Goal: Task Accomplishment & Management: Complete application form

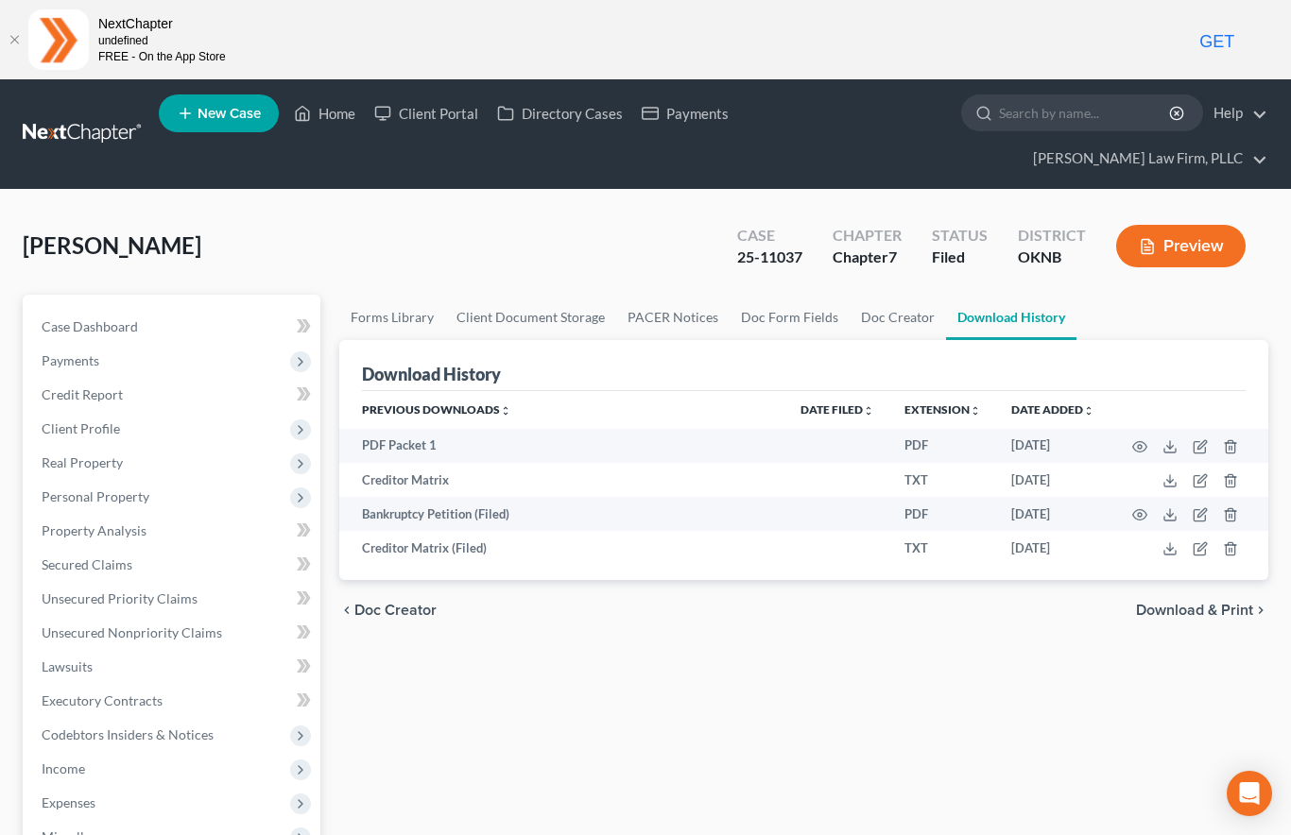
scroll to position [48, 0]
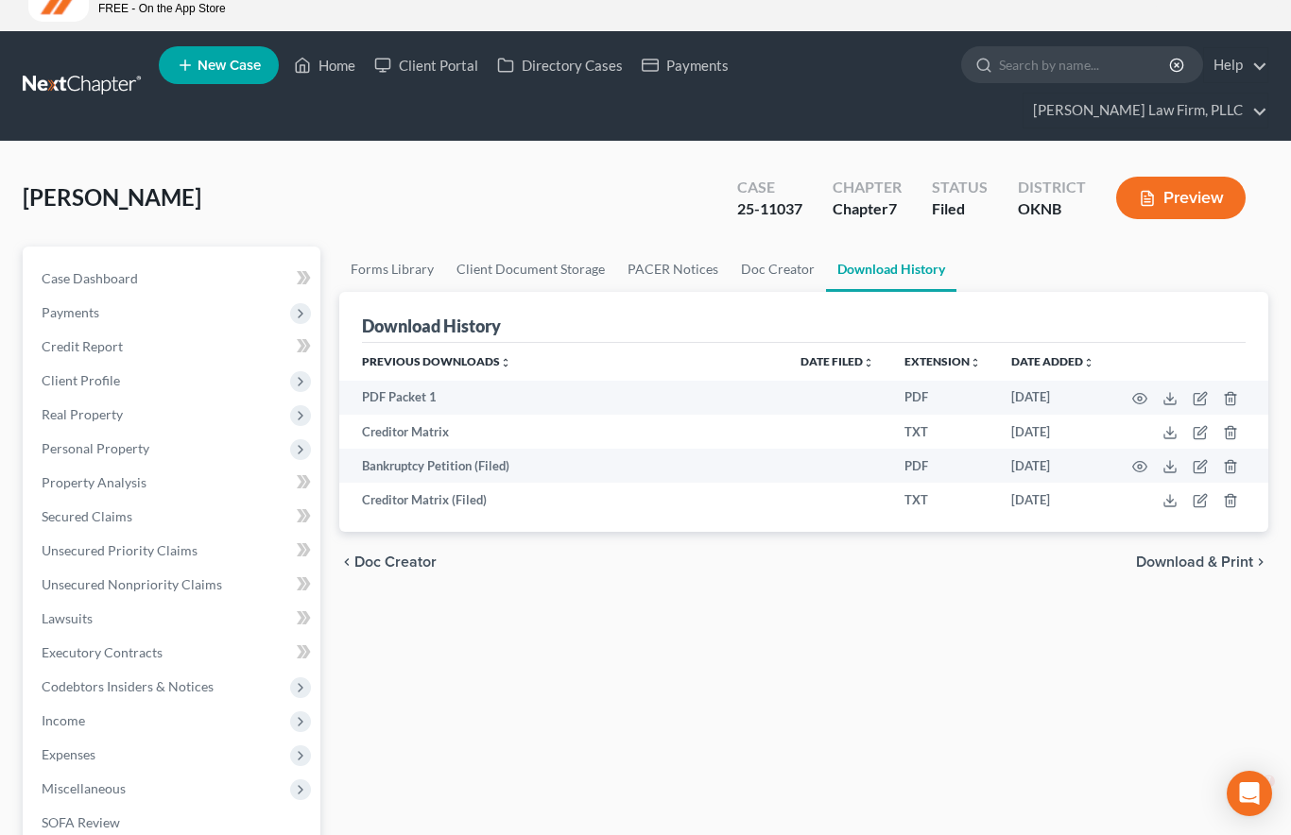
click at [999, 74] on input "search" at bounding box center [1085, 64] width 173 height 35
type input "Mell"
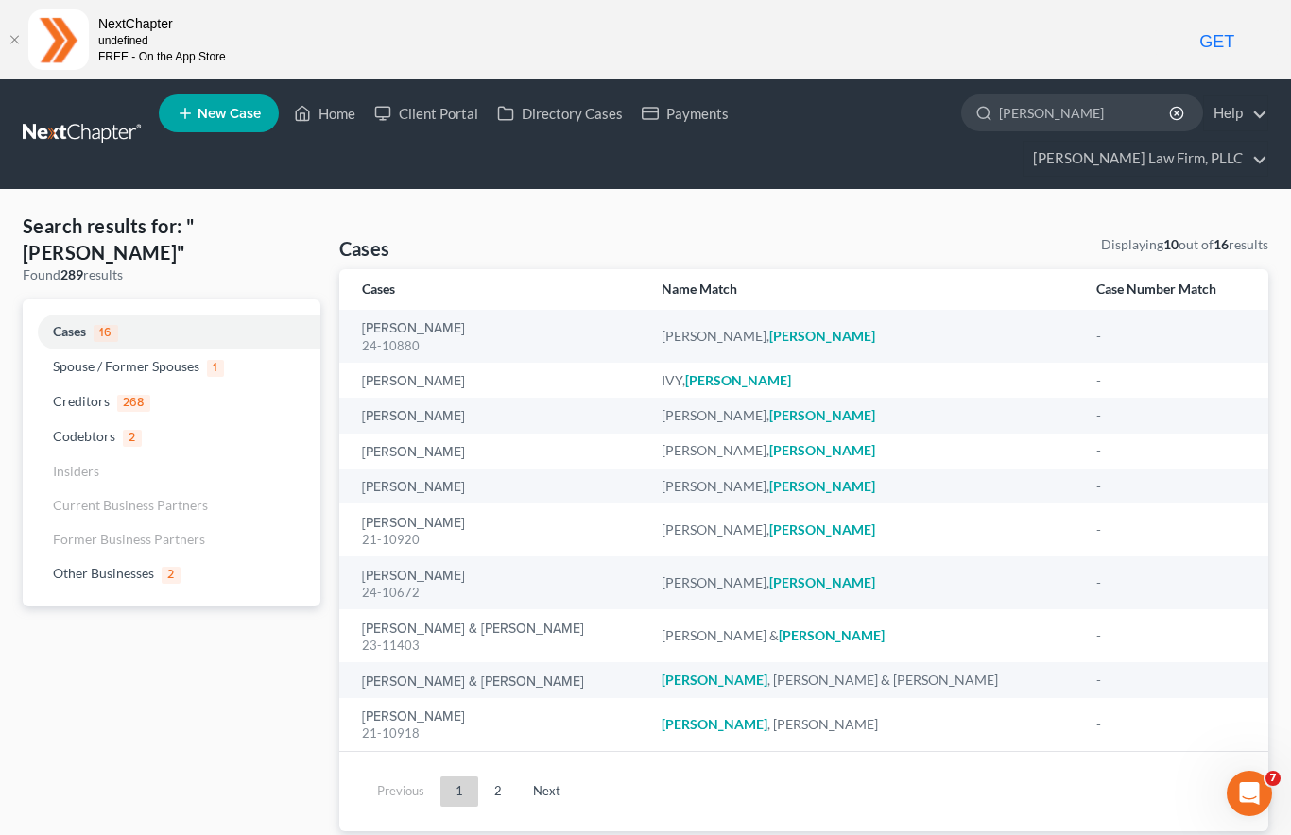
click at [999, 130] on input "Mel" at bounding box center [1085, 112] width 173 height 35
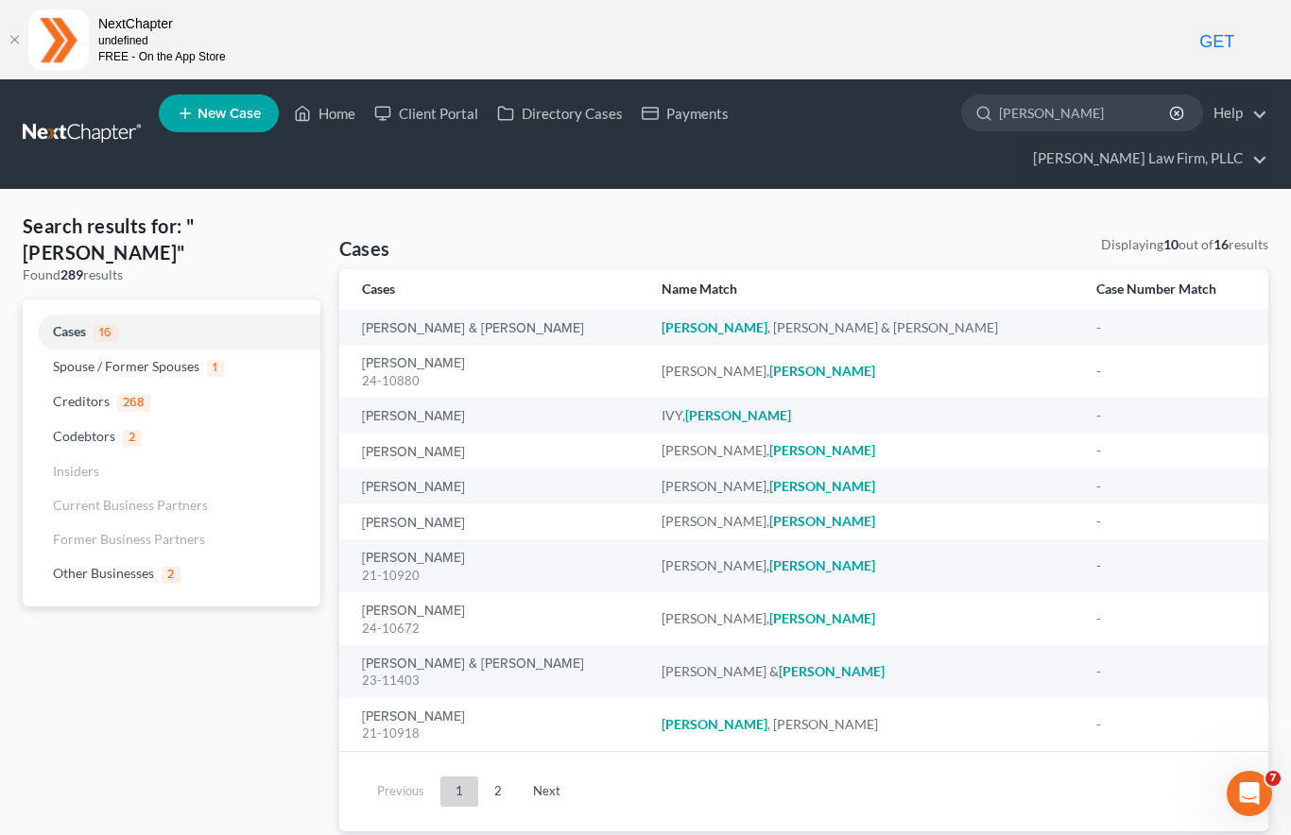
type input "Mell"
click at [439, 310] on td "Mell, Cody & Julie" at bounding box center [493, 327] width 308 height 35
click at [733, 318] on div "Mell , Cody & Julie" at bounding box center [863, 327] width 404 height 19
click at [729, 318] on div "Mell , Cody & Julie" at bounding box center [863, 327] width 404 height 19
click at [430, 322] on link "Mell, Cody & Julie" at bounding box center [473, 328] width 222 height 13
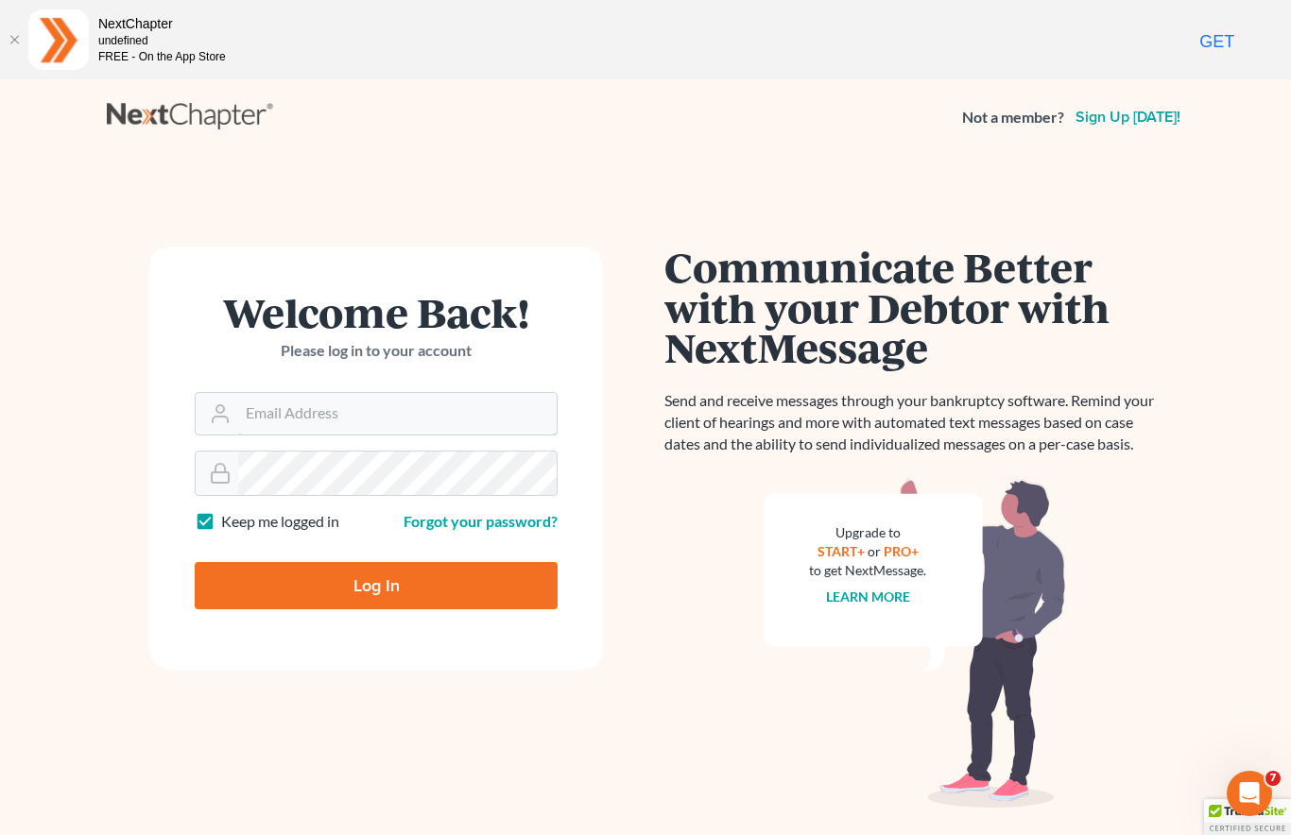
click at [397, 393] on input "Email Address" at bounding box center [397, 414] width 318 height 42
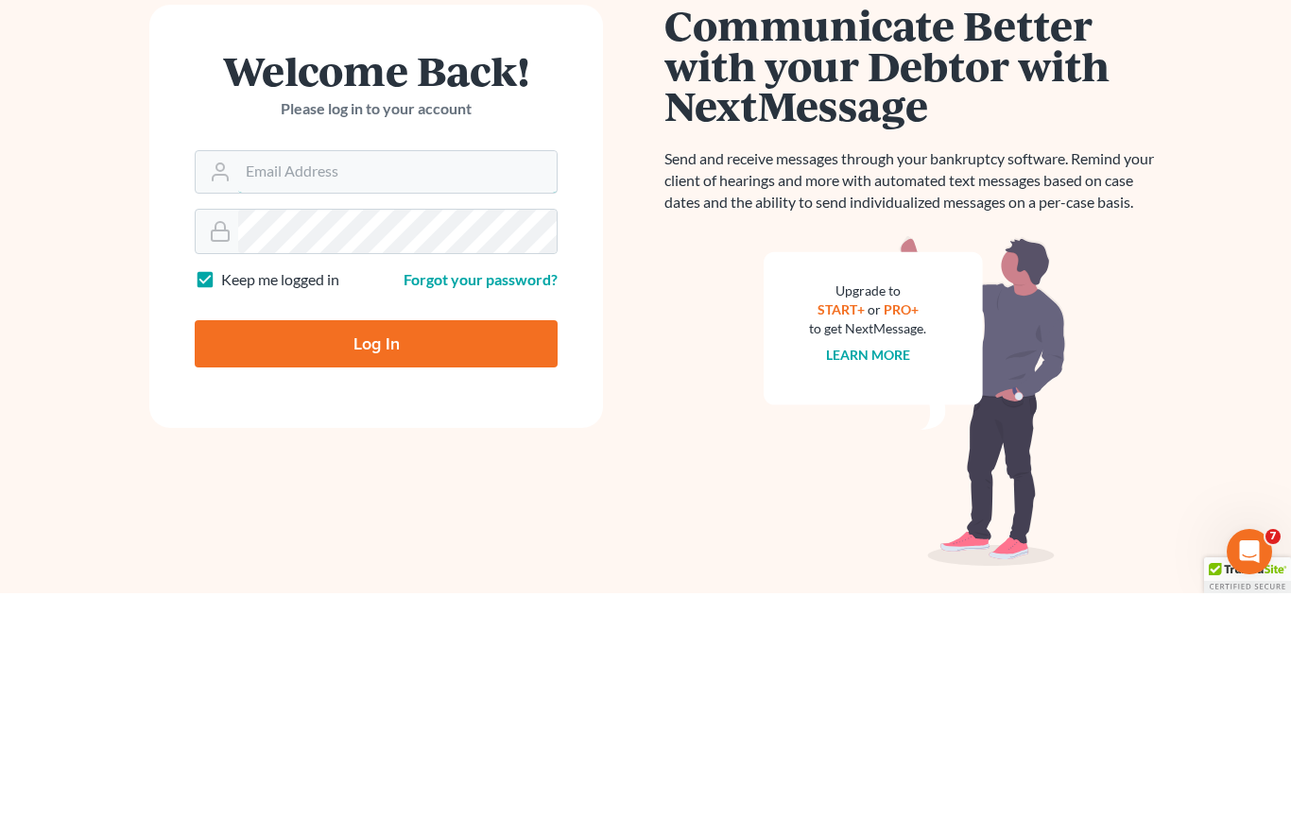
scroll to position [98, 0]
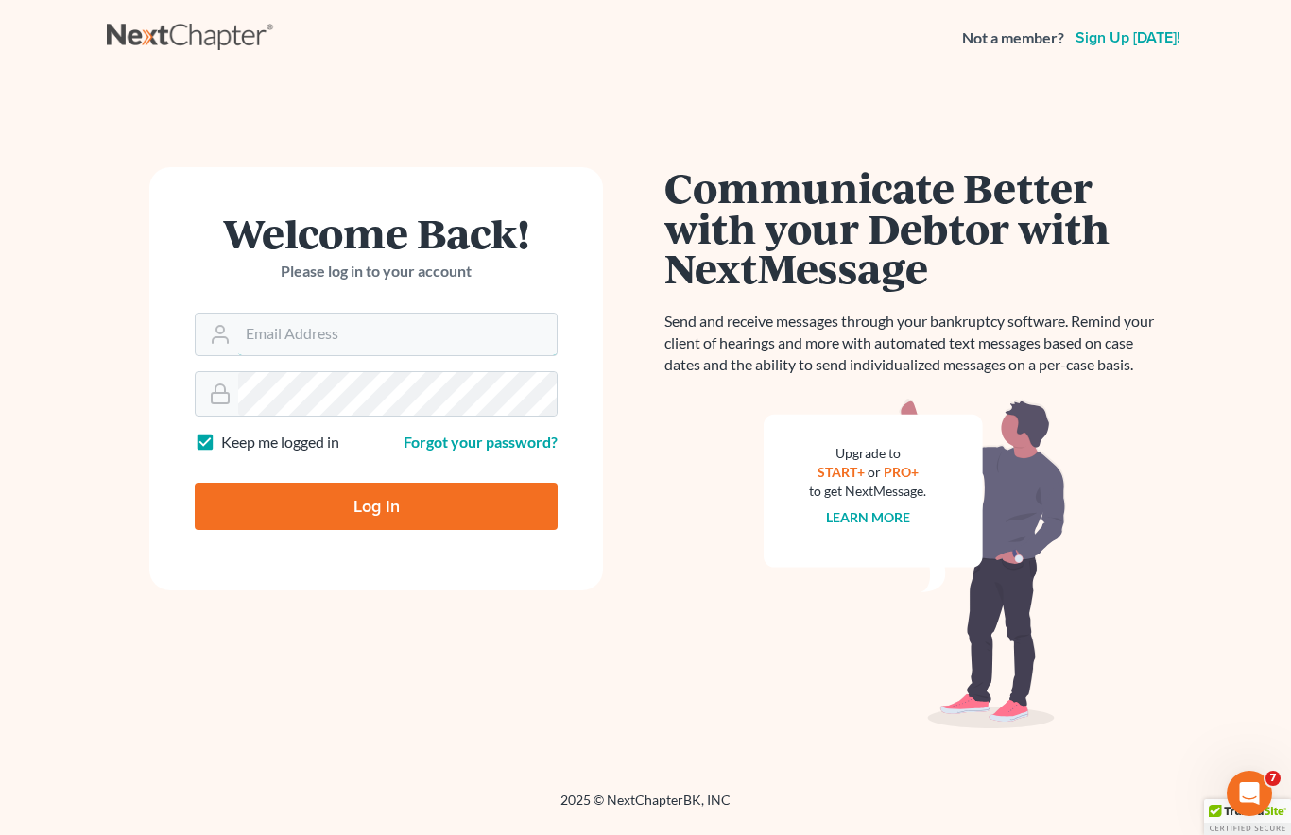
type input "[PERSON_NAME][EMAIL_ADDRESS][DOMAIN_NAME]"
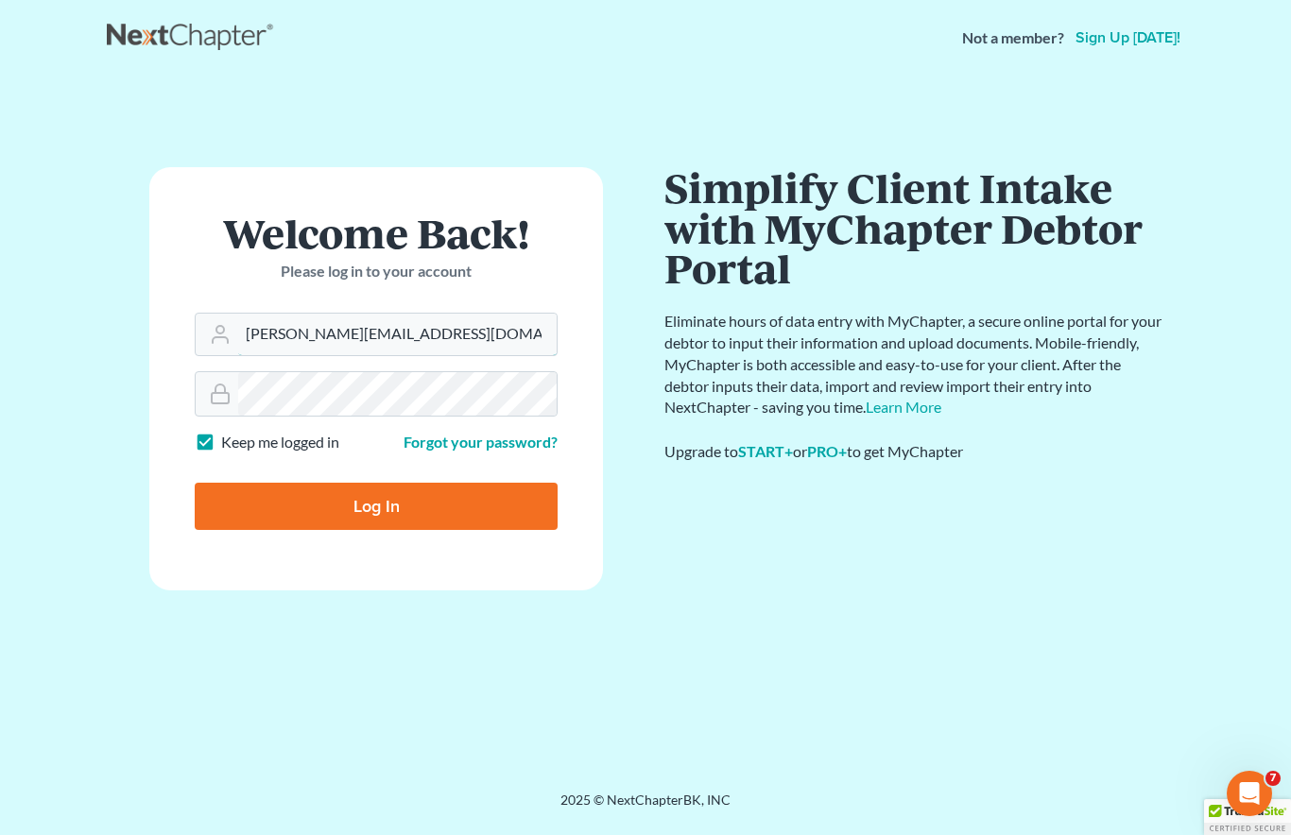
scroll to position [79, 0]
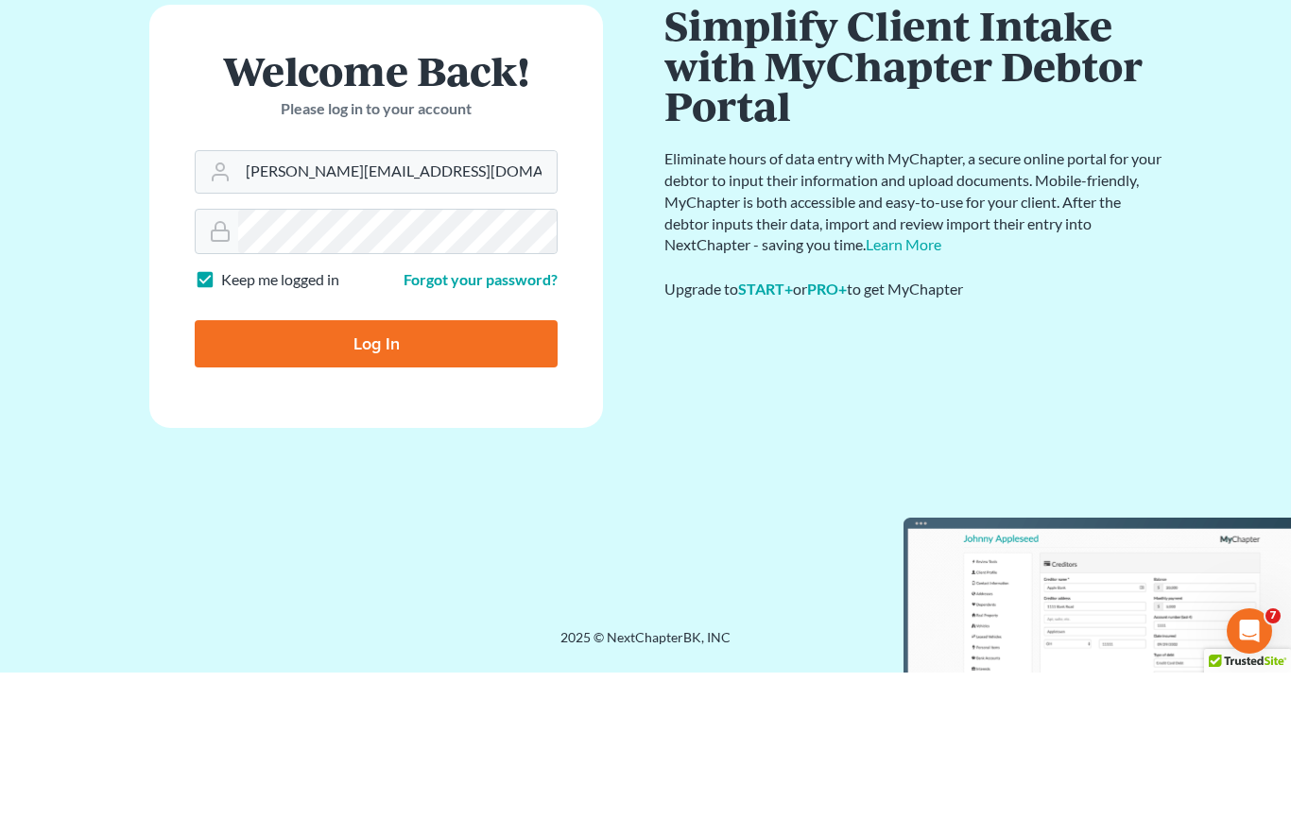
click at [436, 483] on input "Log In" at bounding box center [376, 506] width 363 height 47
type input "Thinking..."
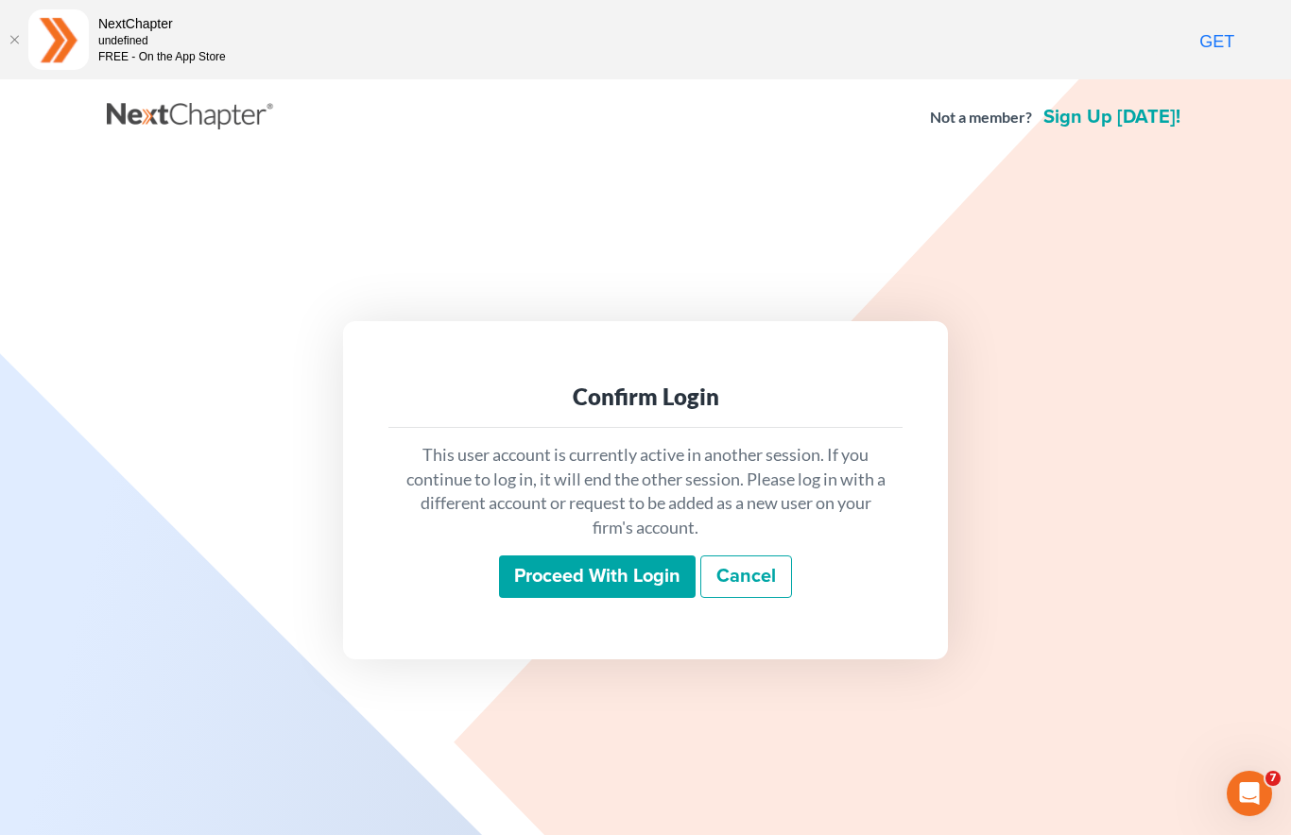
click at [622, 573] on input "Proceed with login" at bounding box center [597, 577] width 197 height 43
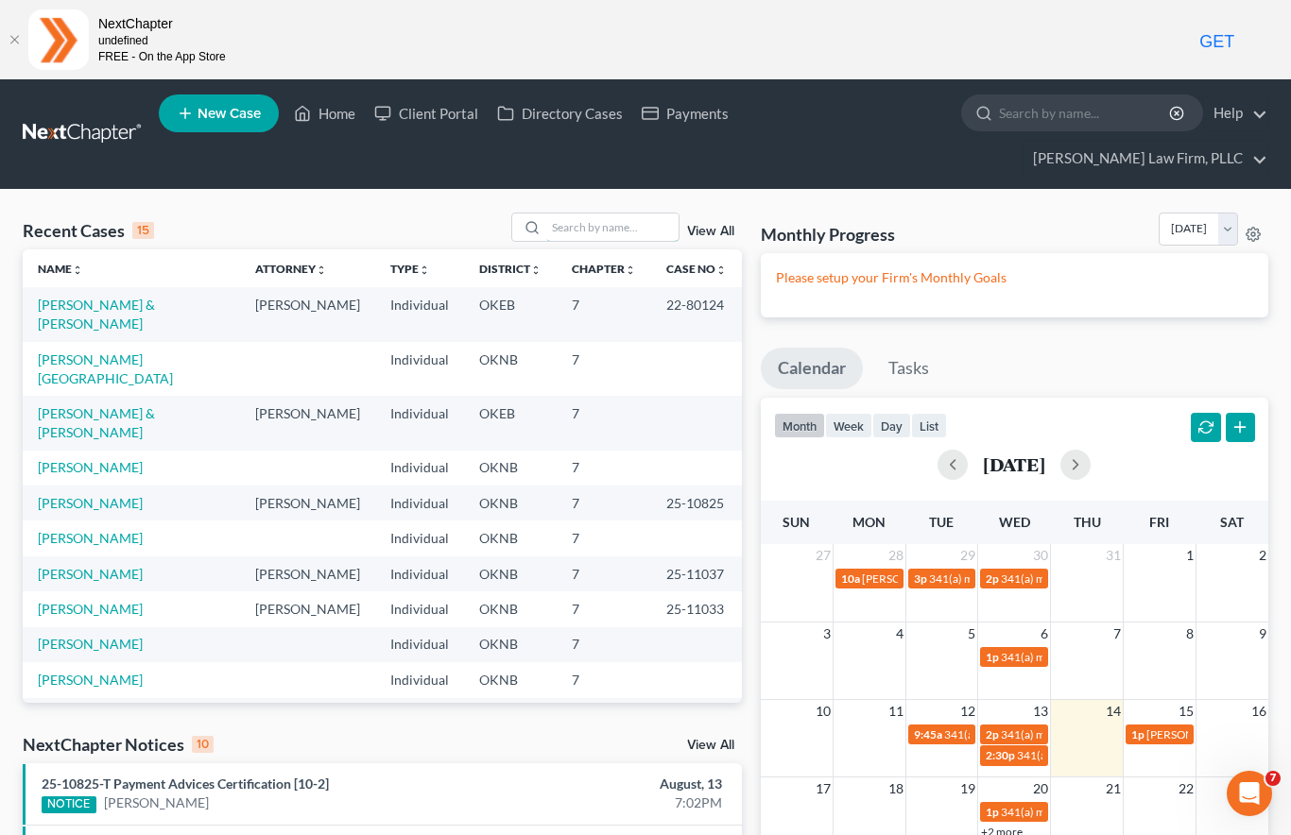
click at [596, 214] on input "search" at bounding box center [612, 227] width 132 height 27
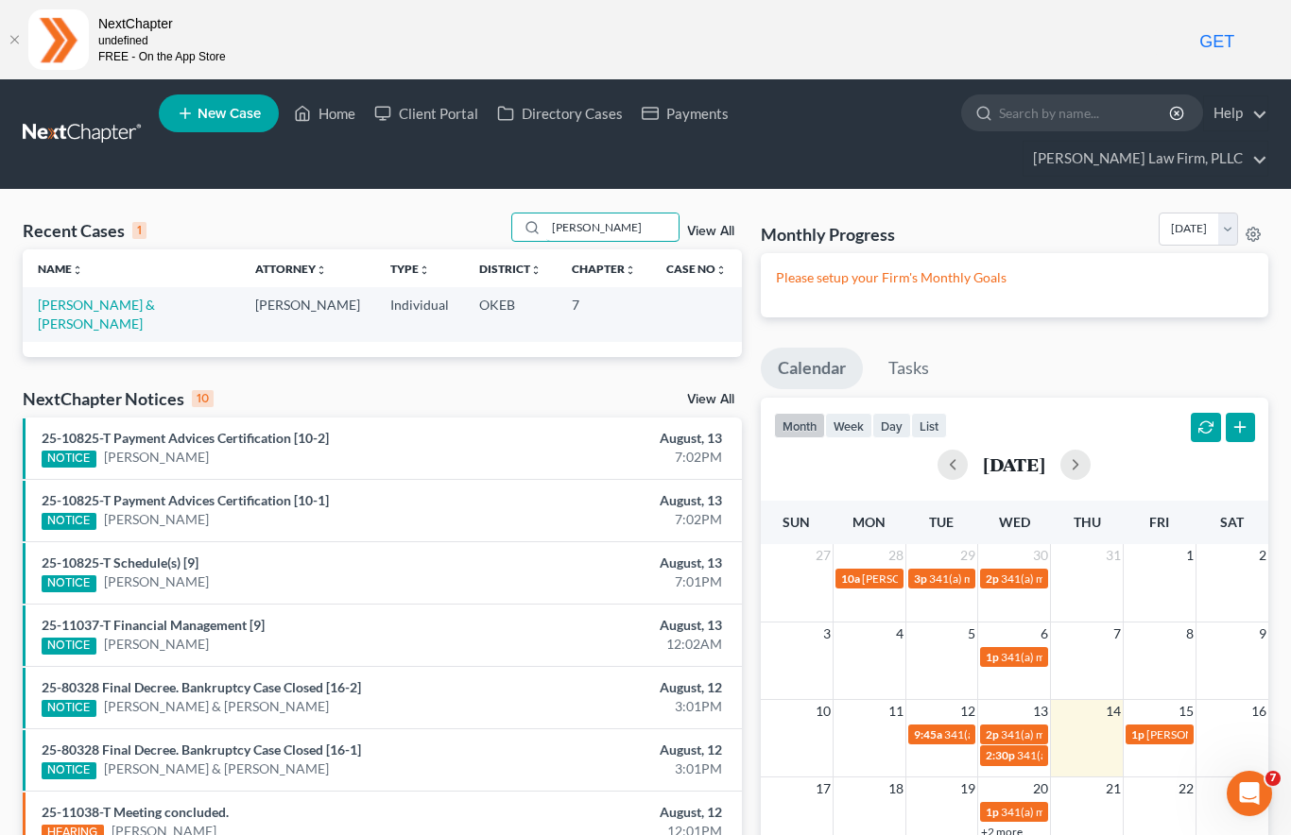
type input "Mell"
click at [112, 297] on link "Mell, Cody & Julie" at bounding box center [96, 314] width 117 height 35
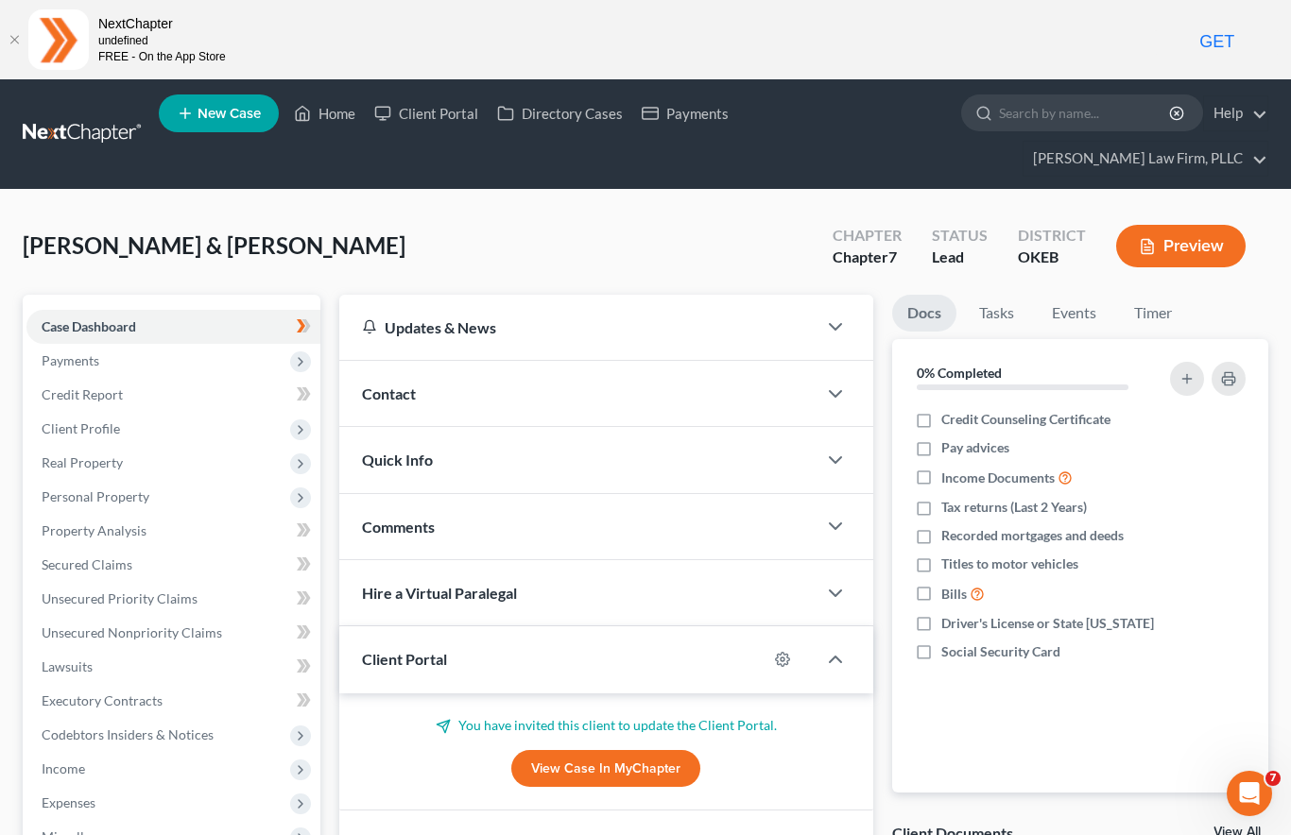
click at [75, 420] on span "Client Profile" at bounding box center [81, 428] width 78 height 16
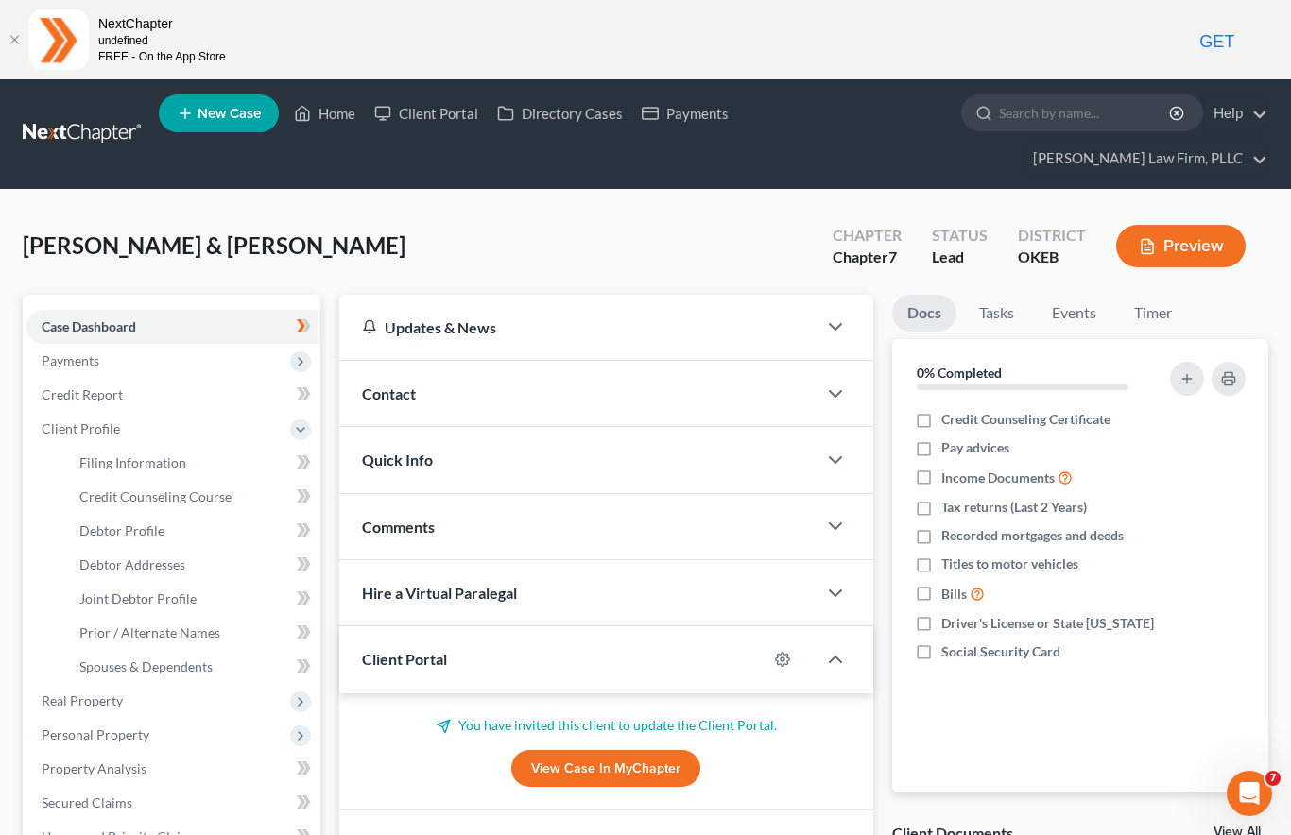
click at [130, 556] on span "Debtor Addresses" at bounding box center [132, 564] width 106 height 16
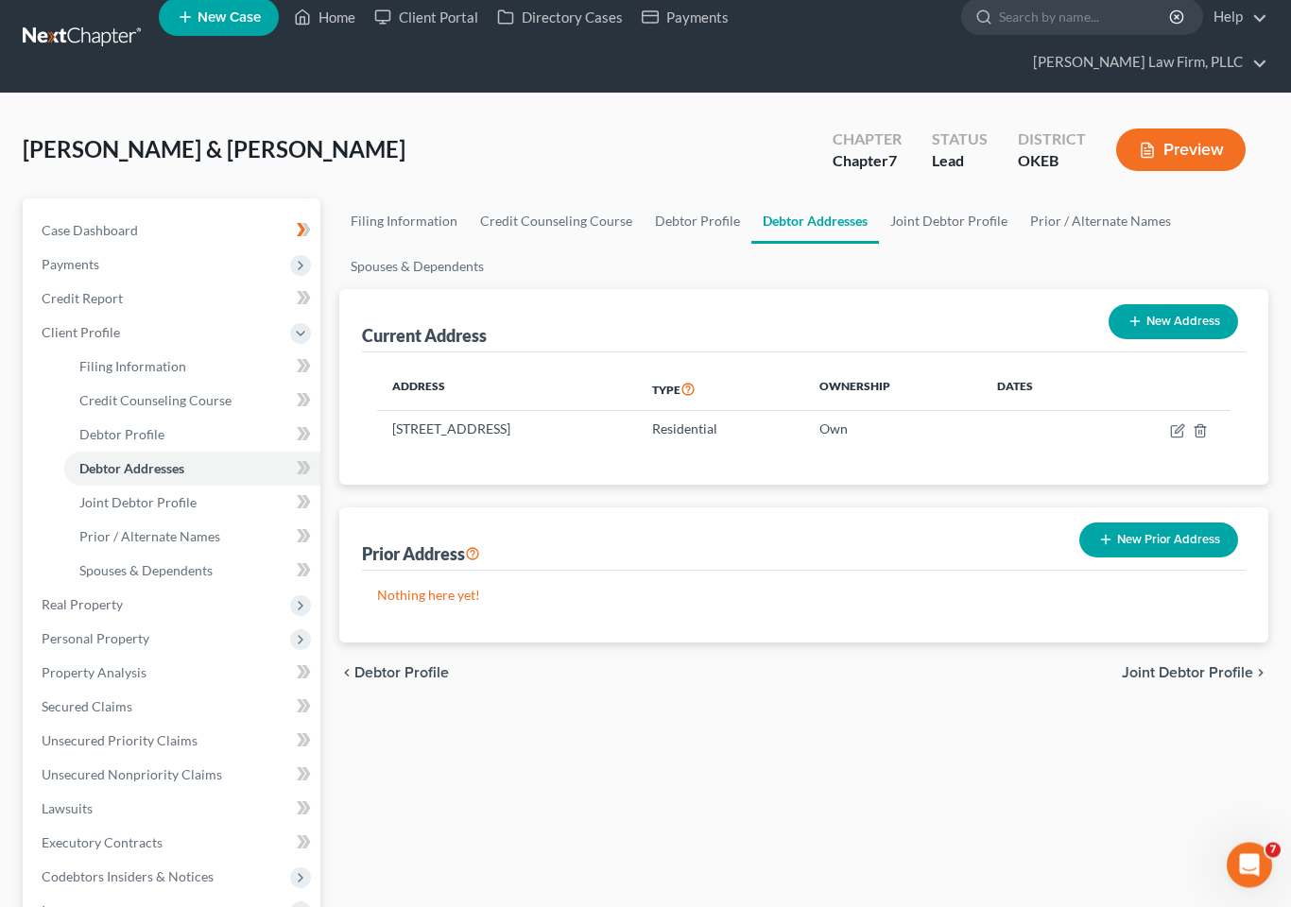
scroll to position [96, 0]
click at [129, 486] on link "Joint Debtor Profile" at bounding box center [192, 503] width 256 height 34
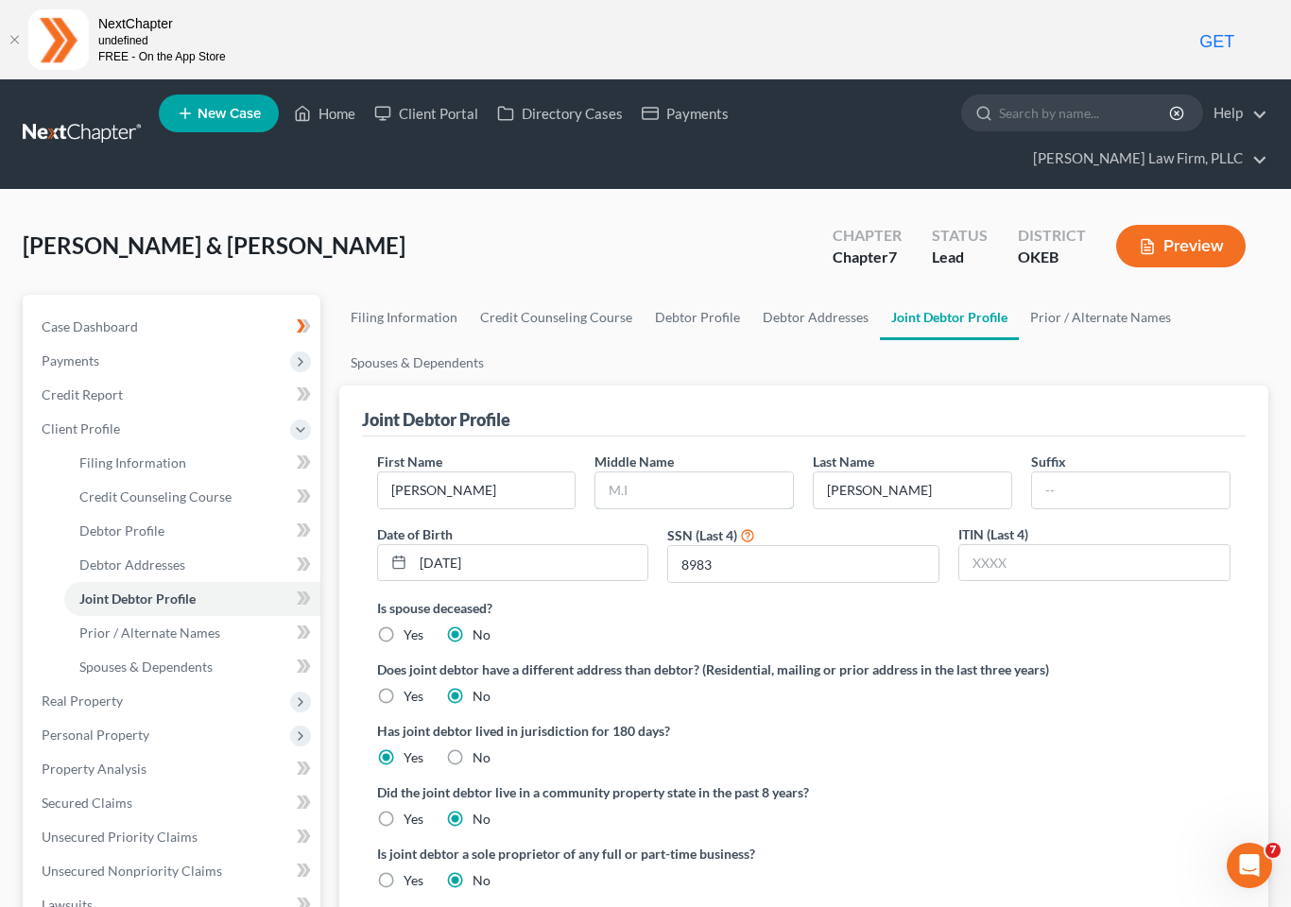
click at [700, 472] on input "text" at bounding box center [693, 490] width 197 height 36
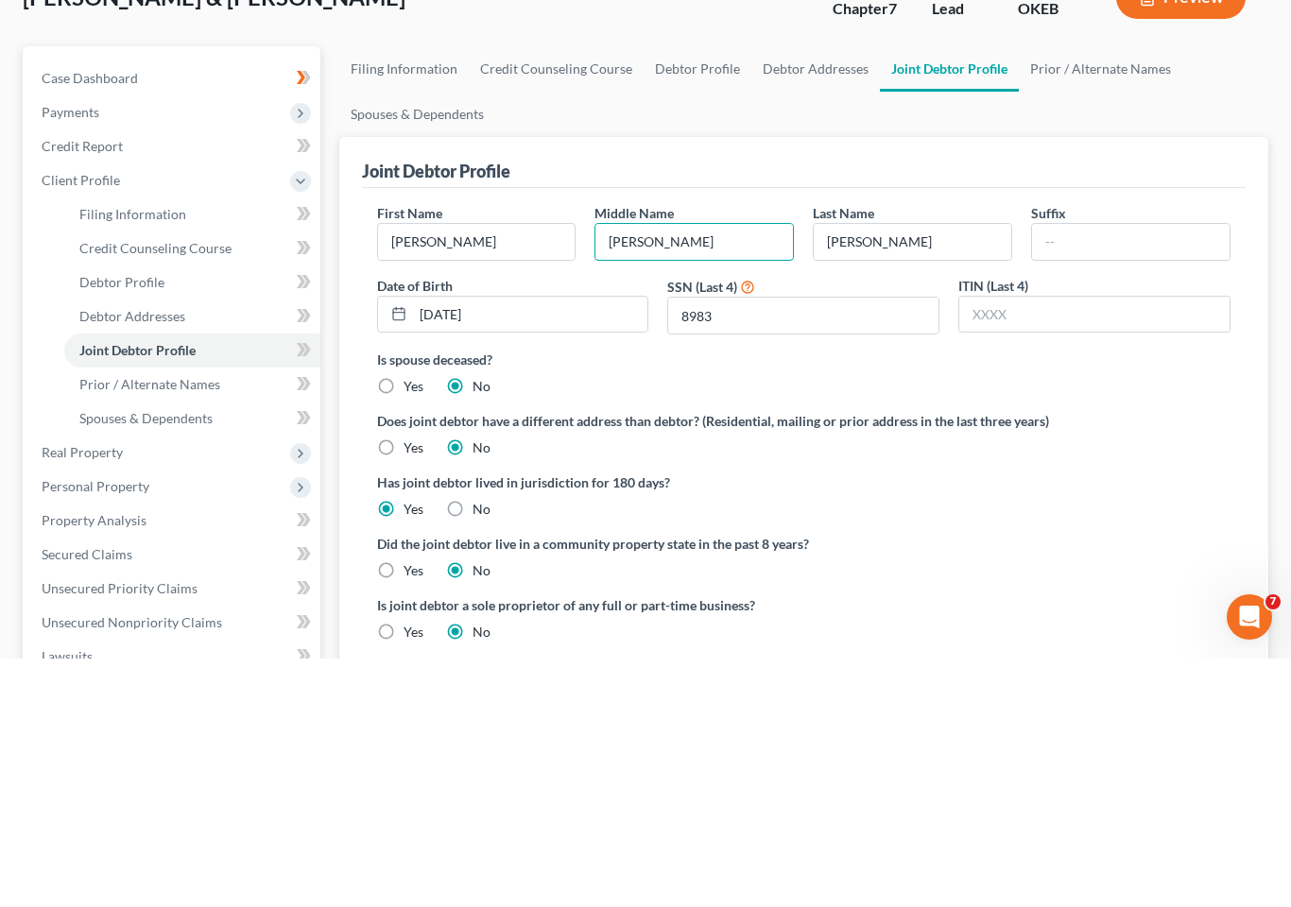
type input "Renee"
click at [127, 522] on span "Debtor Profile" at bounding box center [121, 530] width 85 height 16
select select "1"
select select "4"
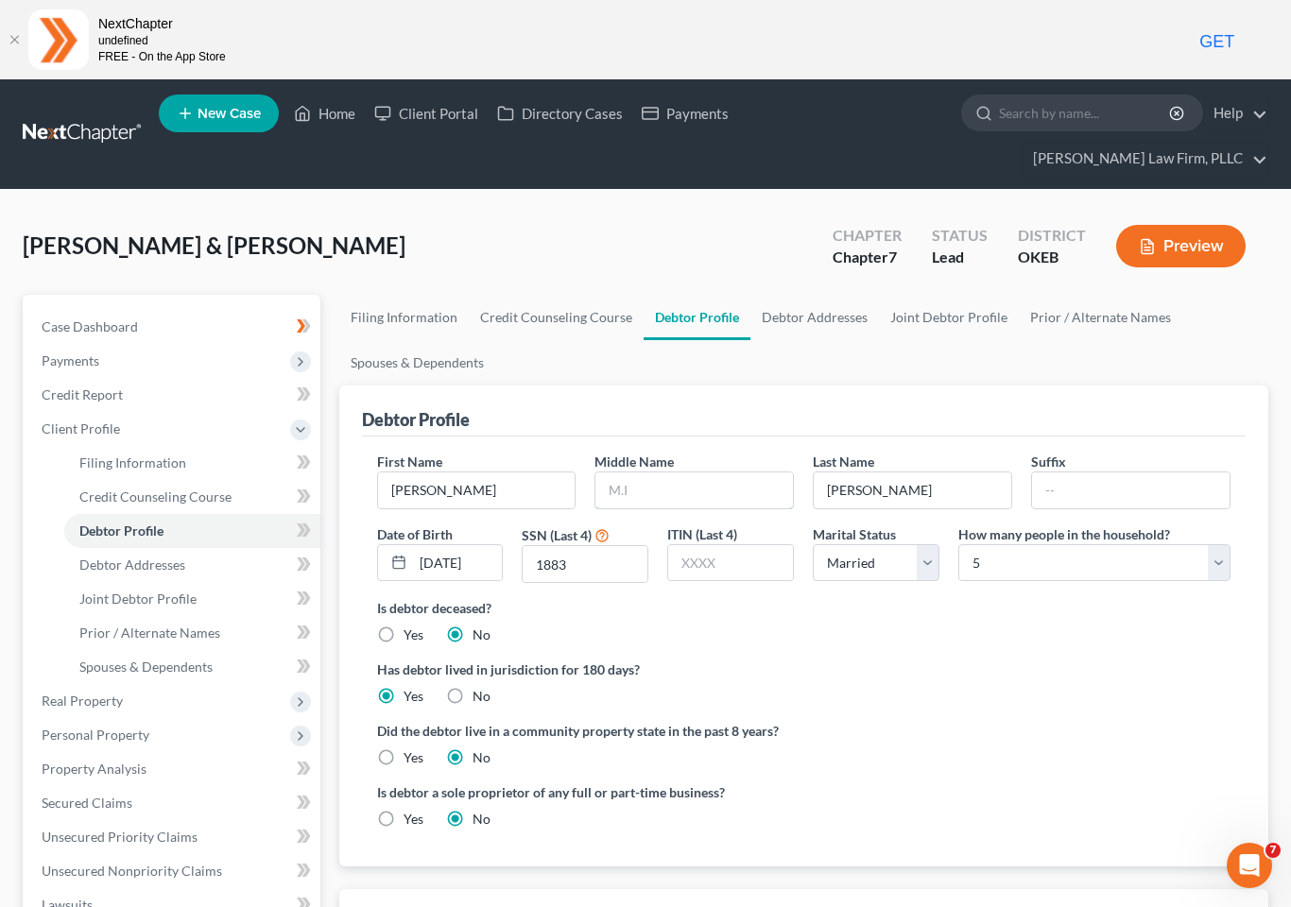
click at [673, 472] on input "text" at bounding box center [693, 490] width 197 height 36
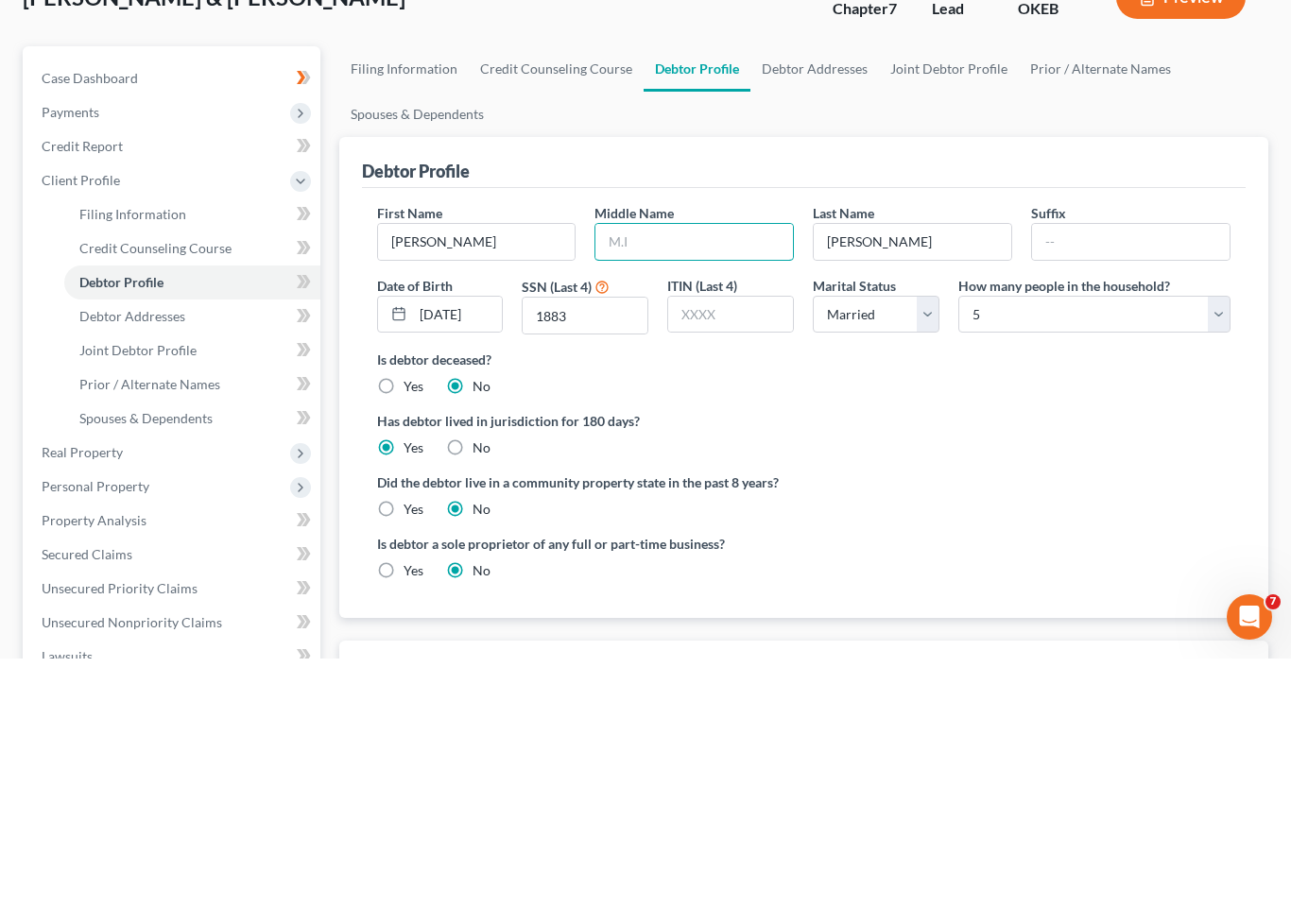
type input "H"
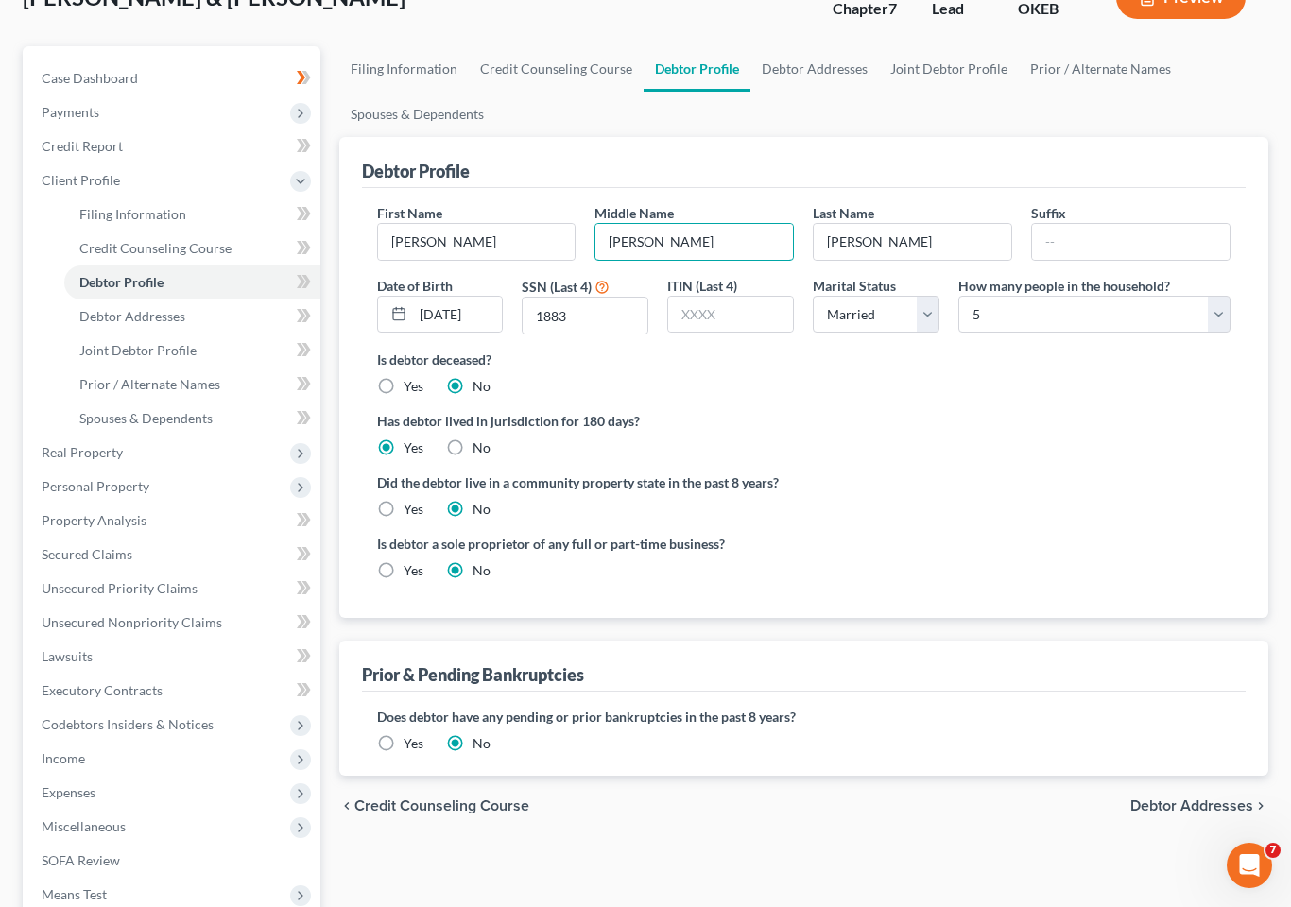
type input "John"
click at [76, 444] on span "Real Property" at bounding box center [82, 452] width 81 height 16
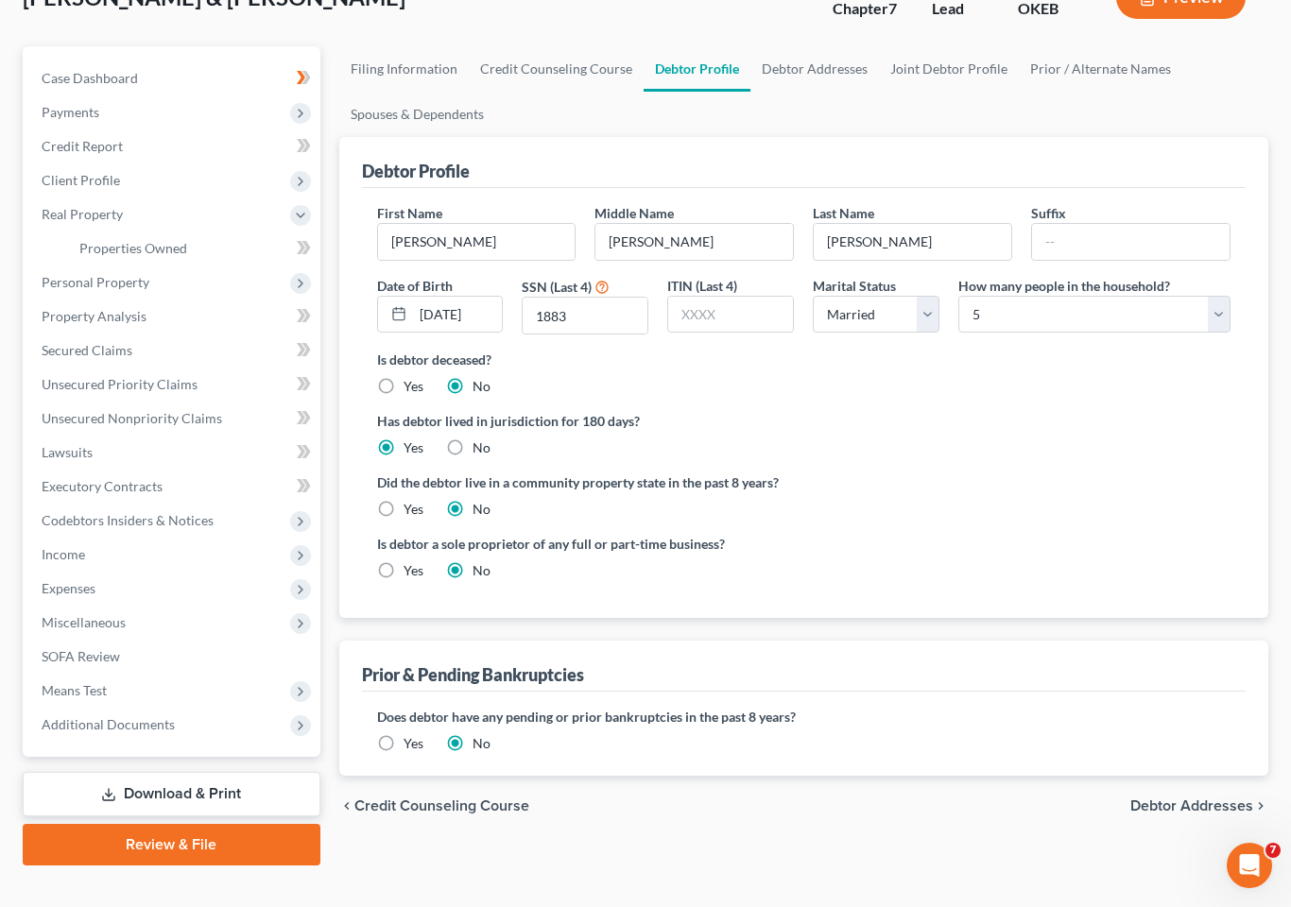
scroll to position [225, 0]
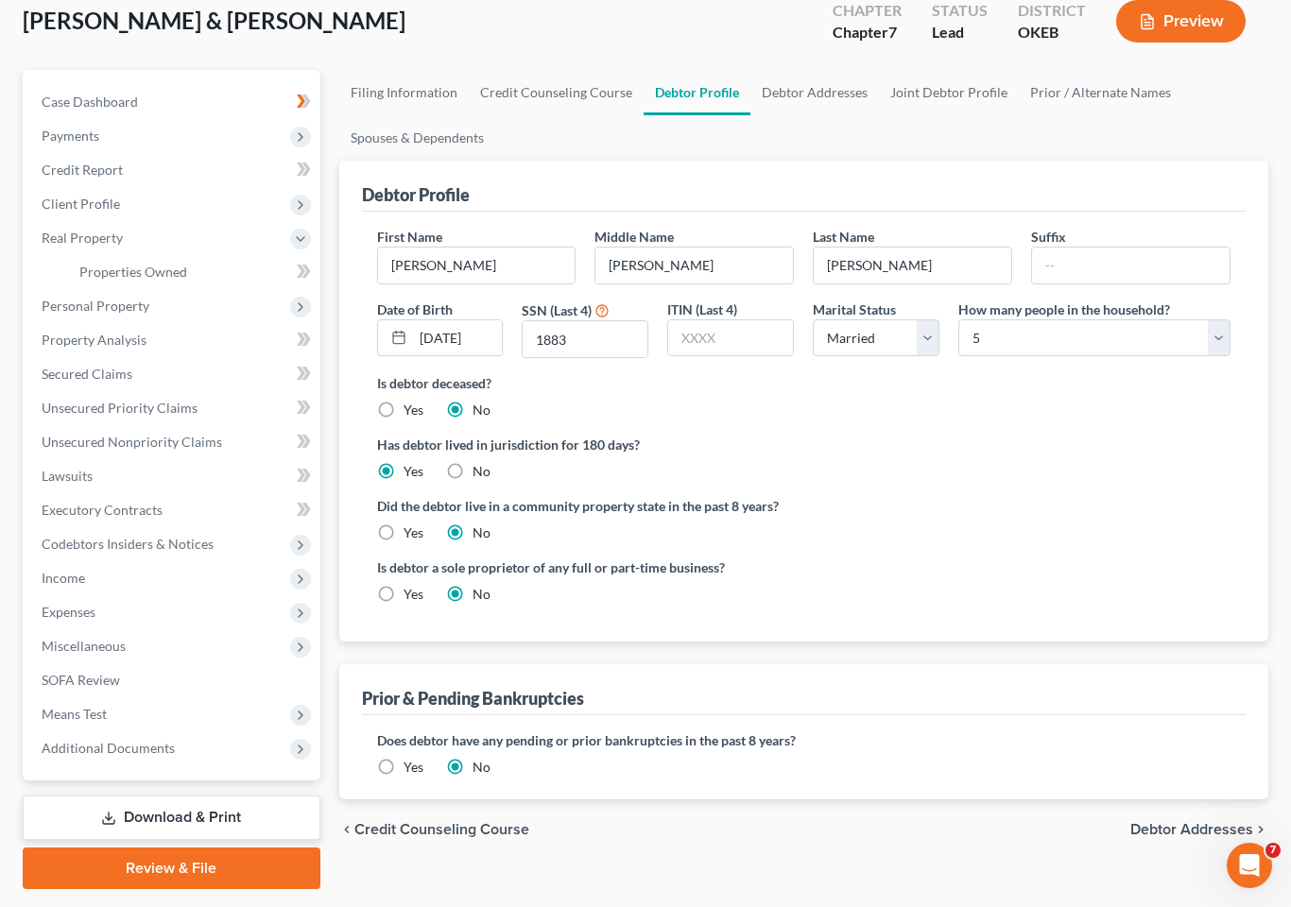
click at [140, 264] on span "Properties Owned" at bounding box center [133, 272] width 108 height 16
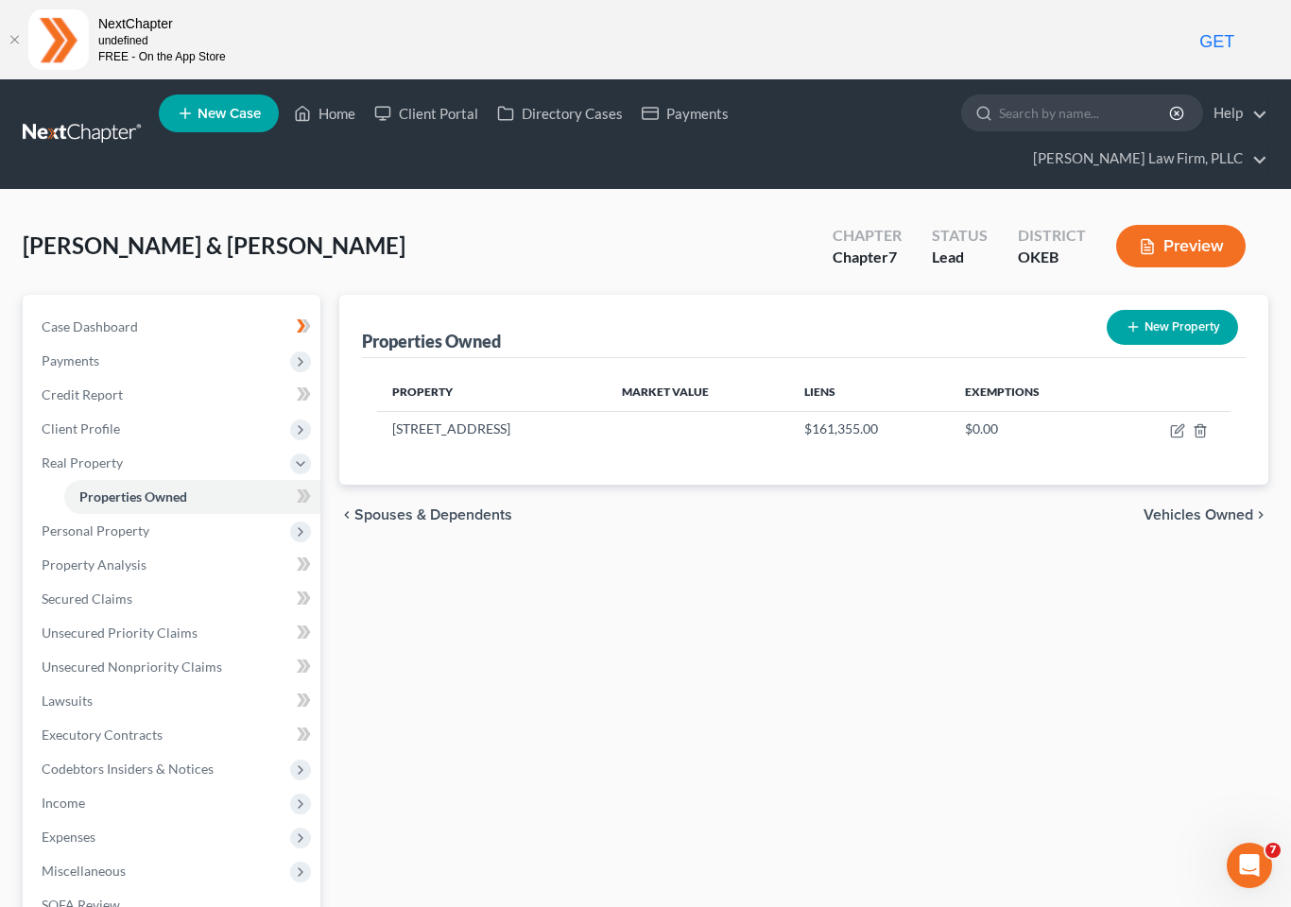
click at [1170, 423] on icon "button" at bounding box center [1177, 430] width 15 height 15
select select "37"
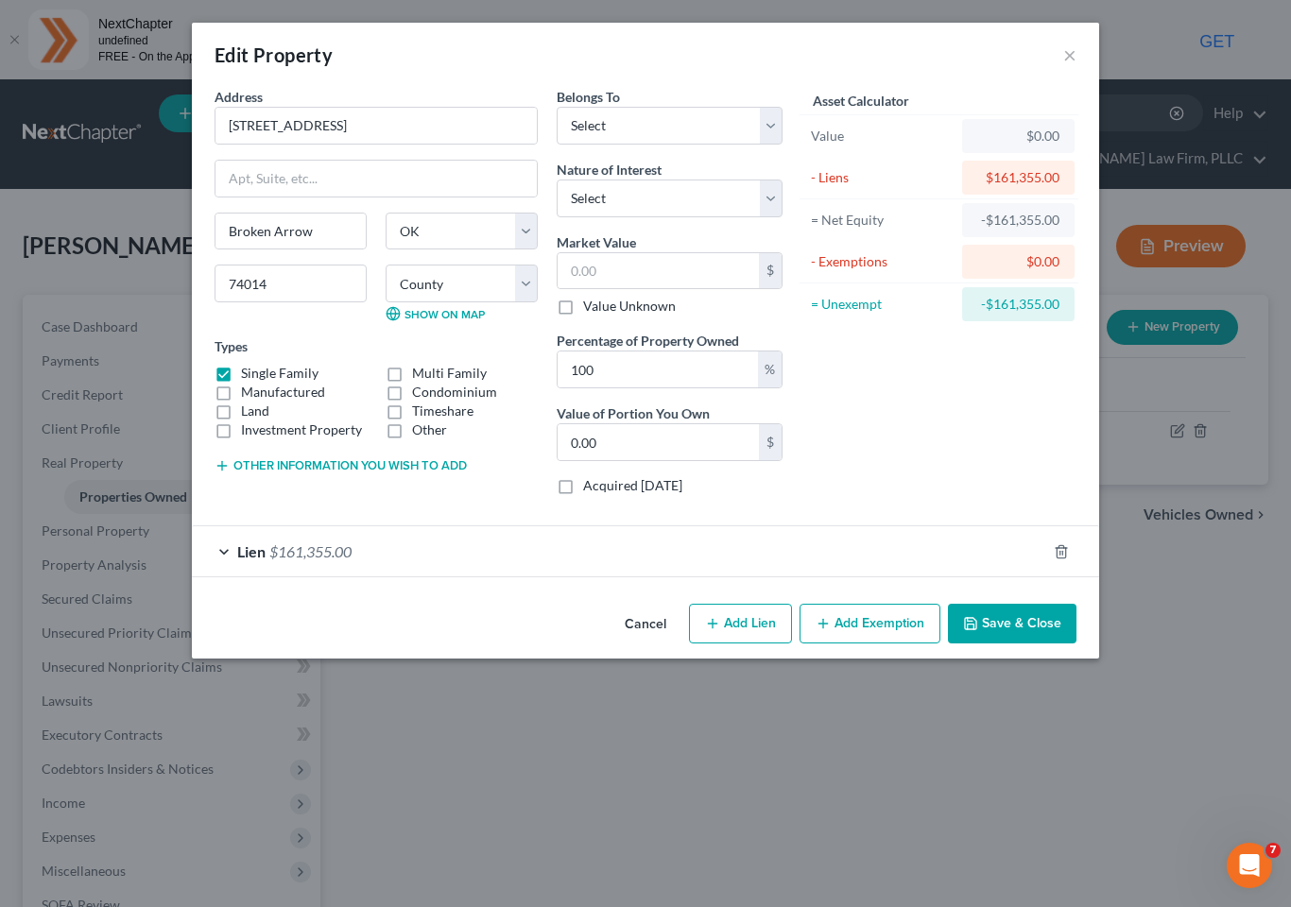
click at [1070, 62] on button "×" at bounding box center [1069, 54] width 13 height 23
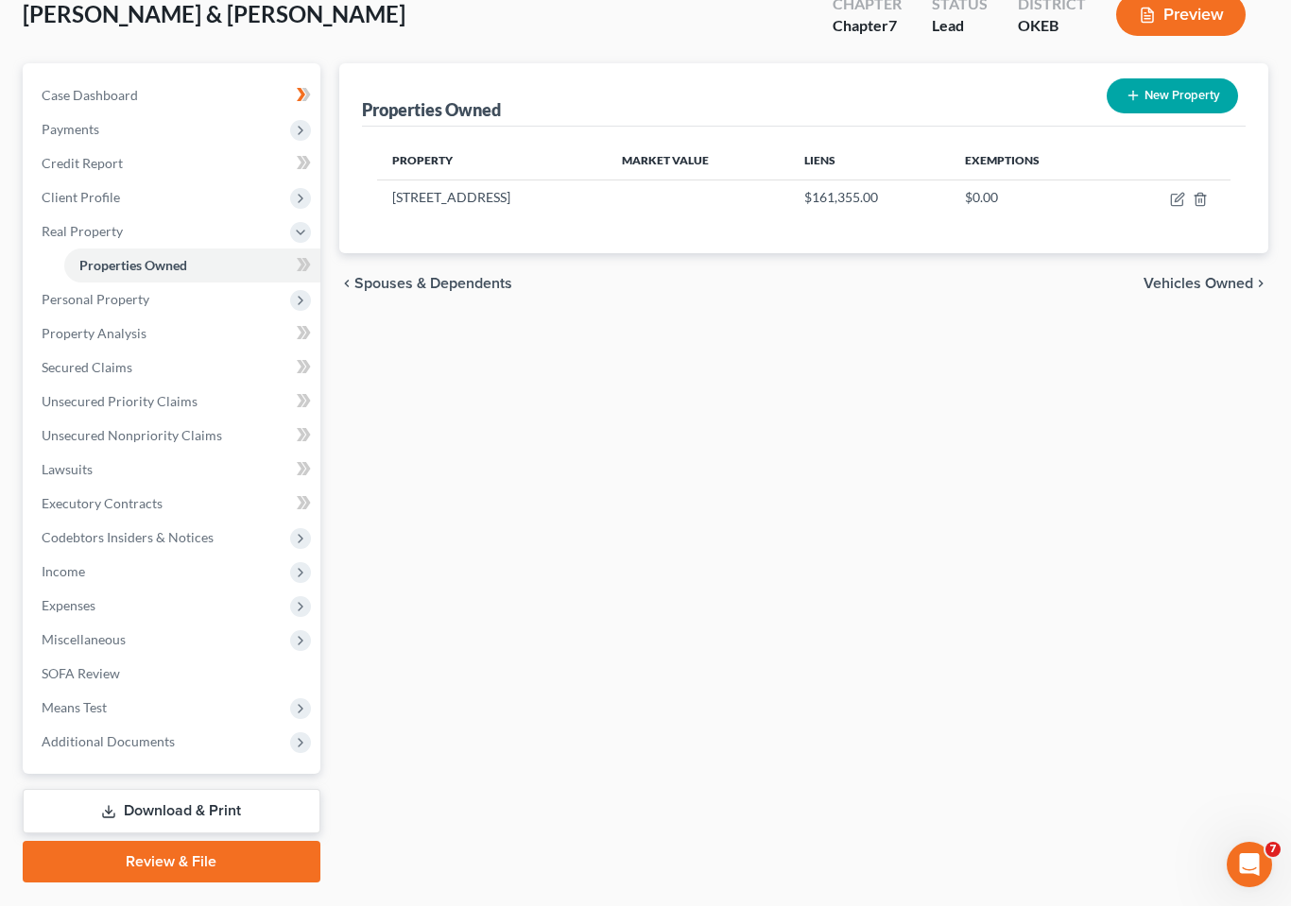
scroll to position [231, 0]
click at [150, 624] on span "Miscellaneous" at bounding box center [173, 641] width 294 height 34
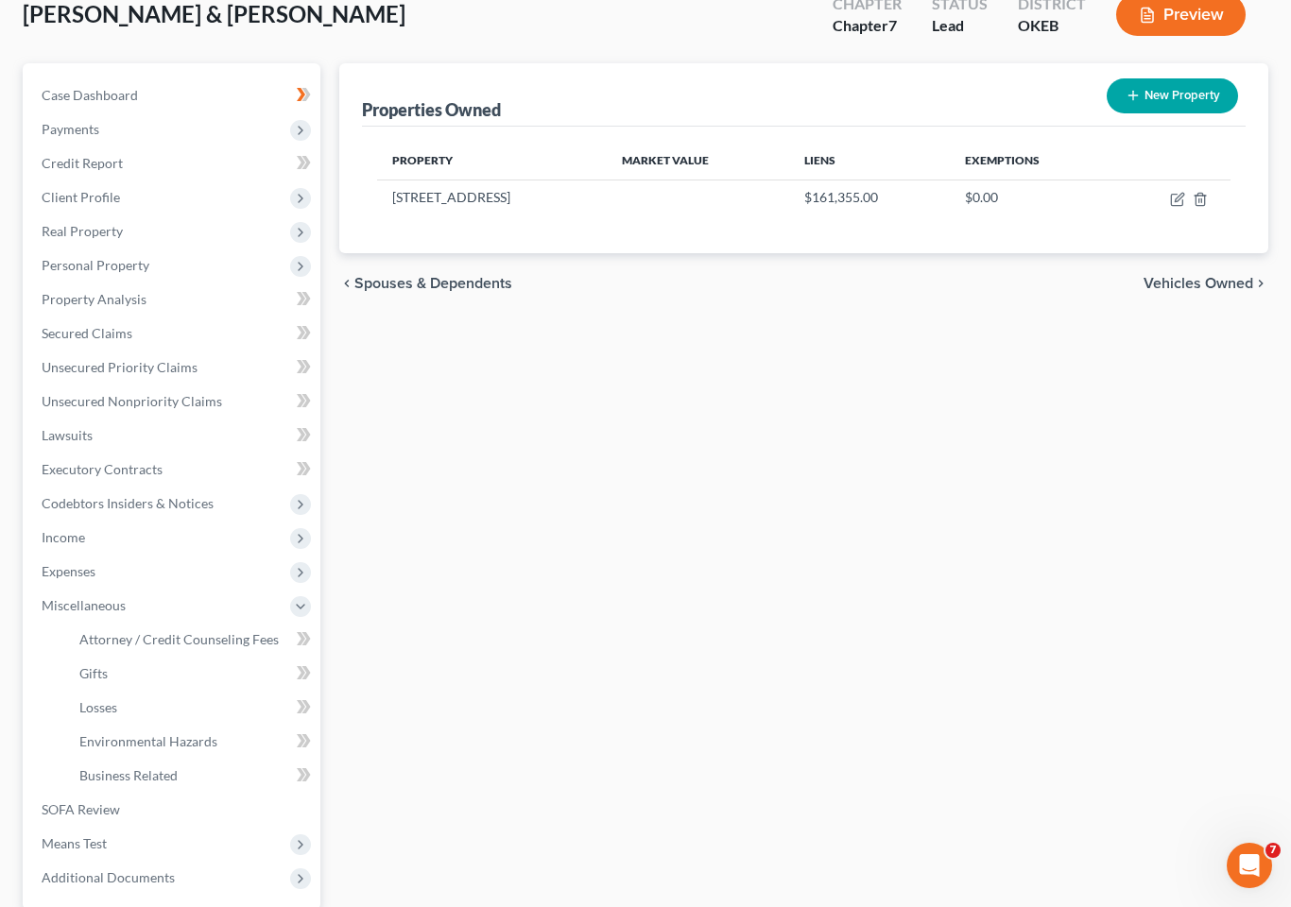
click at [240, 631] on span "Attorney / Credit Counseling Fees" at bounding box center [178, 639] width 199 height 16
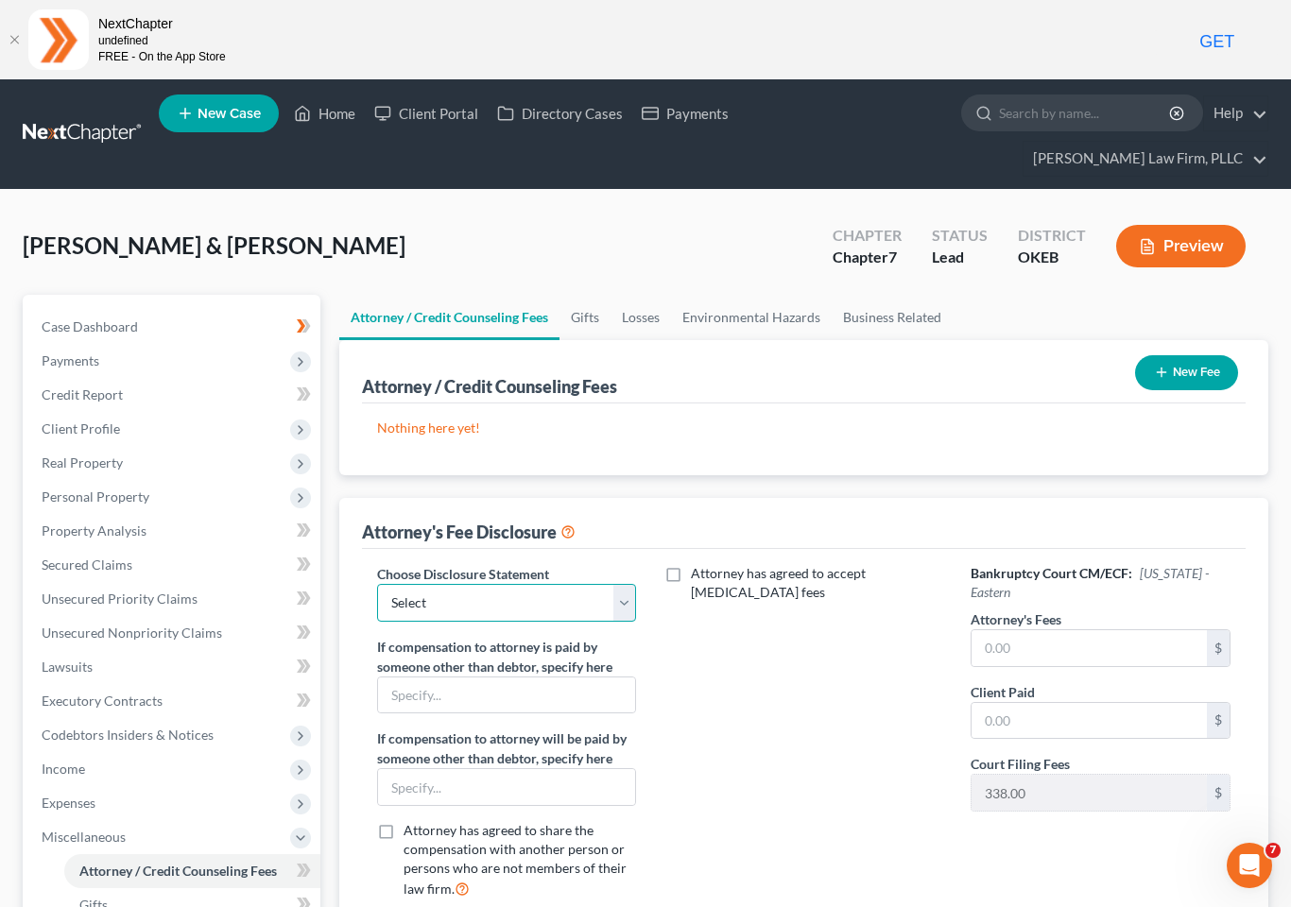
click at [611, 584] on select "Select Fee Disclosure Fee Disclosure" at bounding box center [506, 603] width 259 height 38
select select "0"
click at [1042, 630] on input "text" at bounding box center [1088, 648] width 235 height 36
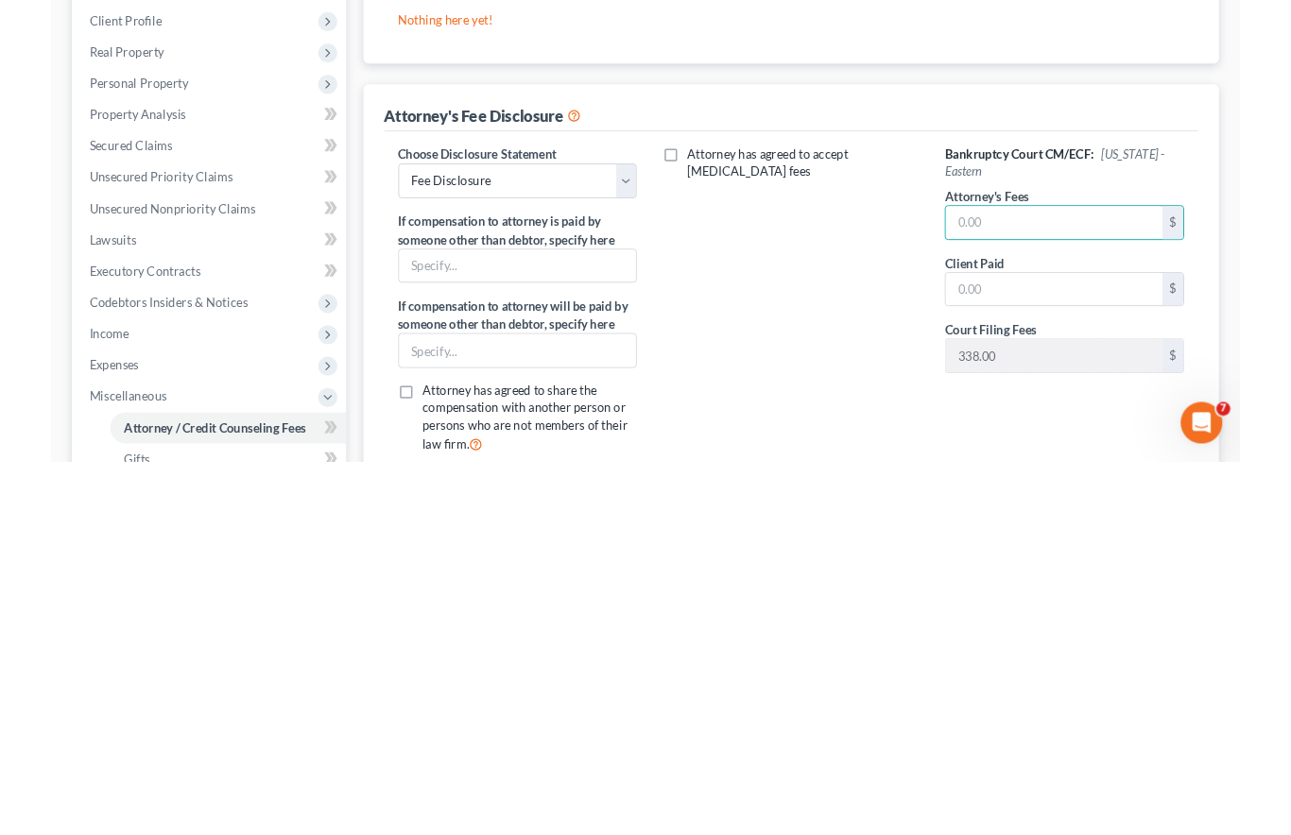
scroll to position [380, 0]
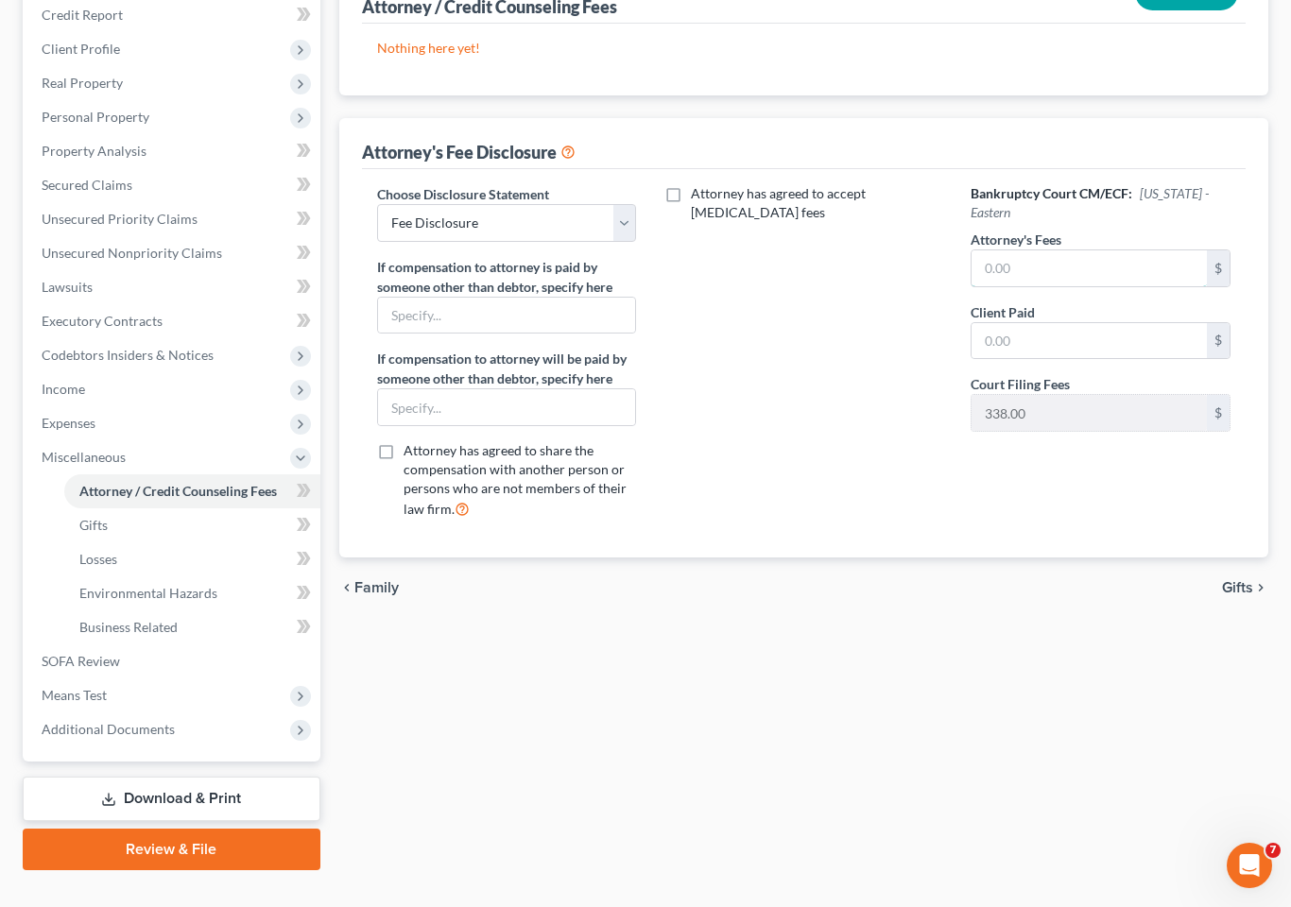
click at [1076, 250] on input "text" at bounding box center [1088, 268] width 235 height 36
type input "1,600"
click at [609, 204] on select "Select Fee Disclosure Fee Disclosure" at bounding box center [506, 223] width 259 height 38
click at [1029, 323] on input "text" at bounding box center [1088, 341] width 235 height 36
type input "1,600"
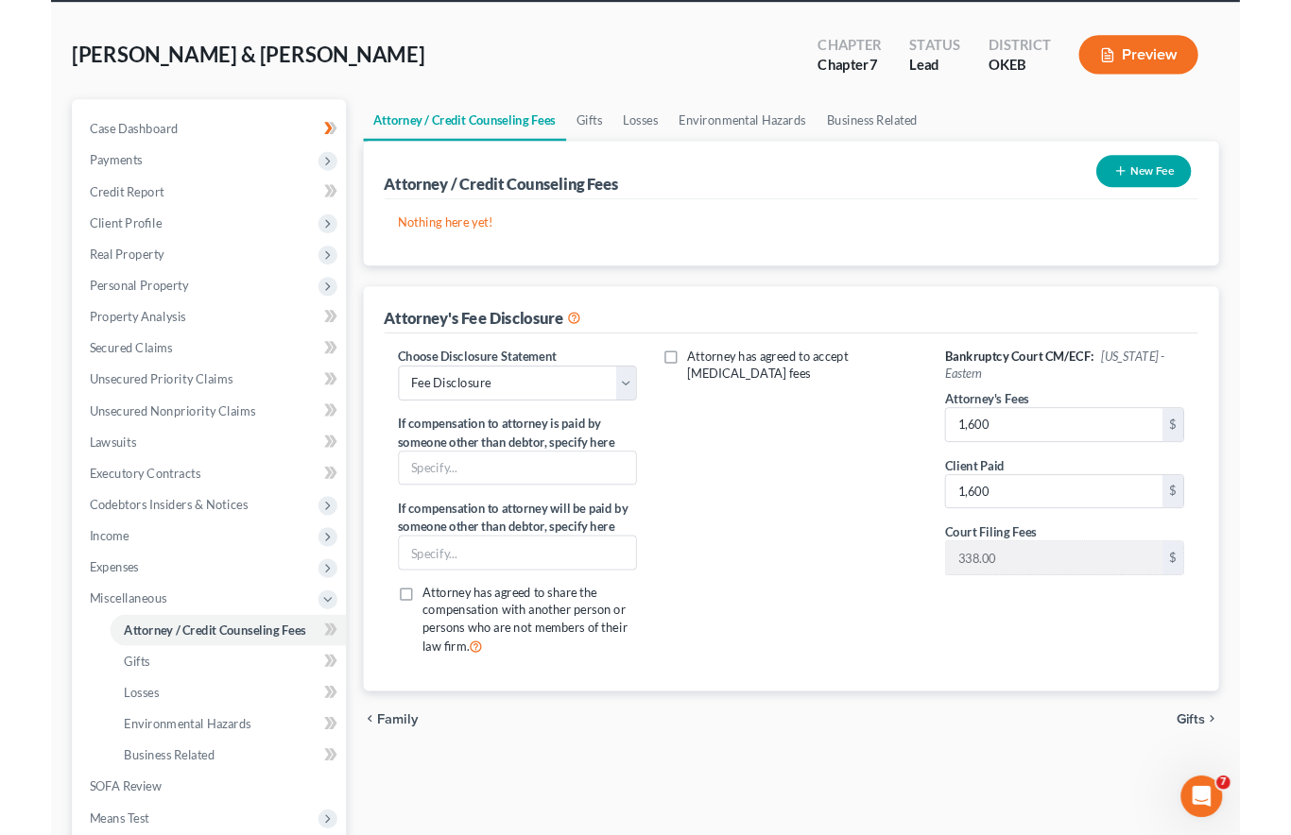
scroll to position [197, 0]
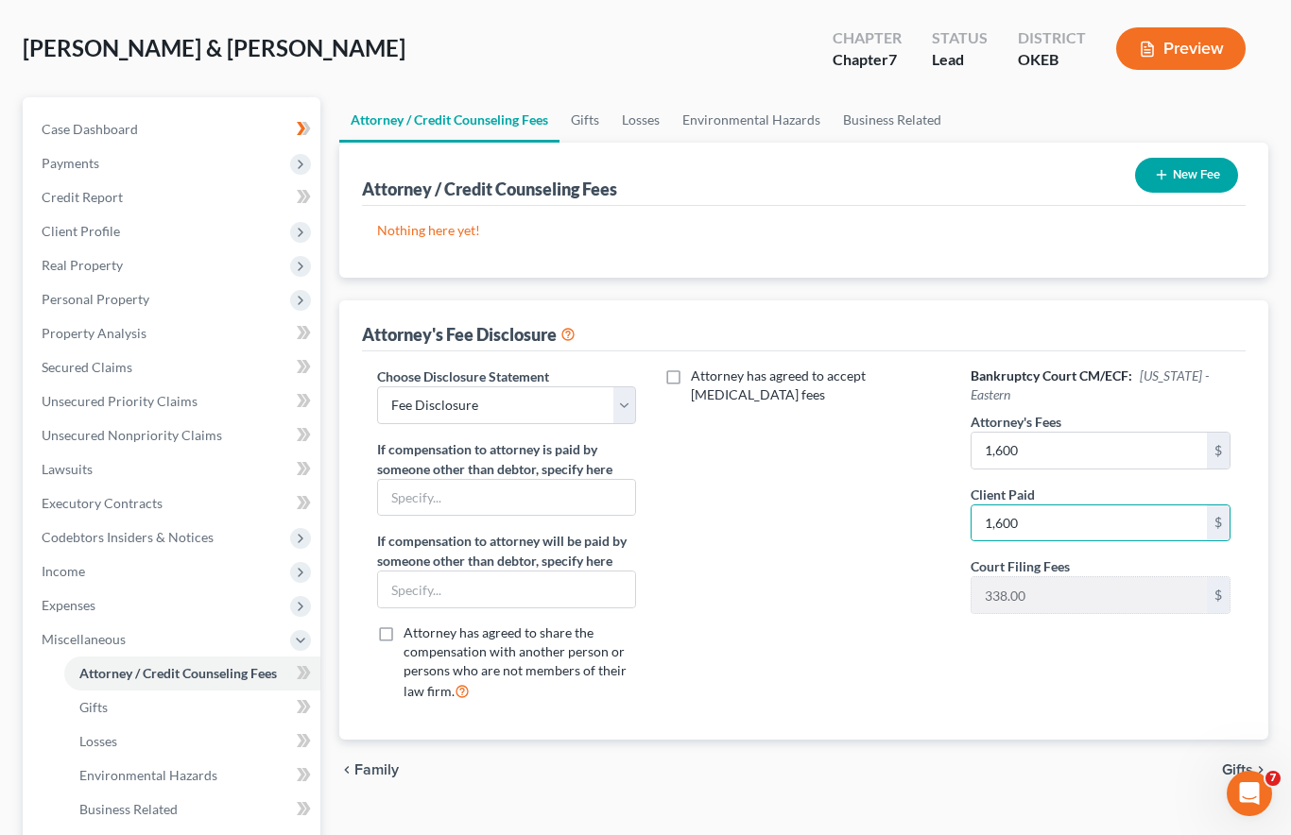
click at [111, 223] on span "Client Profile" at bounding box center [81, 231] width 78 height 16
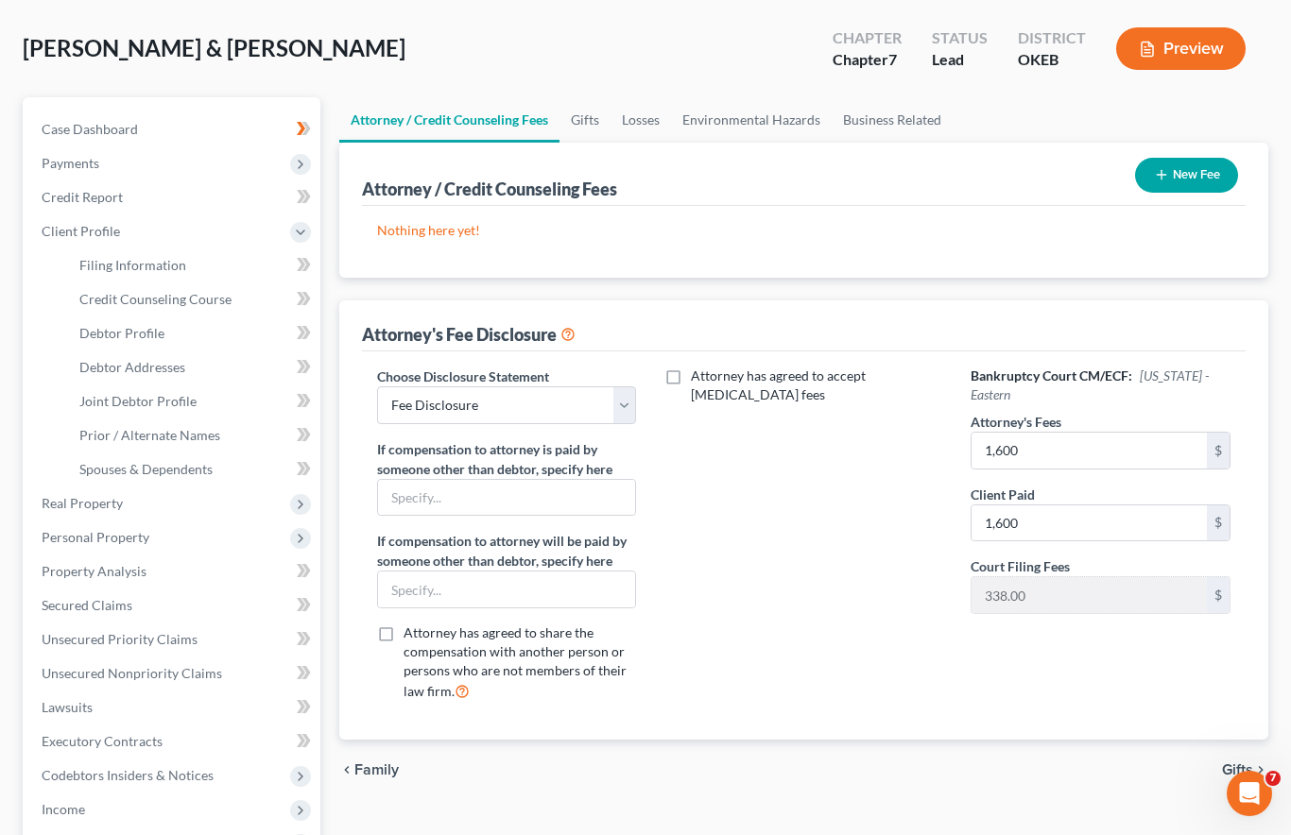
click at [175, 317] on link "Debtor Profile" at bounding box center [192, 334] width 256 height 34
select select "1"
select select "4"
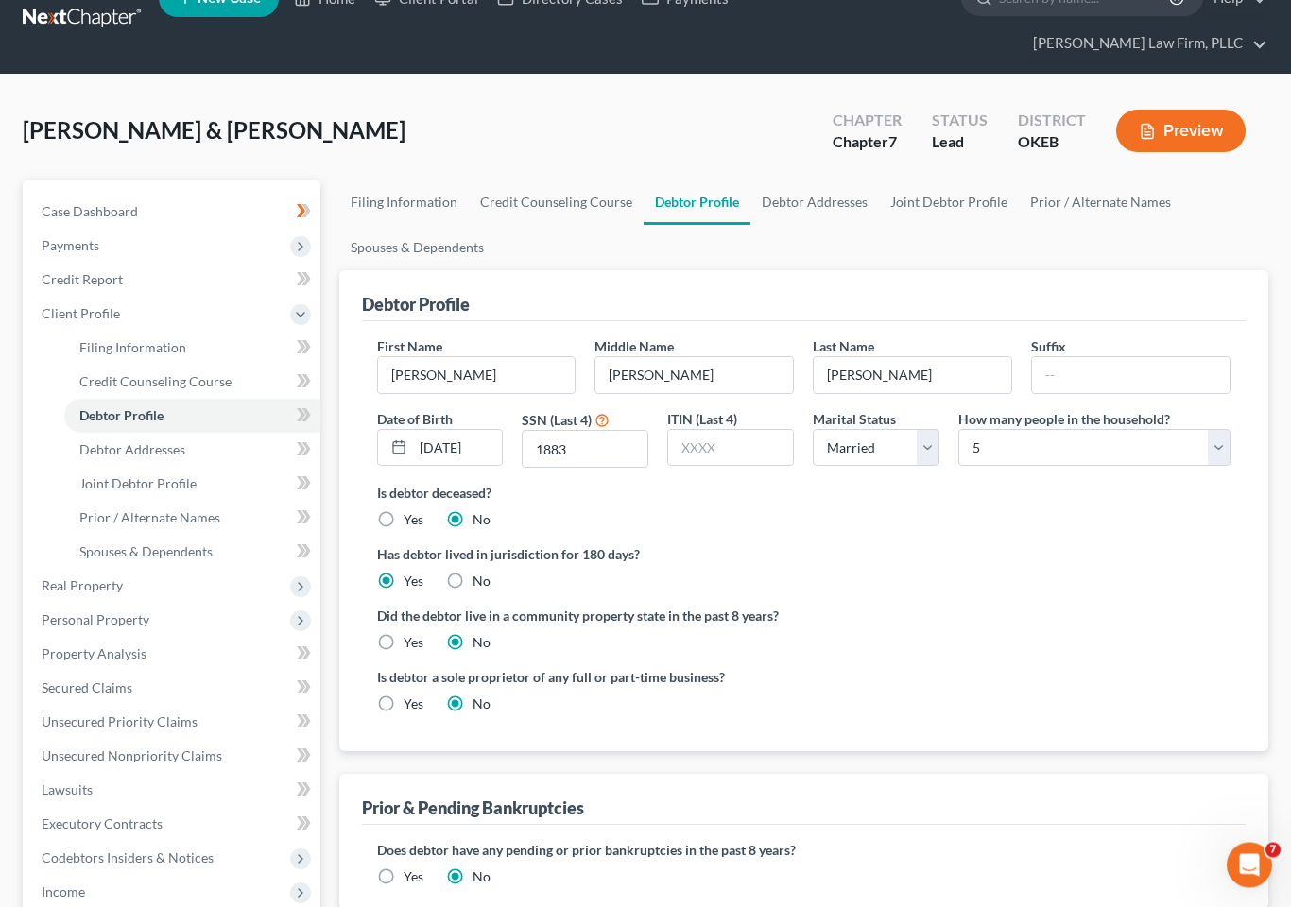
scroll to position [122, 0]
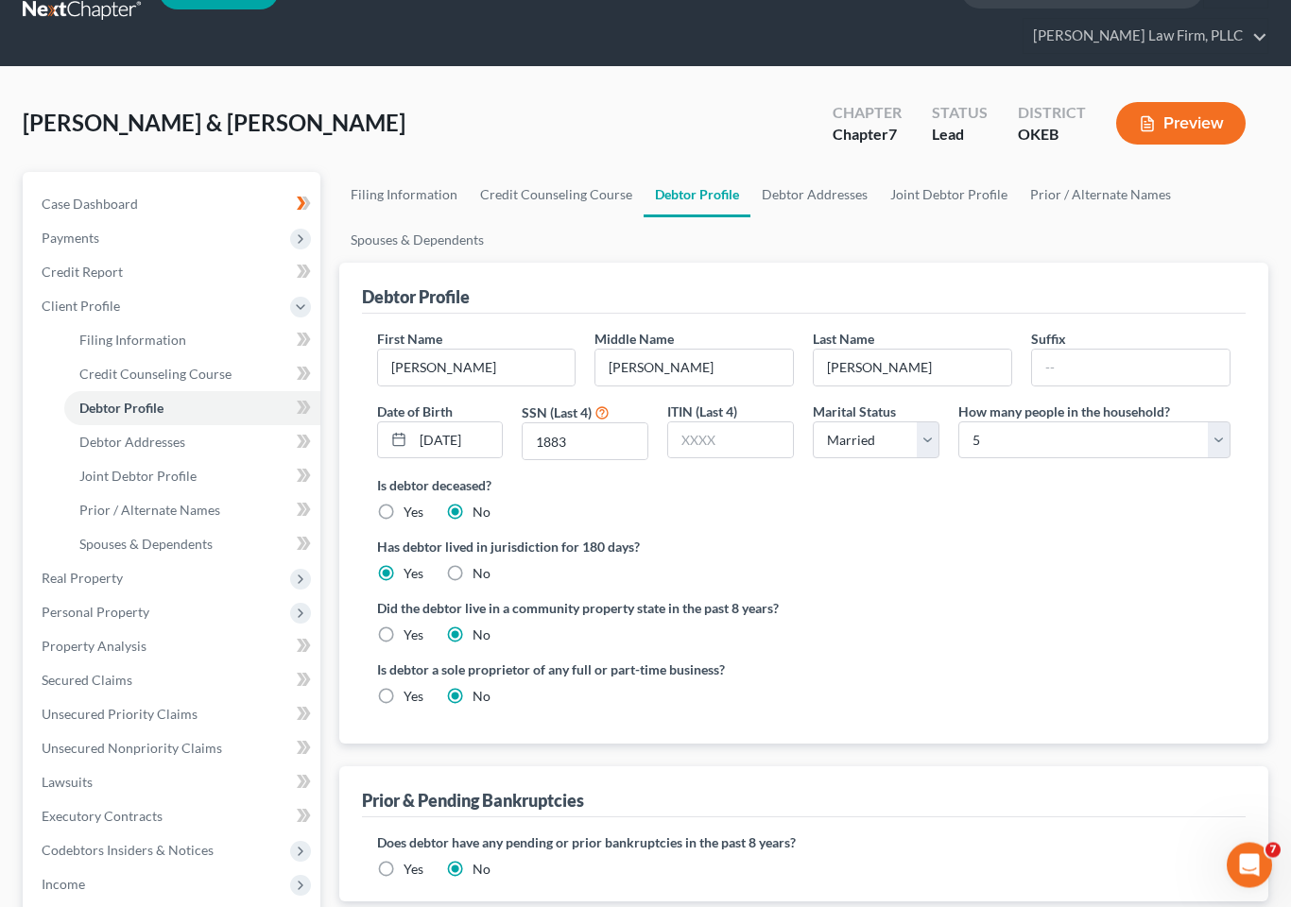
click at [178, 333] on span "Filing Information" at bounding box center [132, 341] width 107 height 16
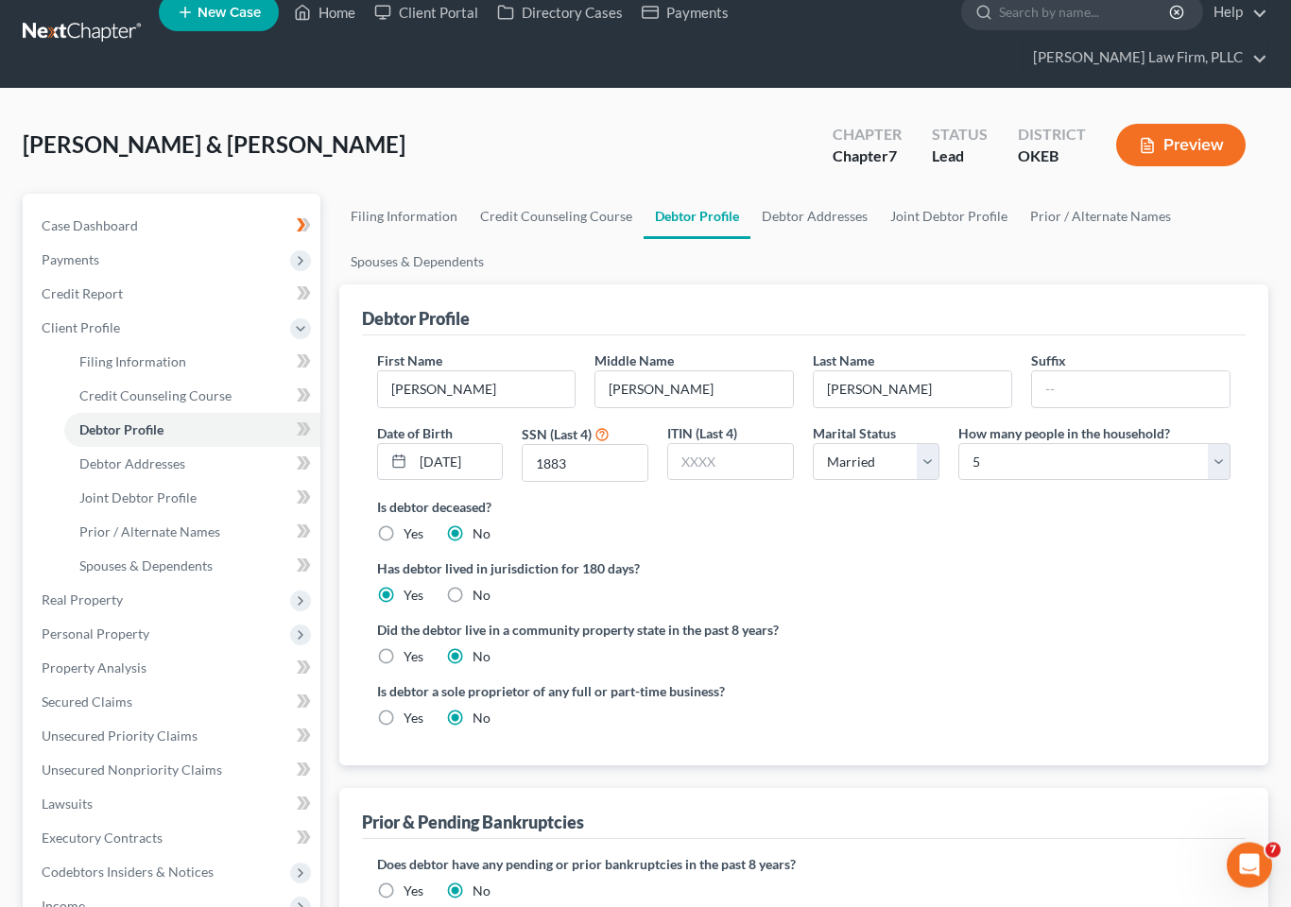
select select "1"
select select "0"
select select "37"
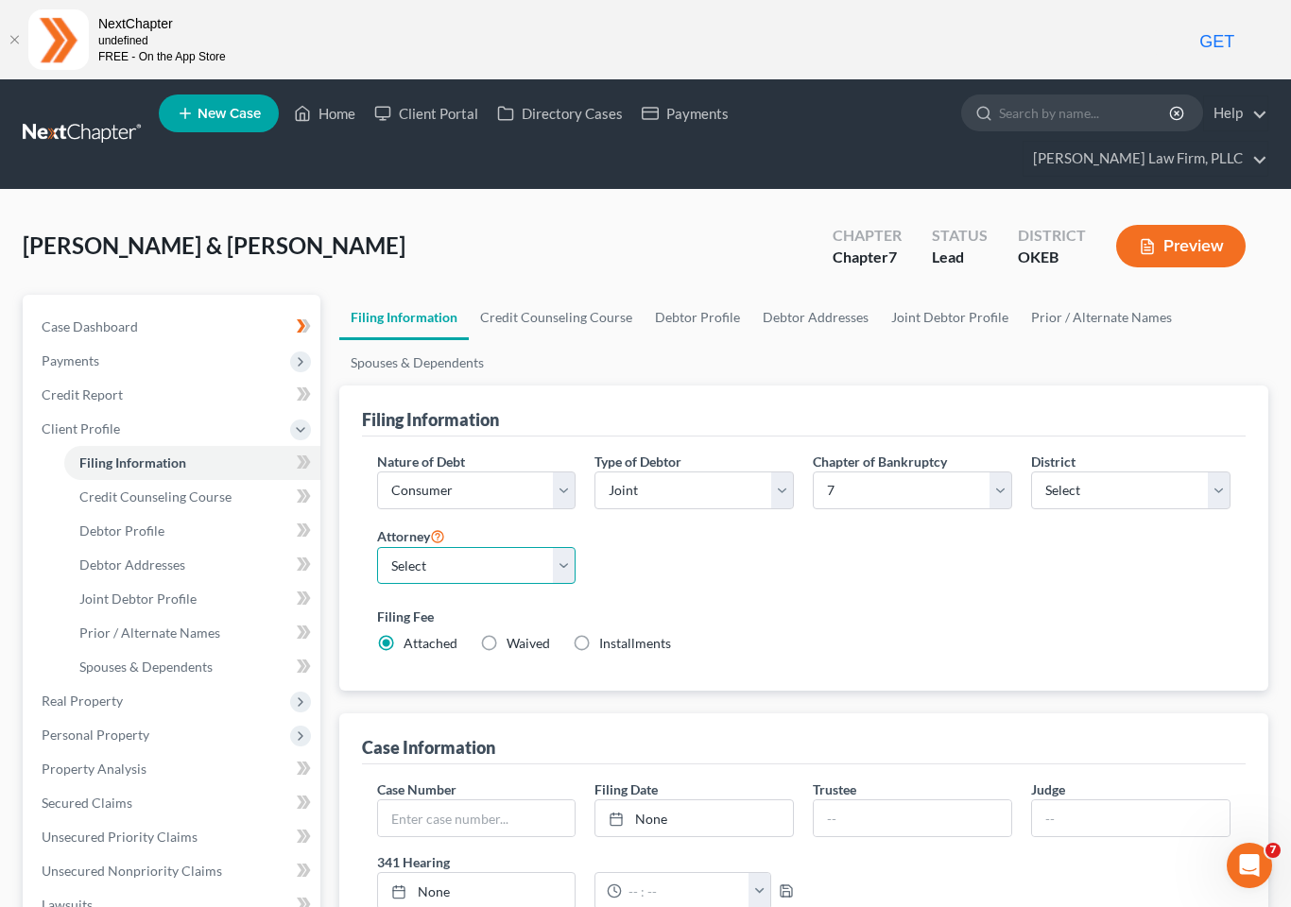
click at [545, 547] on select "Select Jerry Lundy - OKNB Jerry Lundy - OKNB Jerry Lundy - OKEB Collin Lundy - …" at bounding box center [476, 566] width 199 height 38
select select "2"
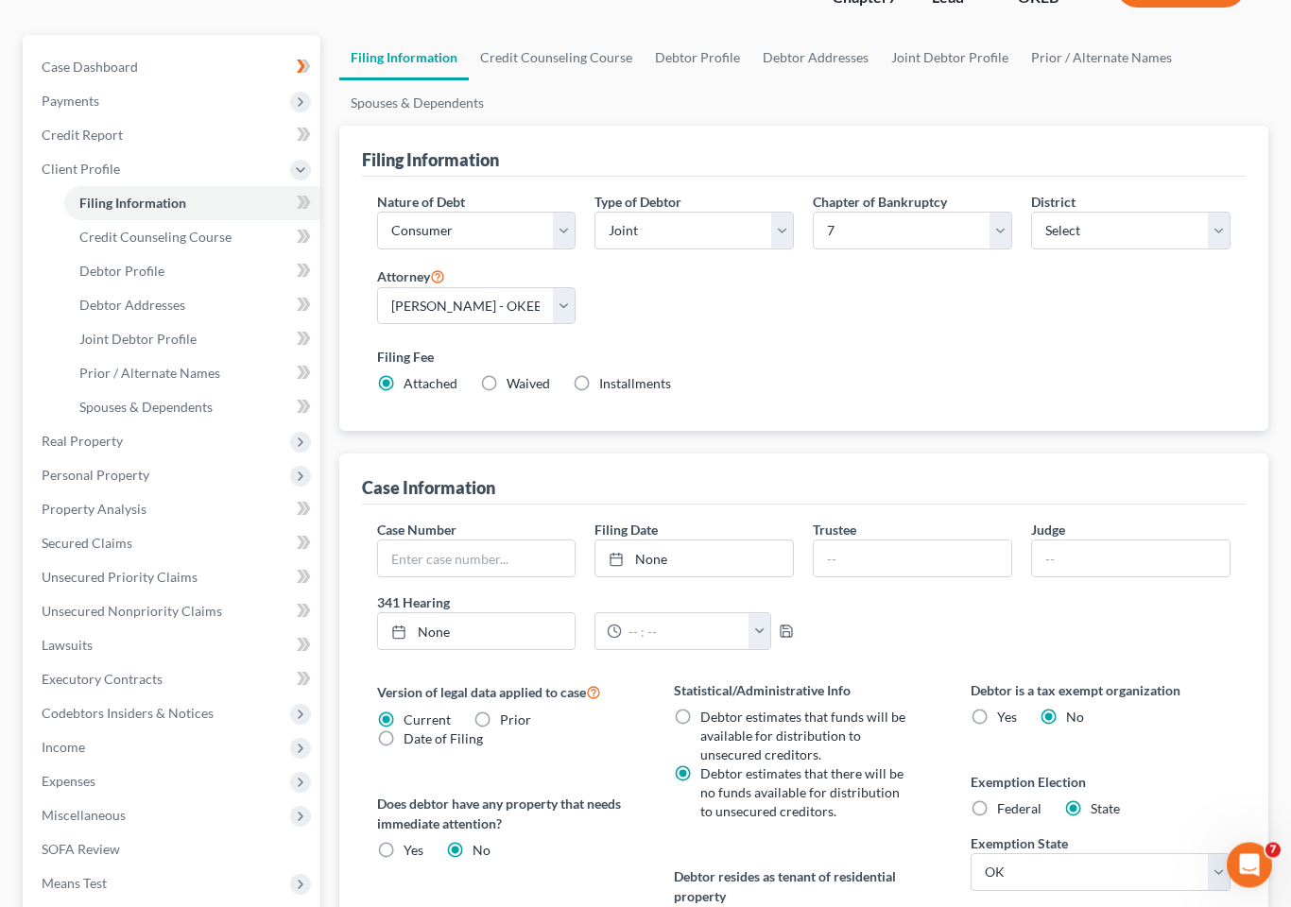
click at [200, 459] on span "Personal Property" at bounding box center [173, 476] width 294 height 34
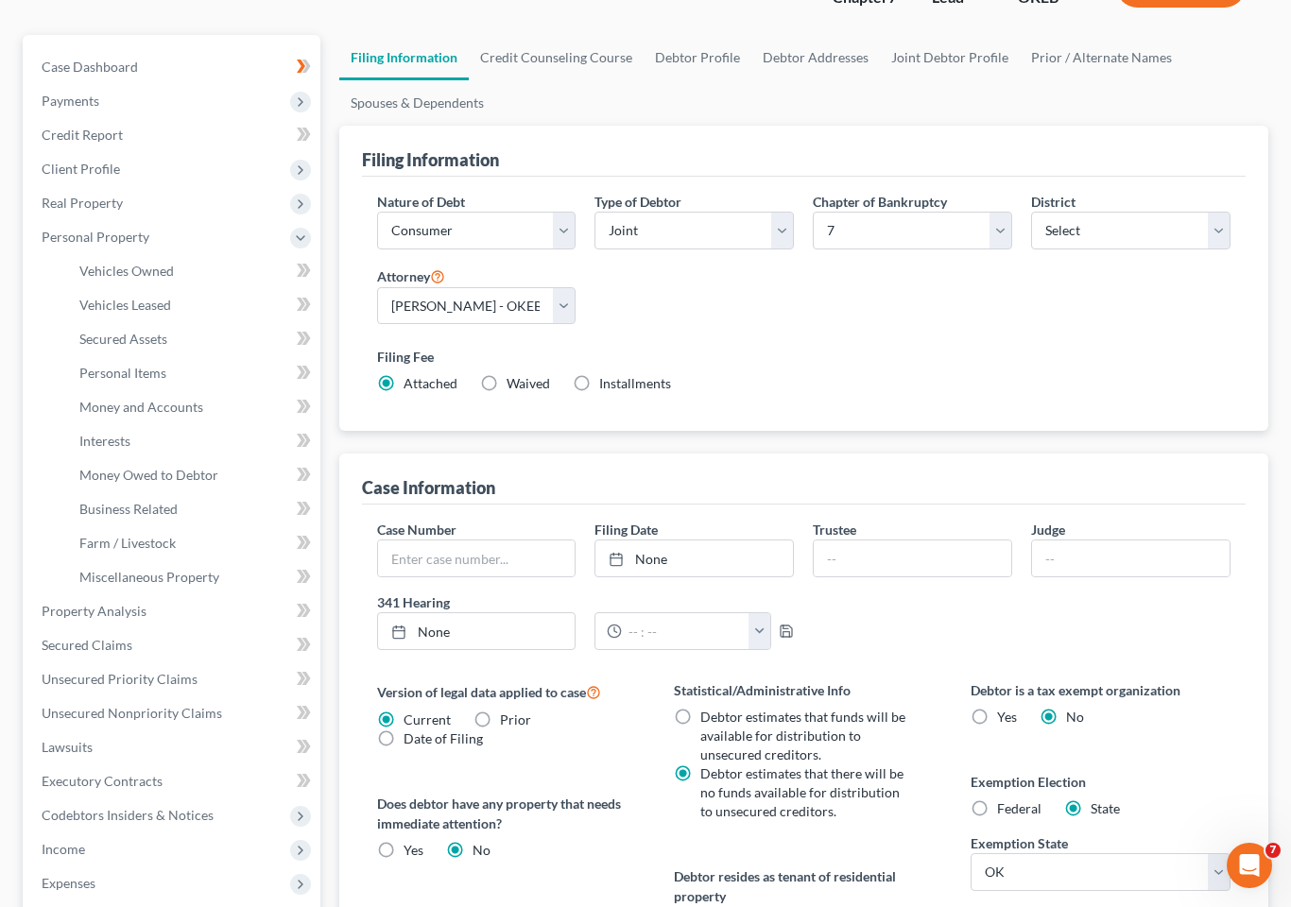
click at [168, 263] on span "Vehicles Owned" at bounding box center [126, 271] width 94 height 16
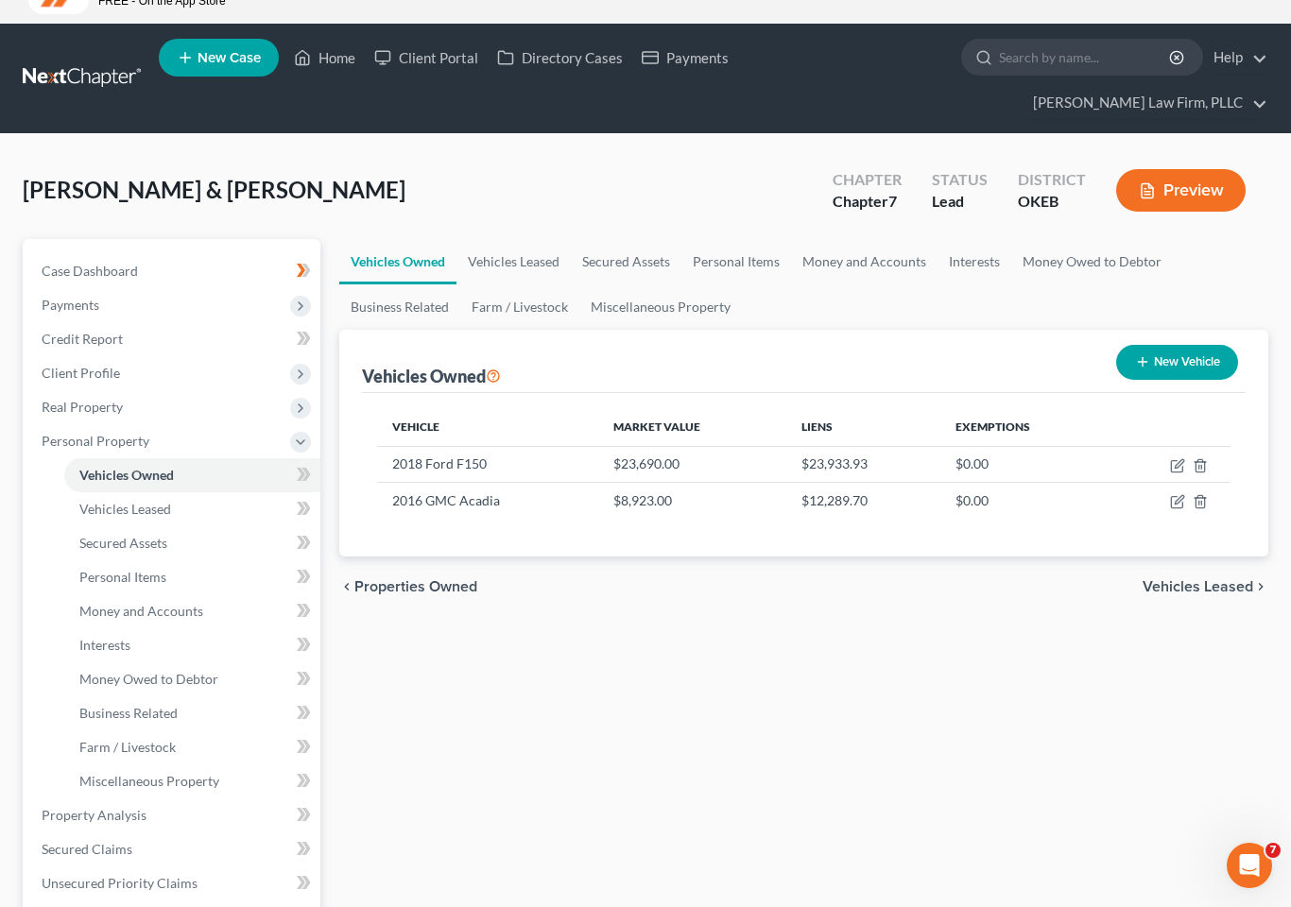
scroll to position [60, 0]
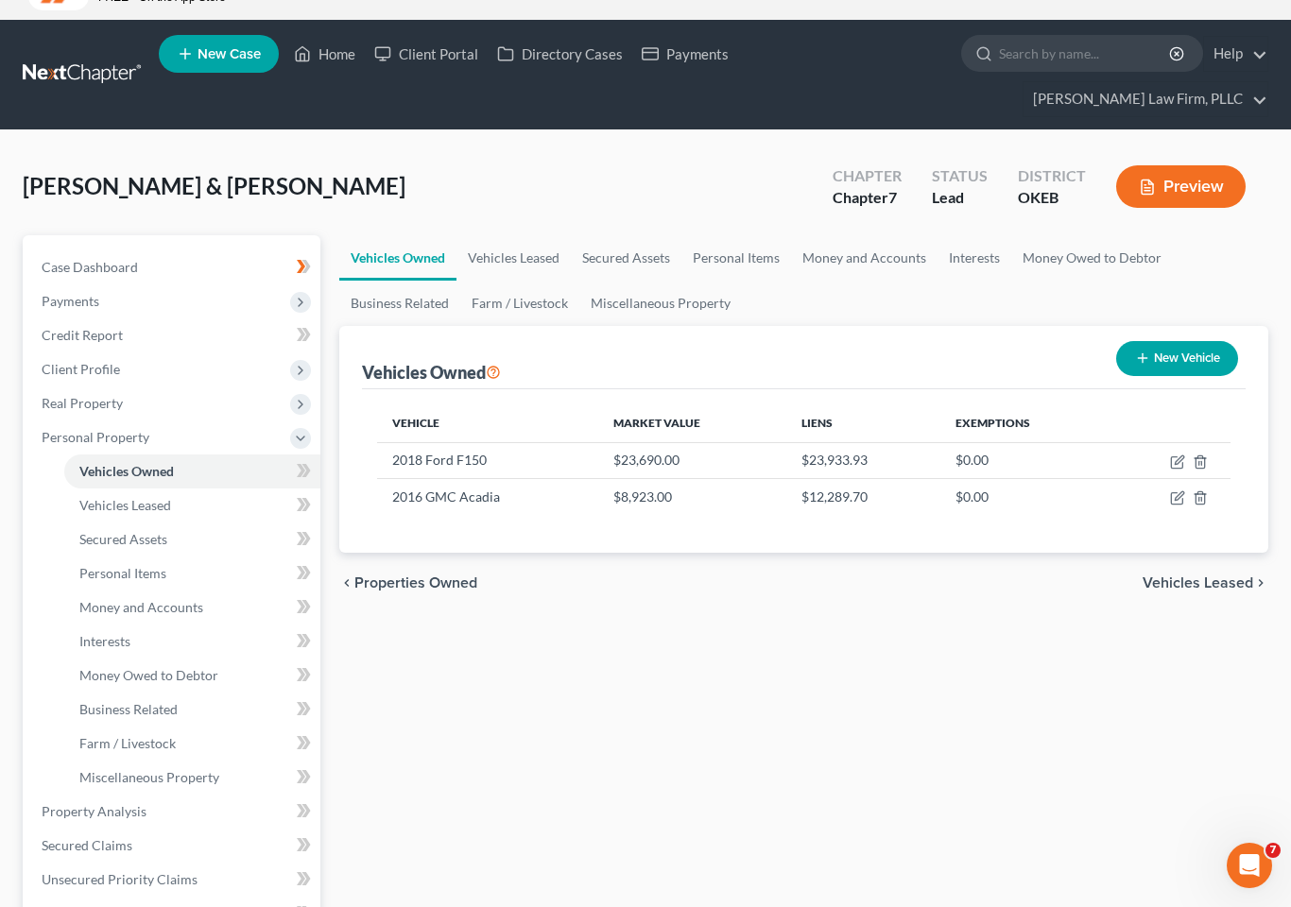
click at [184, 599] on span "Money and Accounts" at bounding box center [141, 607] width 124 height 16
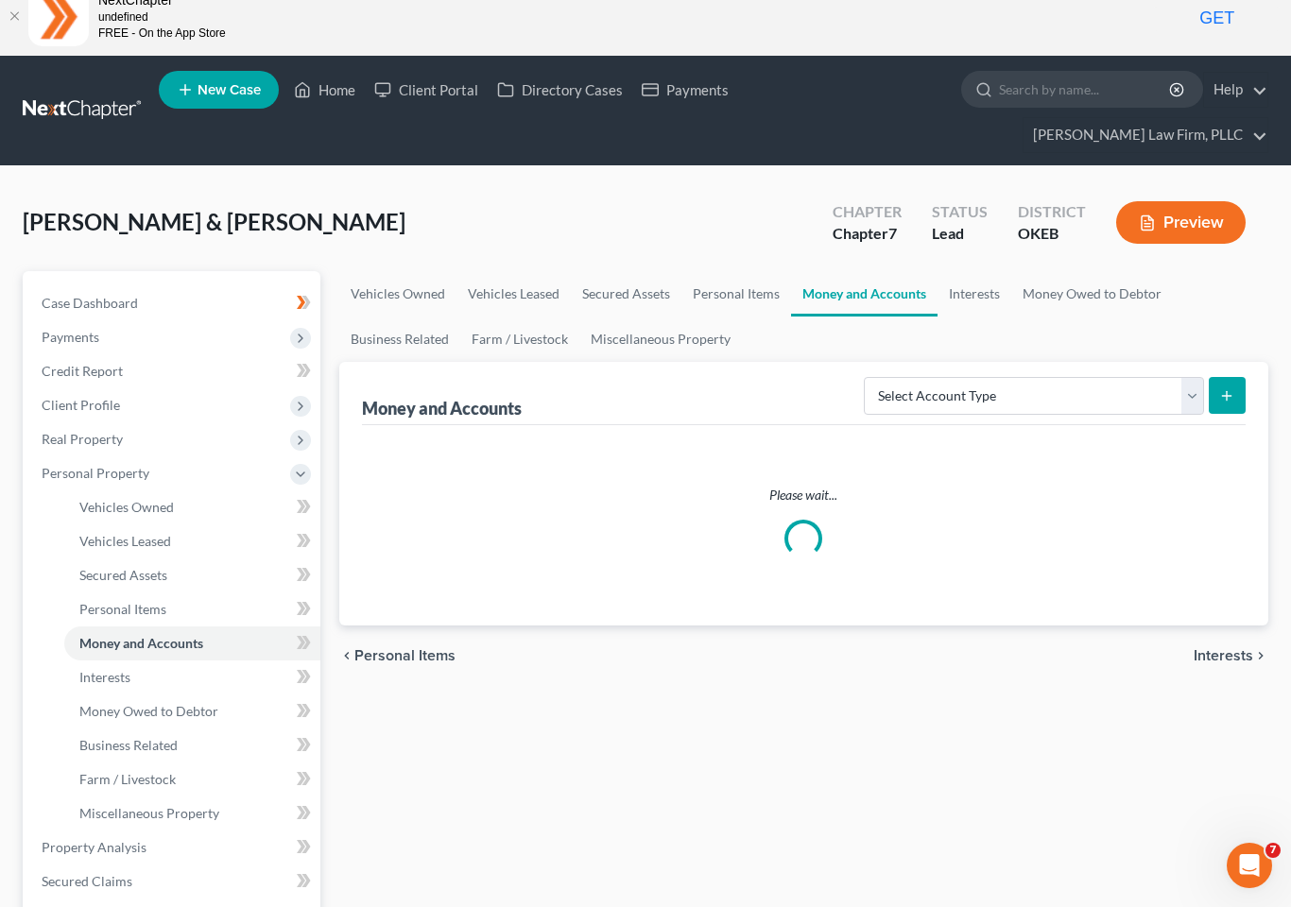
click at [191, 558] on link "Secured Assets" at bounding box center [192, 575] width 256 height 34
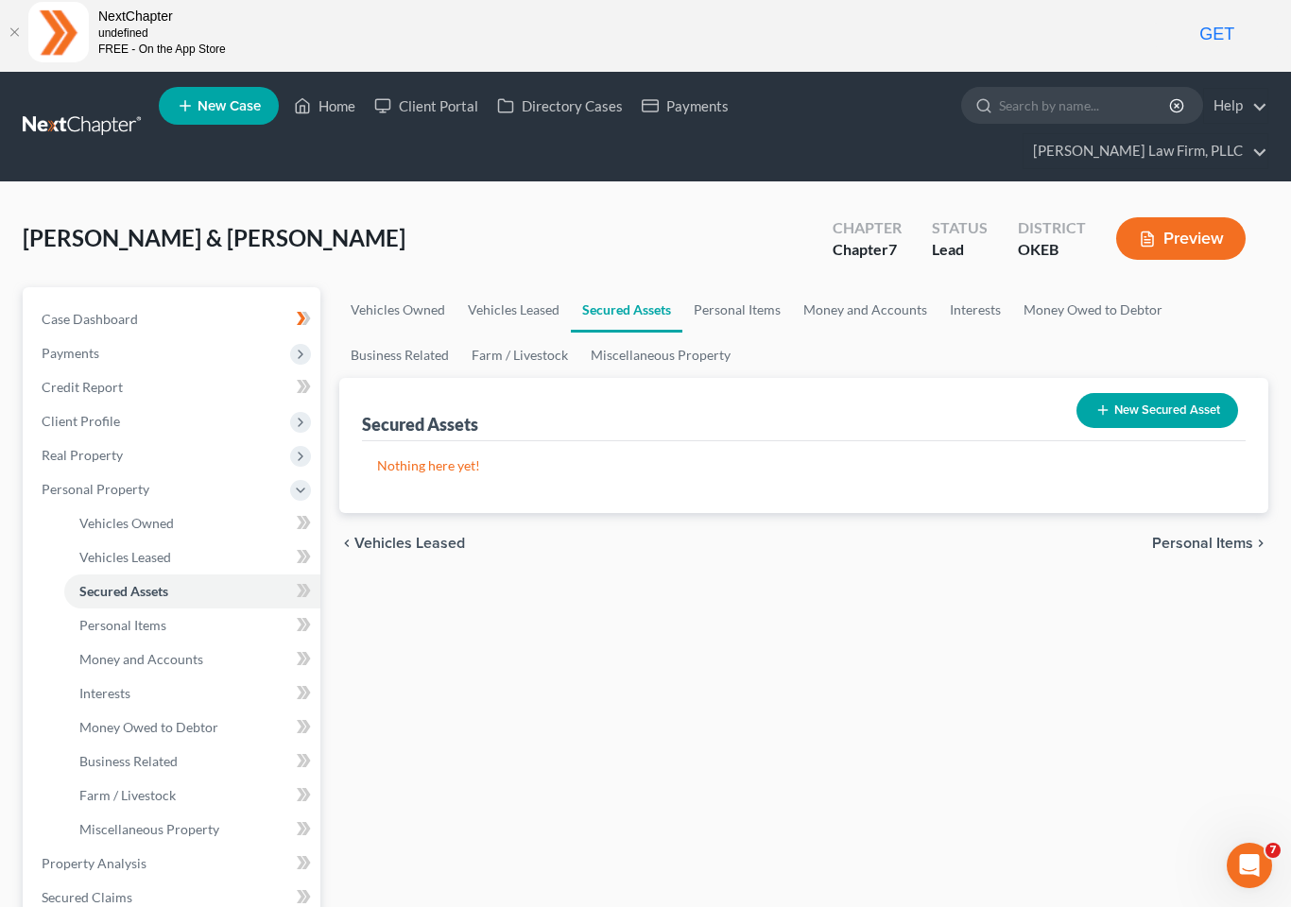
click at [195, 608] on link "Personal Items" at bounding box center [192, 625] width 256 height 34
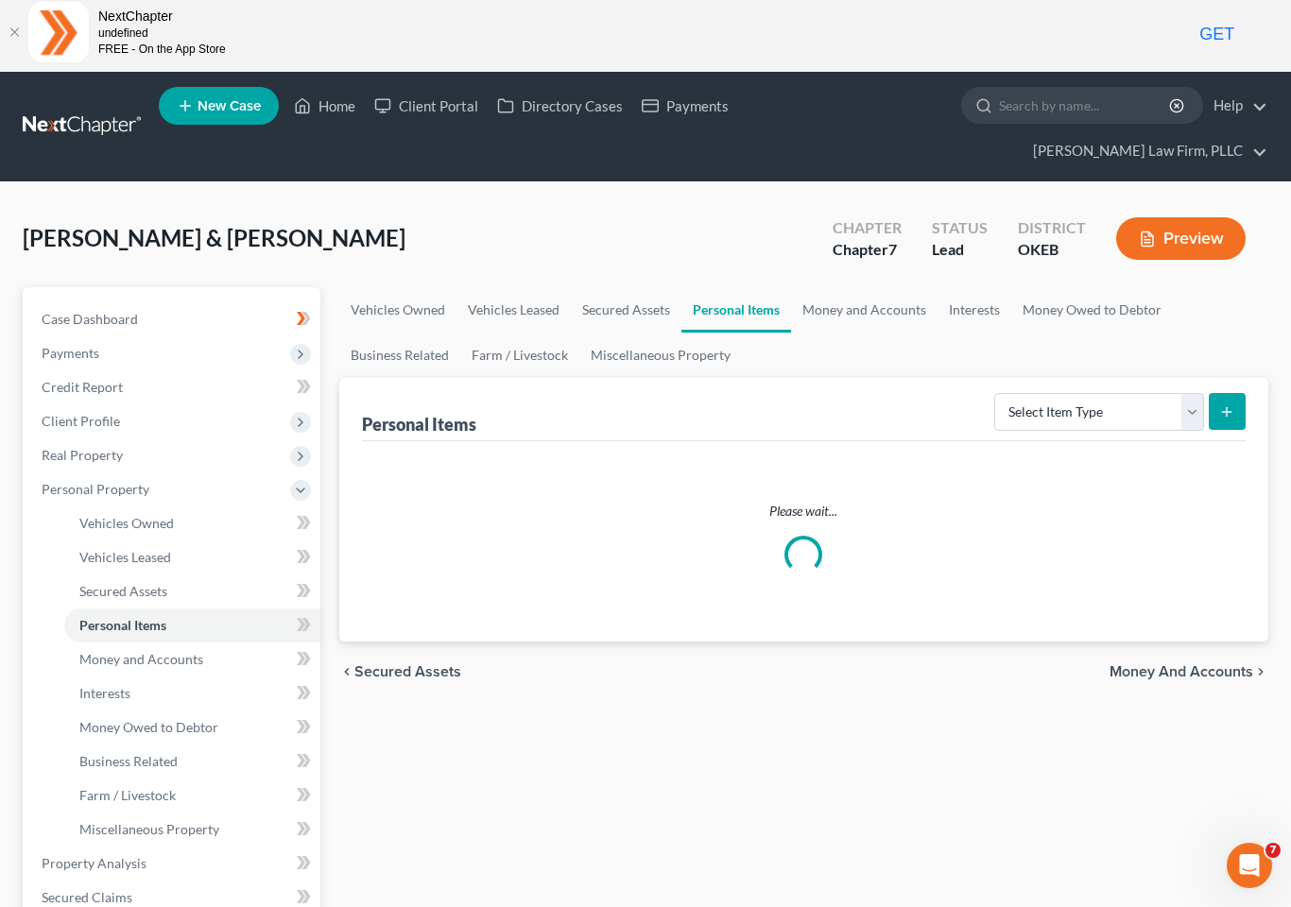
scroll to position [5, 0]
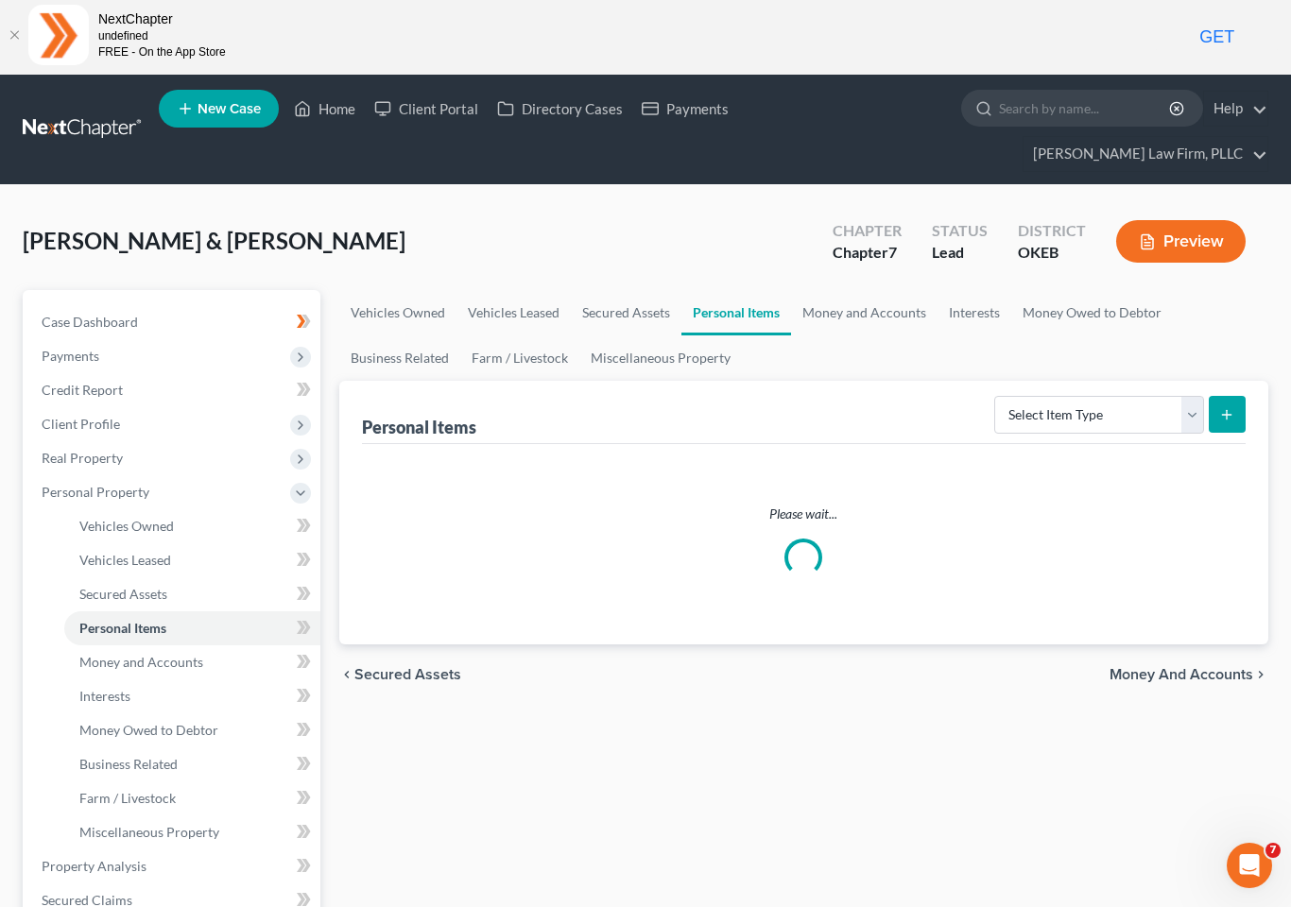
click at [191, 611] on link "Personal Items" at bounding box center [192, 628] width 256 height 34
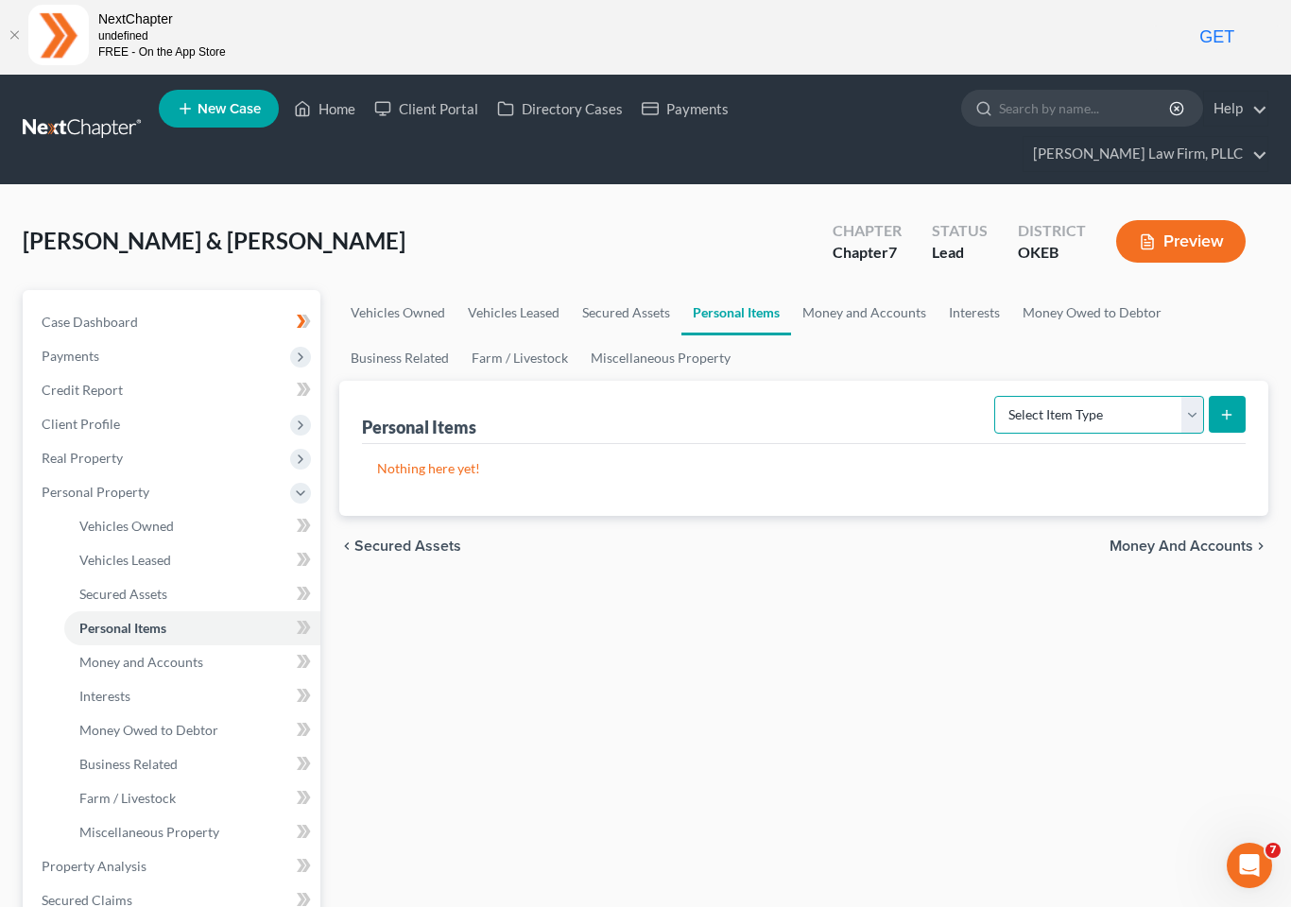
click at [1195, 396] on select "Select Item Type Clothing Collectibles Of Value Electronics Firearms Household …" at bounding box center [1099, 415] width 210 height 38
select select "clothing"
click at [1224, 407] on icon "submit" at bounding box center [1226, 414] width 15 height 15
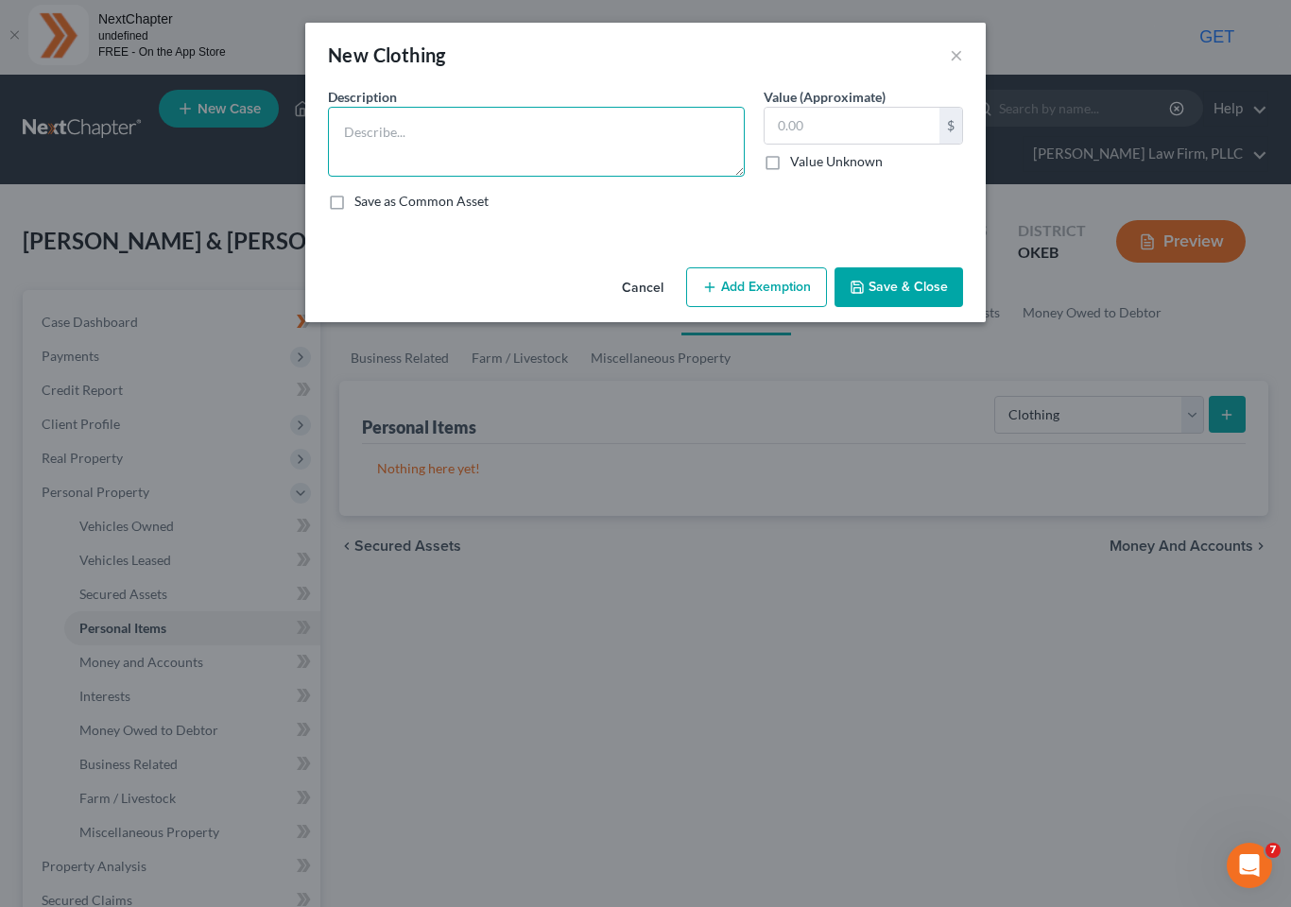
click at [592, 118] on textarea at bounding box center [536, 142] width 417 height 70
type textarea "Clothing"
click at [825, 127] on input "text" at bounding box center [851, 126] width 175 height 36
type input "1,000"
click at [754, 280] on button "Add Exemption" at bounding box center [756, 287] width 141 height 40
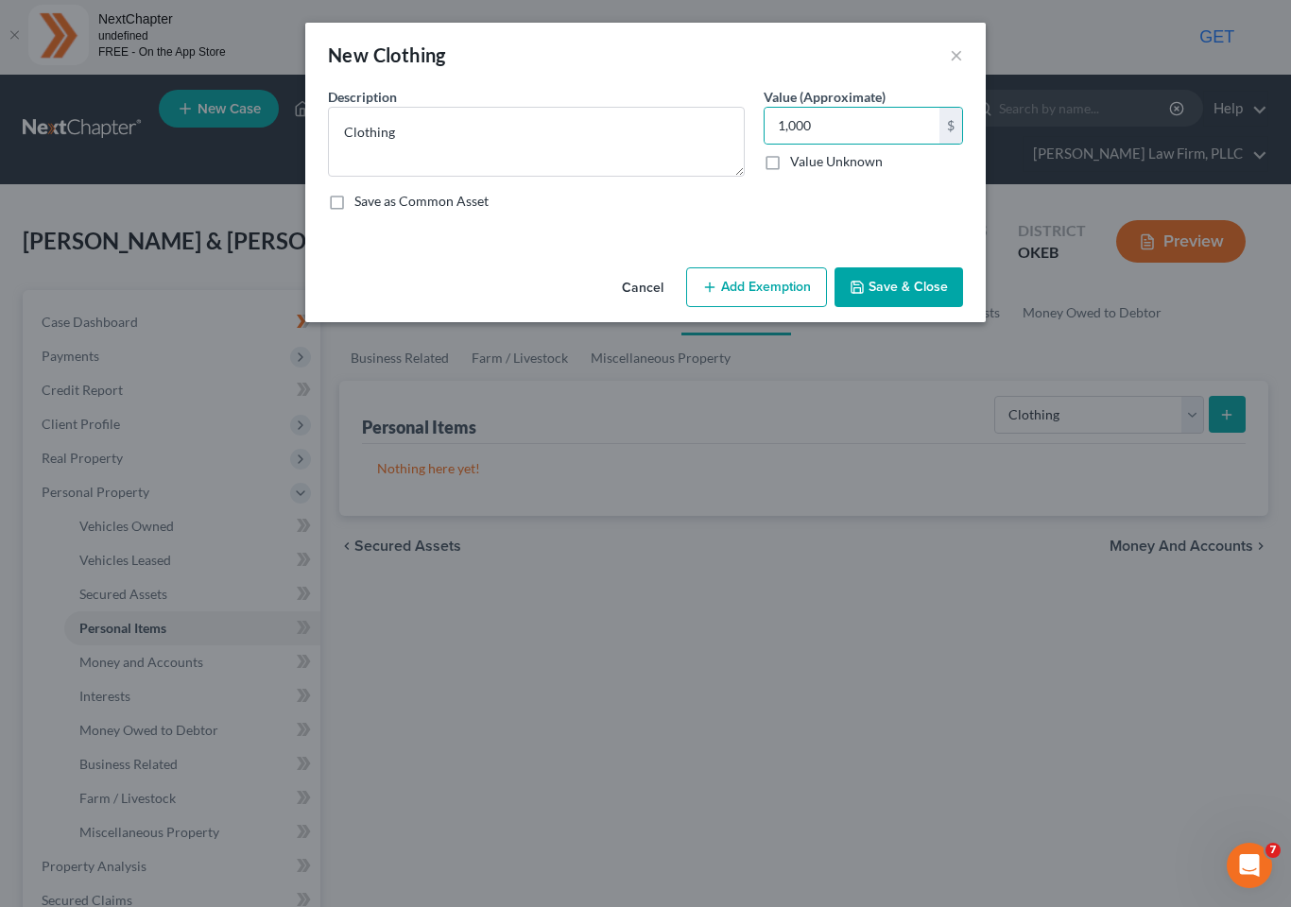
select select "2"
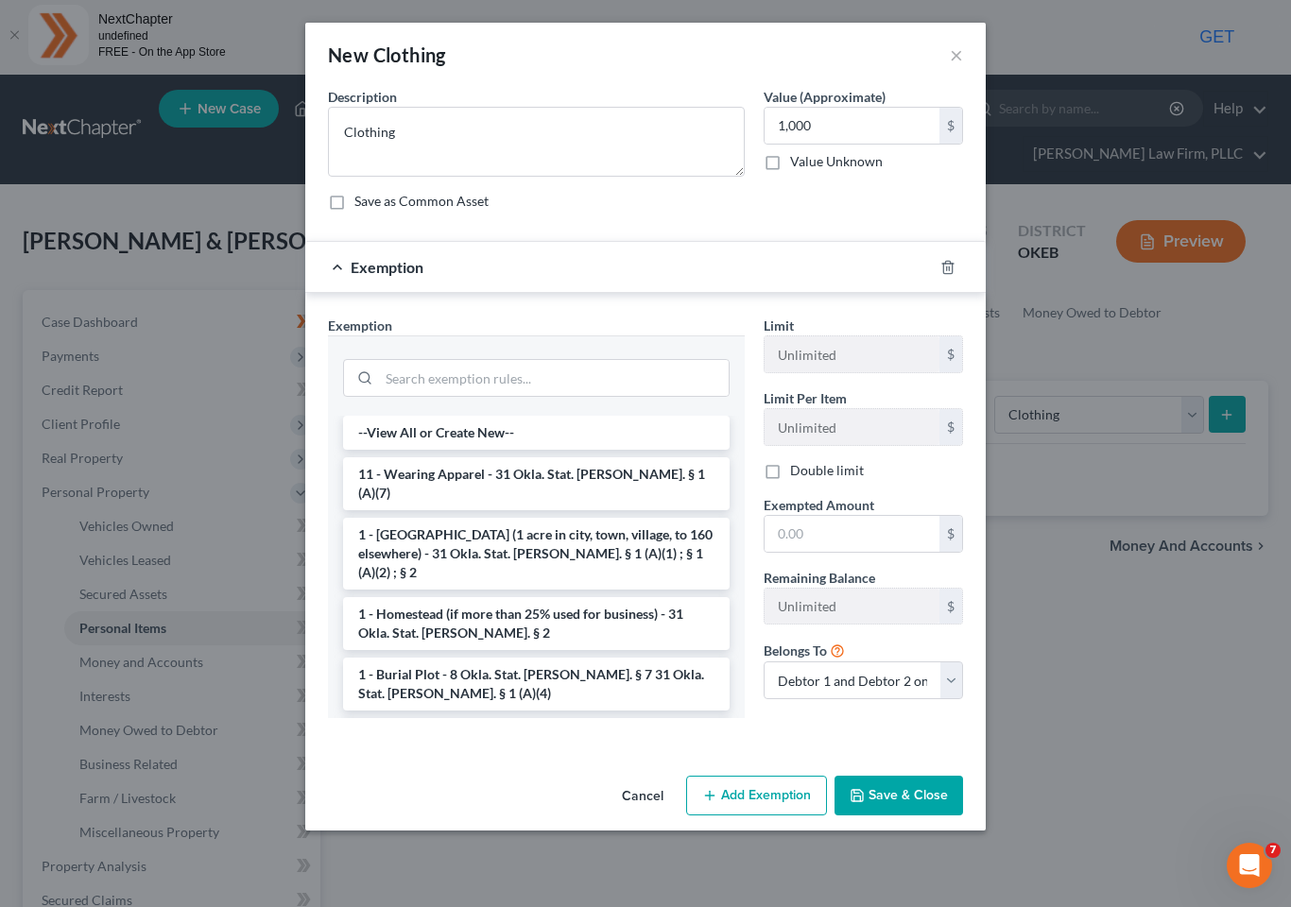
click at [525, 467] on li "11 - Wearing Apparel - 31 Okla. Stat. Ann. § 1 (A)(7)" at bounding box center [536, 483] width 386 height 53
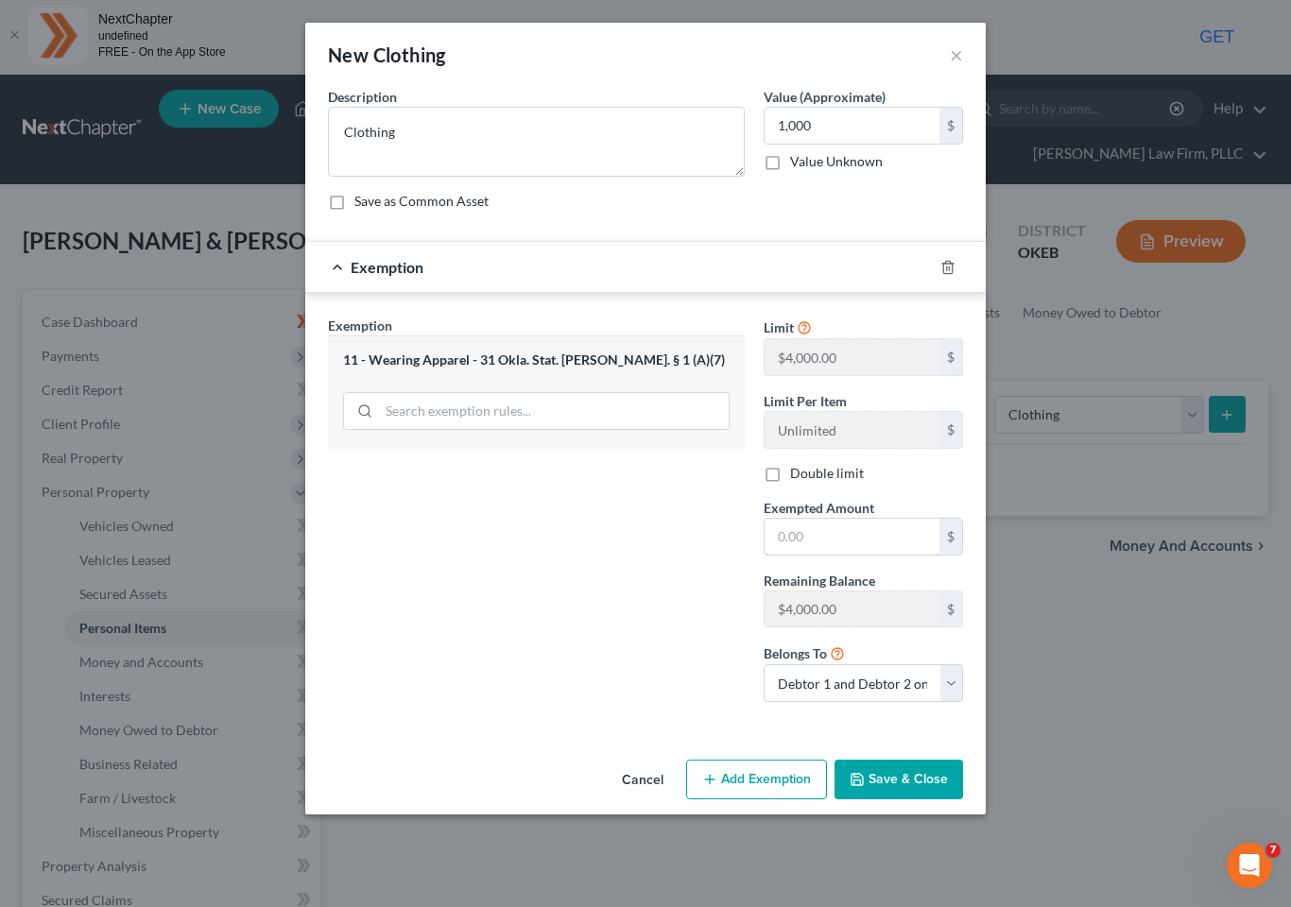
click at [845, 532] on input "text" at bounding box center [851, 537] width 175 height 36
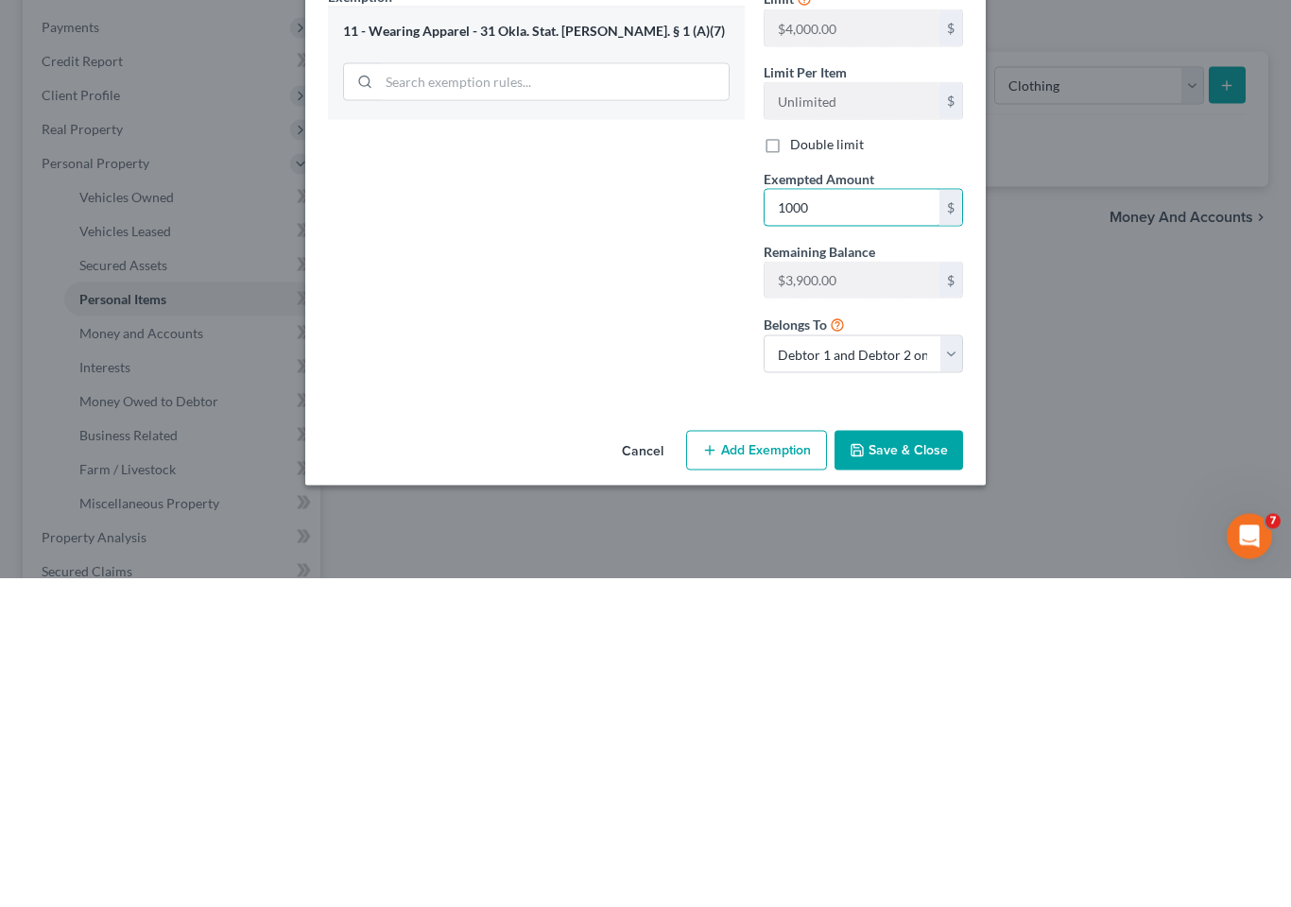
type input "1,000"
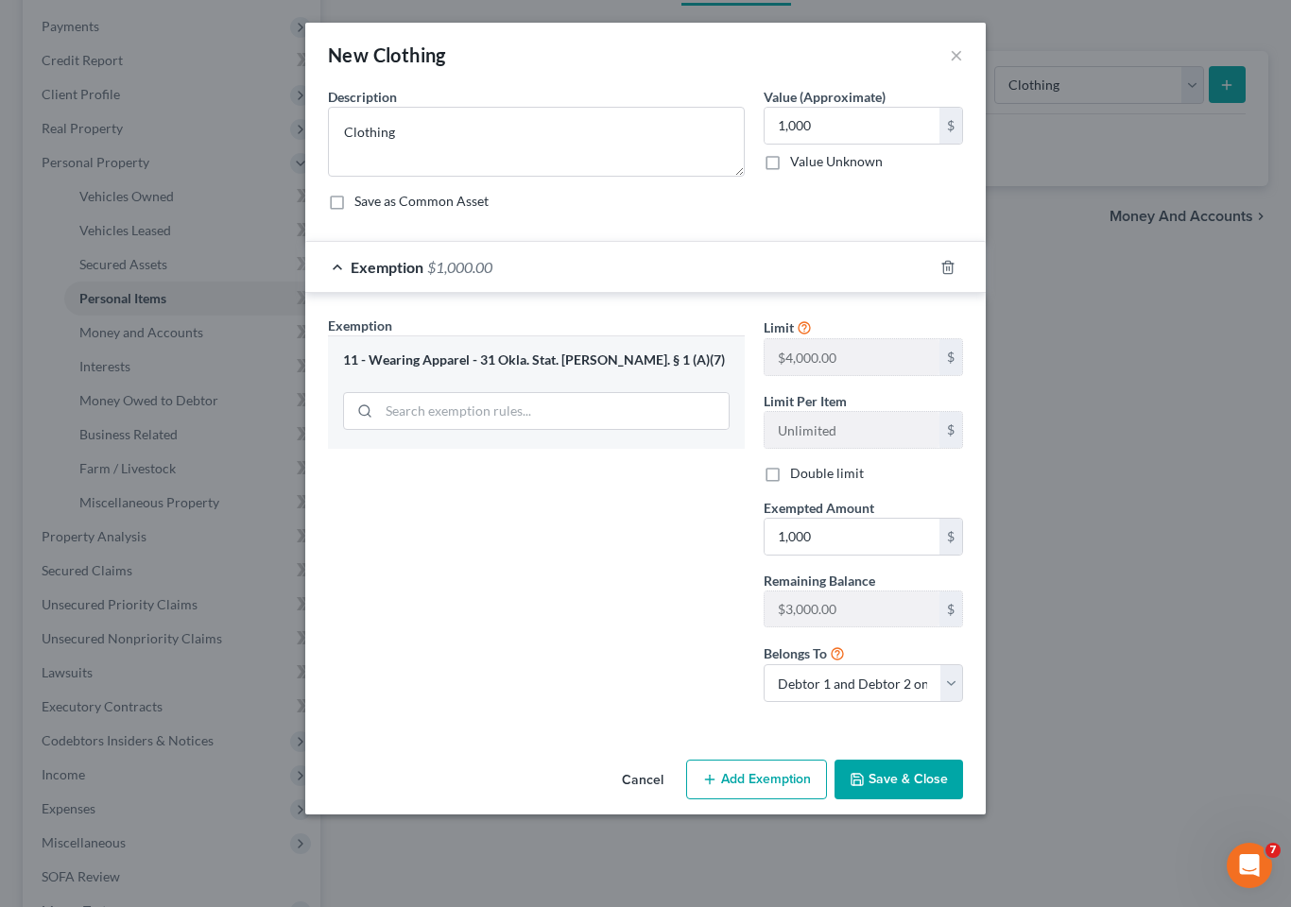
click at [898, 774] on button "Save & Close" at bounding box center [898, 780] width 128 height 40
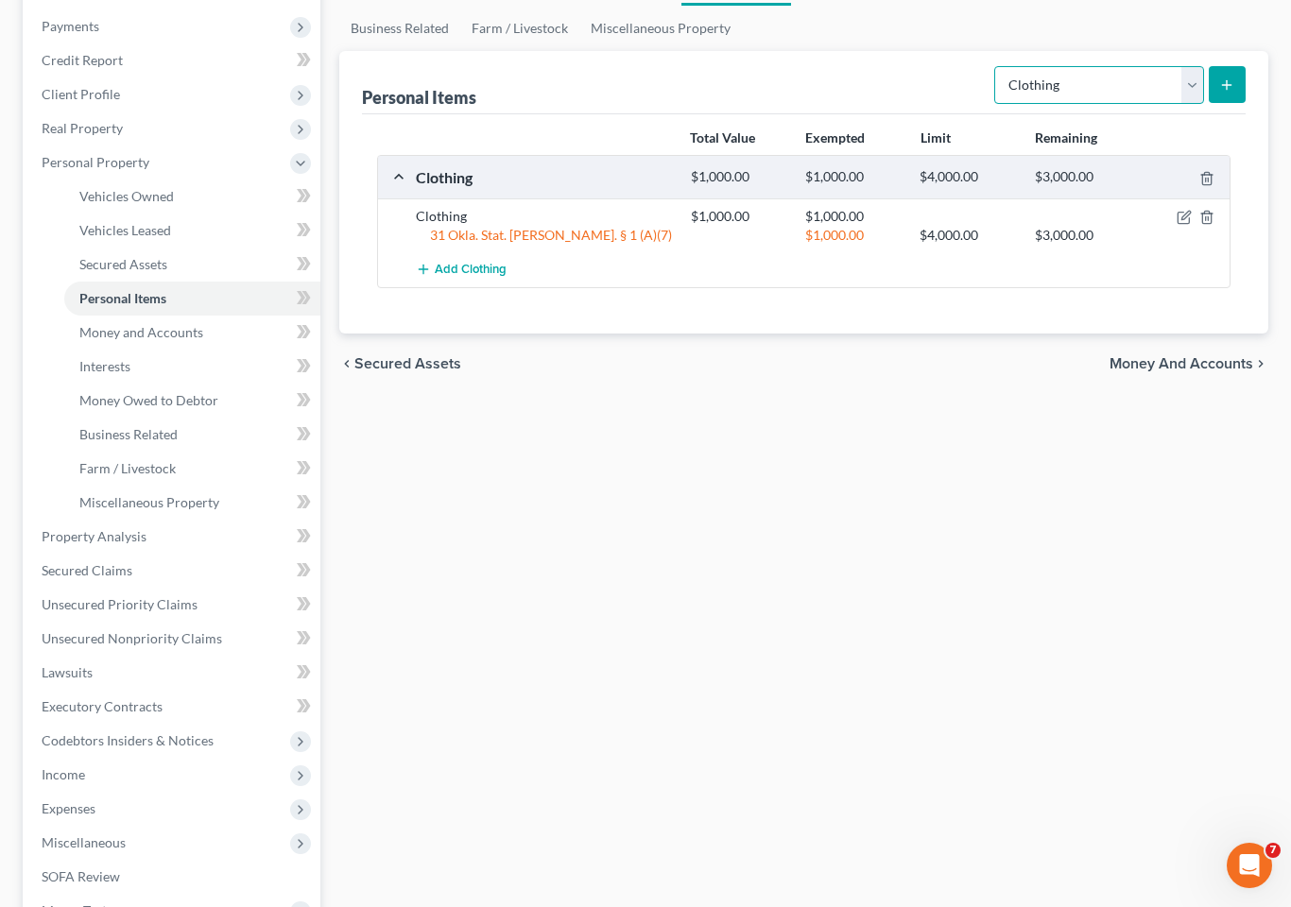
click at [1183, 66] on select "Select Item Type Clothing Collectibles Of Value Electronics Firearms Household …" at bounding box center [1099, 85] width 210 height 38
select select "firearms"
click at [1230, 77] on icon "submit" at bounding box center [1226, 84] width 15 height 15
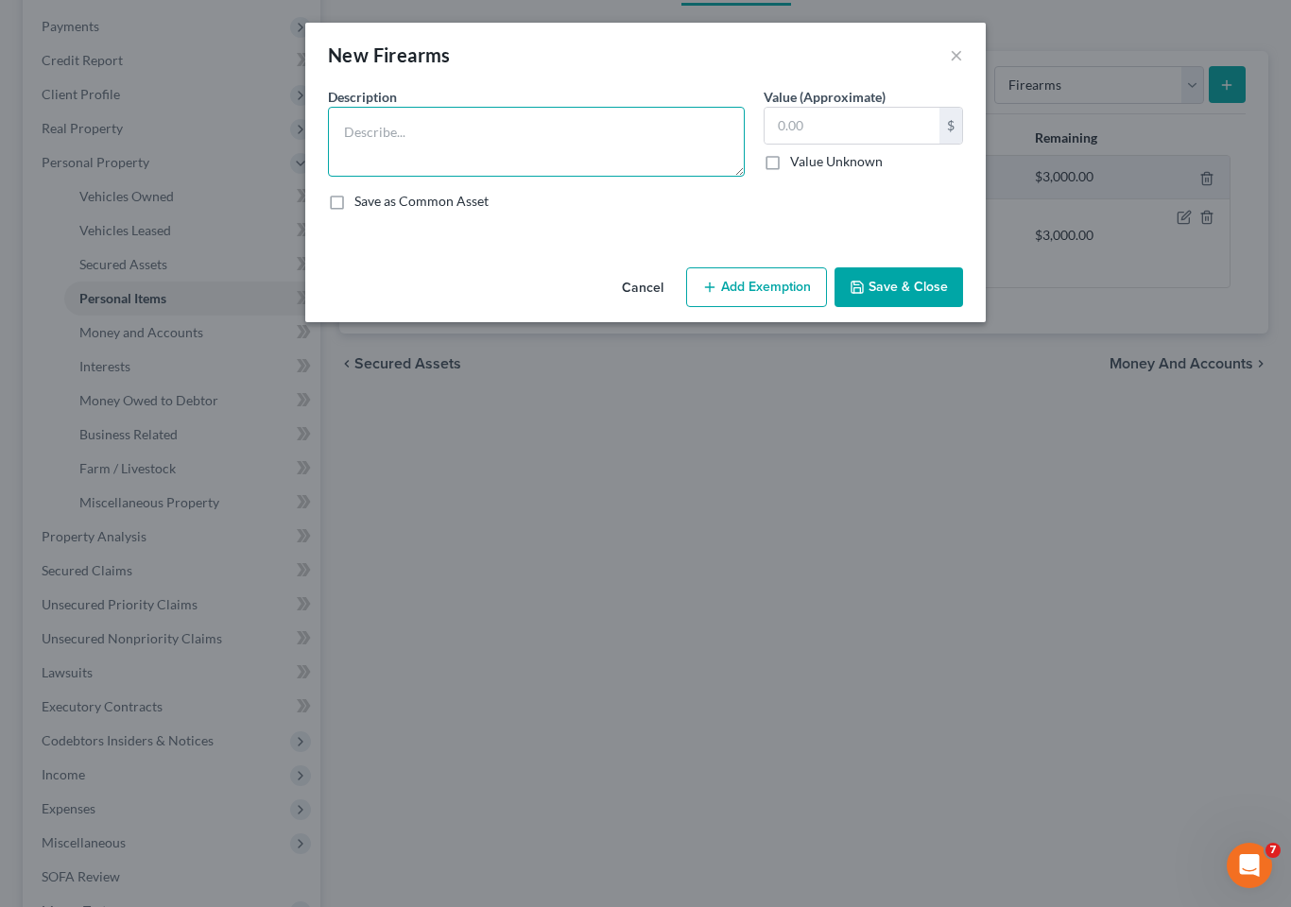
click at [592, 131] on textarea at bounding box center [536, 142] width 417 height 70
click at [802, 128] on input "text" at bounding box center [851, 126] width 175 height 36
click at [388, 122] on textarea "30.06" at bounding box center [536, 142] width 417 height 70
click at [835, 121] on input "text" at bounding box center [851, 126] width 175 height 36
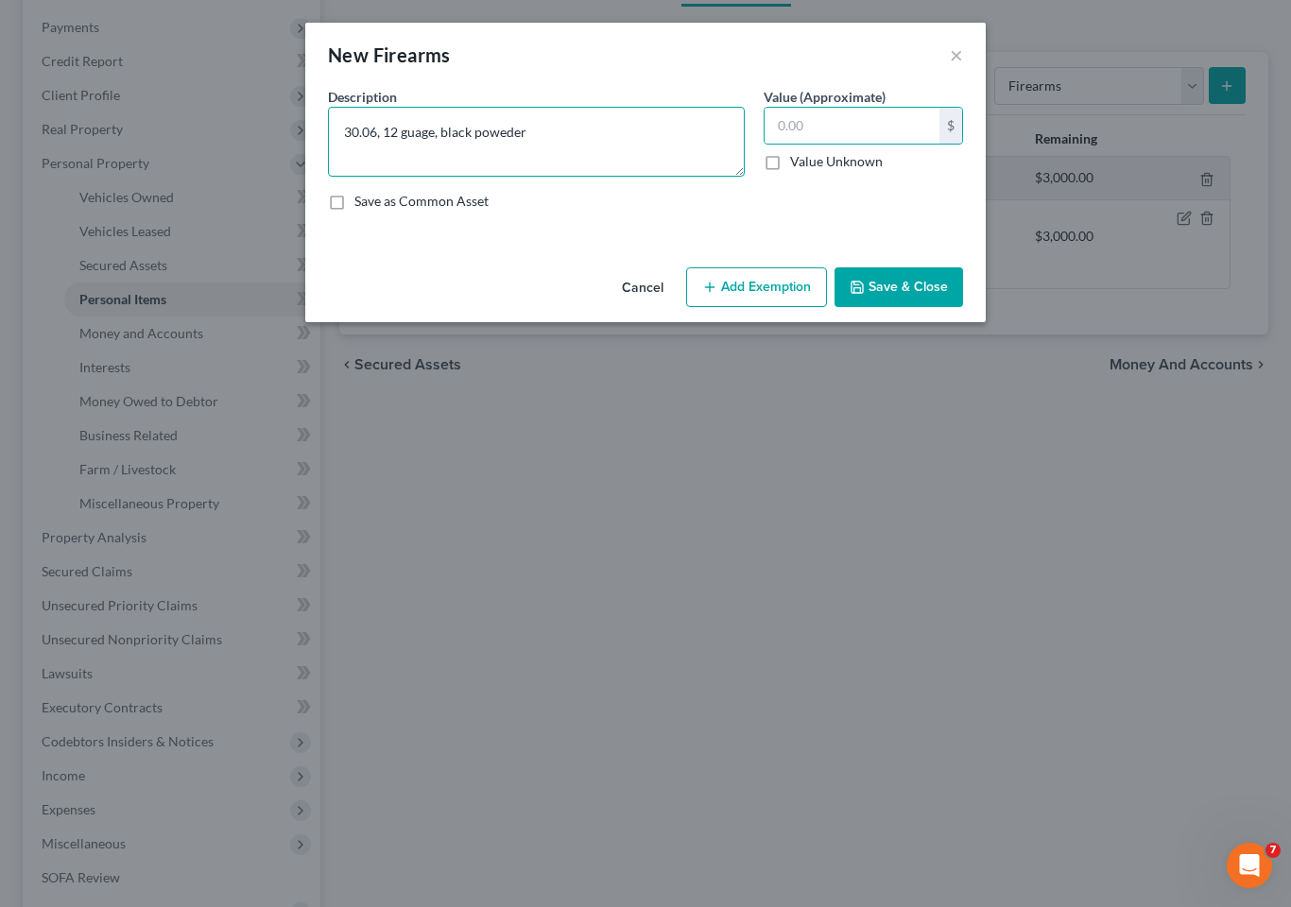
click at [515, 124] on textarea "30.06, 12 guage, black poweder" at bounding box center [536, 142] width 417 height 70
type textarea "30.06, 12 guage, black powder"
click at [835, 114] on input "text" at bounding box center [851, 126] width 175 height 36
type input "900"
click at [768, 280] on button "Add Exemption" at bounding box center [756, 287] width 141 height 40
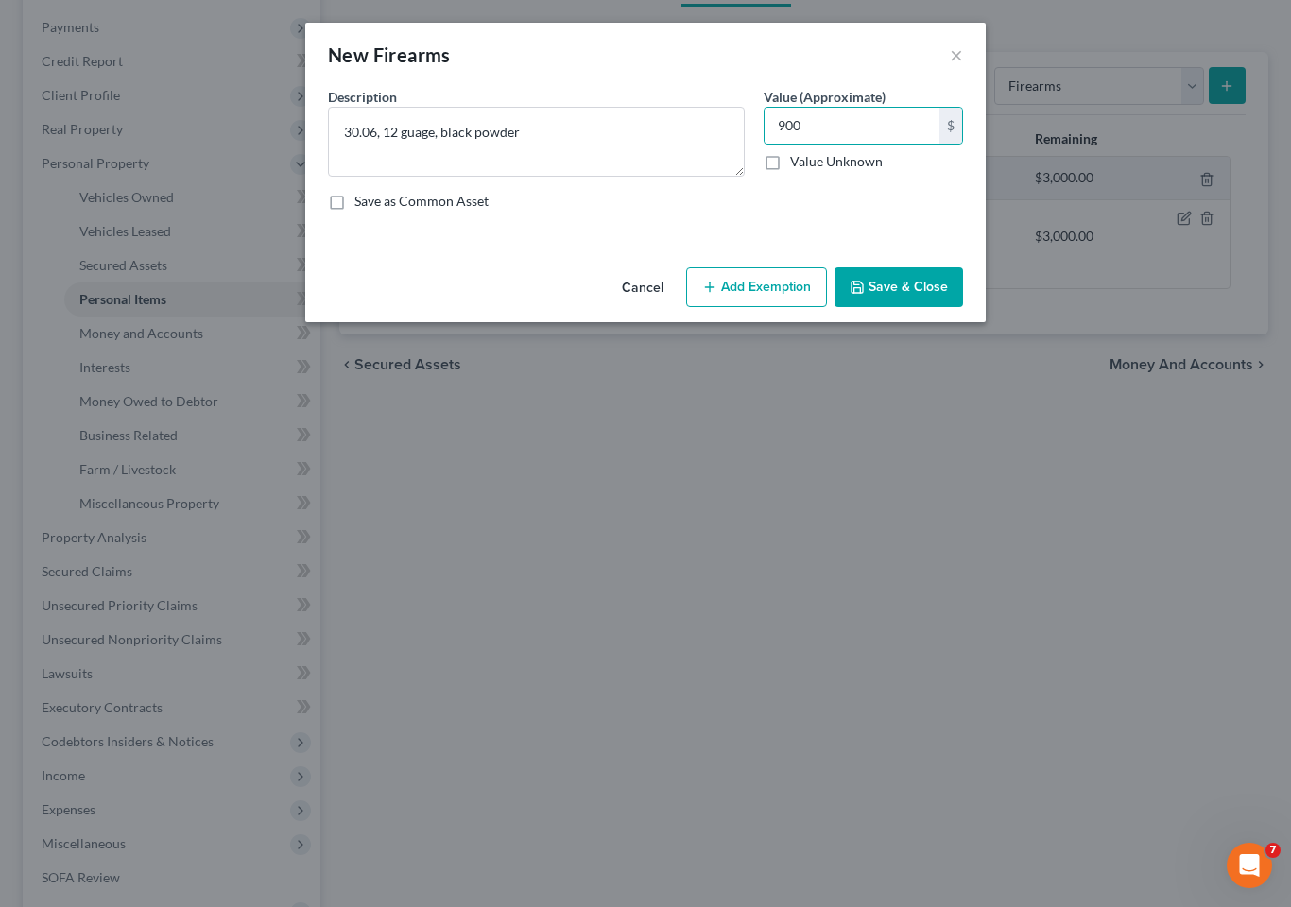
select select "2"
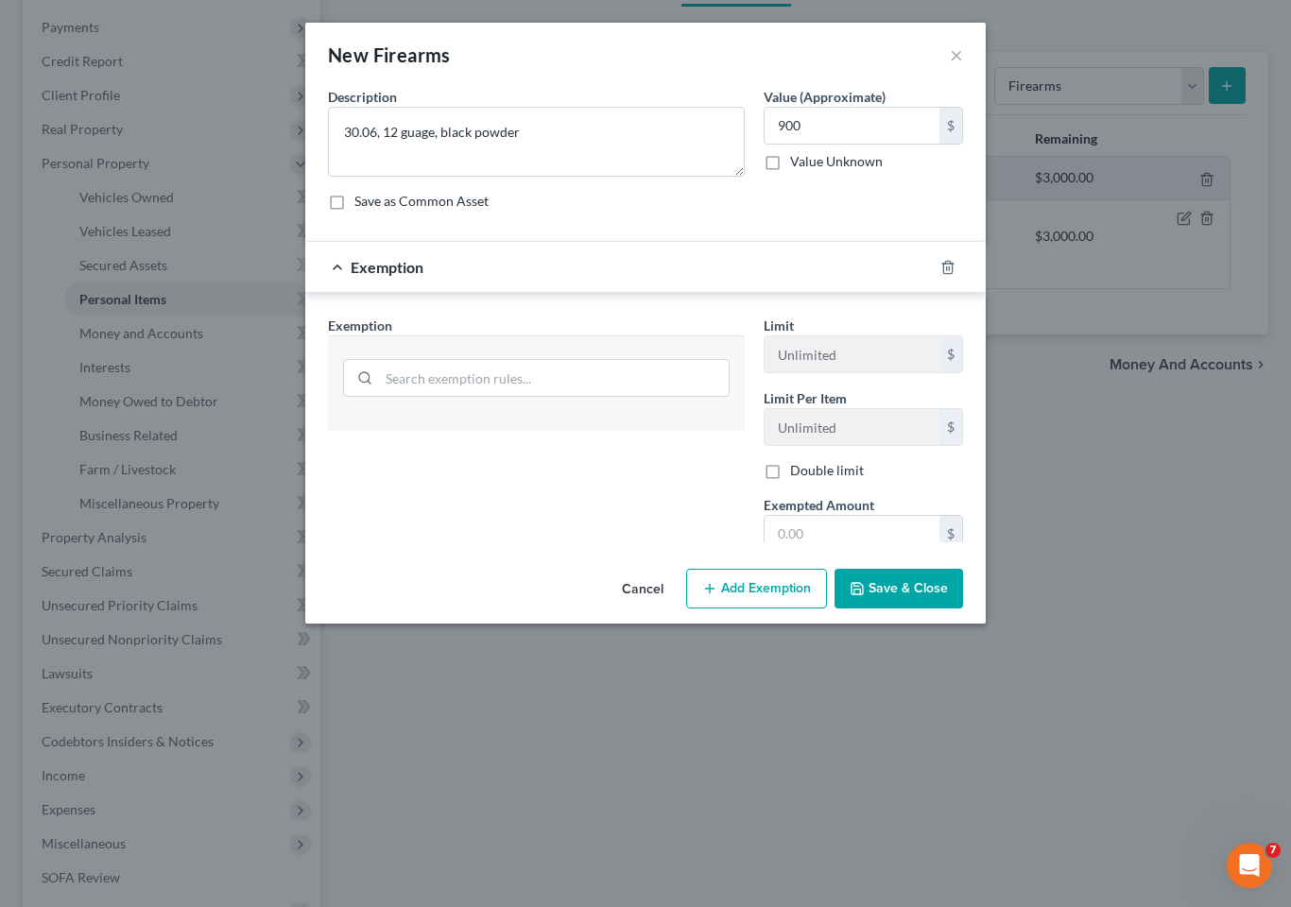
scroll to position [334, 0]
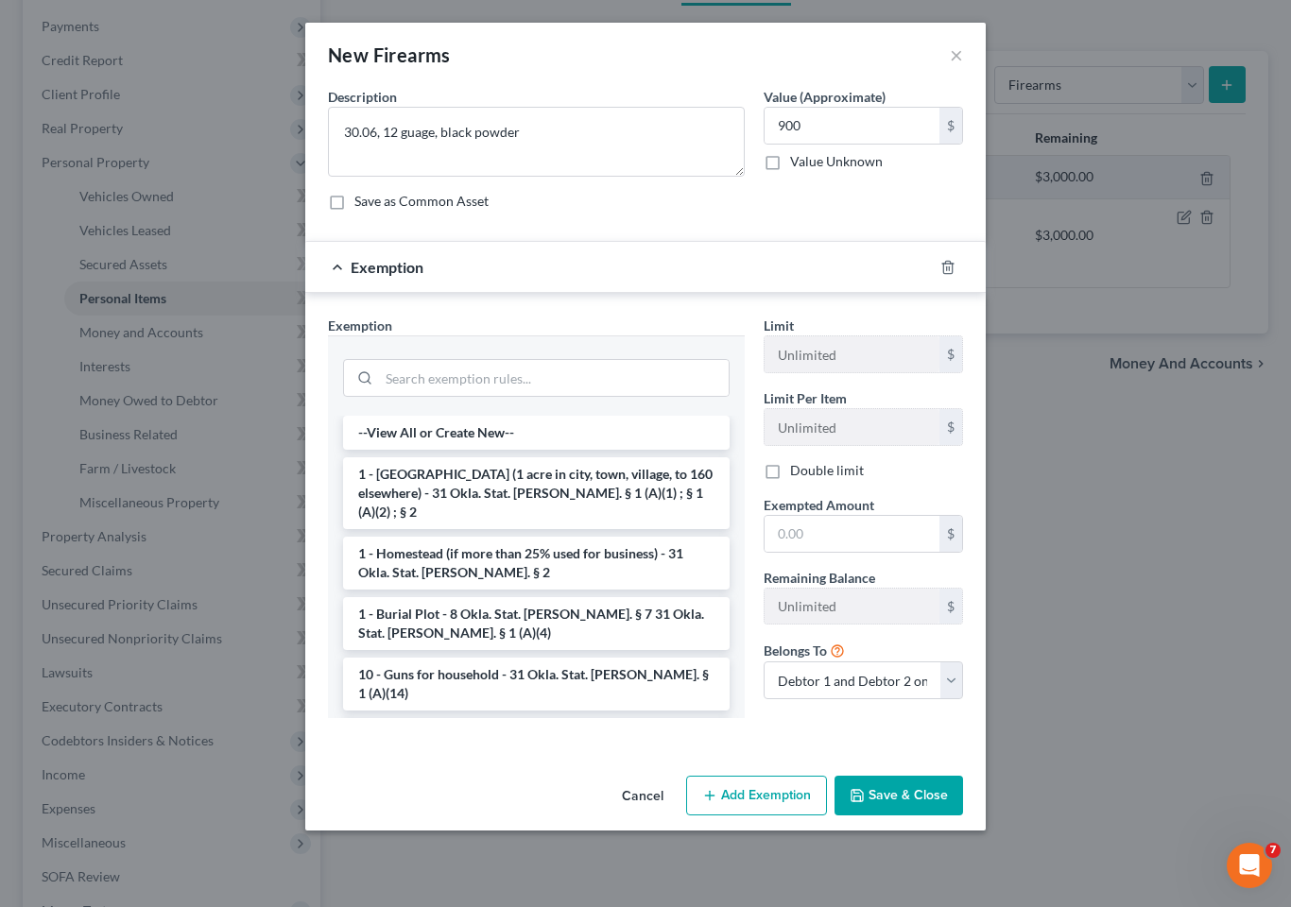
click at [534, 658] on li "10 - Guns for household - 31 Okla. Stat. Ann. § 1 (A)(14)" at bounding box center [536, 684] width 386 height 53
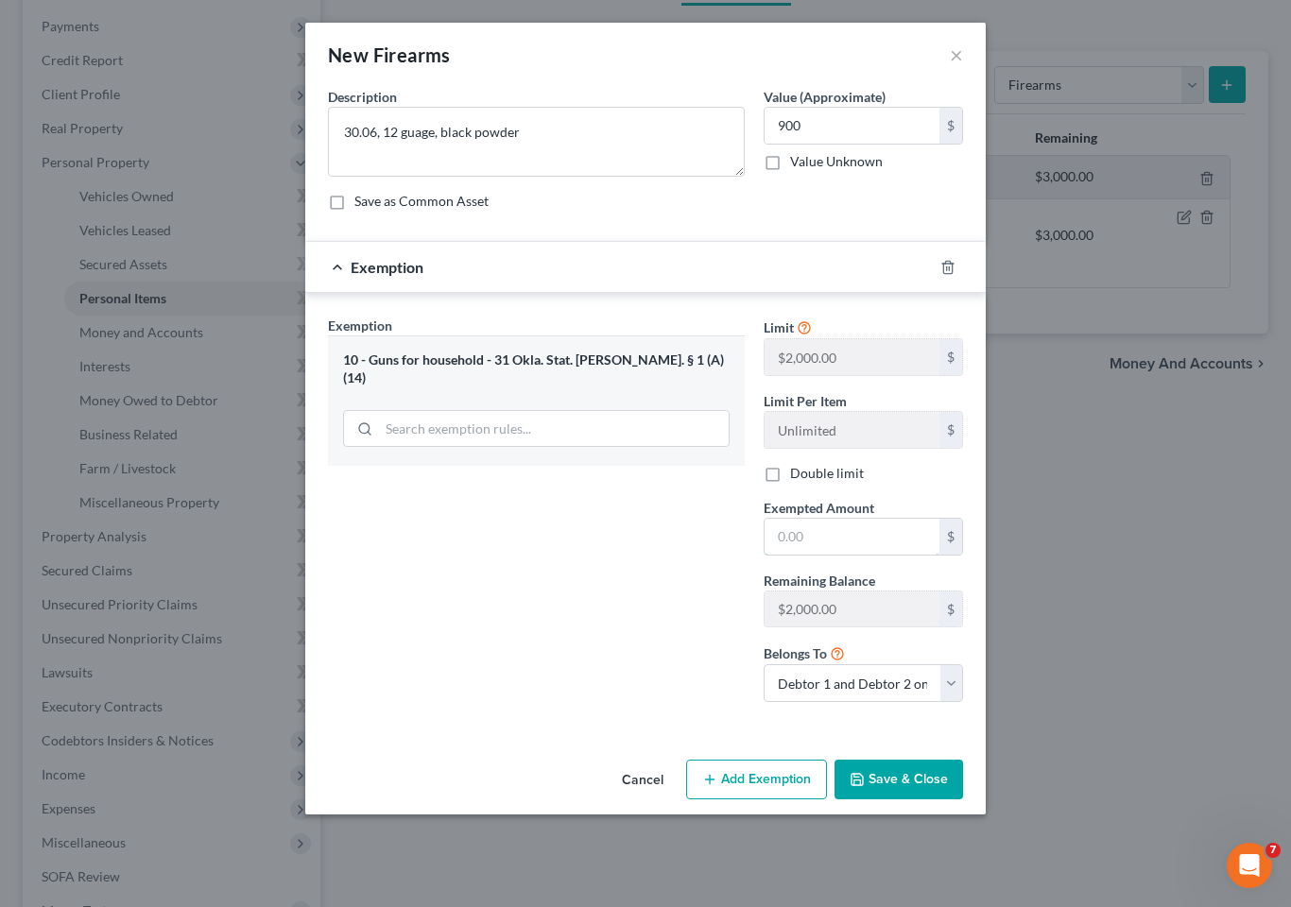
click at [840, 529] on input "text" at bounding box center [851, 537] width 175 height 36
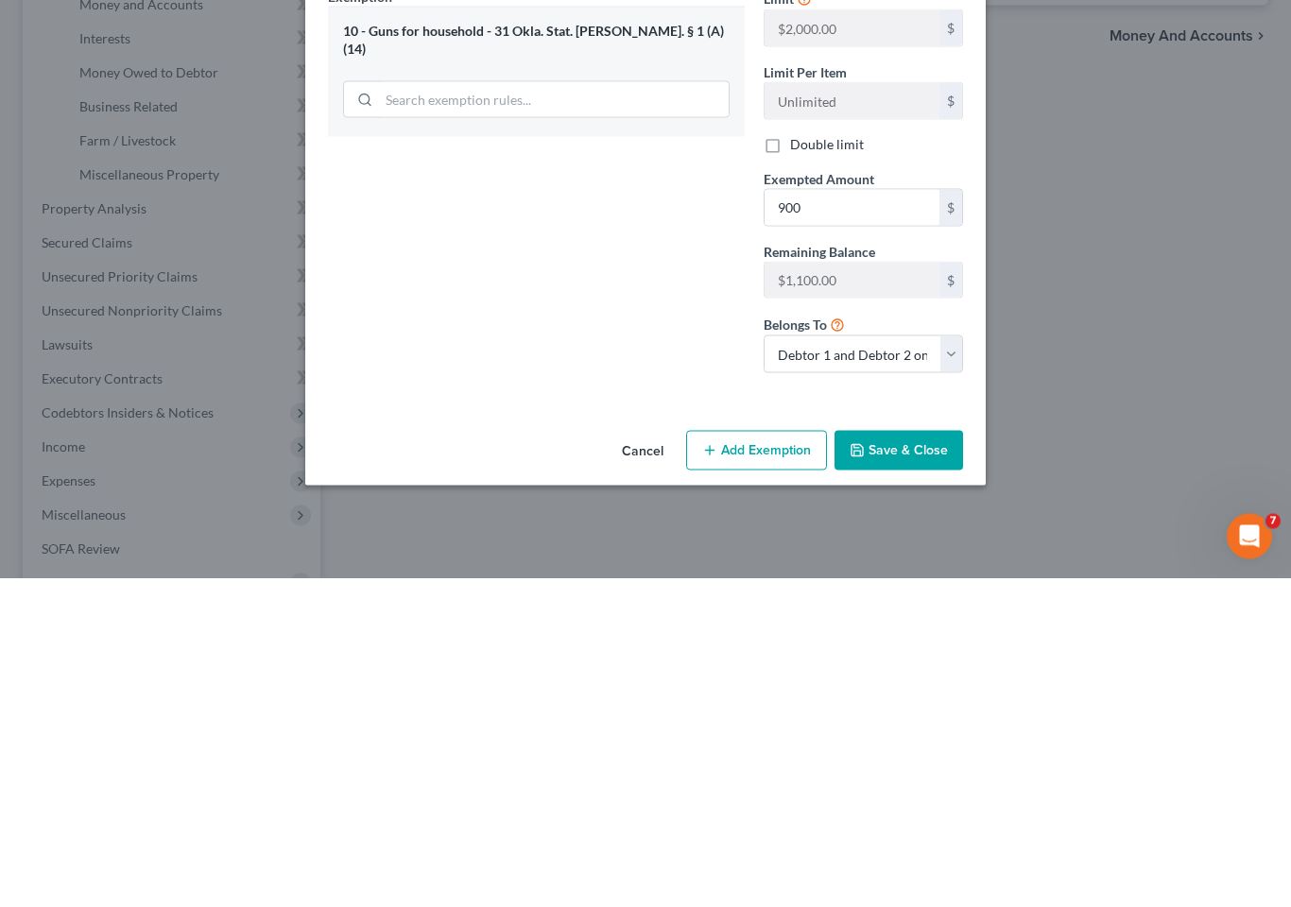
scroll to position [550, 0]
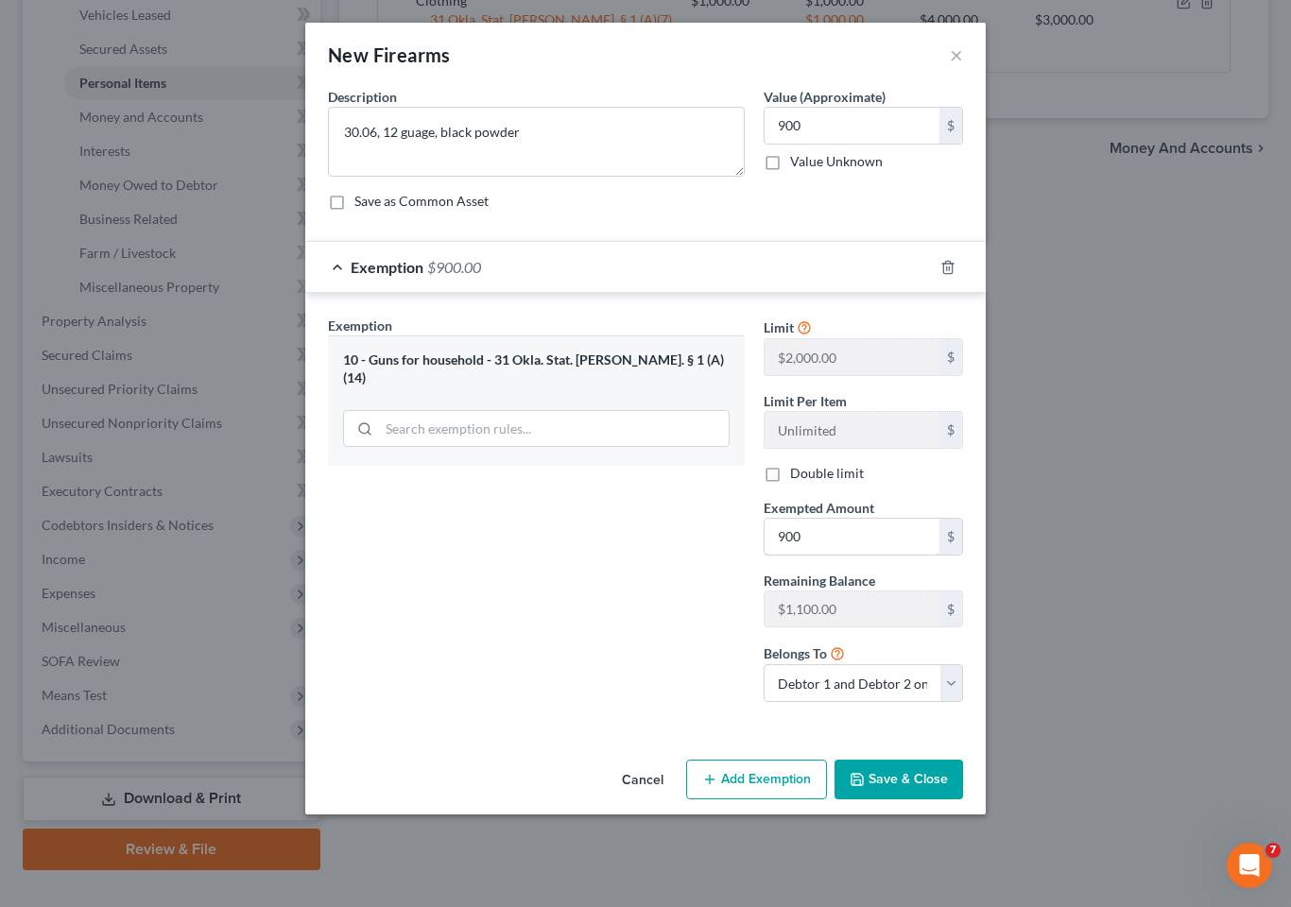
type input "900"
click at [899, 766] on button "Save & Close" at bounding box center [898, 780] width 128 height 40
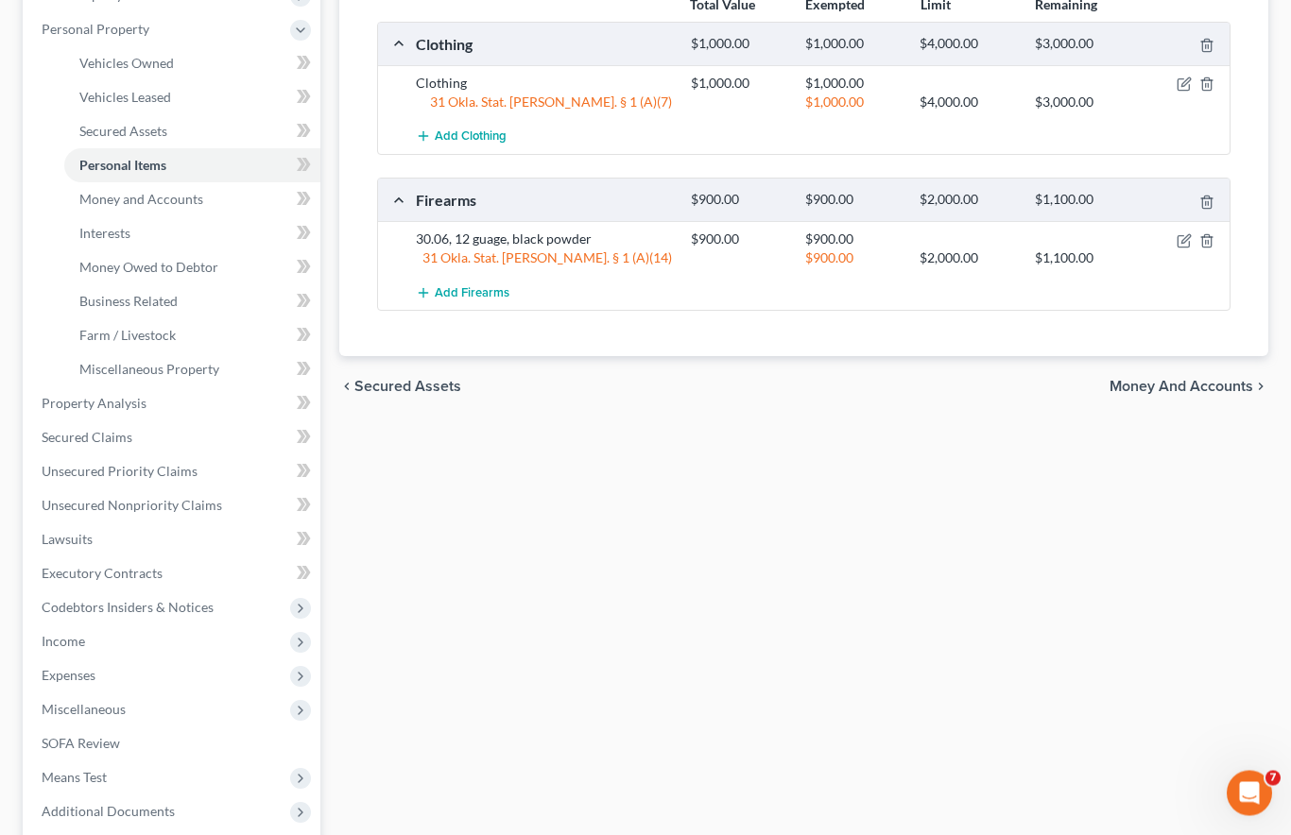
scroll to position [302, 0]
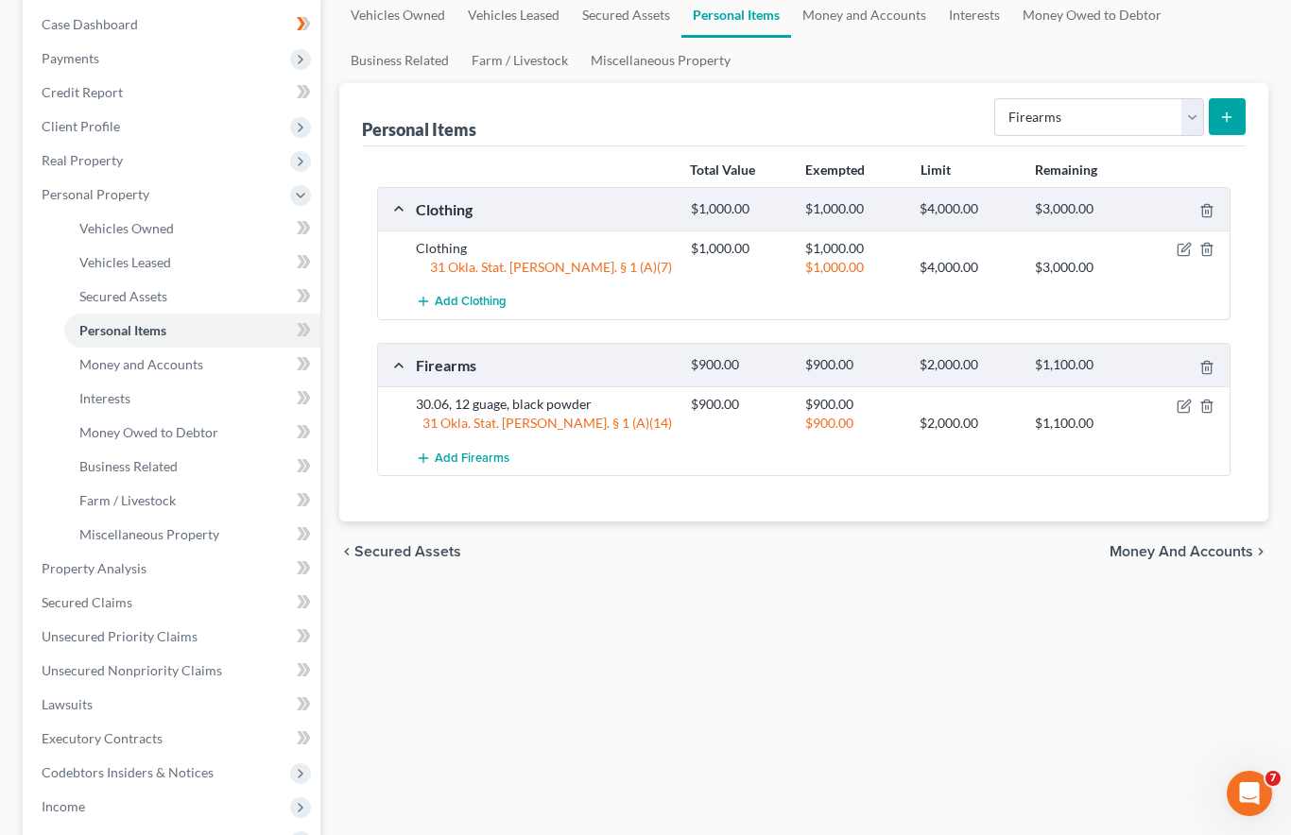
click at [1193, 98] on select "Select Item Type Clothing Collectibles Of Value Electronics Firearms Household …" at bounding box center [1099, 117] width 210 height 38
select select "household_goods"
click at [1220, 98] on button "submit" at bounding box center [1226, 116] width 37 height 37
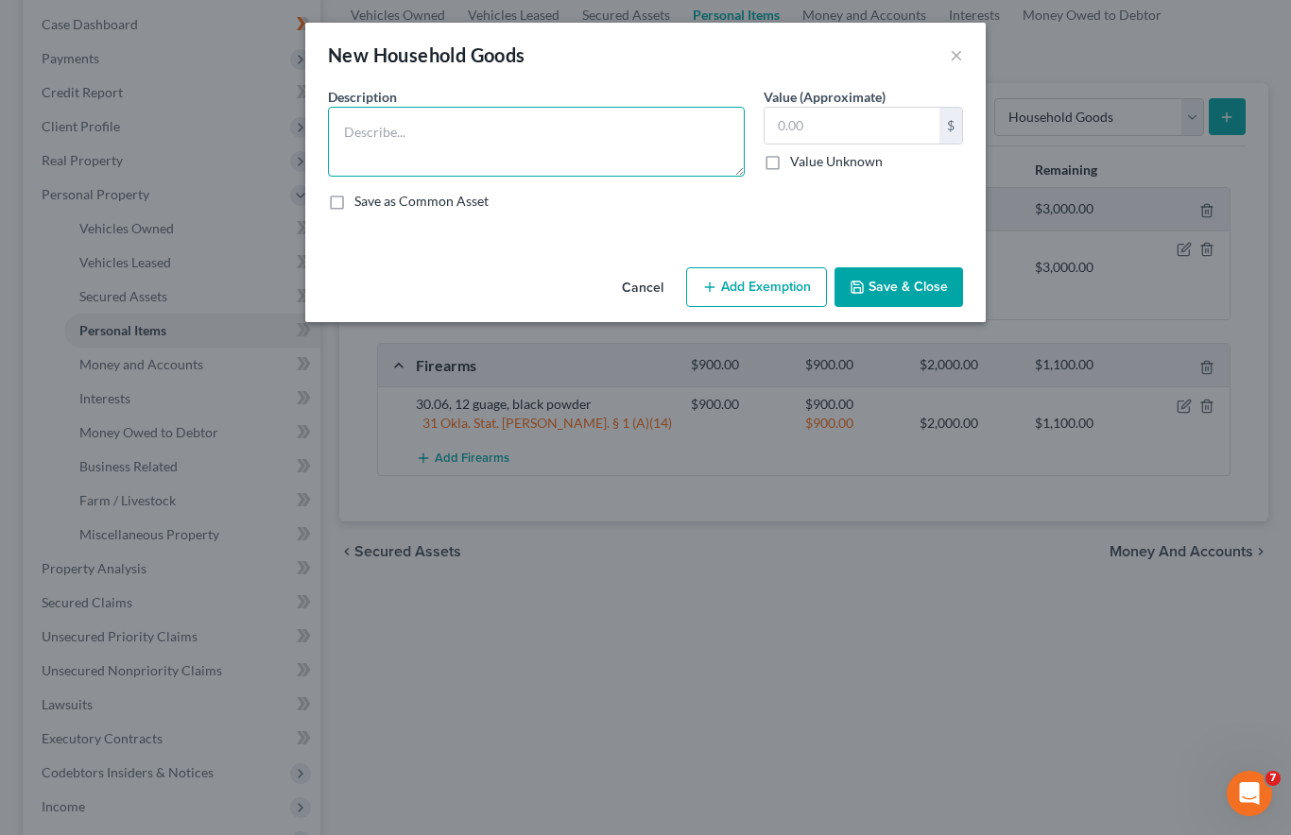
click at [608, 128] on textarea at bounding box center [536, 142] width 417 height 70
type textarea "Furniture/appliances"
click at [834, 128] on input "text" at bounding box center [851, 126] width 175 height 36
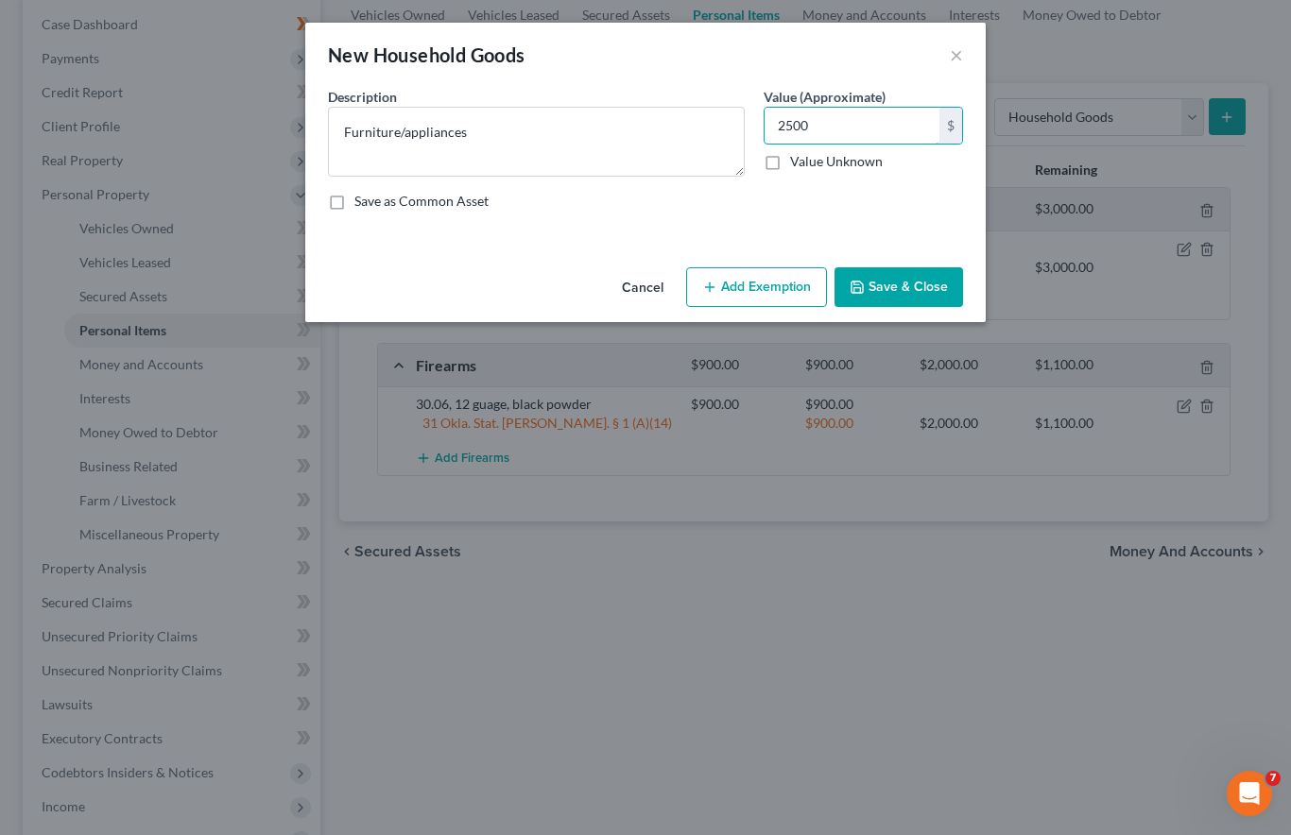
type input "2,500"
click at [764, 272] on button "Add Exemption" at bounding box center [756, 287] width 141 height 40
select select "2"
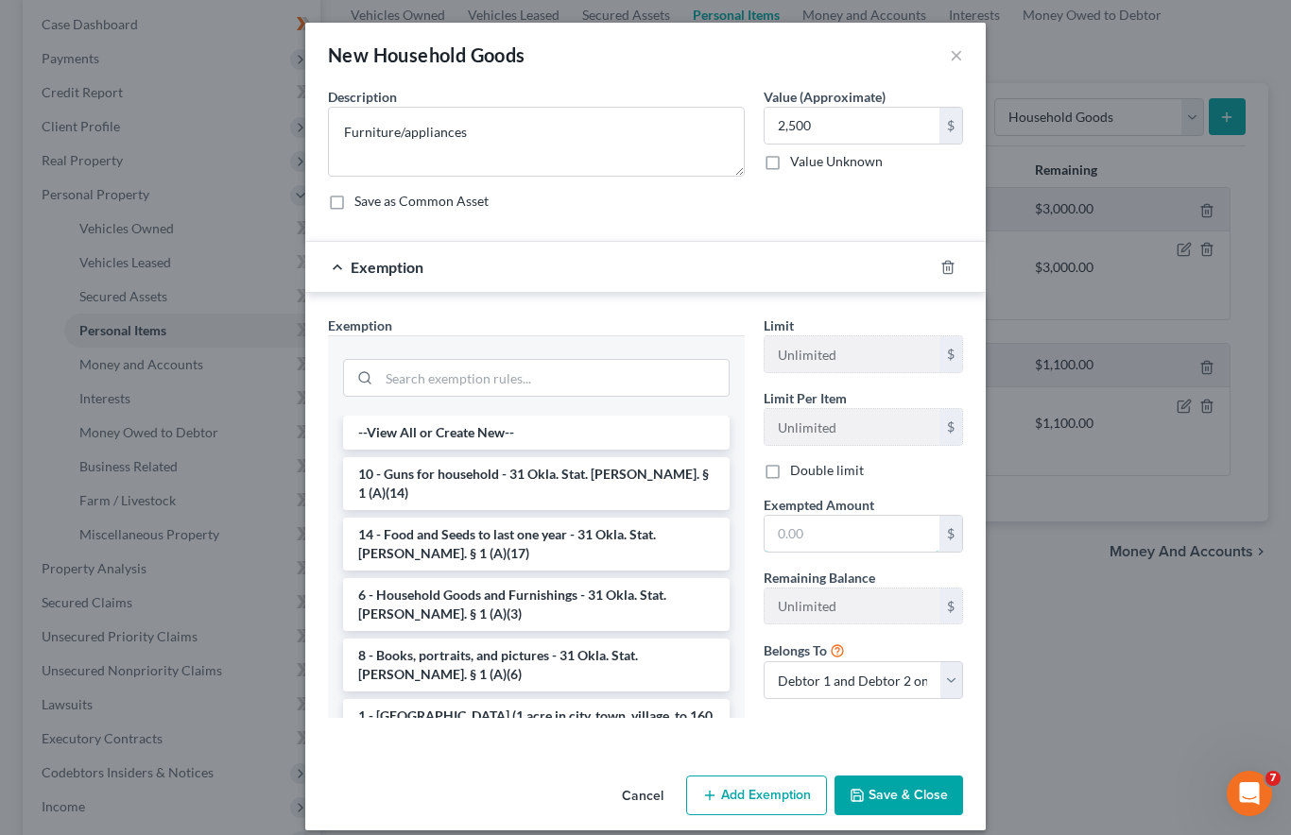
click at [852, 526] on input "text" at bounding box center [851, 534] width 175 height 36
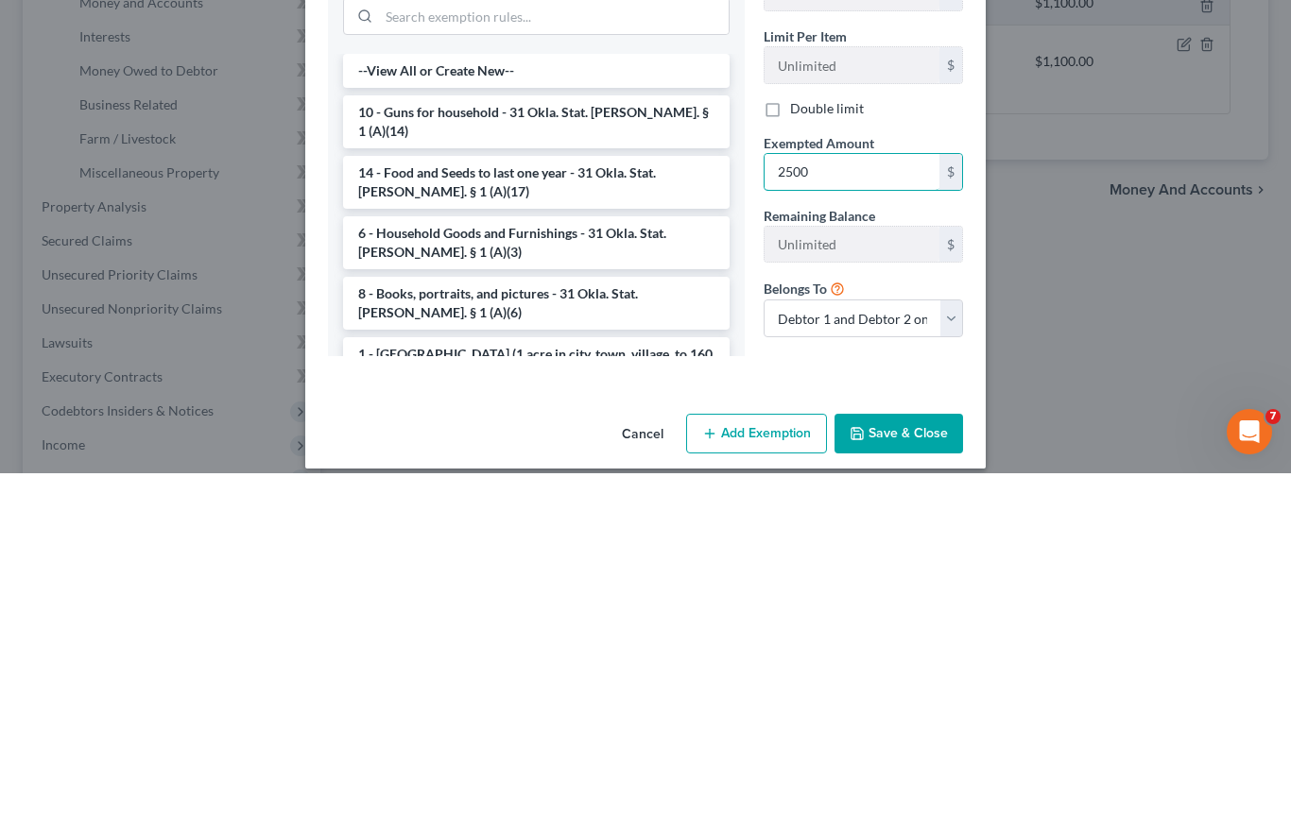
type input "2,500"
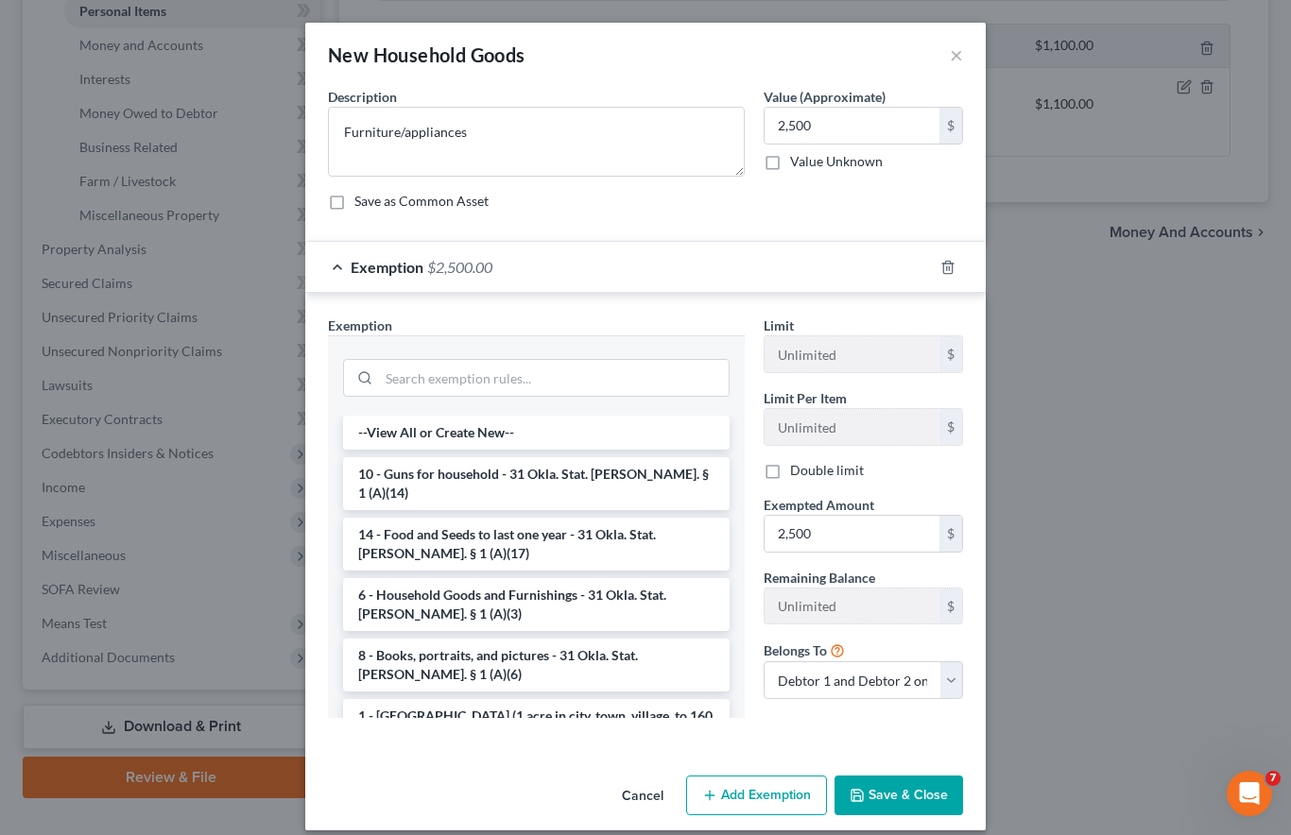
click at [908, 790] on button "Save & Close" at bounding box center [898, 796] width 128 height 40
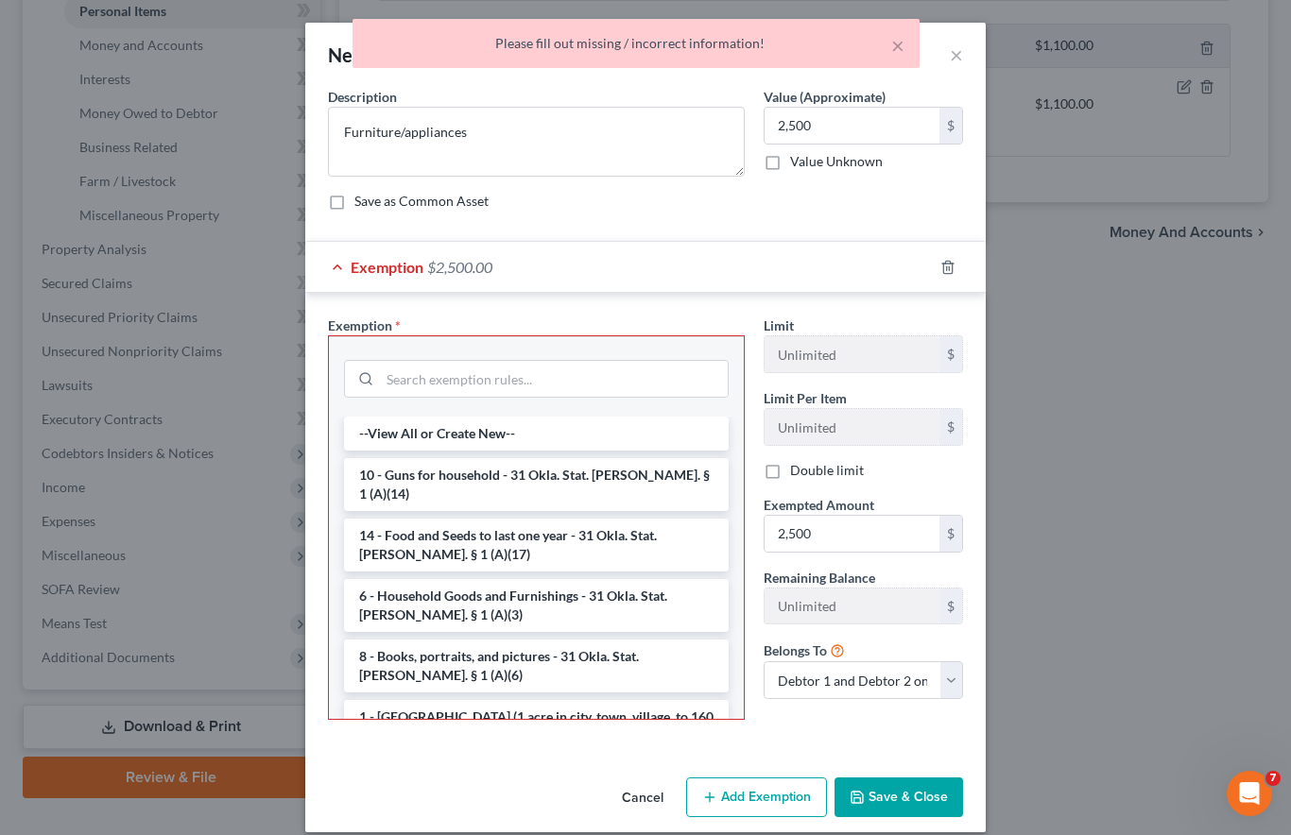
click at [434, 579] on li "6 - Household Goods and Furnishings - 31 Okla. Stat. Ann. § 1 (A)(3)" at bounding box center [536, 605] width 385 height 53
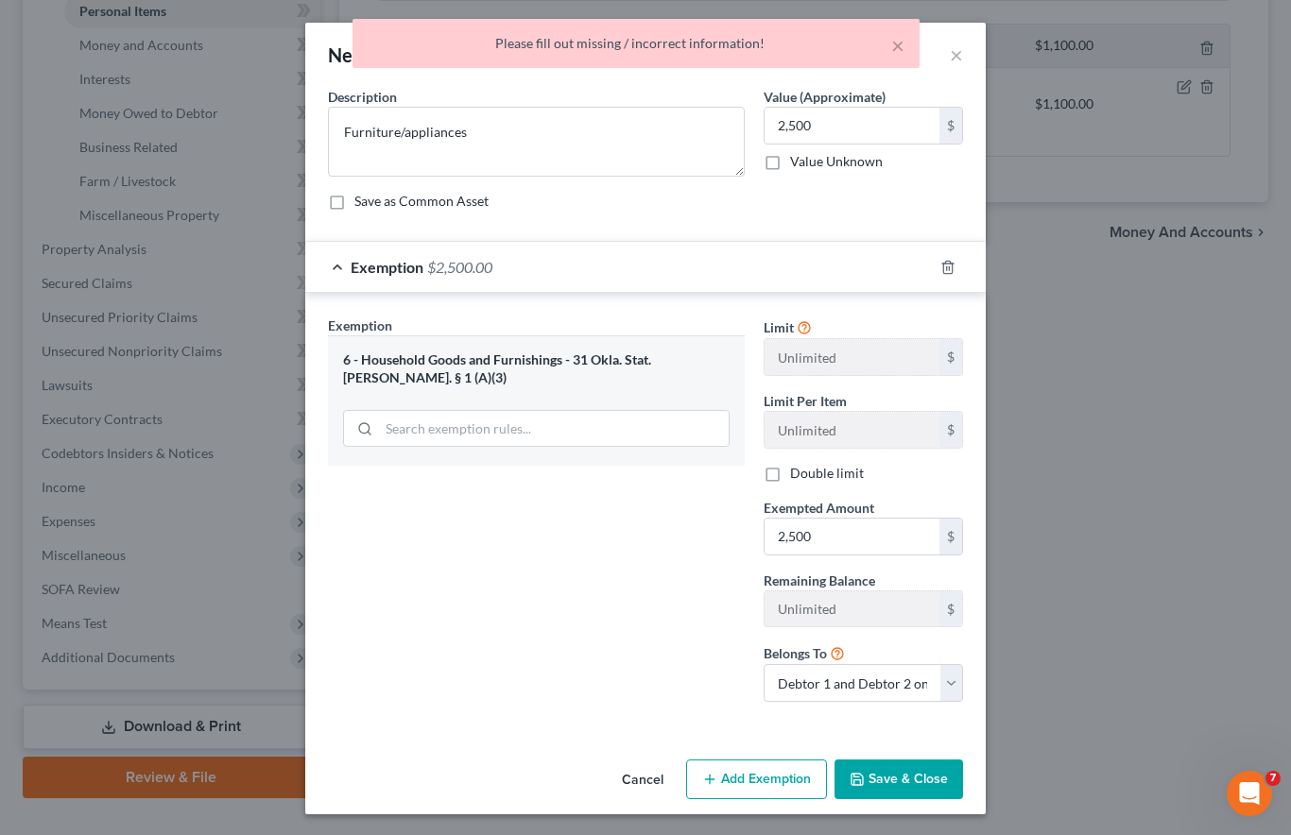
click at [893, 778] on button "Save & Close" at bounding box center [898, 780] width 128 height 40
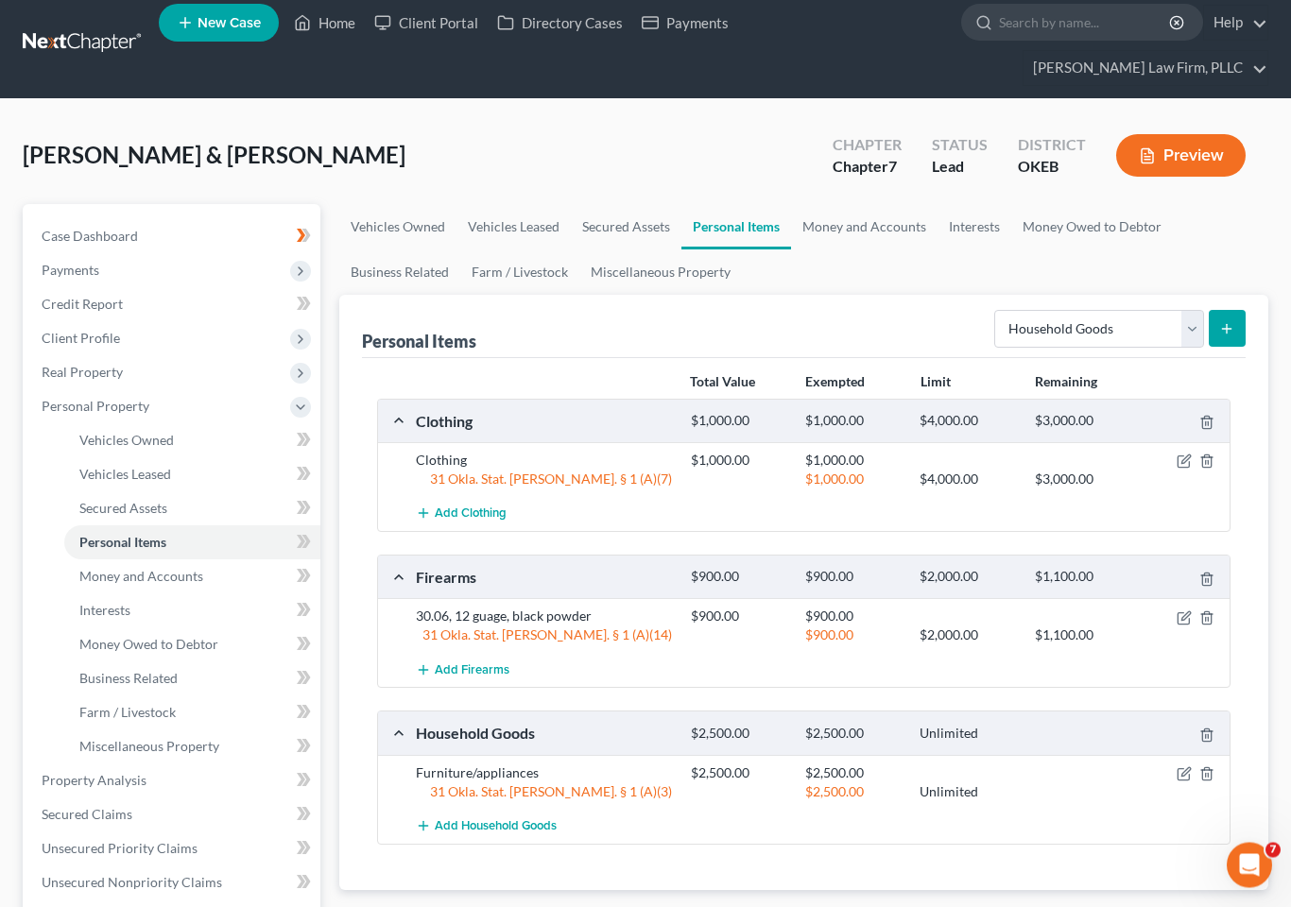
scroll to position [91, 0]
click at [1171, 310] on select "Select Item Type Clothing Collectibles Of Value Electronics Firearms Household …" at bounding box center [1099, 329] width 210 height 38
select select "jewelry"
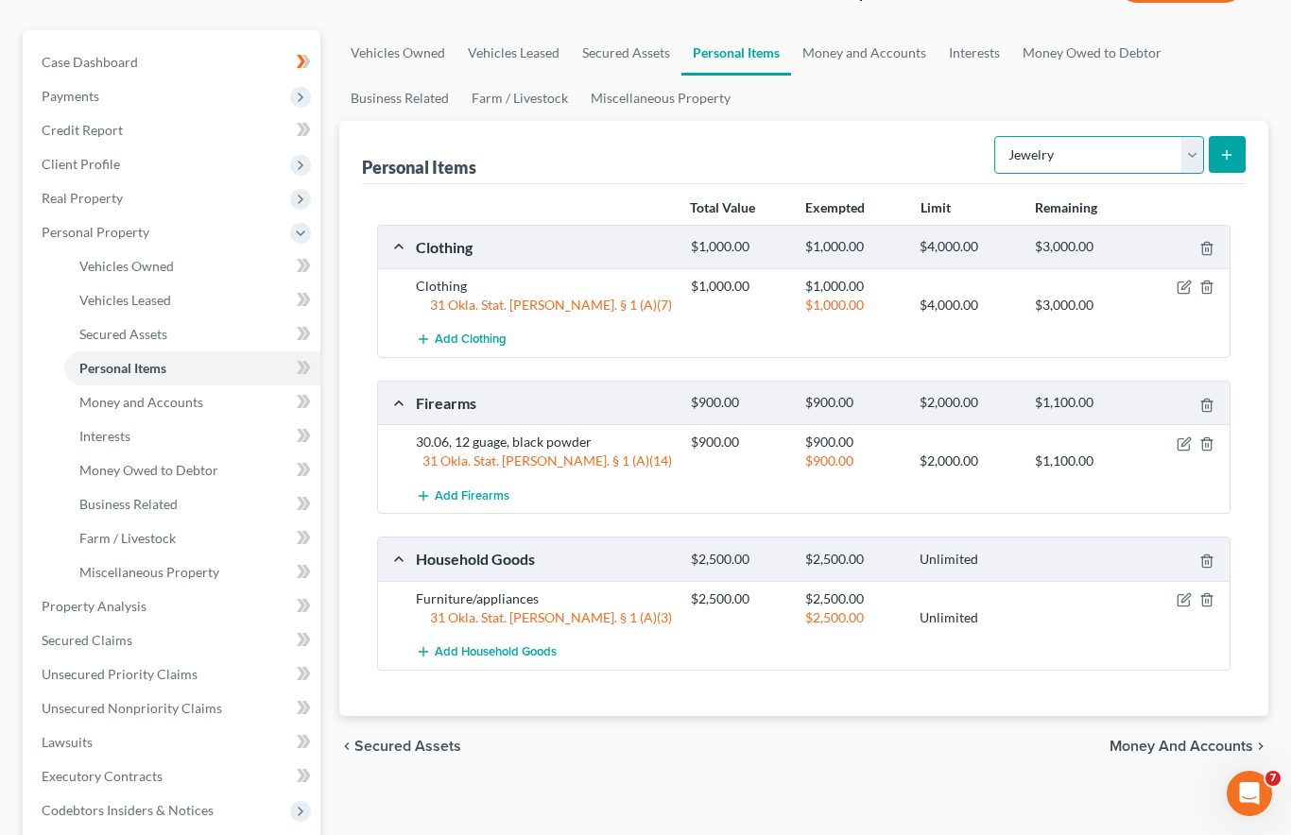
scroll to position [258, 0]
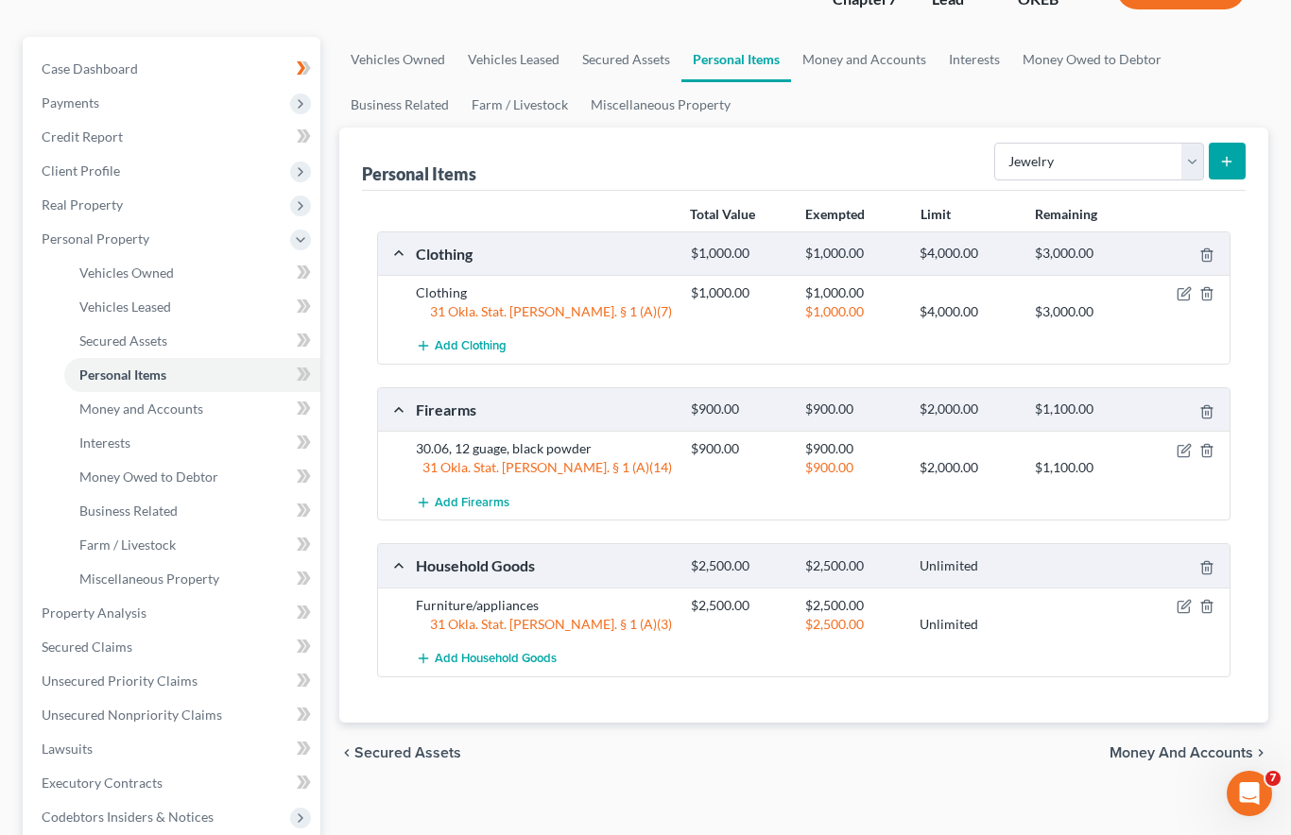
click at [1229, 154] on icon "submit" at bounding box center [1226, 161] width 15 height 15
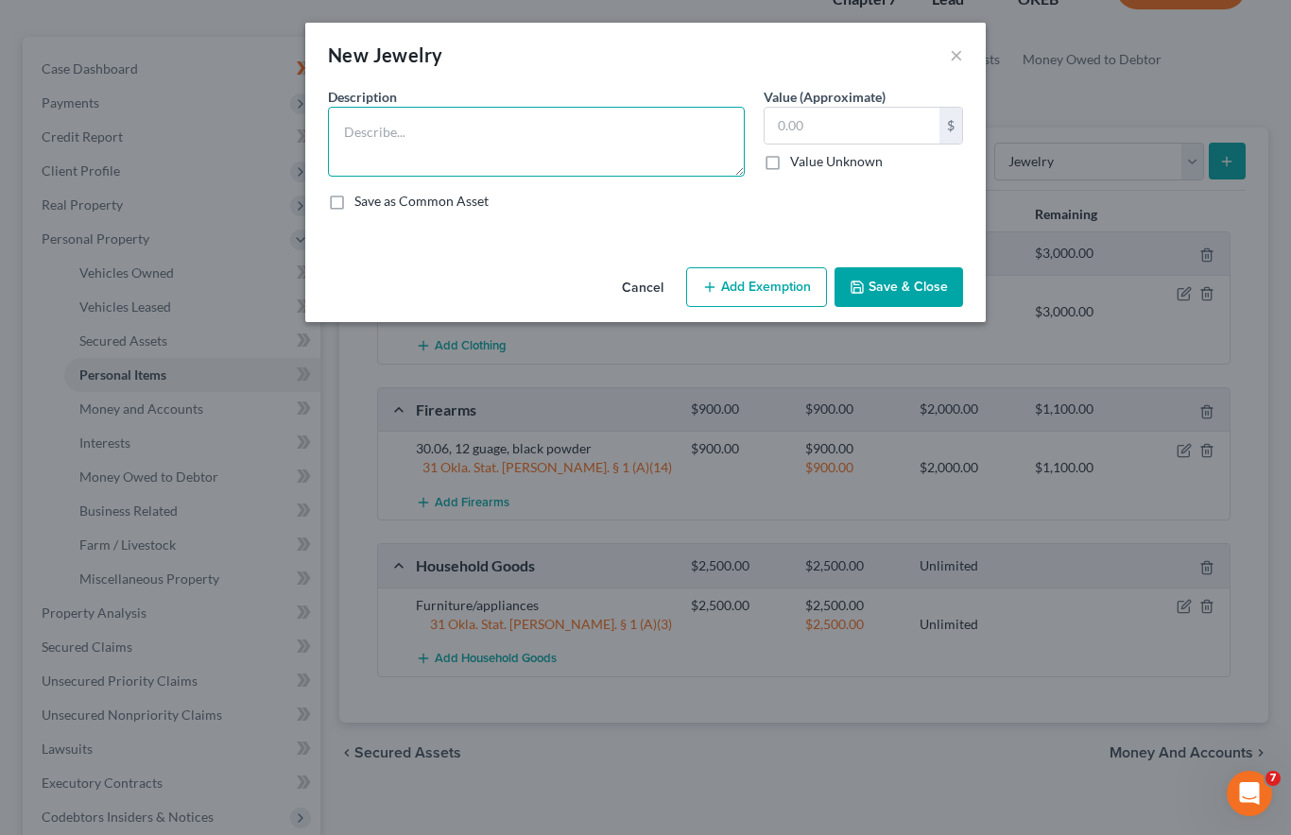
click at [604, 124] on textarea at bounding box center [536, 142] width 417 height 70
type textarea "Wedding"
click at [846, 133] on input "text" at bounding box center [851, 126] width 175 height 36
type input "200"
click at [757, 279] on button "Add Exemption" at bounding box center [756, 287] width 141 height 40
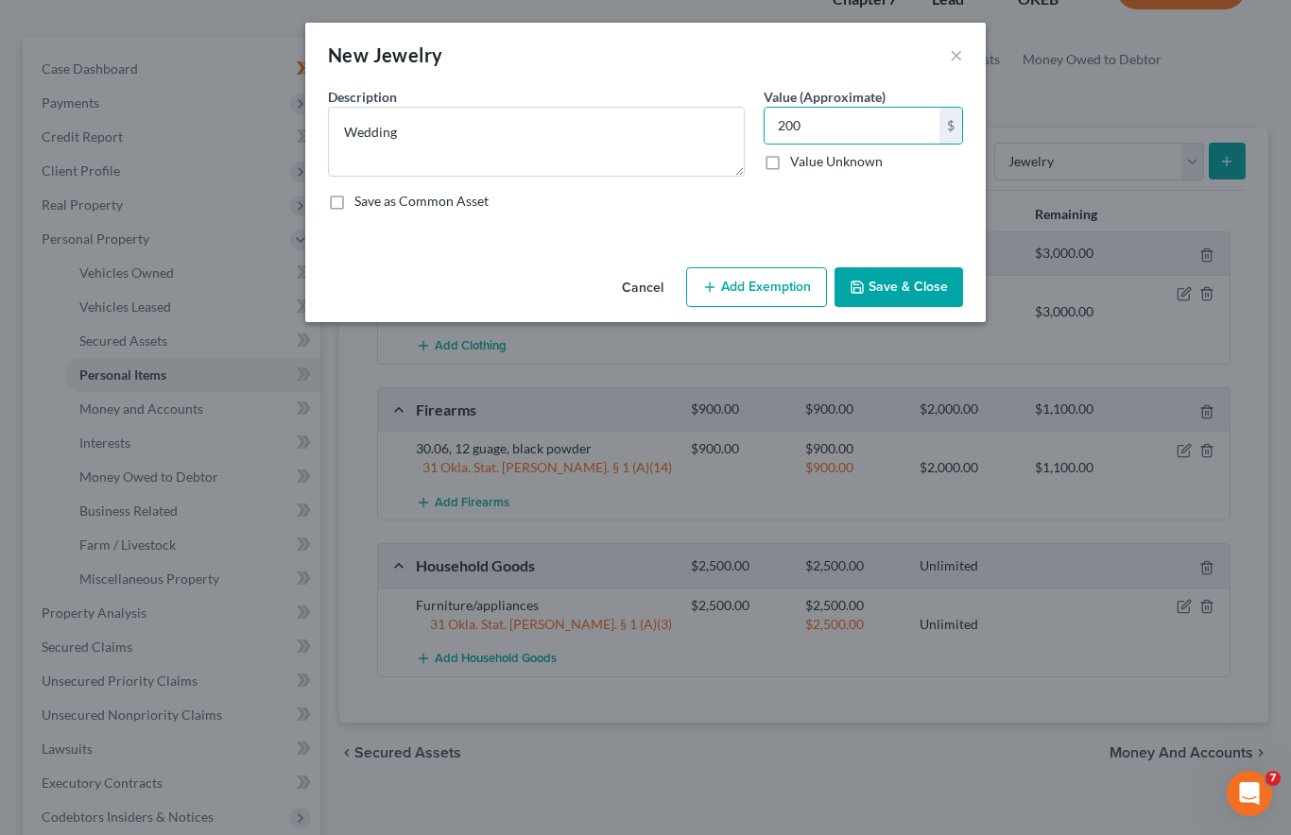
select select "2"
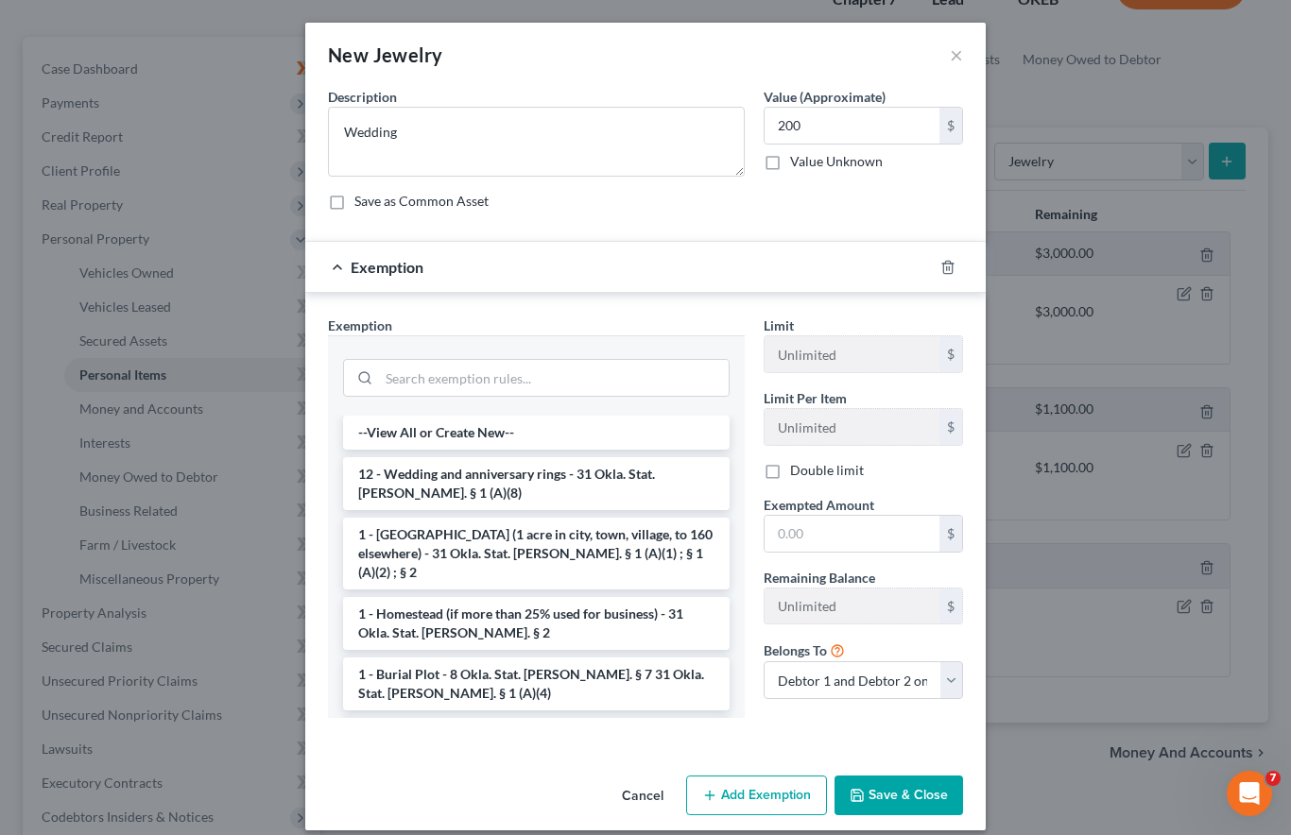
click at [424, 475] on li "12 - Wedding and anniversary rings - 31 Okla. Stat. Ann. § 1 (A)(8)" at bounding box center [536, 483] width 386 height 53
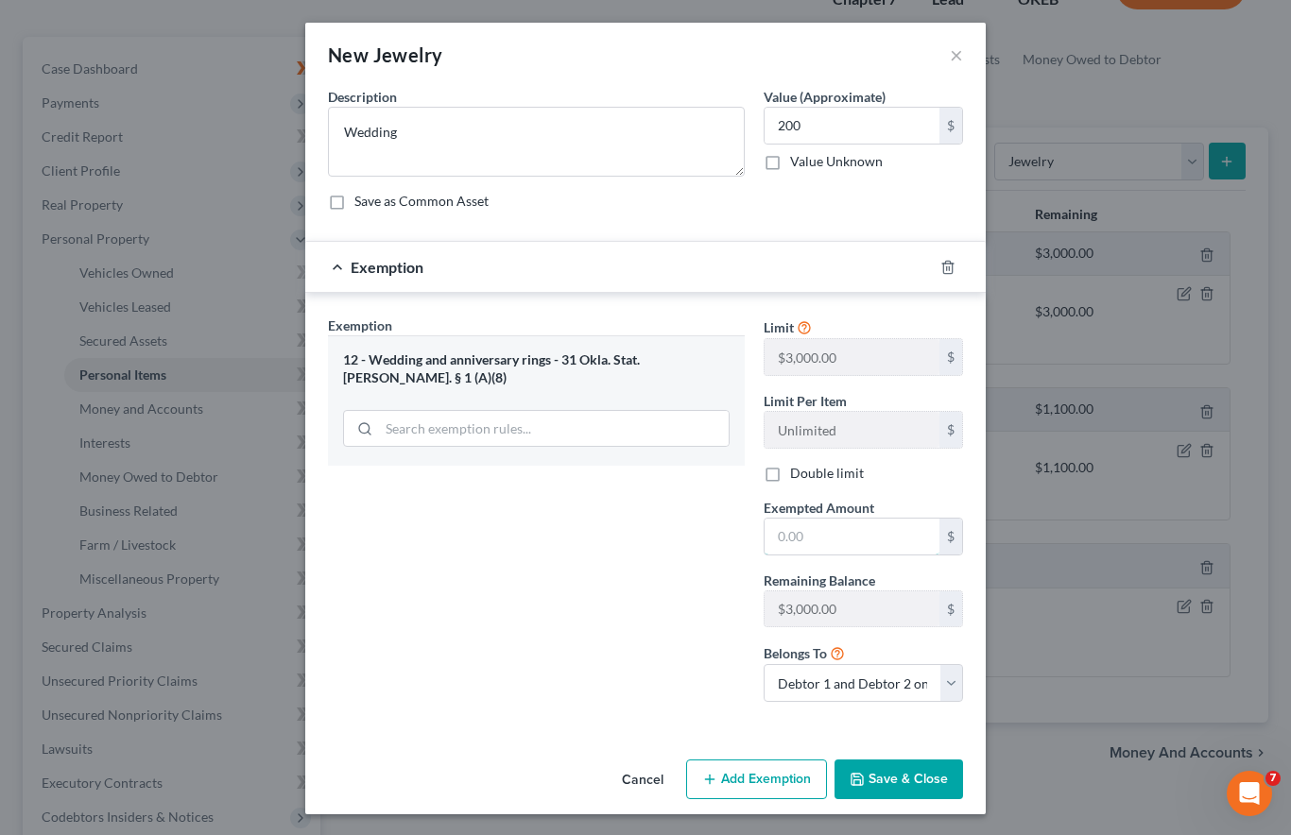
click at [850, 529] on input "text" at bounding box center [851, 537] width 175 height 36
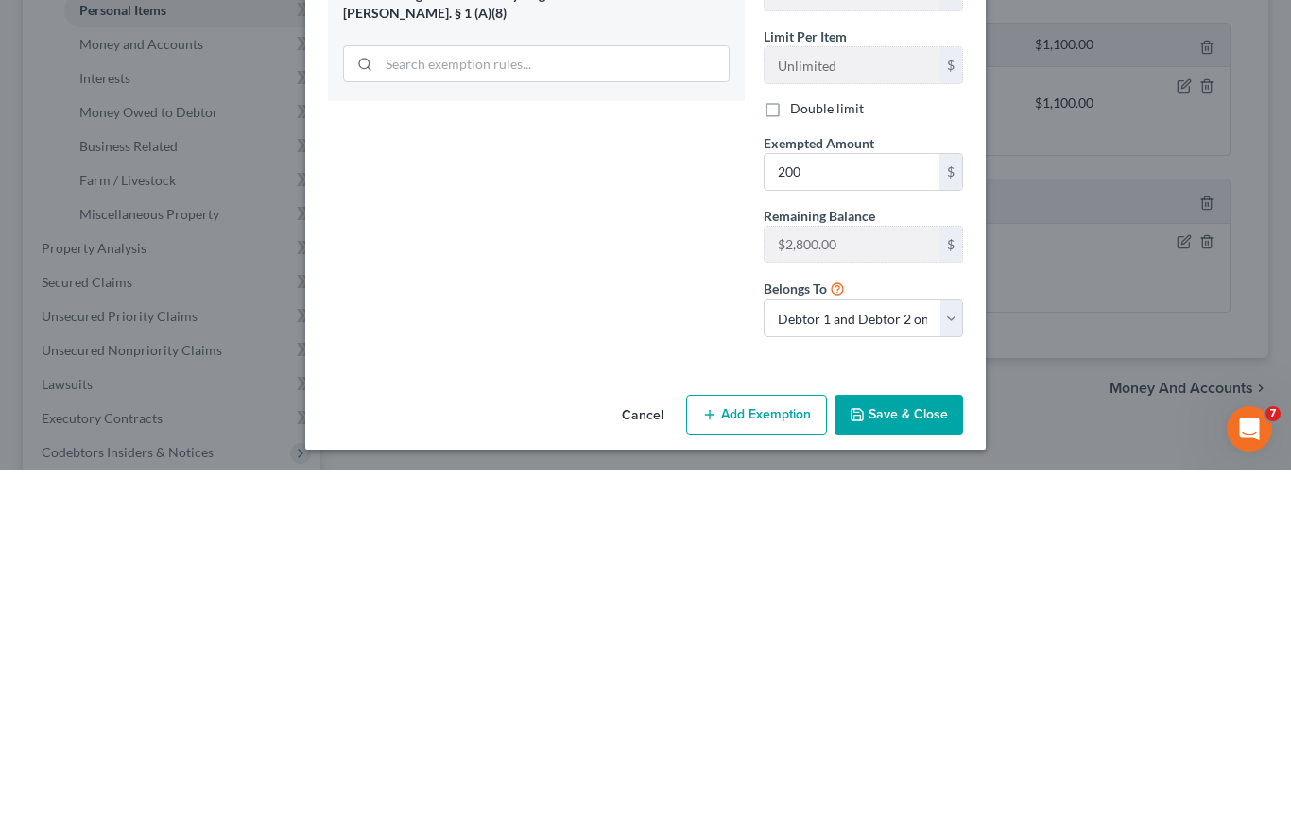
scroll to position [622, 0]
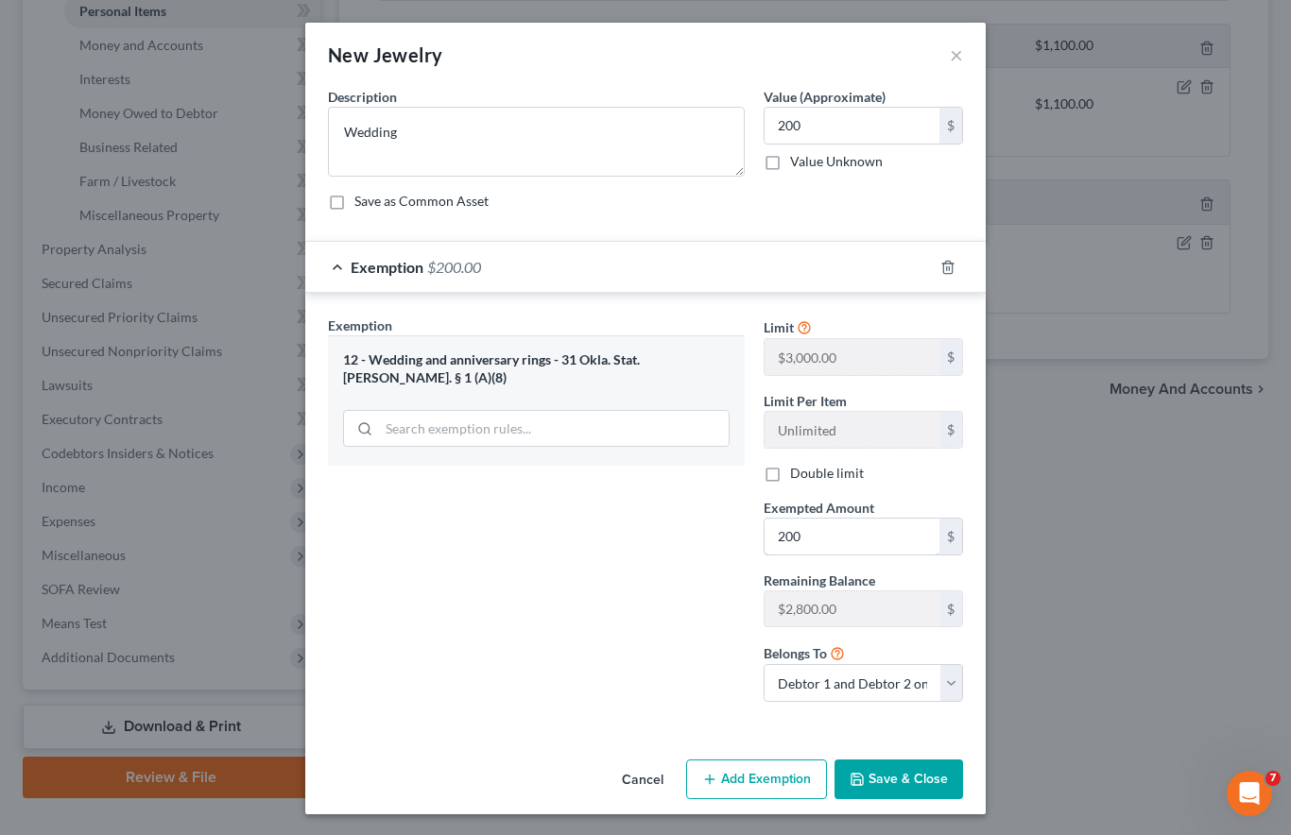
type input "200"
click at [902, 774] on button "Save & Close" at bounding box center [898, 780] width 128 height 40
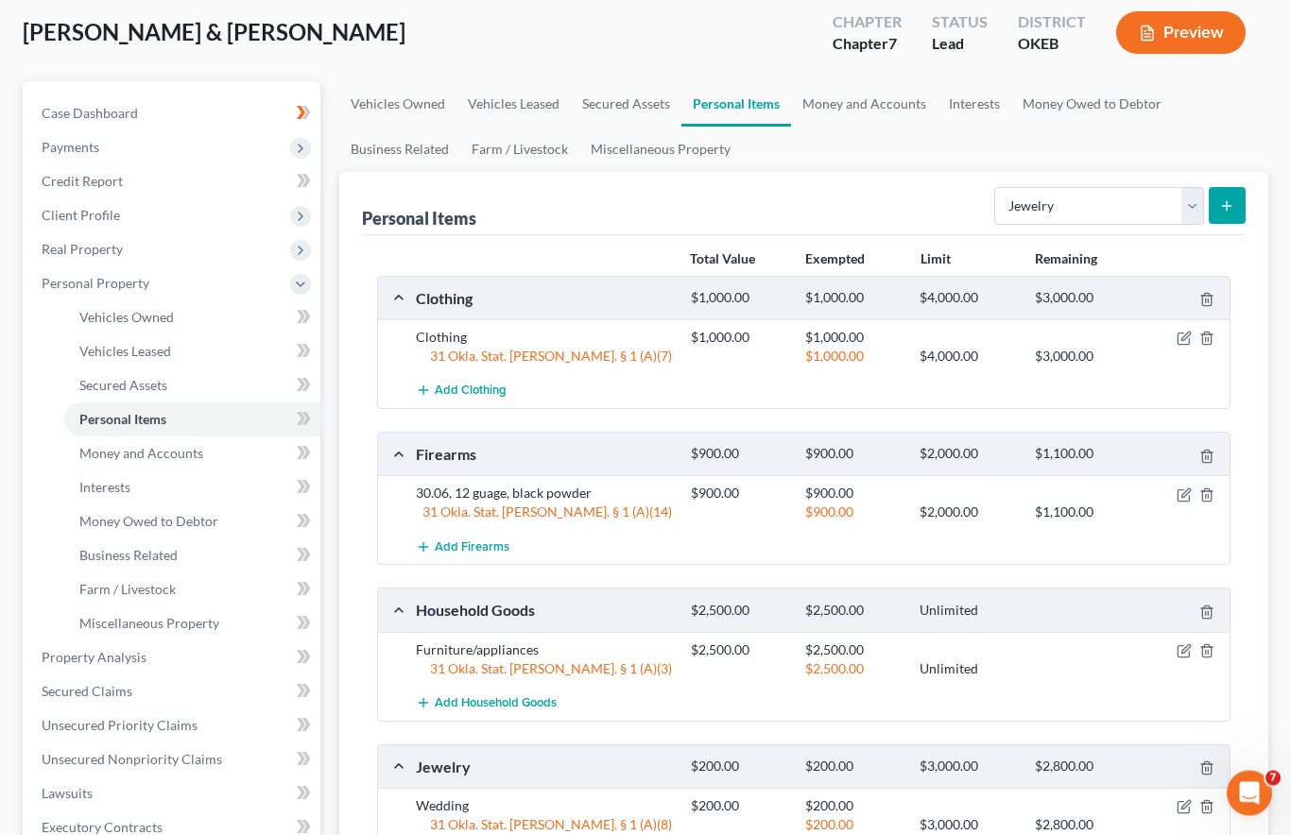
click at [1226, 188] on button "submit" at bounding box center [1226, 206] width 37 height 37
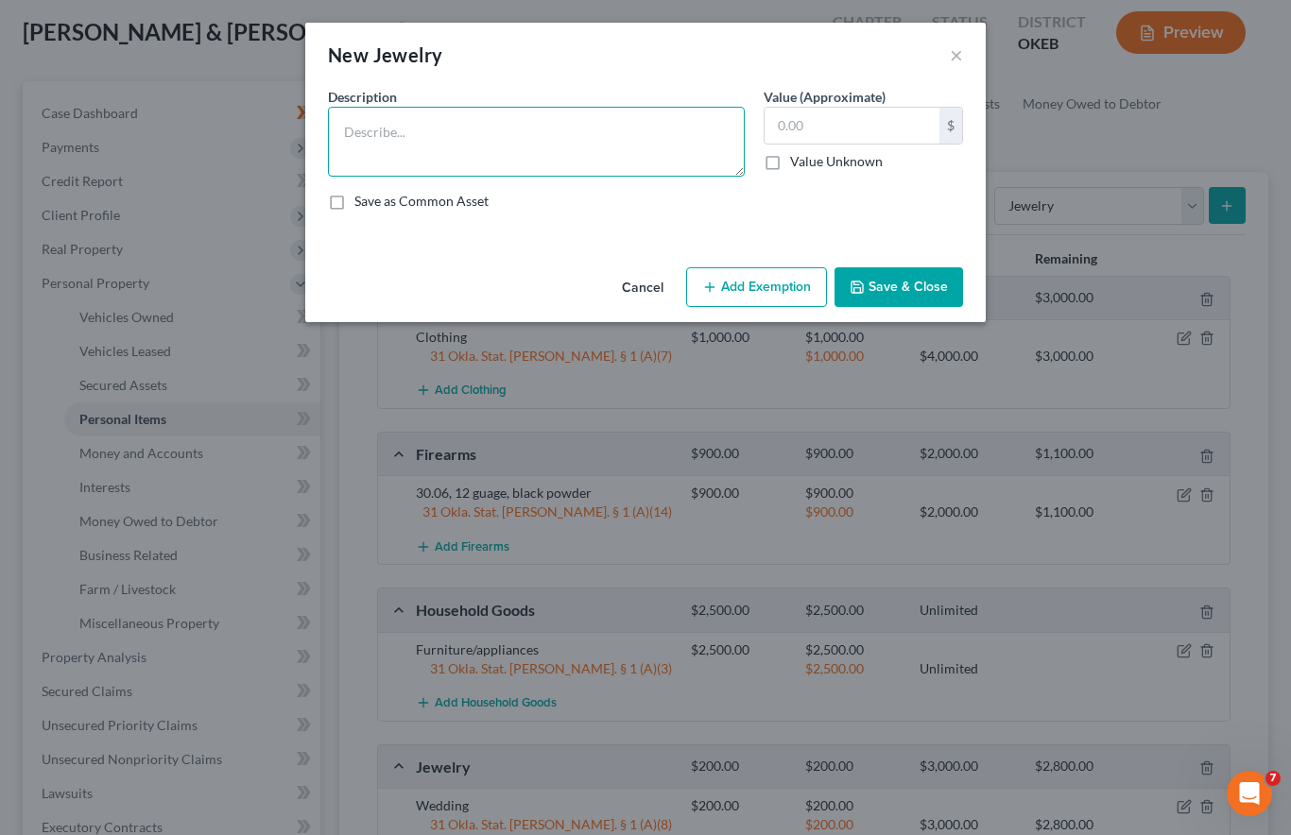
click at [607, 142] on textarea at bounding box center [536, 142] width 417 height 70
type textarea "Costume"
click at [831, 121] on input "text" at bounding box center [851, 126] width 175 height 36
type input "100"
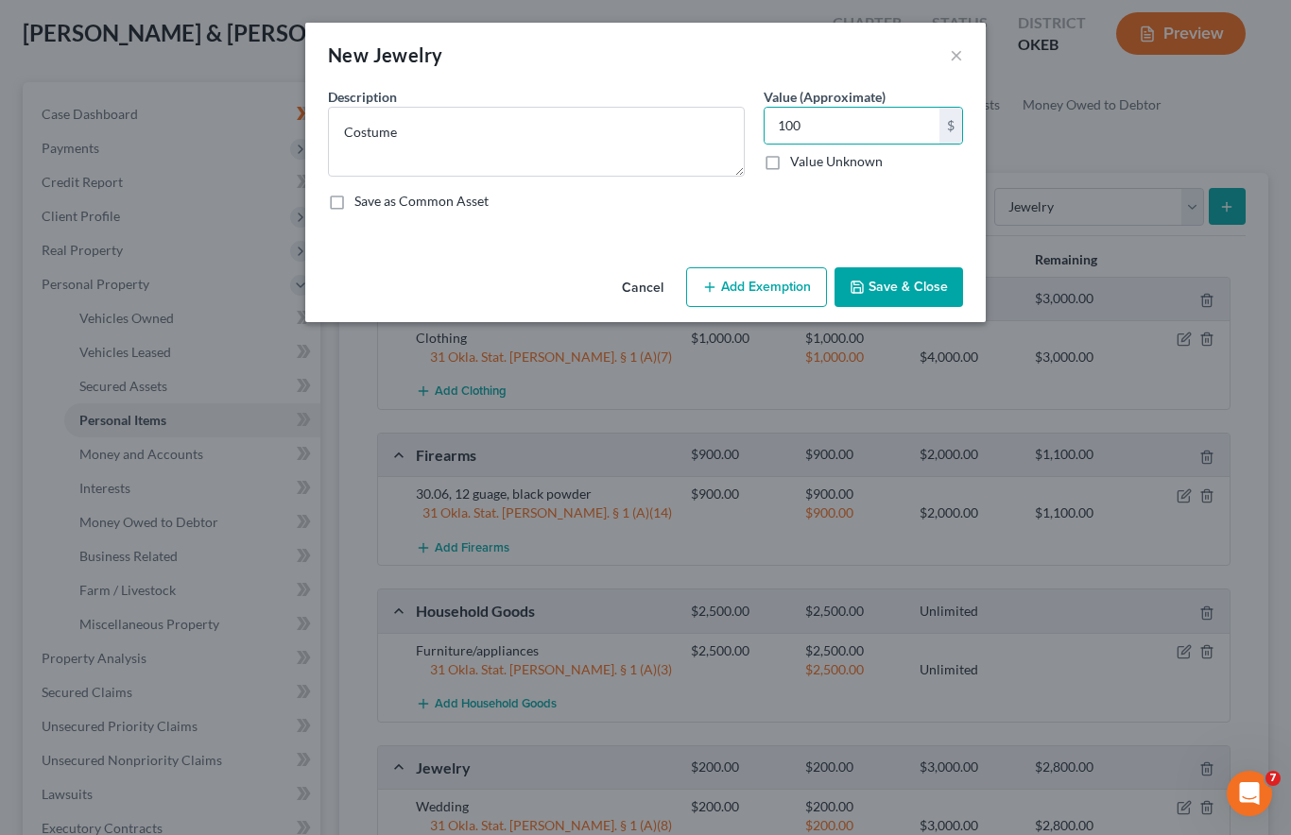
click at [916, 273] on button "Save & Close" at bounding box center [898, 287] width 128 height 40
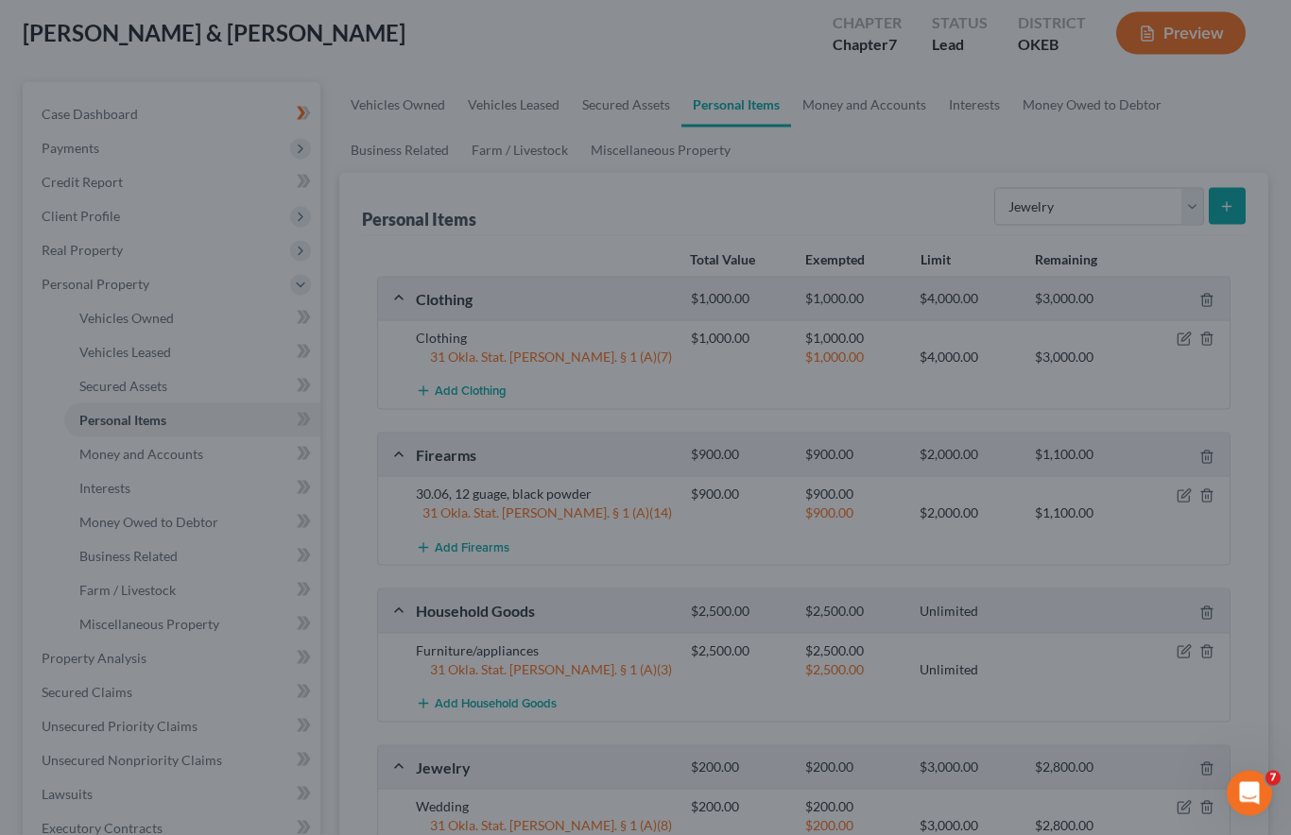
scroll to position [214, 0]
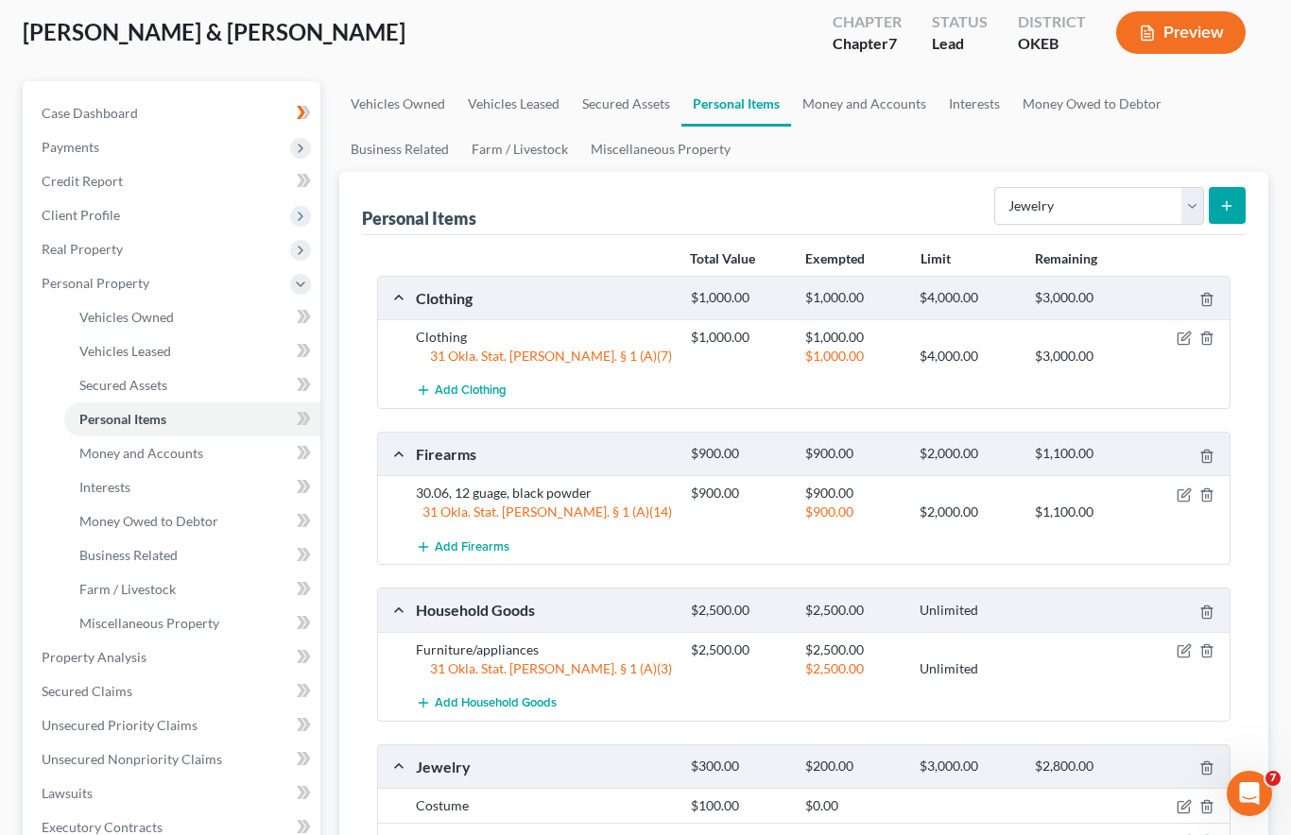
click at [1184, 187] on select "Select Item Type Clothing Collectibles Of Value Electronics Firearms Household …" at bounding box center [1099, 206] width 210 height 38
select select "other"
click at [1225, 198] on icon "submit" at bounding box center [1226, 205] width 15 height 15
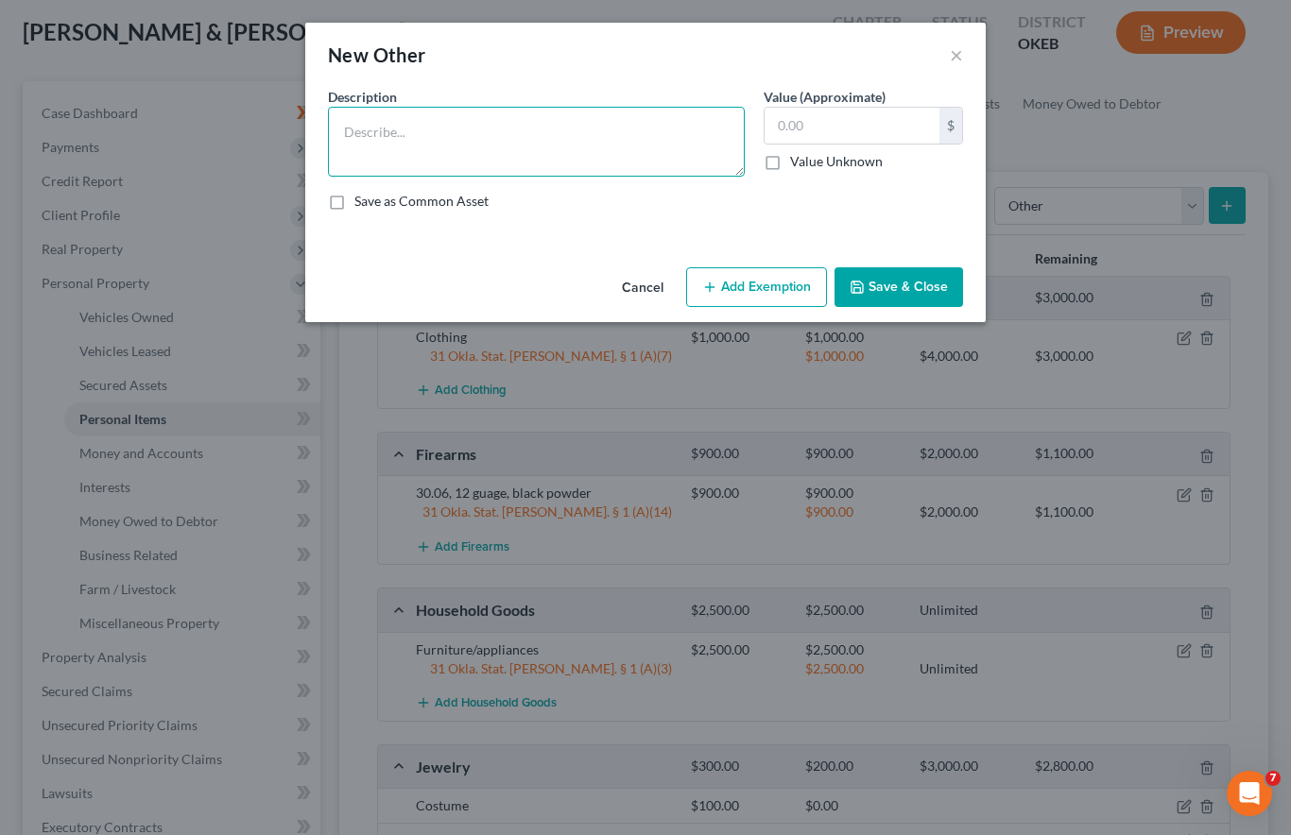
click at [590, 156] on textarea at bounding box center [536, 142] width 417 height 70
type textarea "Yard tools"
click at [820, 127] on input "text" at bounding box center [851, 126] width 175 height 36
type input "150"
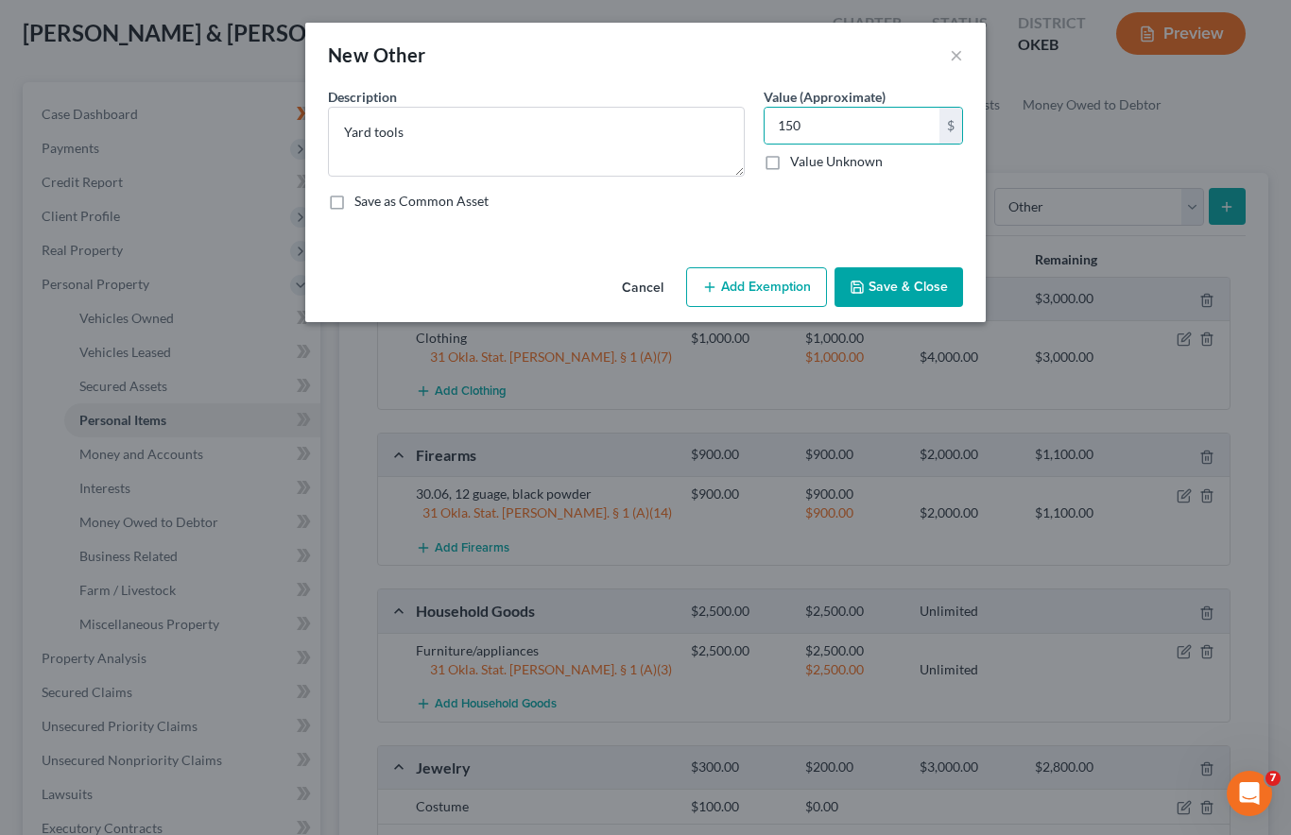
click at [907, 291] on button "Save & Close" at bounding box center [898, 287] width 128 height 40
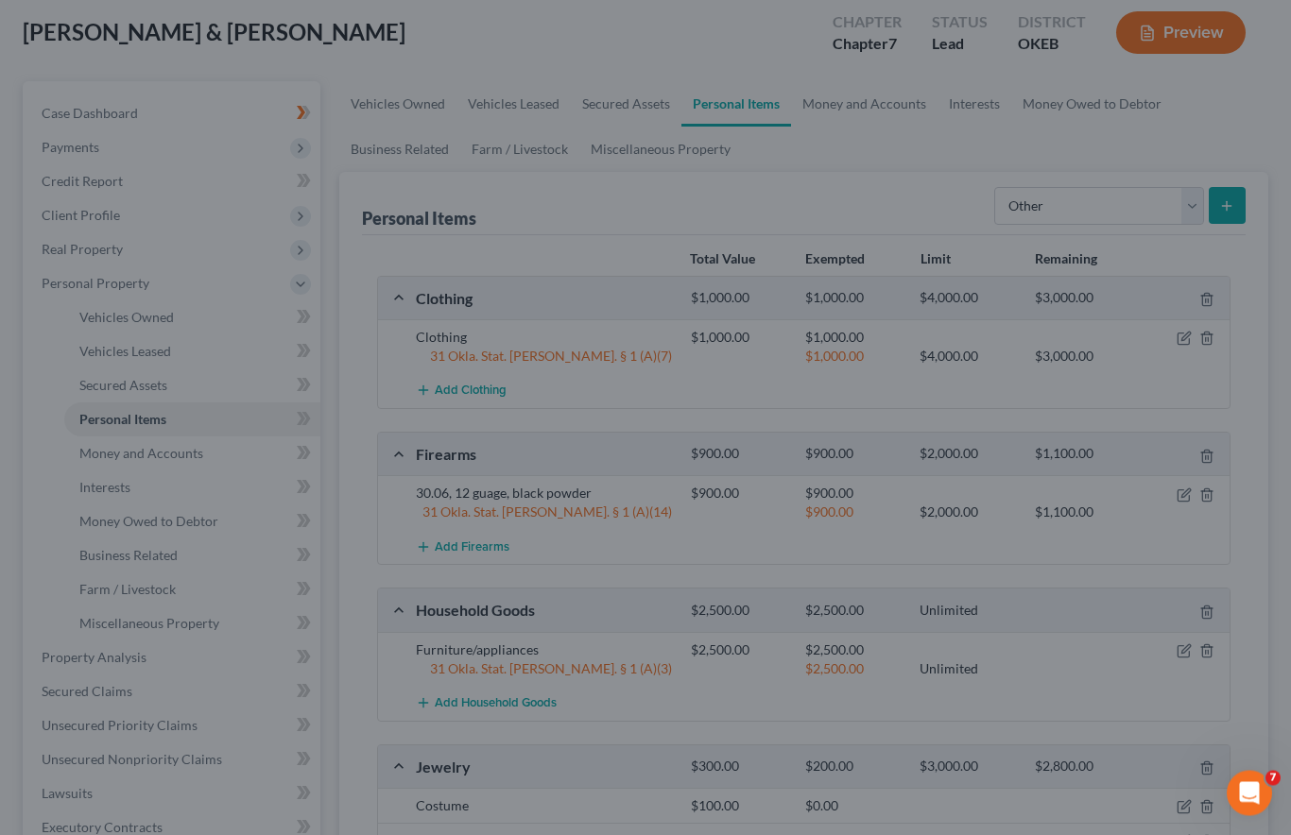
scroll to position [214, 0]
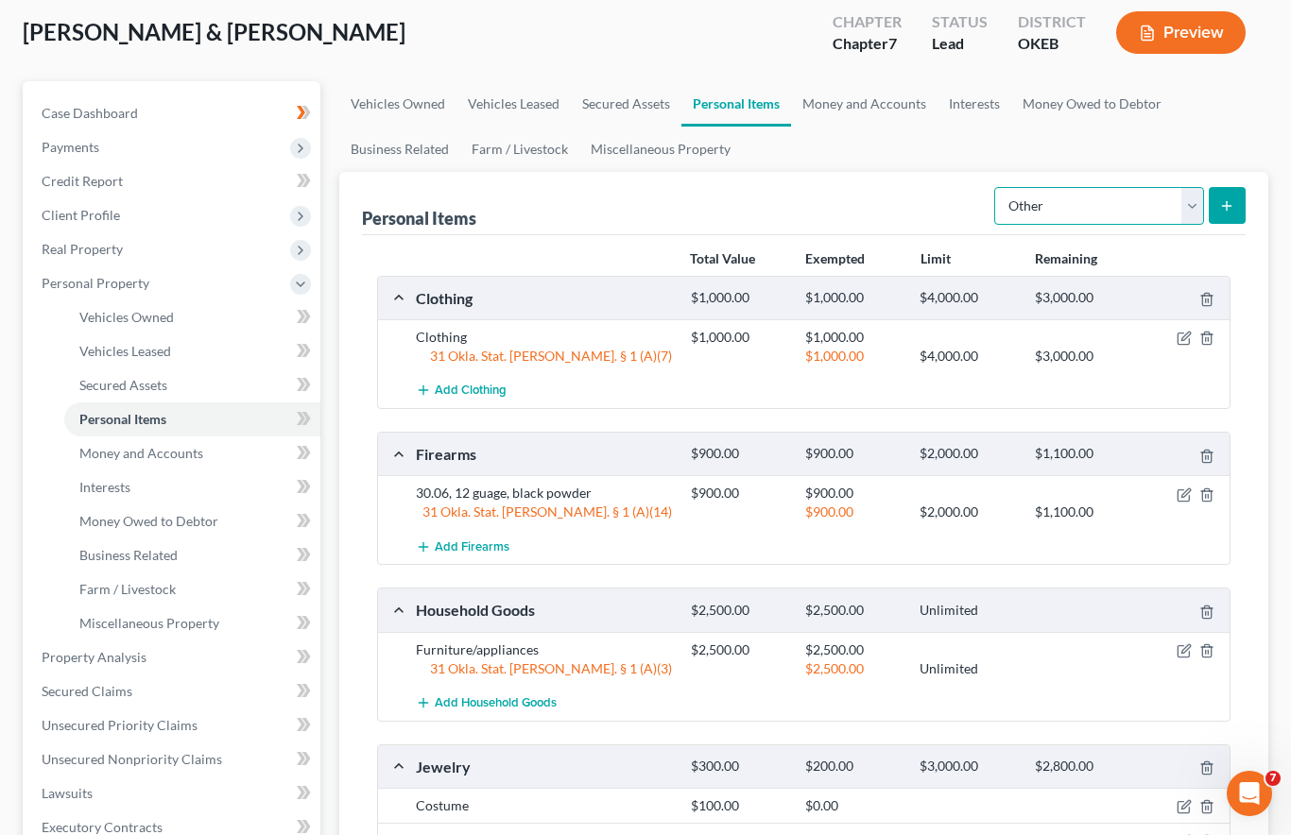
click at [1163, 187] on select "Select Item Type Clothing Collectibles Of Value Electronics Firearms Household …" at bounding box center [1099, 206] width 210 height 38
click at [915, 198] on div "Personal Items Select Item Type Clothing Collectibles Of Value Electronics Fire…" at bounding box center [804, 203] width 884 height 63
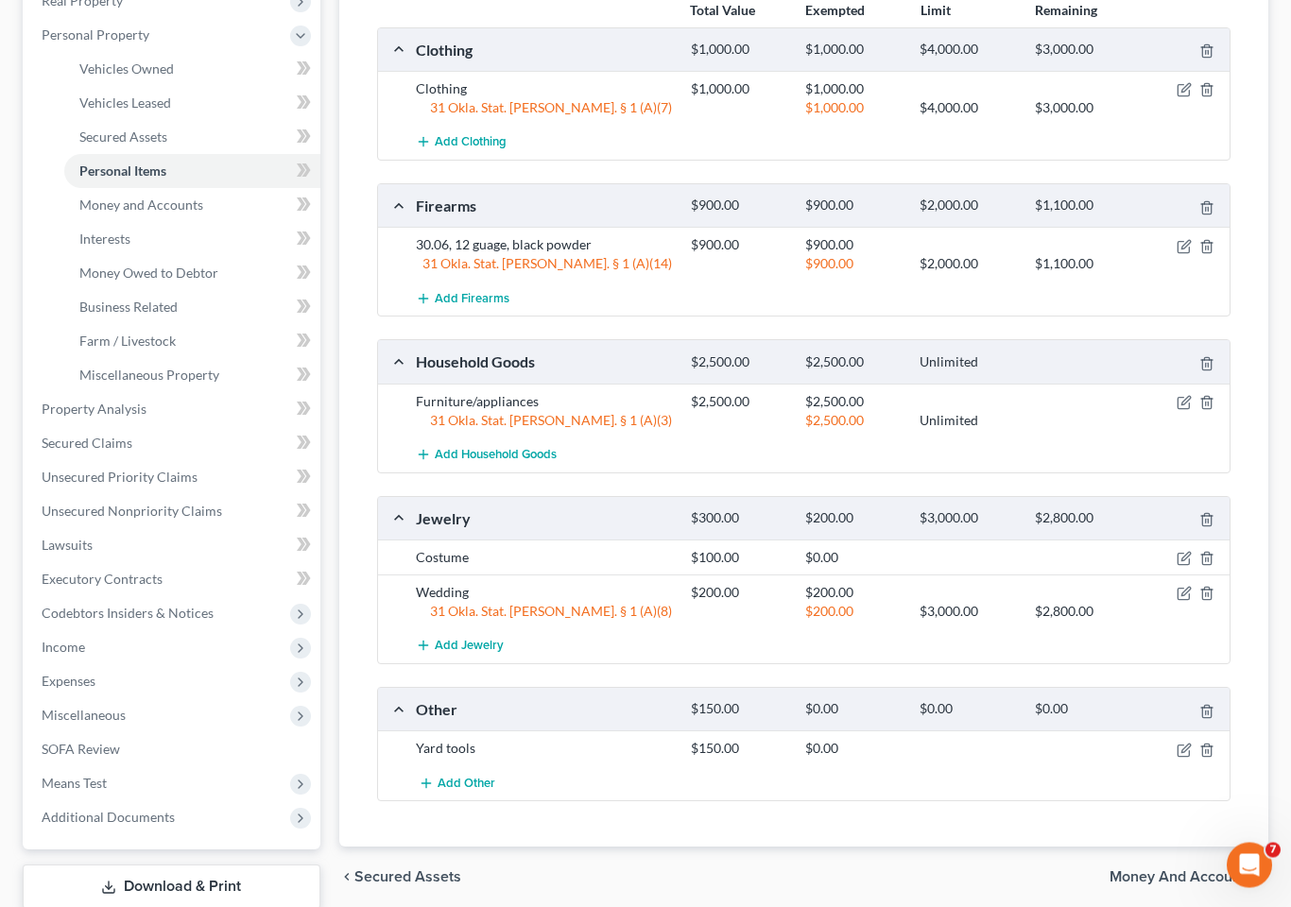
scroll to position [463, 0]
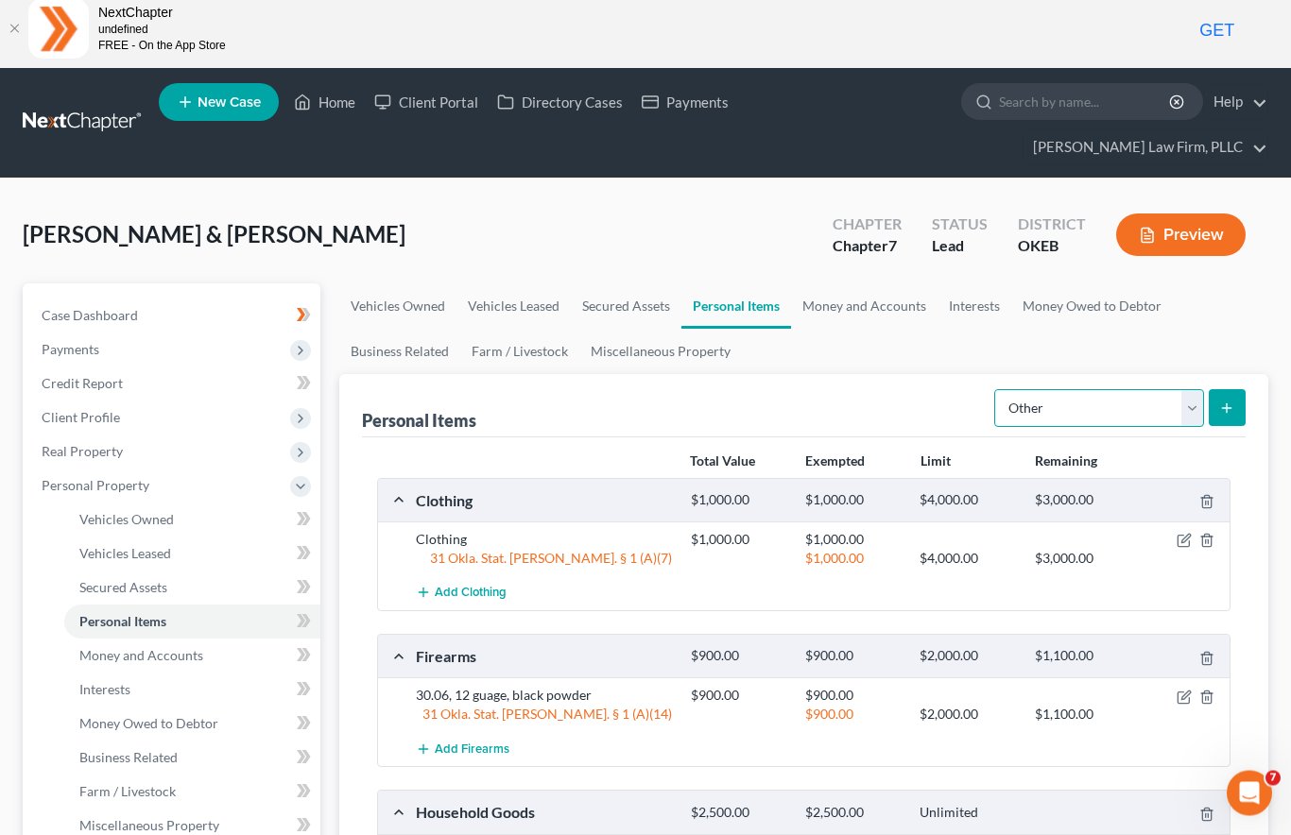
click at [1175, 390] on select "Select Item Type Clothing Collectibles Of Value Electronics Firearms Household …" at bounding box center [1099, 409] width 210 height 38
click at [222, 639] on link "Money and Accounts" at bounding box center [192, 656] width 256 height 34
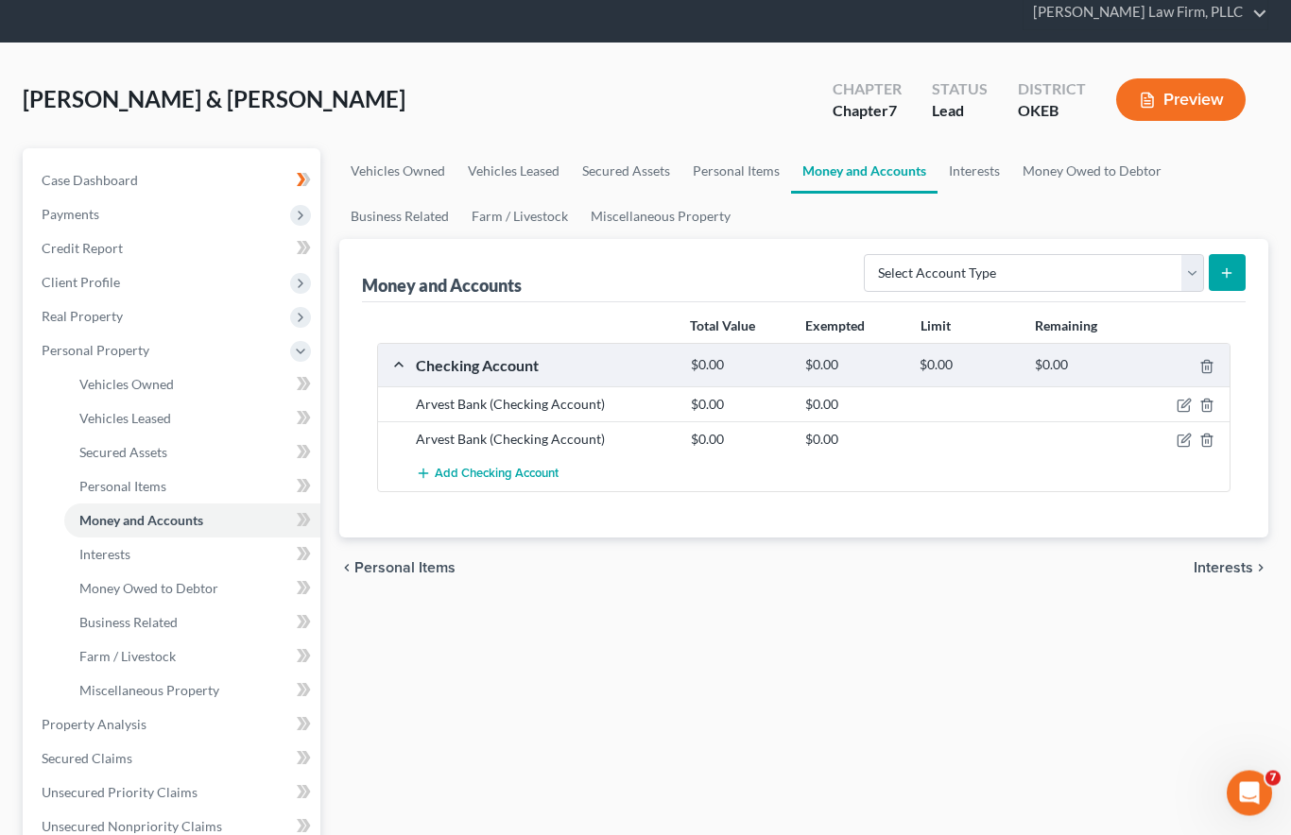
scroll to position [133, 0]
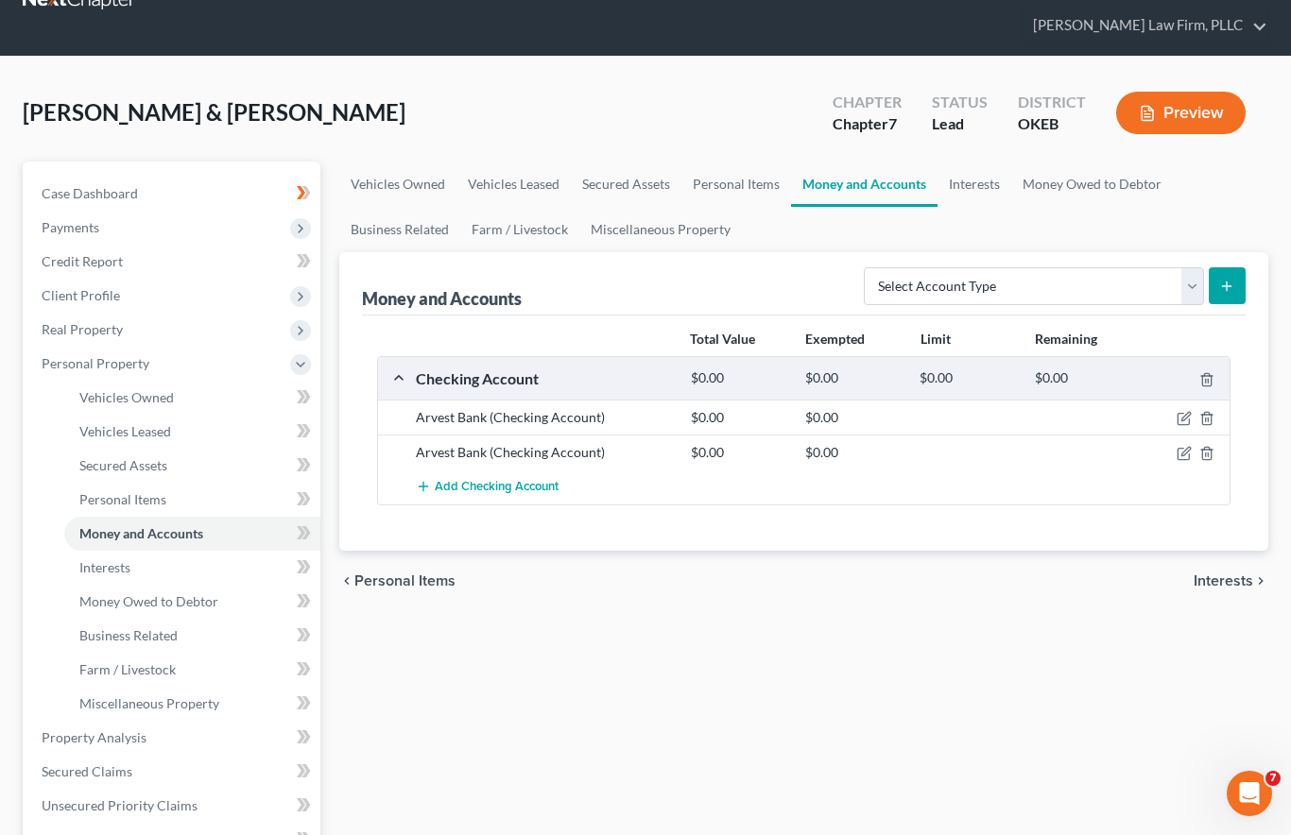
click at [80, 245] on link "Credit Report" at bounding box center [173, 262] width 294 height 34
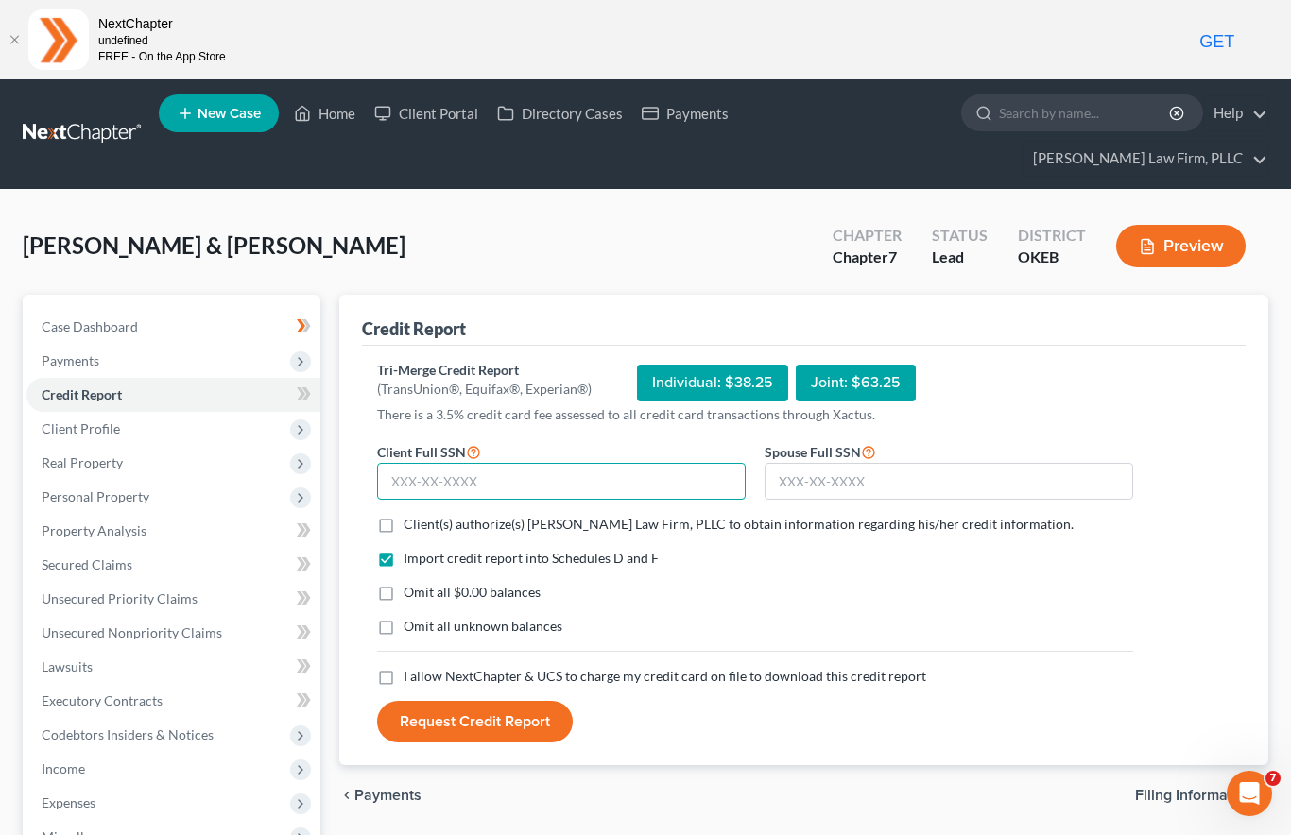
click at [520, 463] on input "text" at bounding box center [561, 482] width 368 height 38
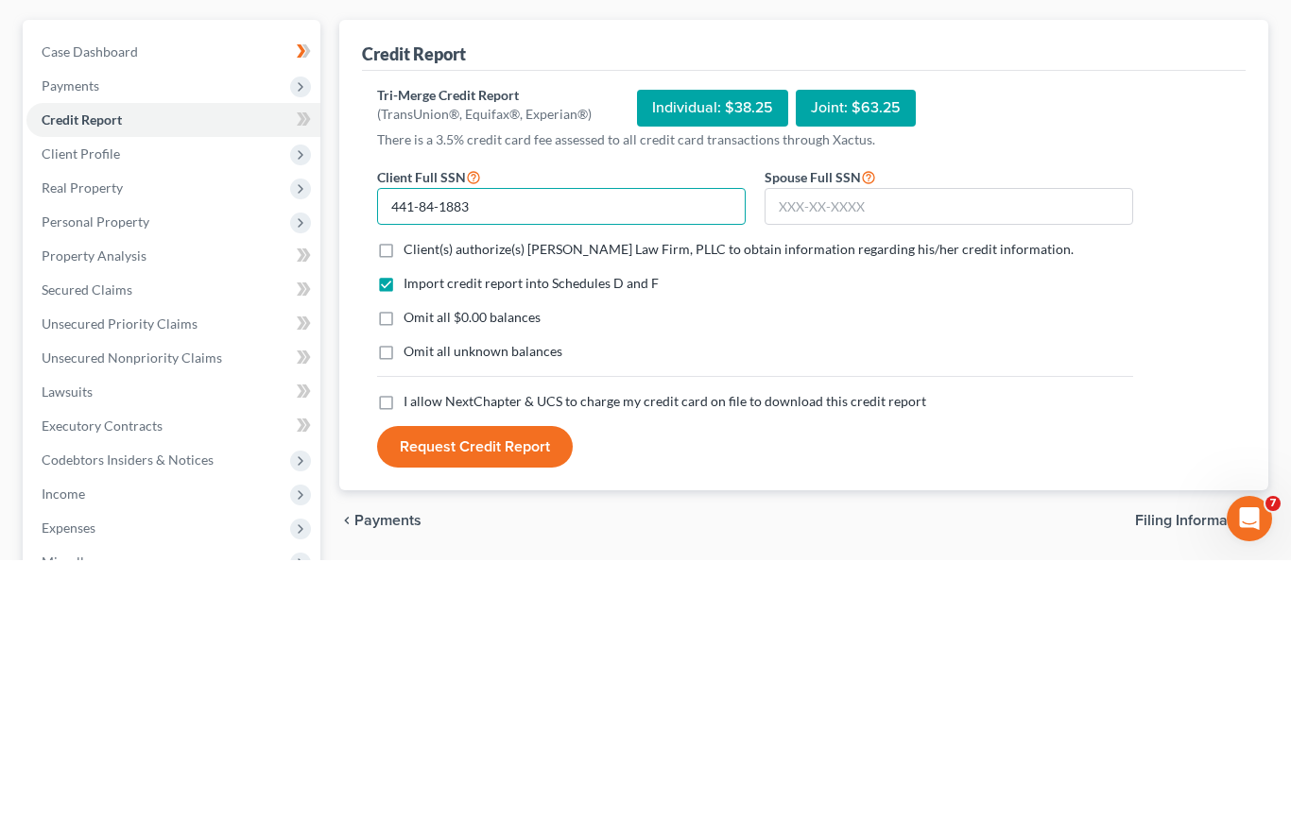
type input "441-84-1883"
click at [848, 463] on input "text" at bounding box center [948, 482] width 368 height 38
type input "448-92-8983"
click at [403, 515] on label "Client(s) authorize(s) Lundy Law Firm, PLLC to obtain information regarding his…" at bounding box center [738, 524] width 670 height 19
click at [411, 515] on input "Client(s) authorize(s) Lundy Law Firm, PLLC to obtain information regarding his…" at bounding box center [417, 521] width 12 height 12
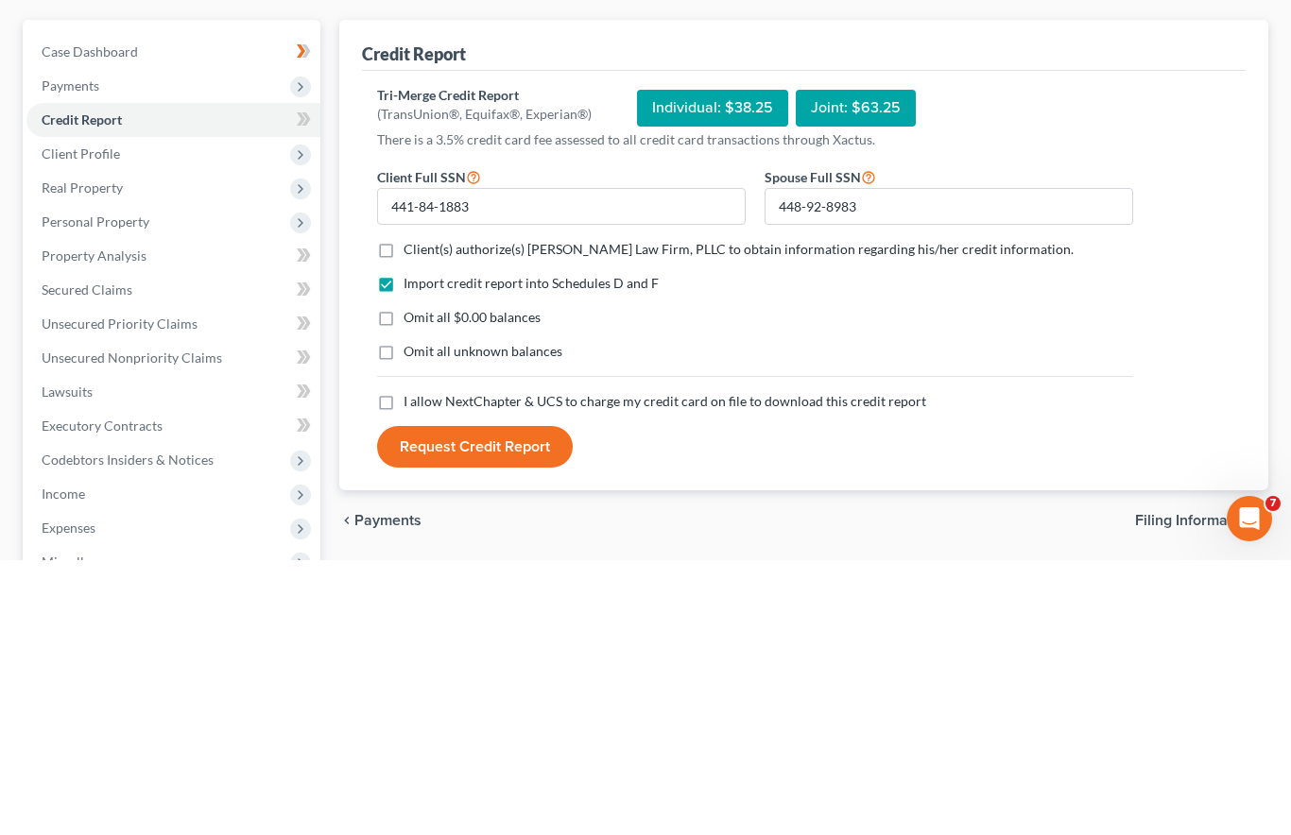
checkbox input "true"
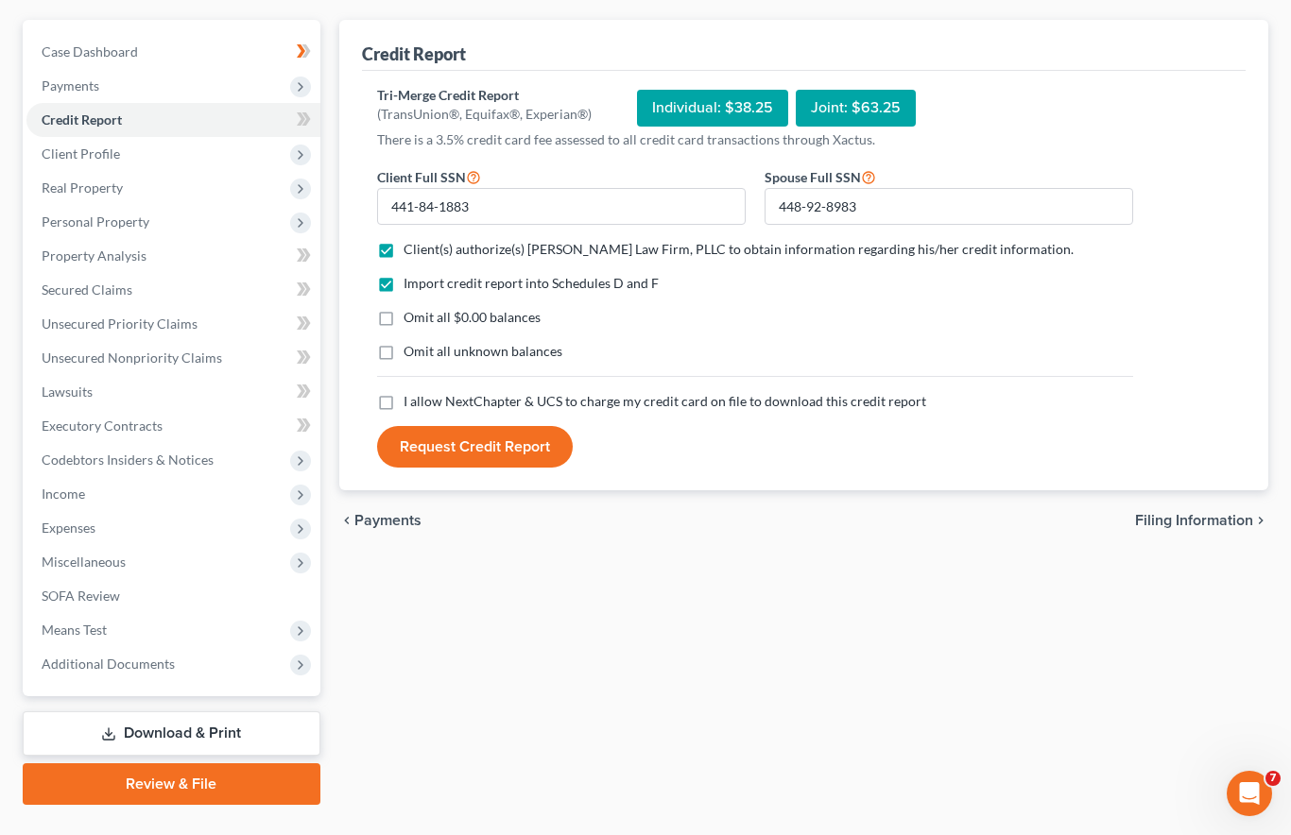
click at [403, 308] on label "Omit all $0.00 balances" at bounding box center [471, 317] width 137 height 19
click at [411, 308] on input "Omit all $0.00 balances" at bounding box center [417, 314] width 12 height 12
checkbox input "true"
click at [403, 342] on label "Omit all unknown balances" at bounding box center [482, 351] width 159 height 19
click at [411, 342] on input "Omit all unknown balances" at bounding box center [417, 348] width 12 height 12
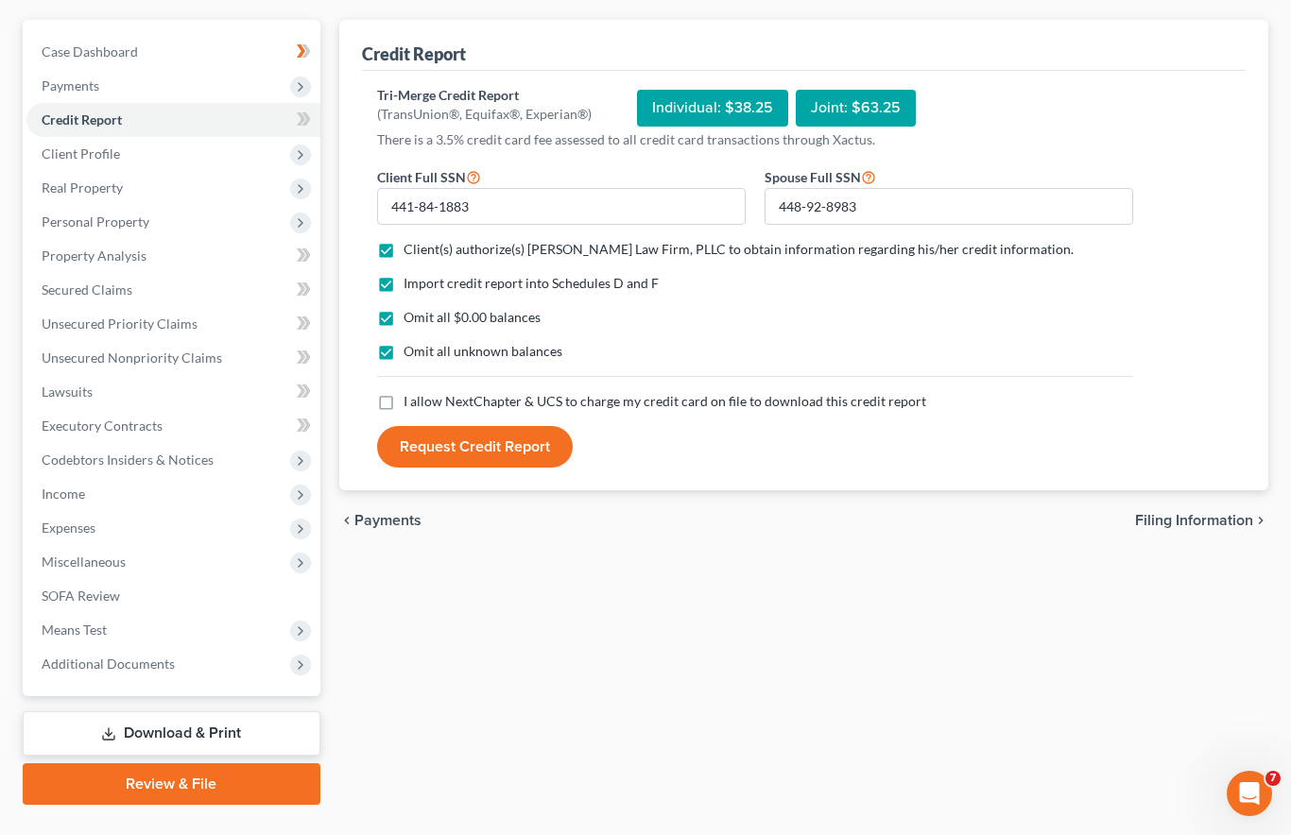
click at [403, 342] on label "Omit all unknown balances" at bounding box center [482, 351] width 159 height 19
click at [411, 342] on input "Omit all unknown balances" at bounding box center [417, 348] width 12 height 12
checkbox input "false"
click at [403, 392] on label "I allow NextChapter & UCS to charge my credit card on file to download this cre…" at bounding box center [664, 401] width 522 height 19
click at [411, 392] on input "I allow NextChapter & UCS to charge my credit card on file to download this cre…" at bounding box center [417, 398] width 12 height 12
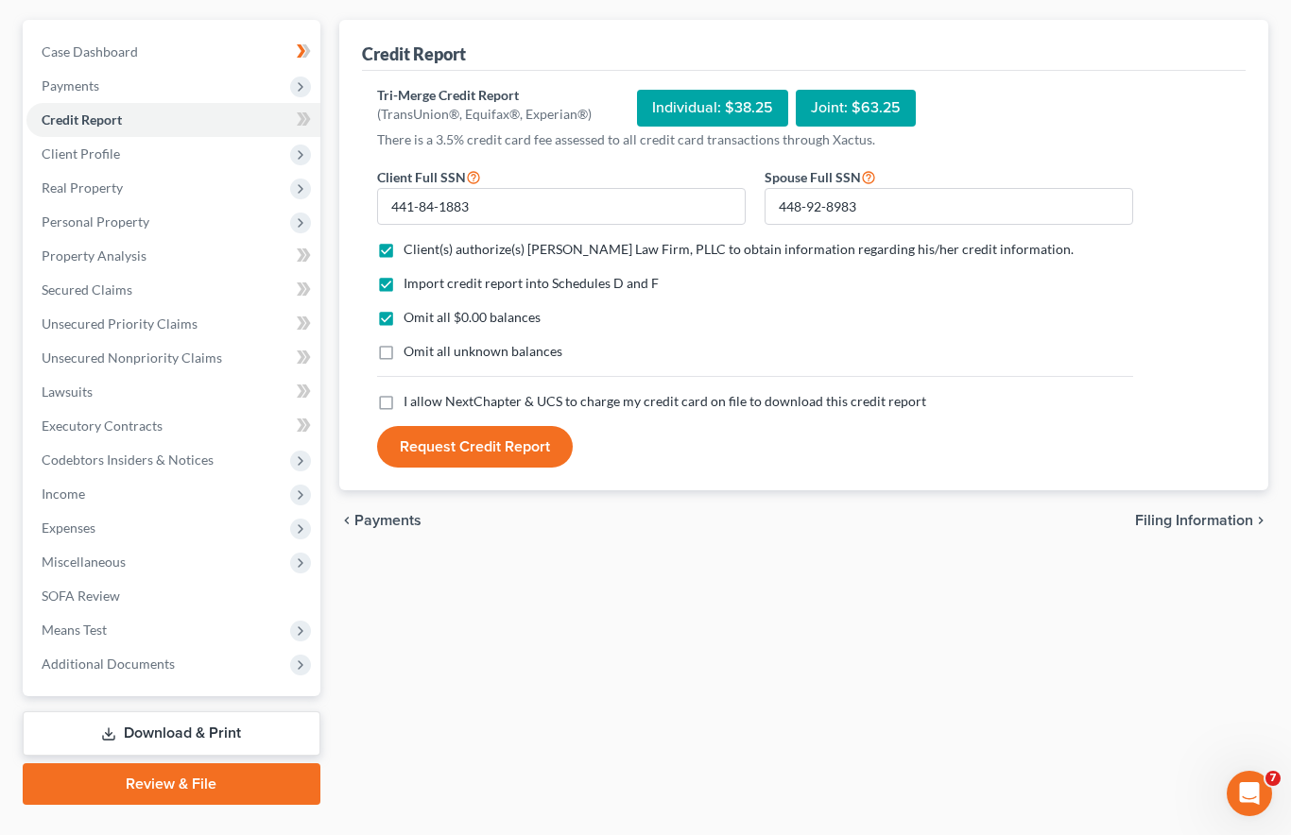
checkbox input "true"
click at [479, 426] on button "Request Credit Report" at bounding box center [475, 447] width 196 height 42
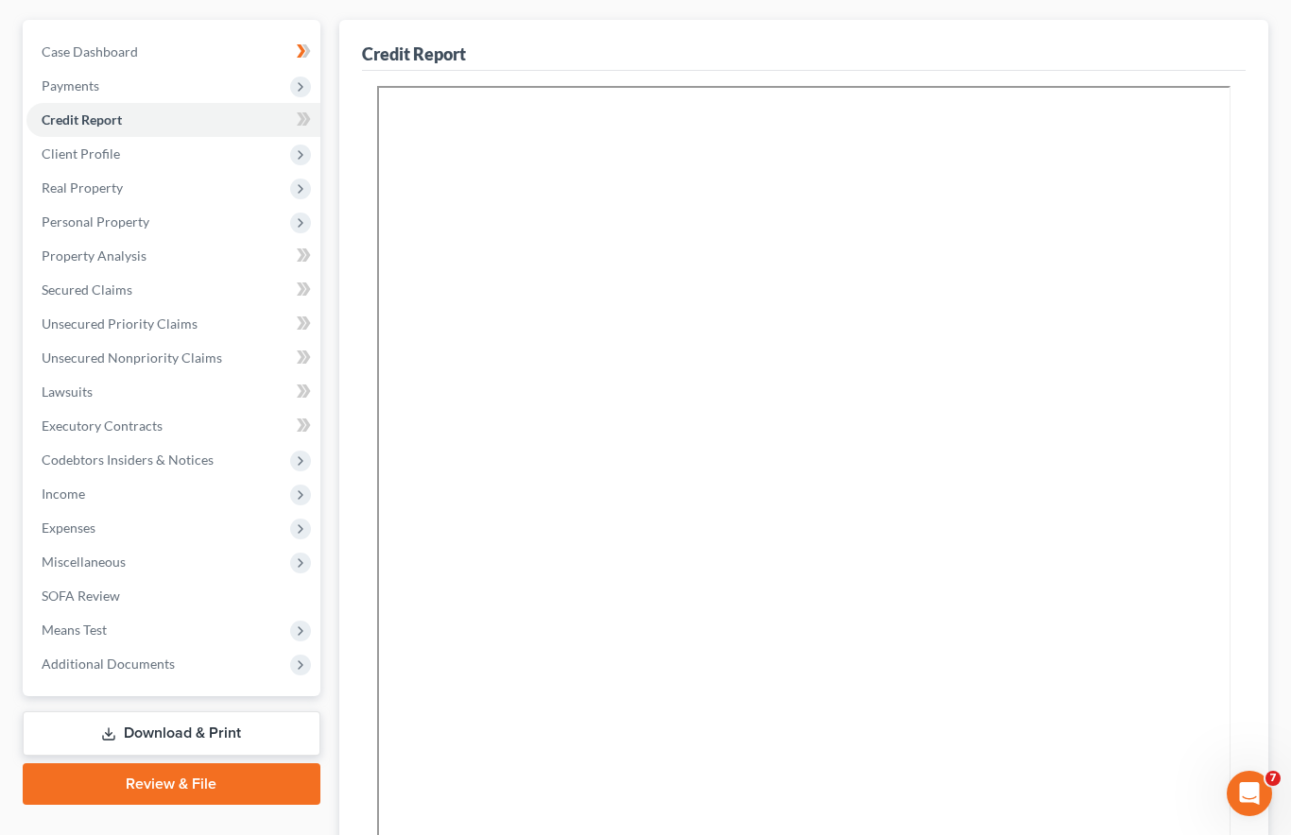
scroll to position [0, 0]
click at [95, 656] on span "Additional Documents" at bounding box center [108, 664] width 133 height 16
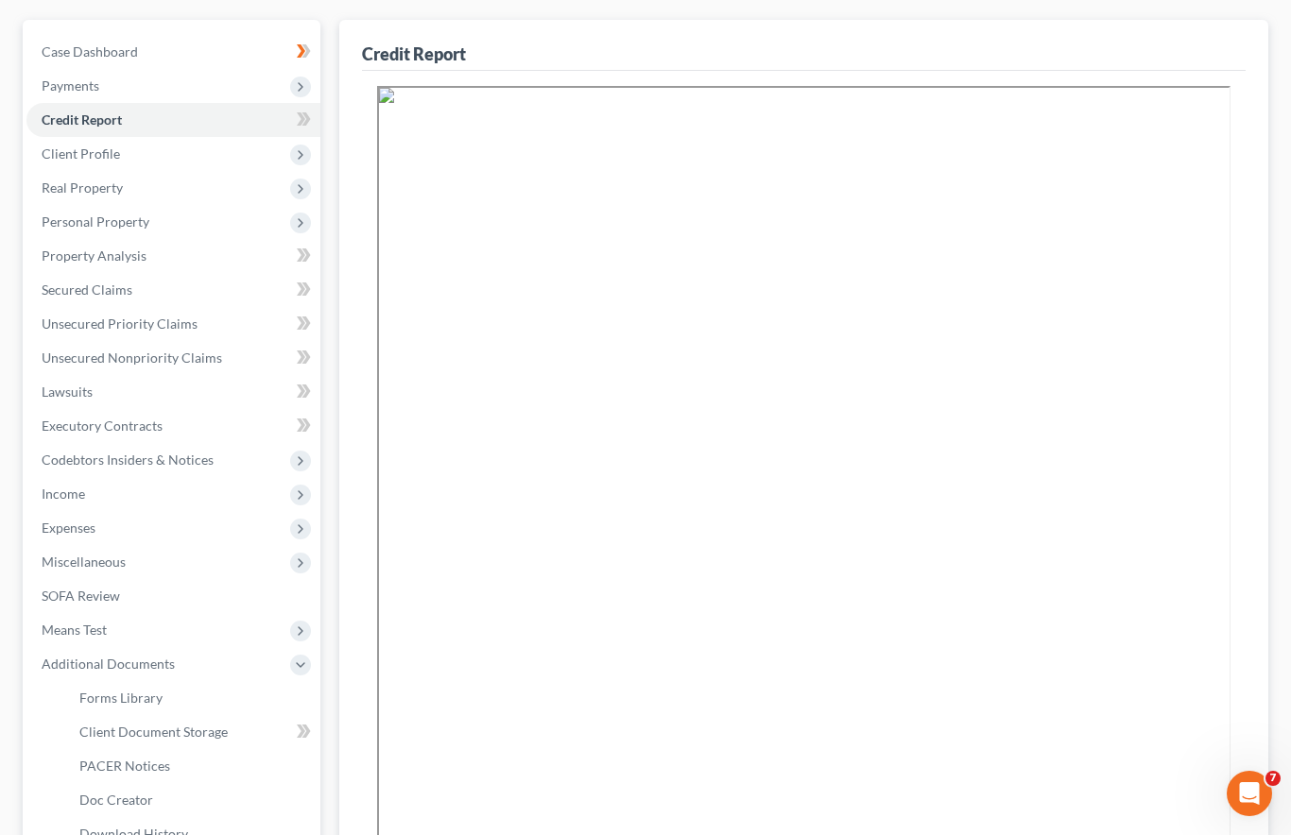
click at [98, 724] on span "Client Document Storage" at bounding box center [153, 732] width 148 height 16
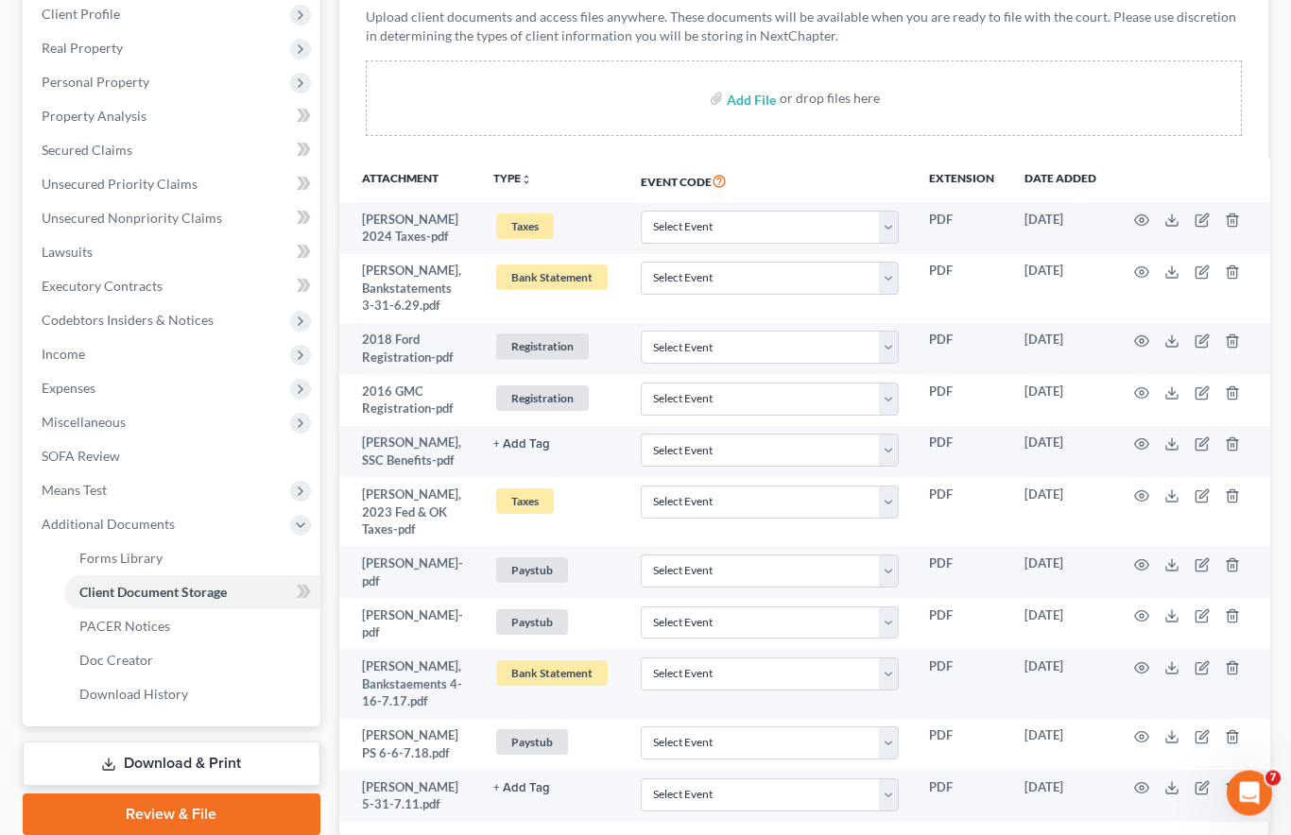
scroll to position [392, 0]
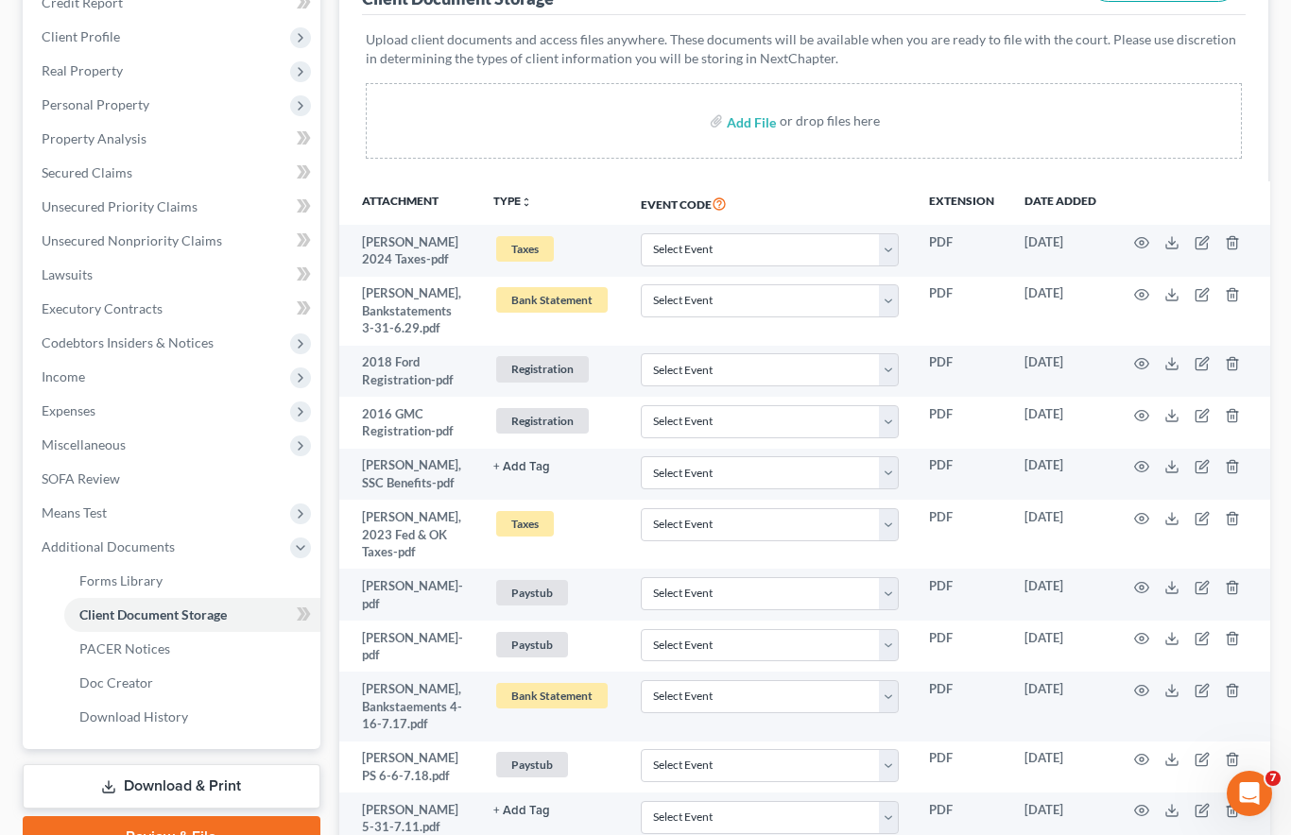
click at [77, 258] on link "Lawsuits" at bounding box center [173, 275] width 294 height 34
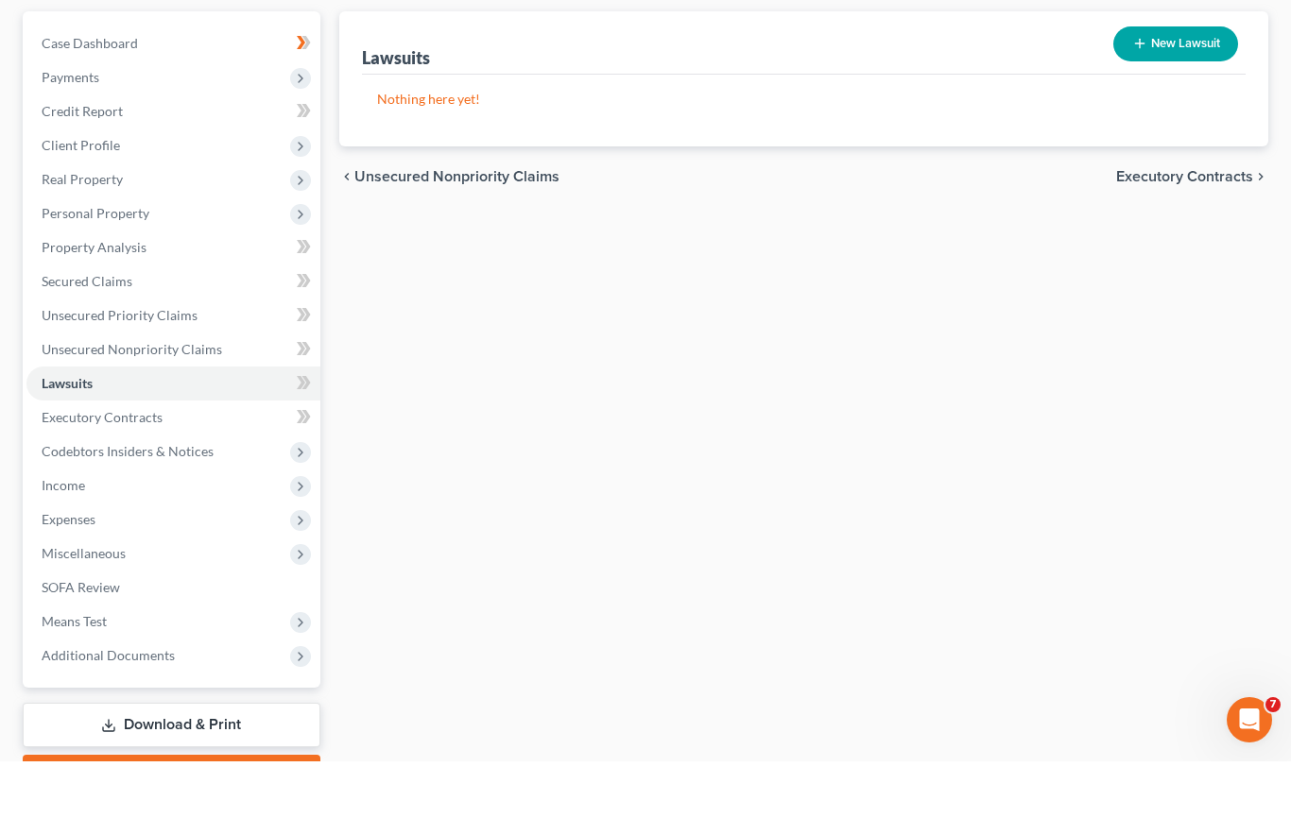
scroll to position [282, 0]
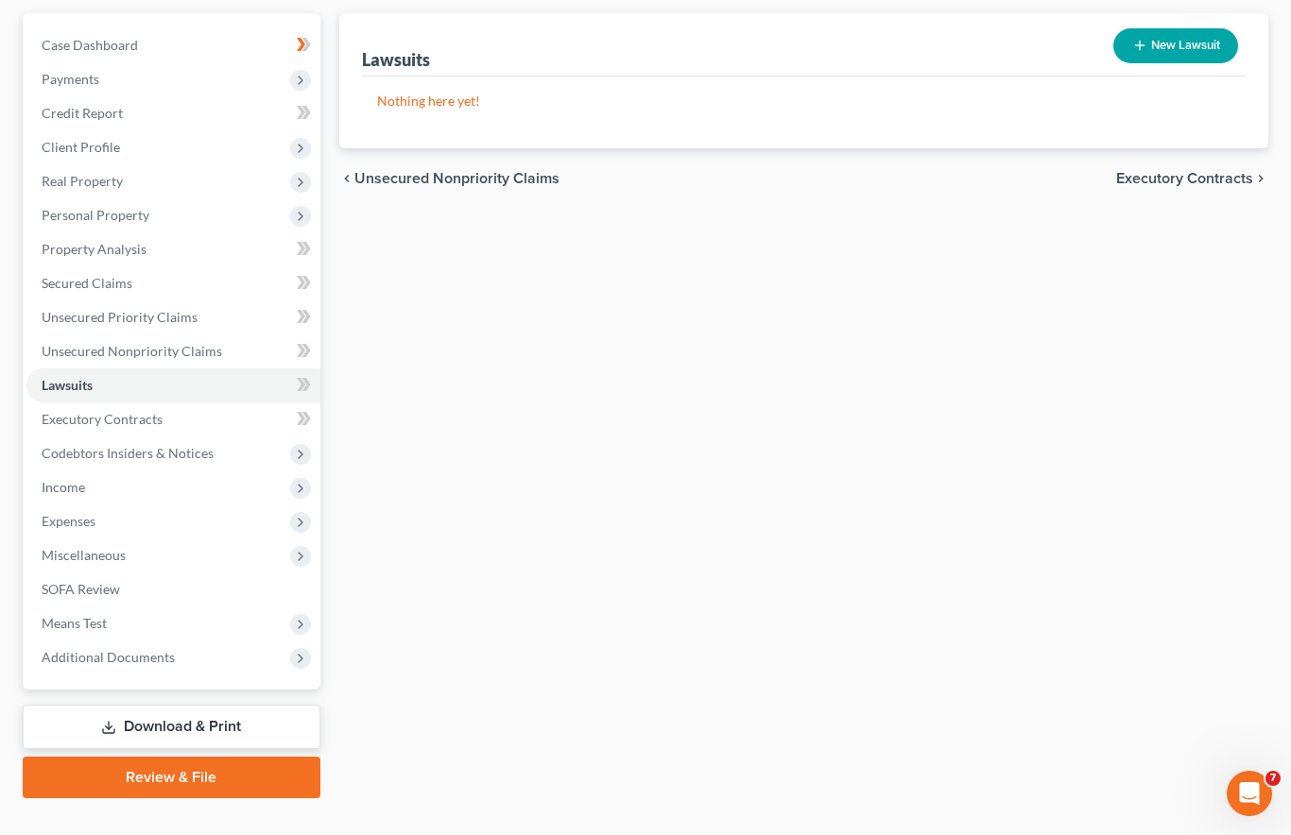
click at [96, 343] on span "Unsecured Nonpriority Claims" at bounding box center [132, 351] width 180 height 16
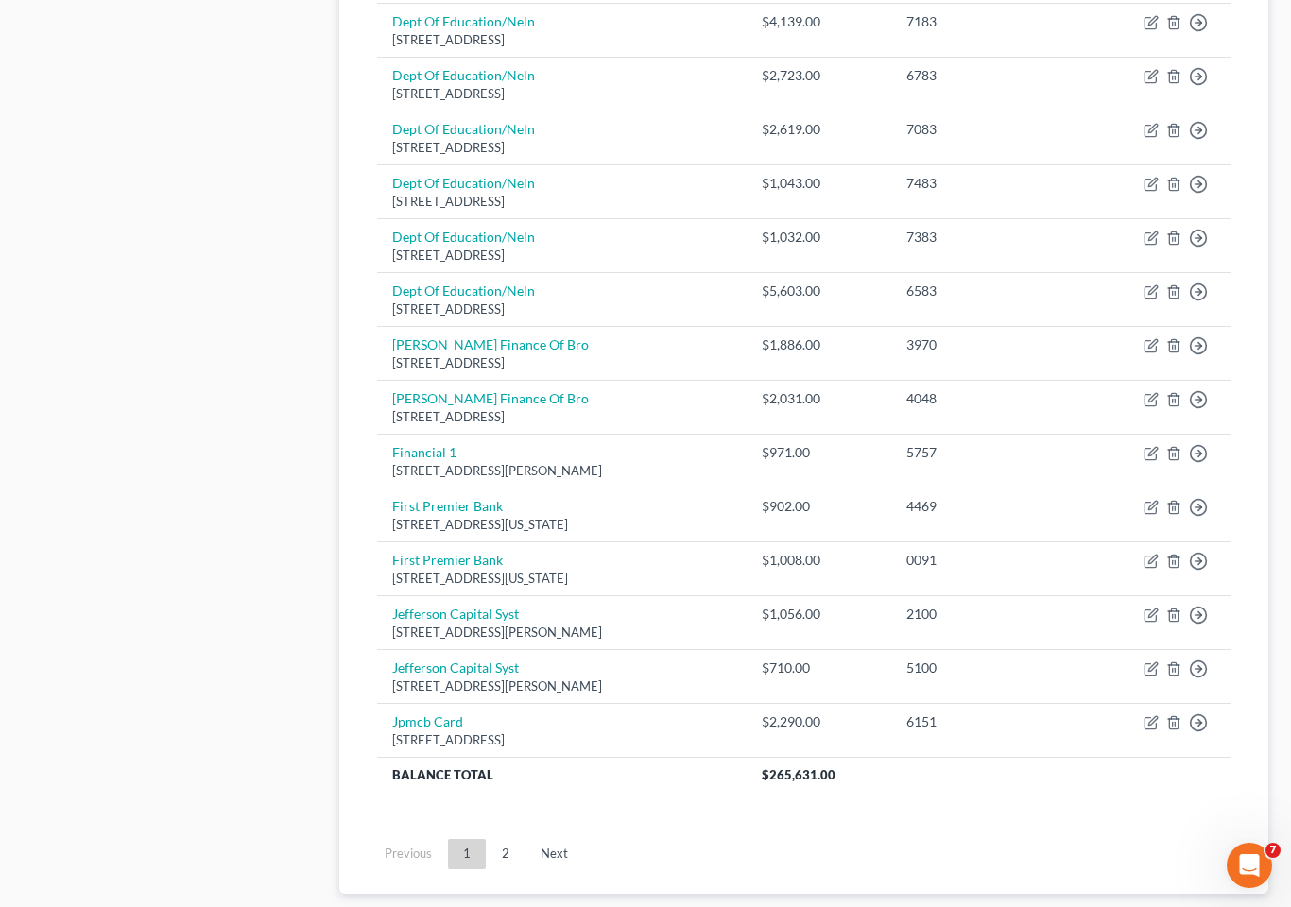
click at [509, 834] on link "2" at bounding box center [506, 854] width 38 height 30
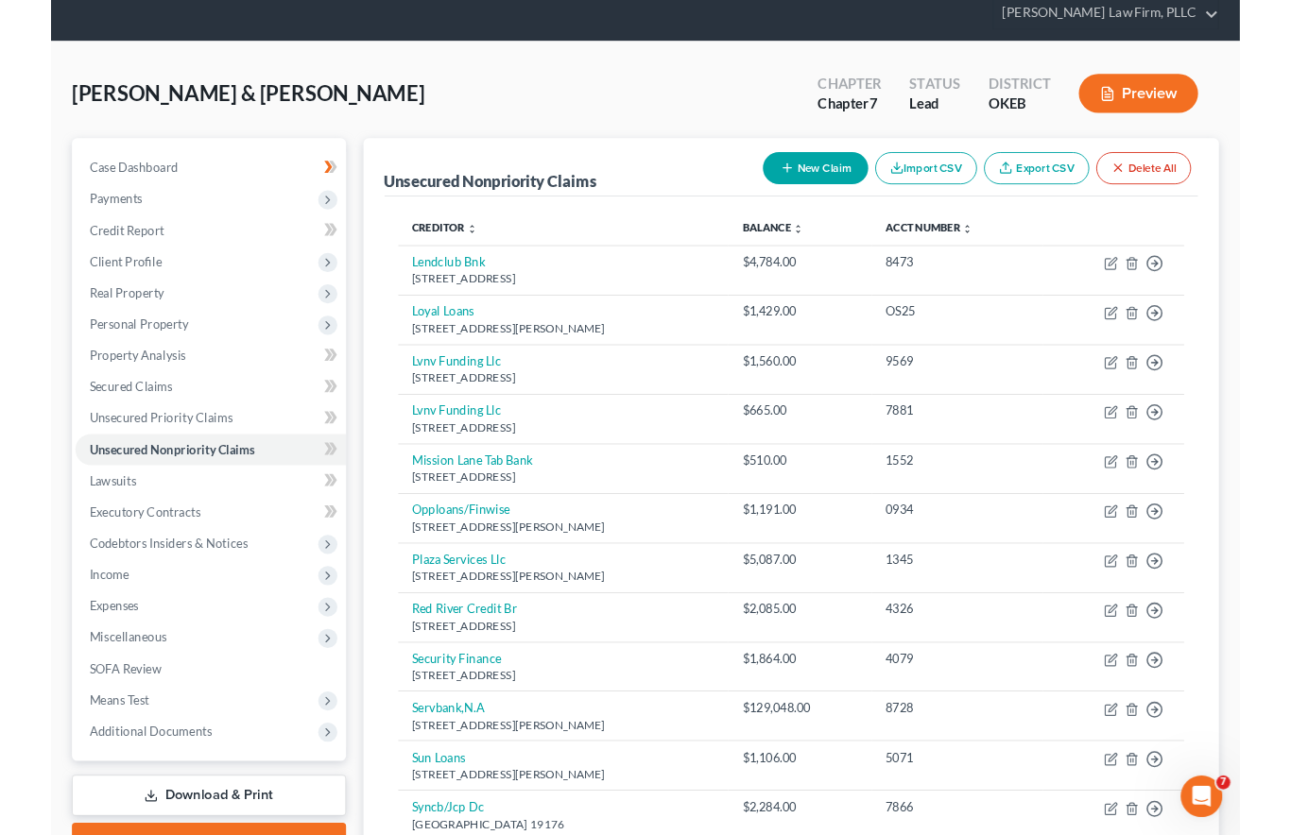
scroll to position [217, 0]
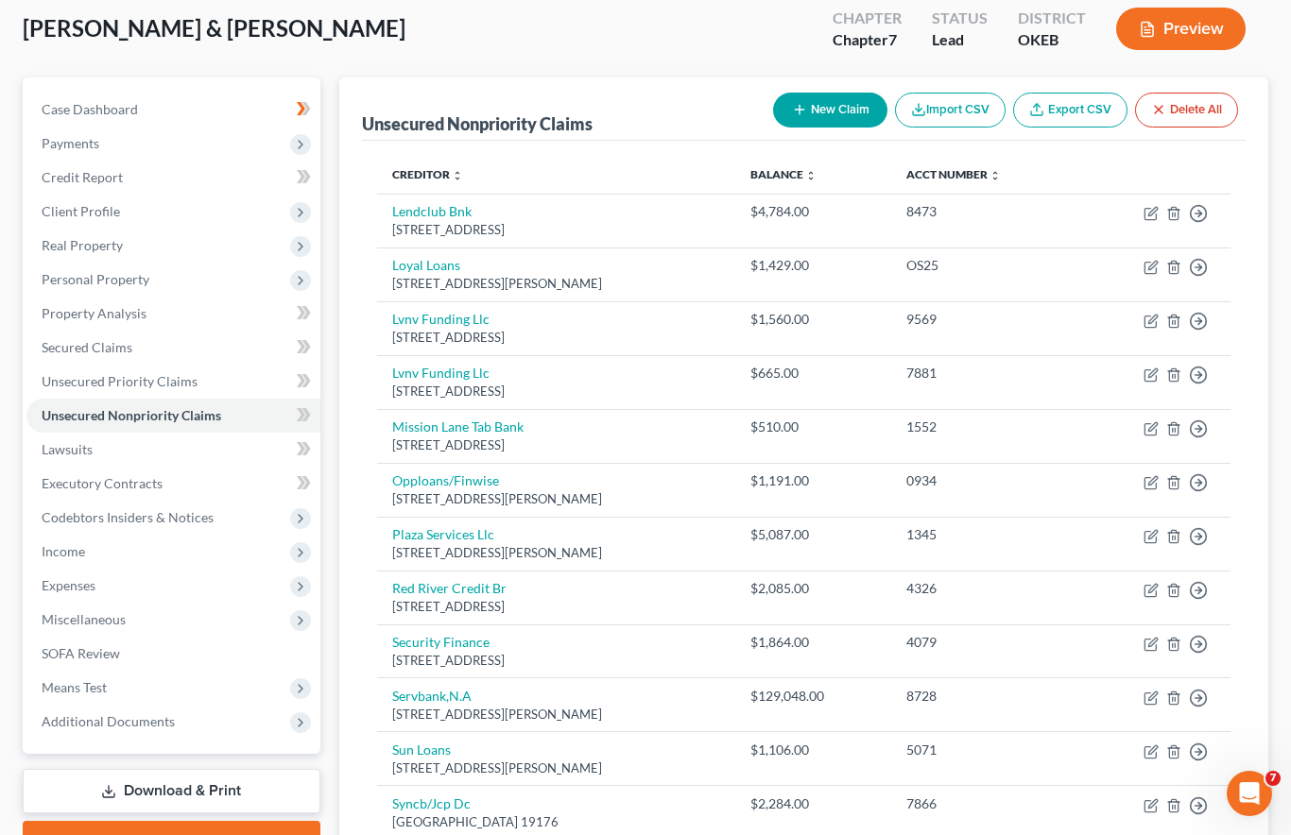
click at [74, 339] on span "Secured Claims" at bounding box center [87, 347] width 91 height 16
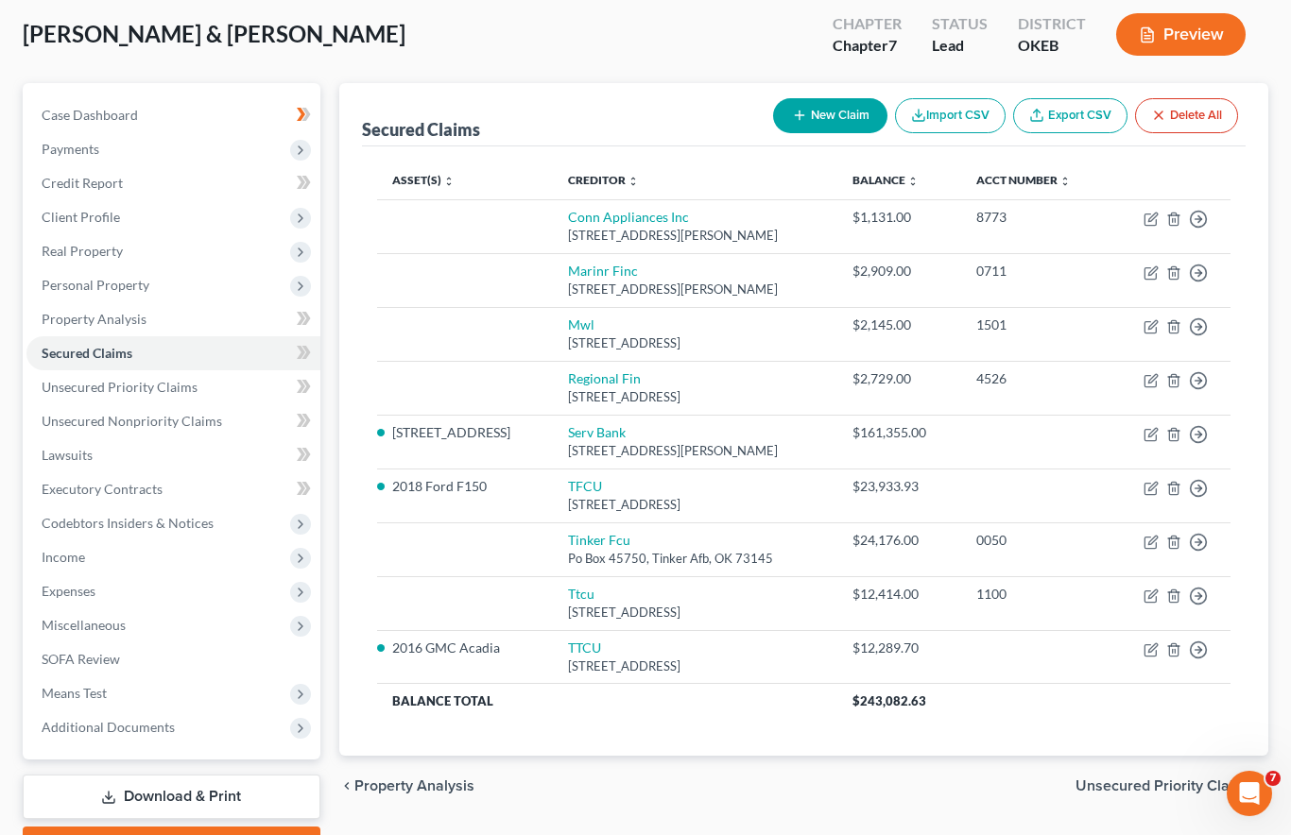
scroll to position [211, 0]
click at [1279, 229] on div "Mell, Cody & Julie Upgraded Chapter Chapter 7 Status Lead District OKEB Preview…" at bounding box center [645, 443] width 1291 height 928
click at [1201, 230] on icon "button" at bounding box center [1198, 220] width 19 height 19
click at [1106, 302] on link "Move to F" at bounding box center [1112, 318] width 158 height 32
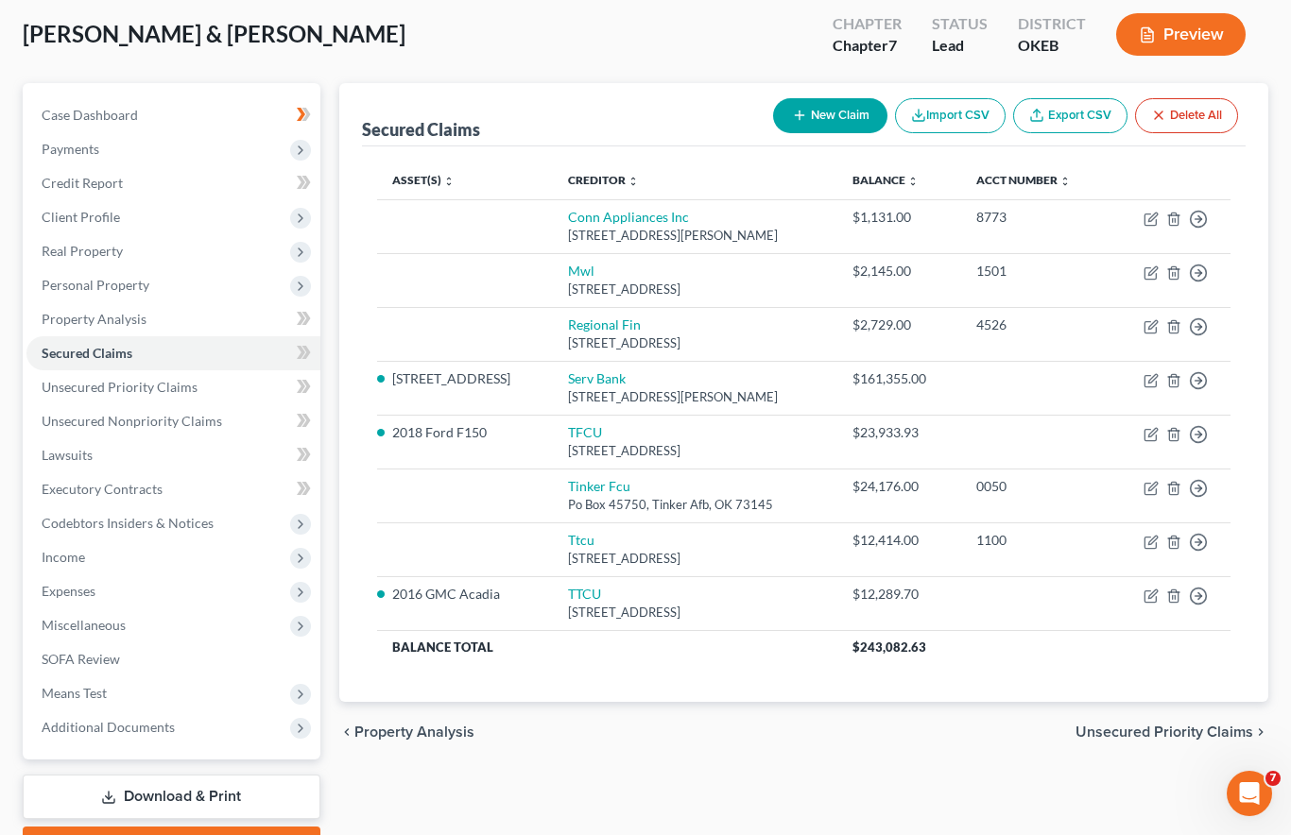
click at [1198, 223] on polyline "button" at bounding box center [1199, 219] width 3 height 7
click at [1106, 302] on link "Move to F" at bounding box center [1112, 318] width 158 height 32
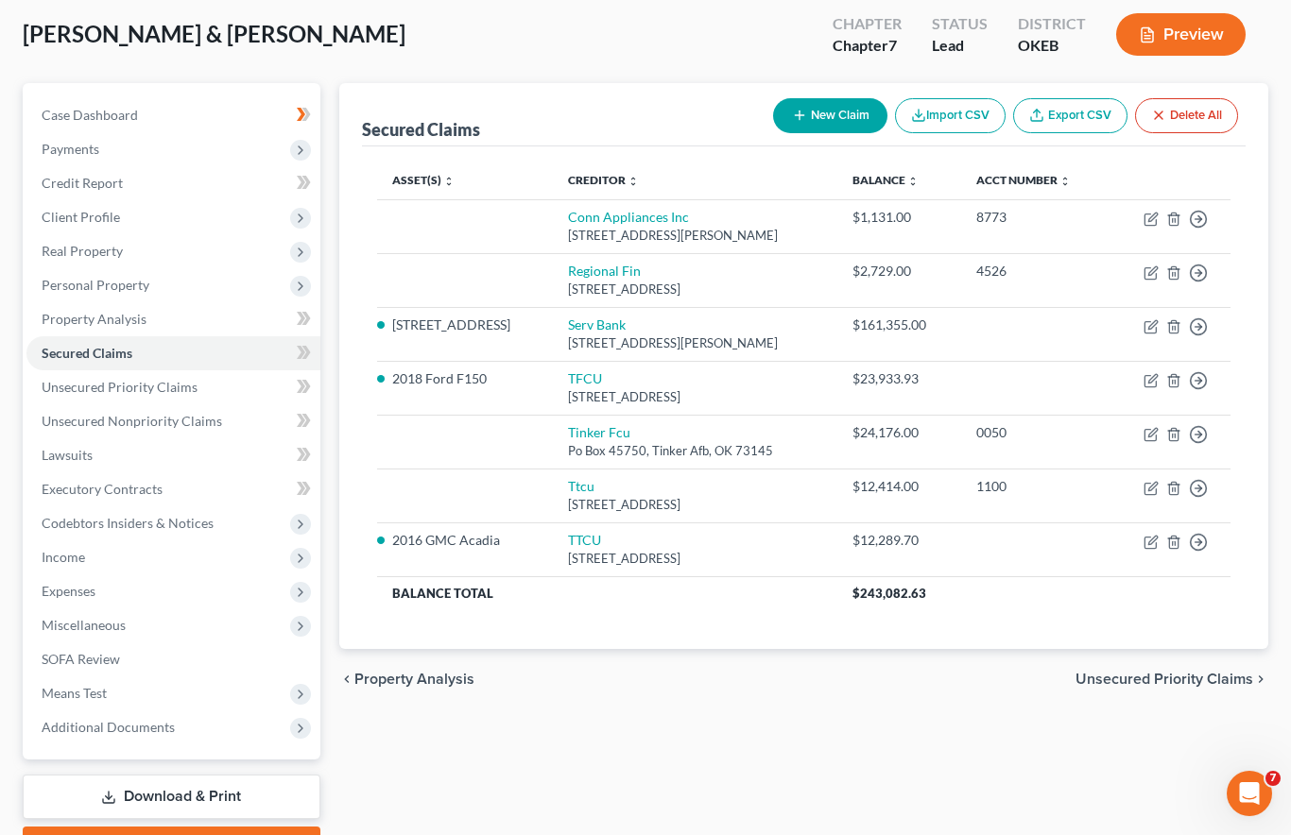
click at [1206, 228] on circle "button" at bounding box center [1198, 220] width 16 height 16
click at [1110, 302] on link "Move to F" at bounding box center [1112, 318] width 158 height 32
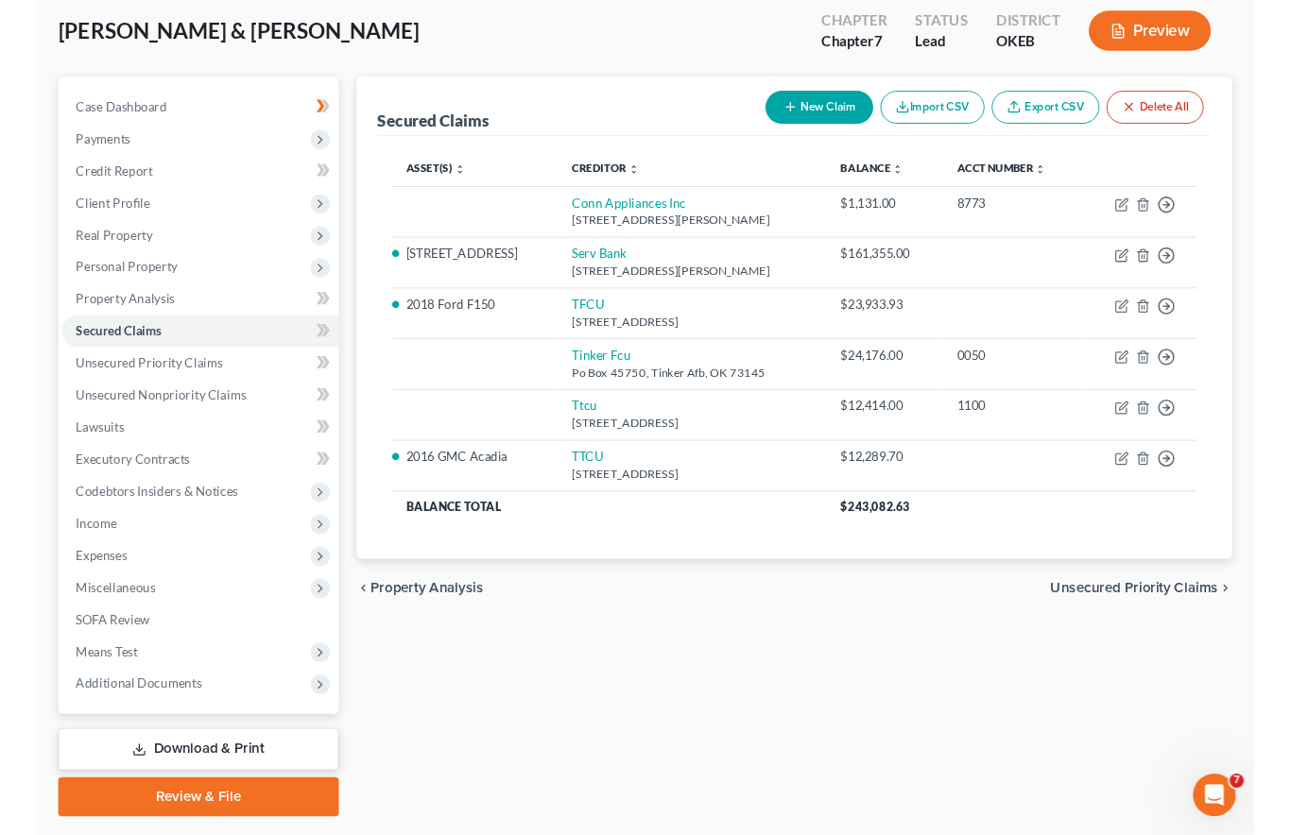
scroll to position [215, 0]
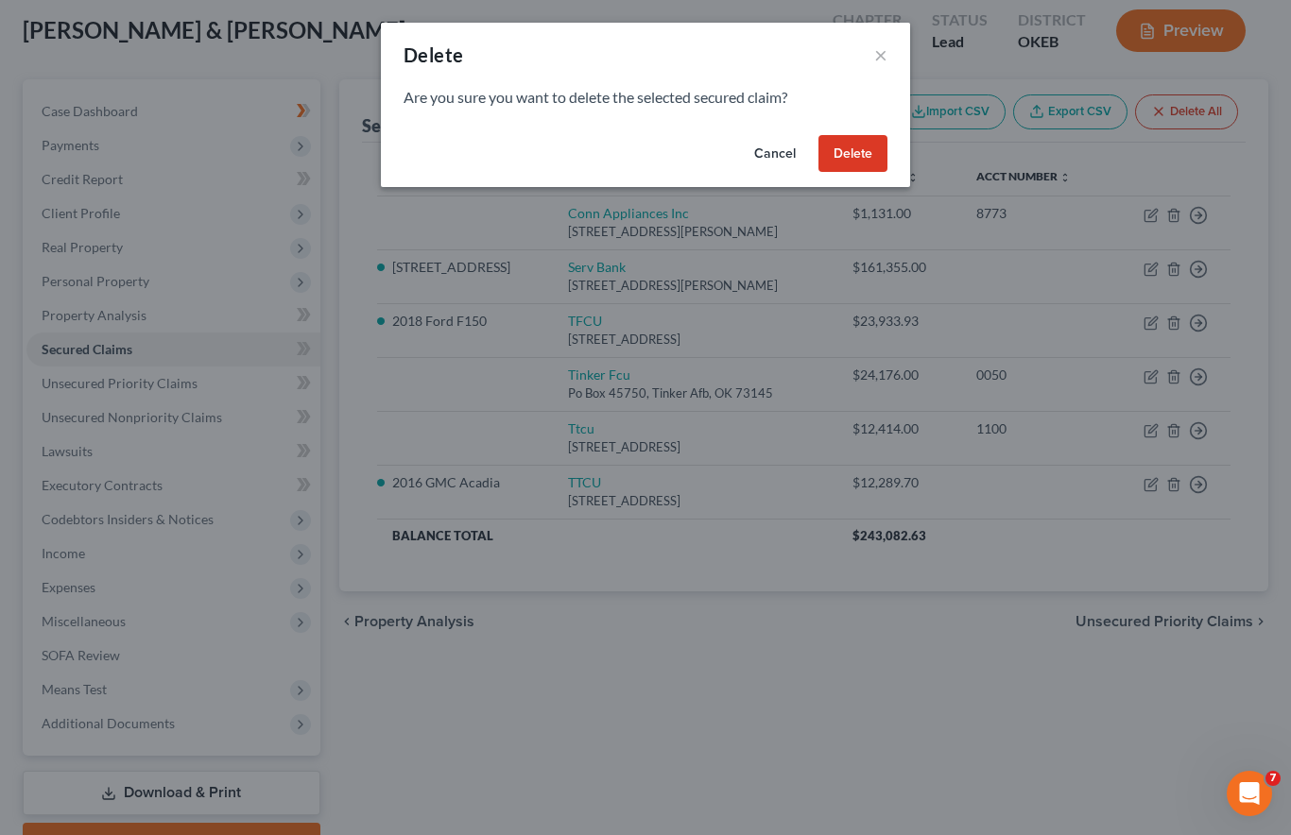
click at [854, 158] on button "Delete" at bounding box center [852, 154] width 69 height 38
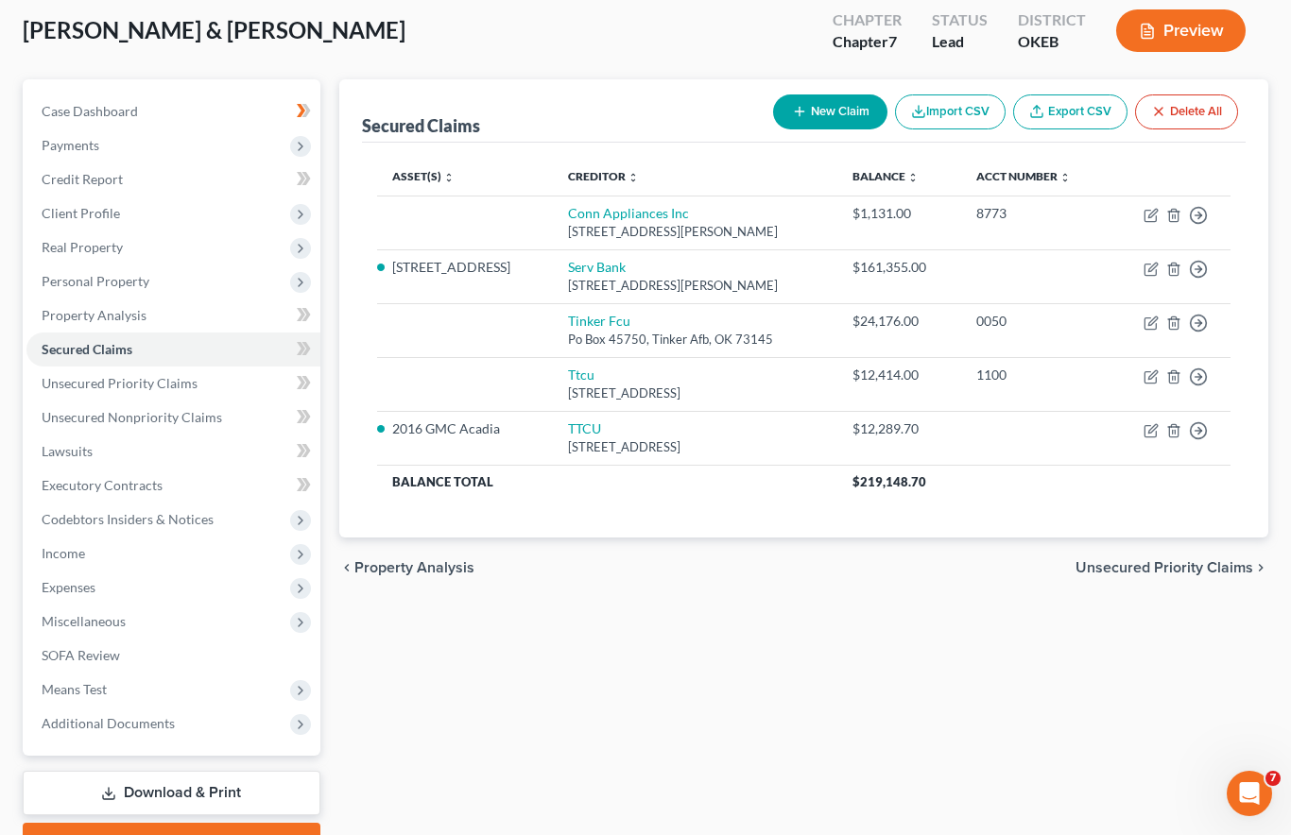
click at [624, 313] on link "Tinker Fcu" at bounding box center [599, 321] width 62 height 16
select select "37"
select select "2"
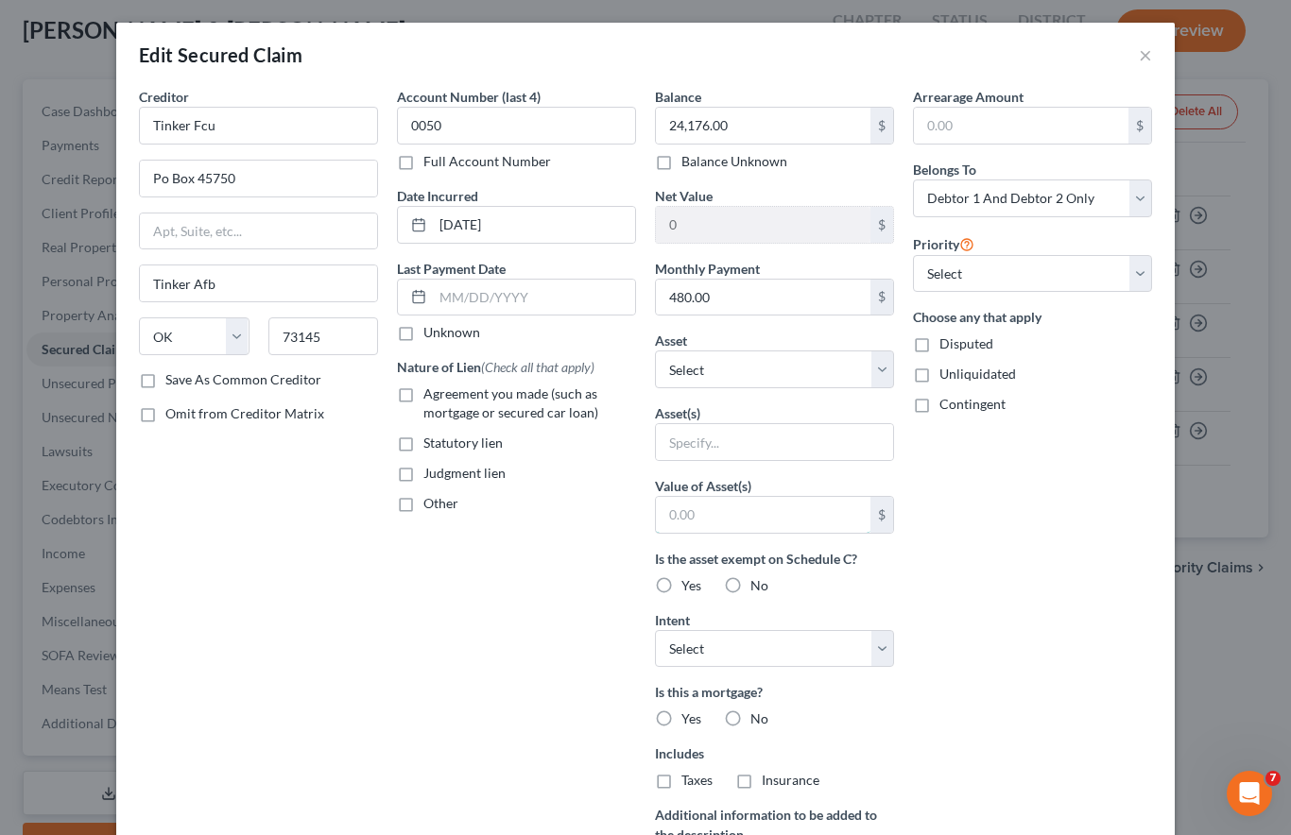
click at [867, 497] on input "text" at bounding box center [763, 515] width 214 height 36
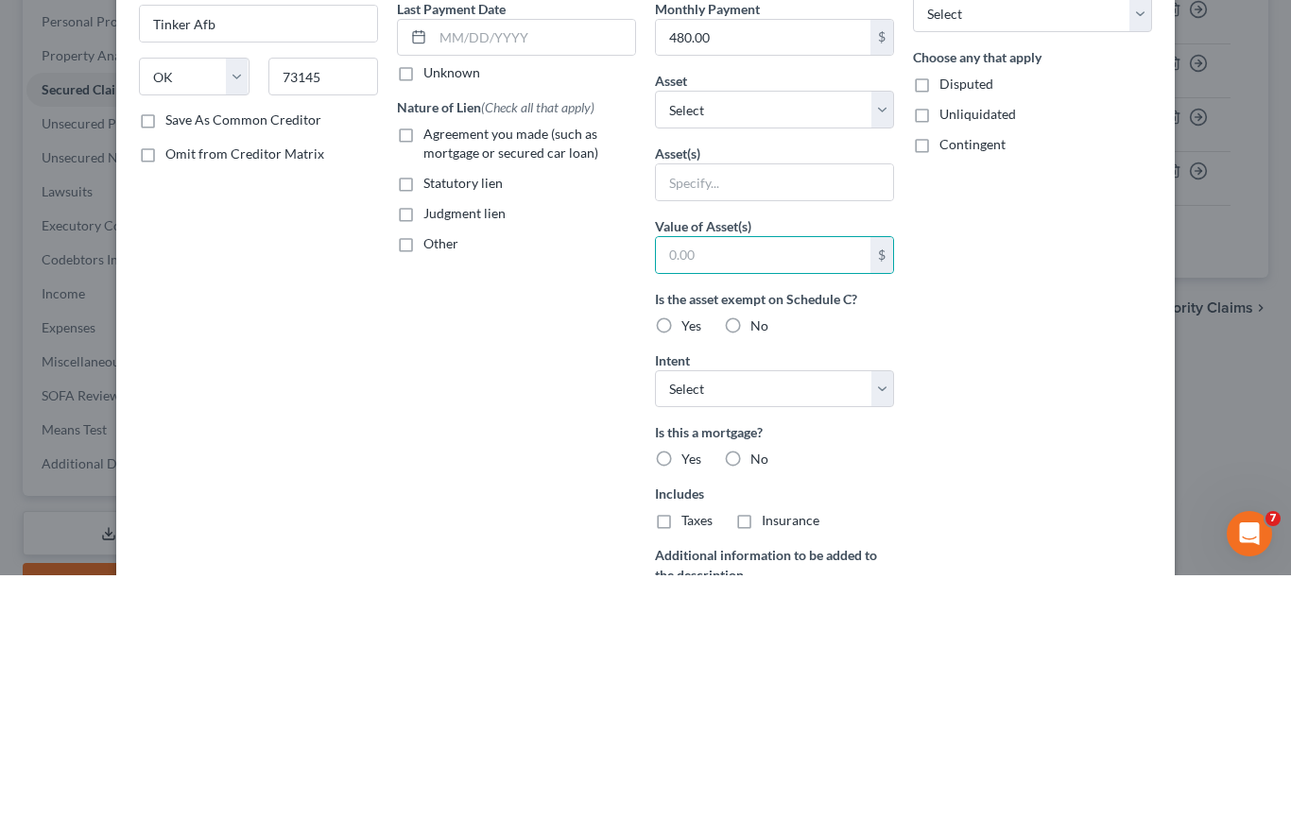
click at [827, 351] on select "Select Other Multiple Assets 9161 South 253rd East Ave - $null 2018 Ford F150 -…" at bounding box center [774, 370] width 239 height 38
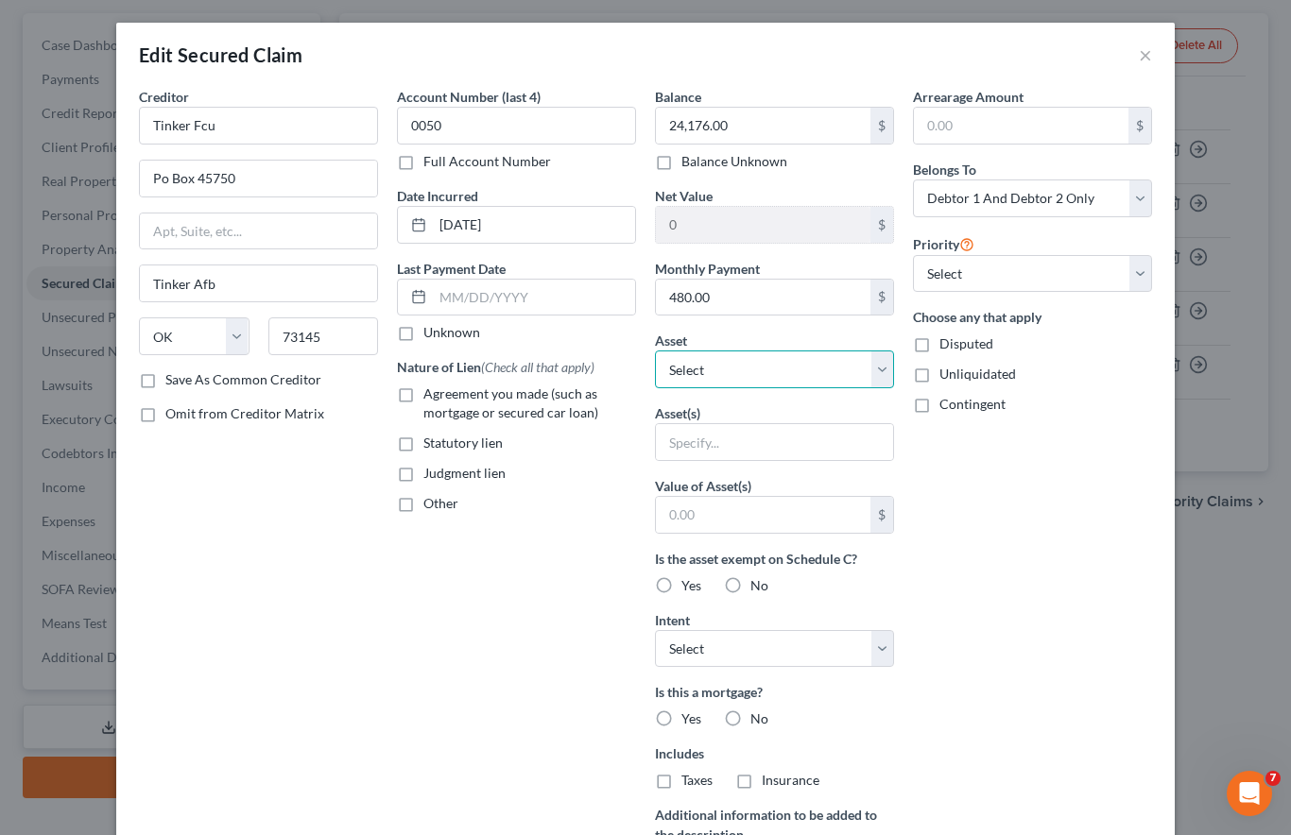
select select "3"
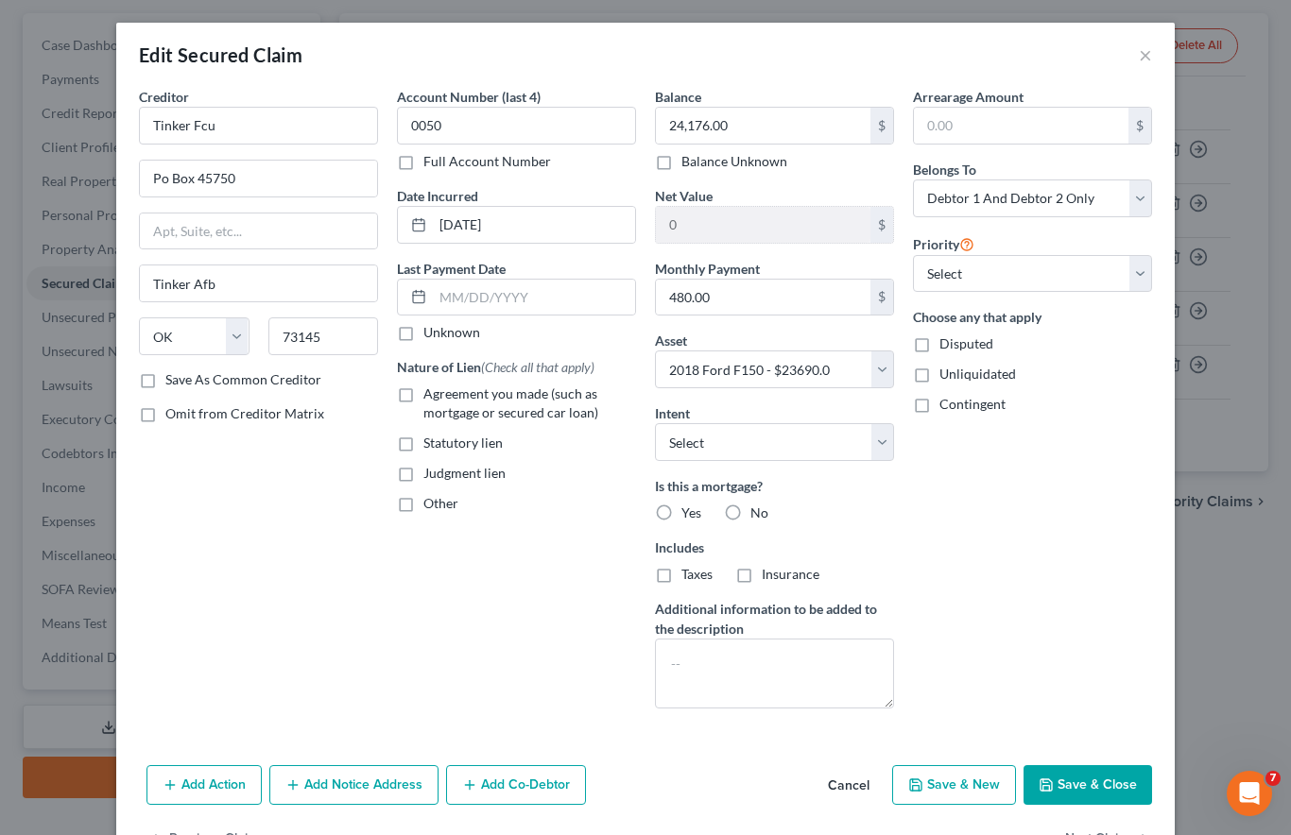
click at [951, 781] on button "Save & New" at bounding box center [954, 785] width 124 height 40
select select "2"
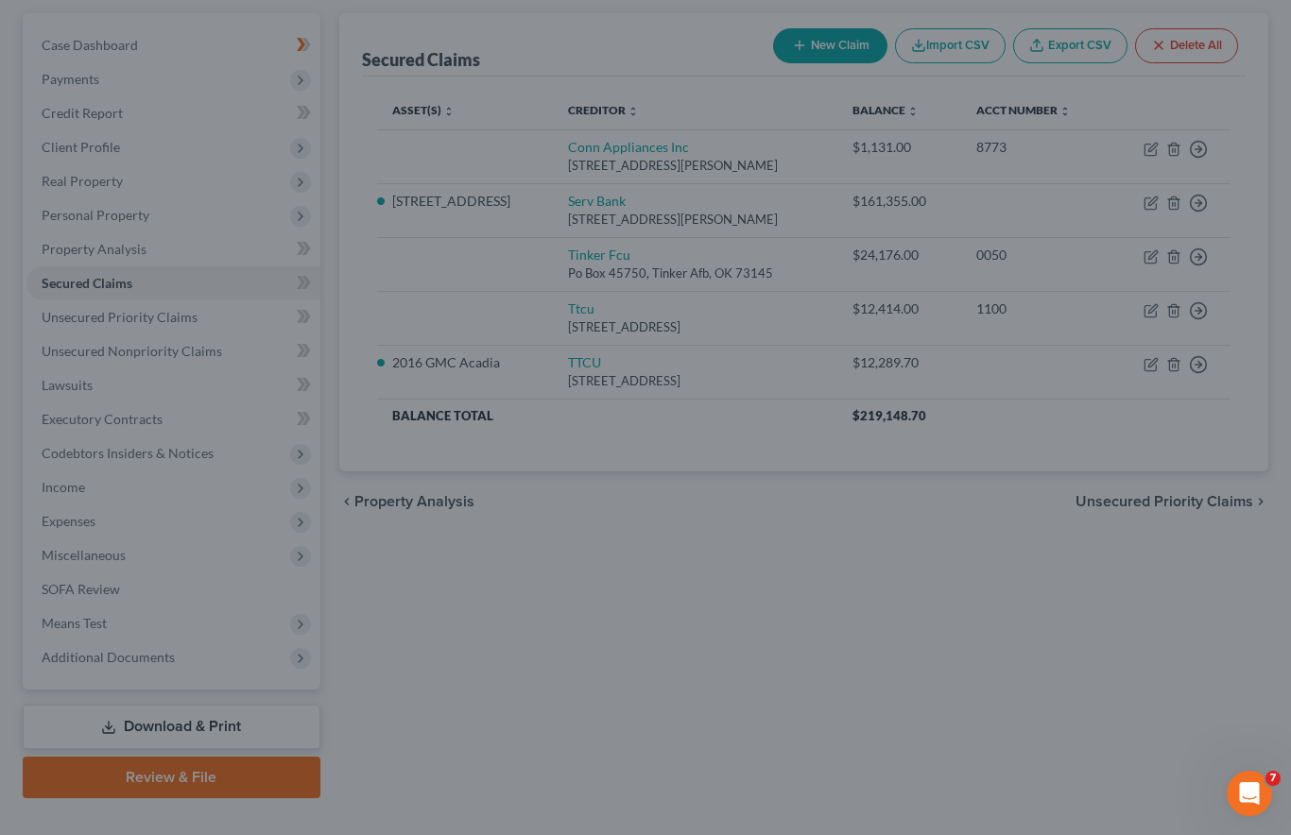
select select
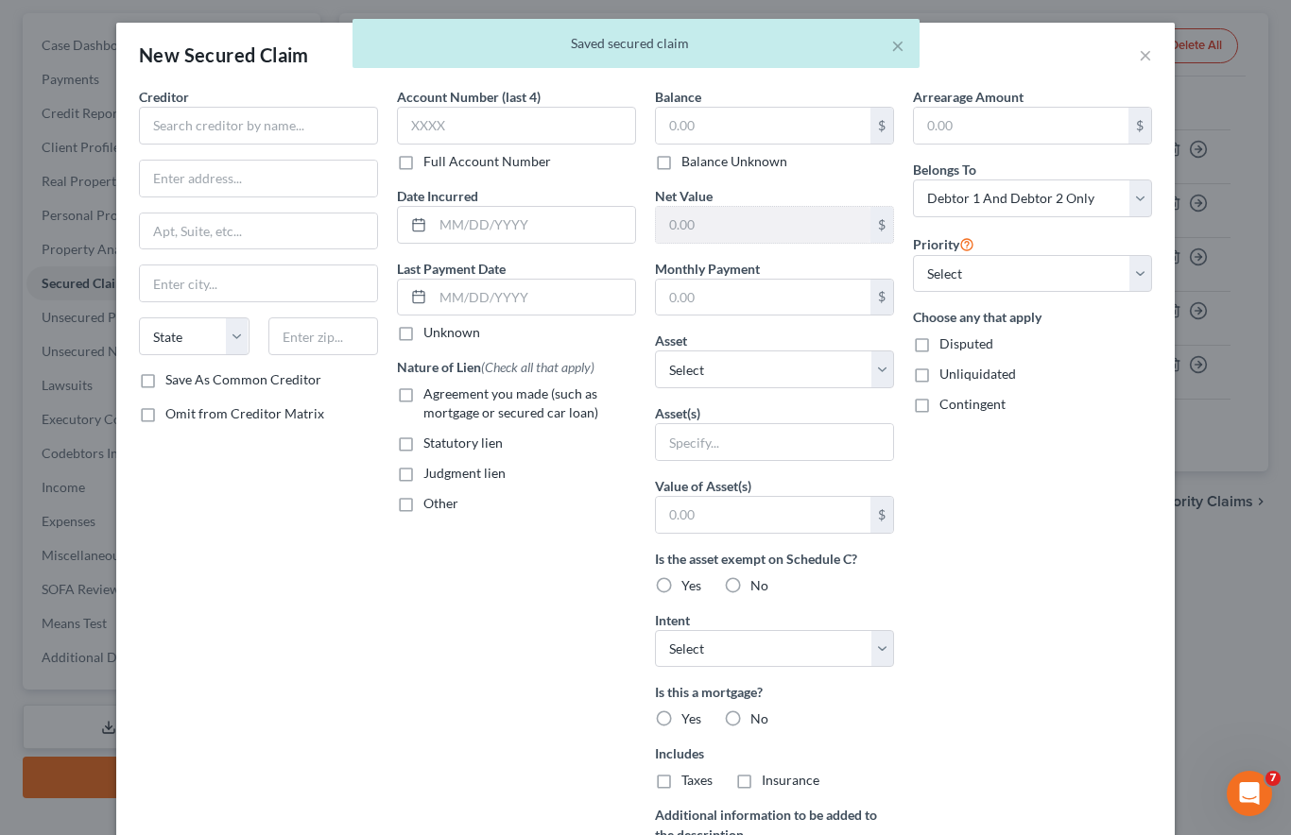
click at [1154, 53] on div "× Saved secured claim" at bounding box center [636, 48] width 1291 height 59
click at [1142, 61] on div "× Saved secured claim" at bounding box center [636, 48] width 1291 height 59
click at [1146, 53] on div "× Saved secured claim" at bounding box center [636, 48] width 1291 height 59
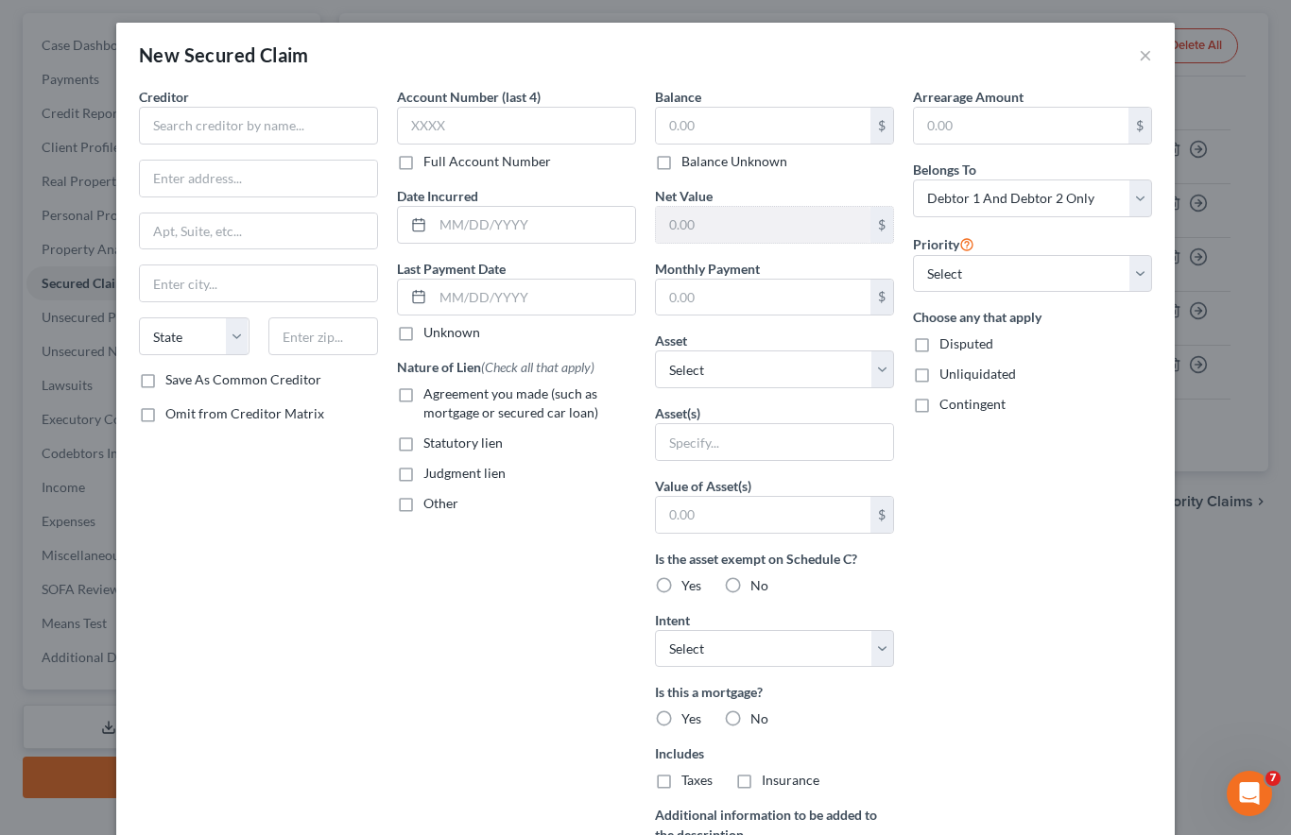
click at [1143, 60] on button "×" at bounding box center [1144, 54] width 13 height 23
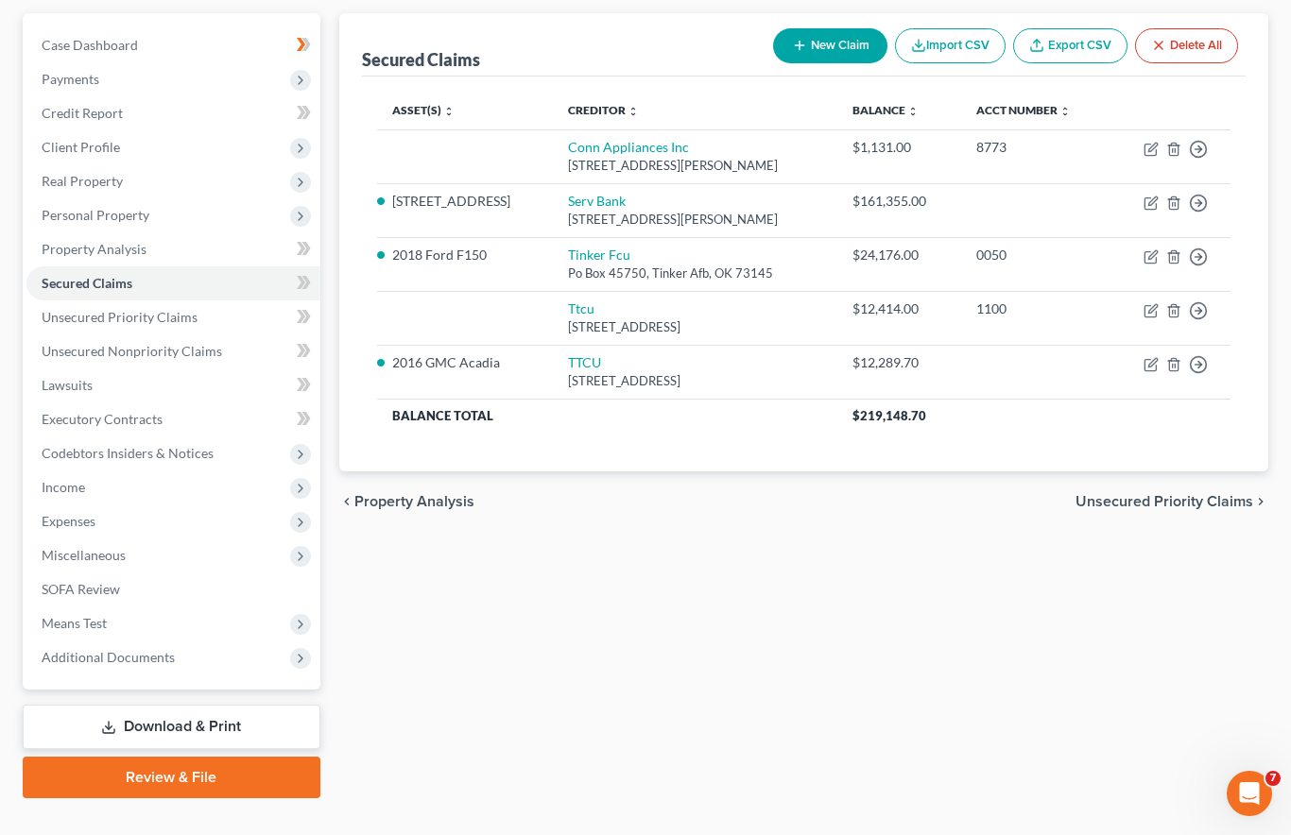
click at [1148, 305] on icon "button" at bounding box center [1149, 310] width 11 height 11
select select "37"
select select "0"
select select "1"
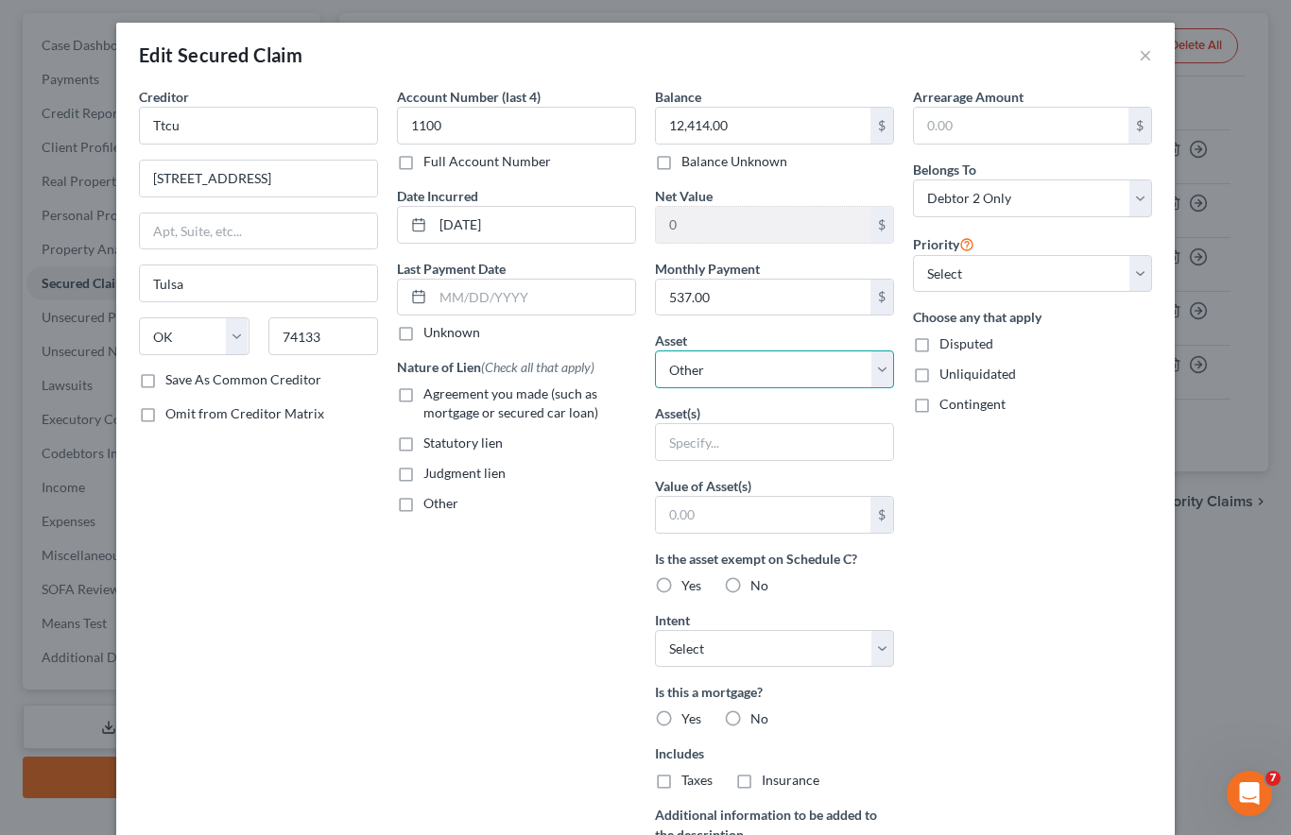
click at [870, 362] on select "Select Other Multiple Assets 9161 South 253rd East Ave - $null 2018 Ford F150 -…" at bounding box center [774, 370] width 239 height 38
select select "4"
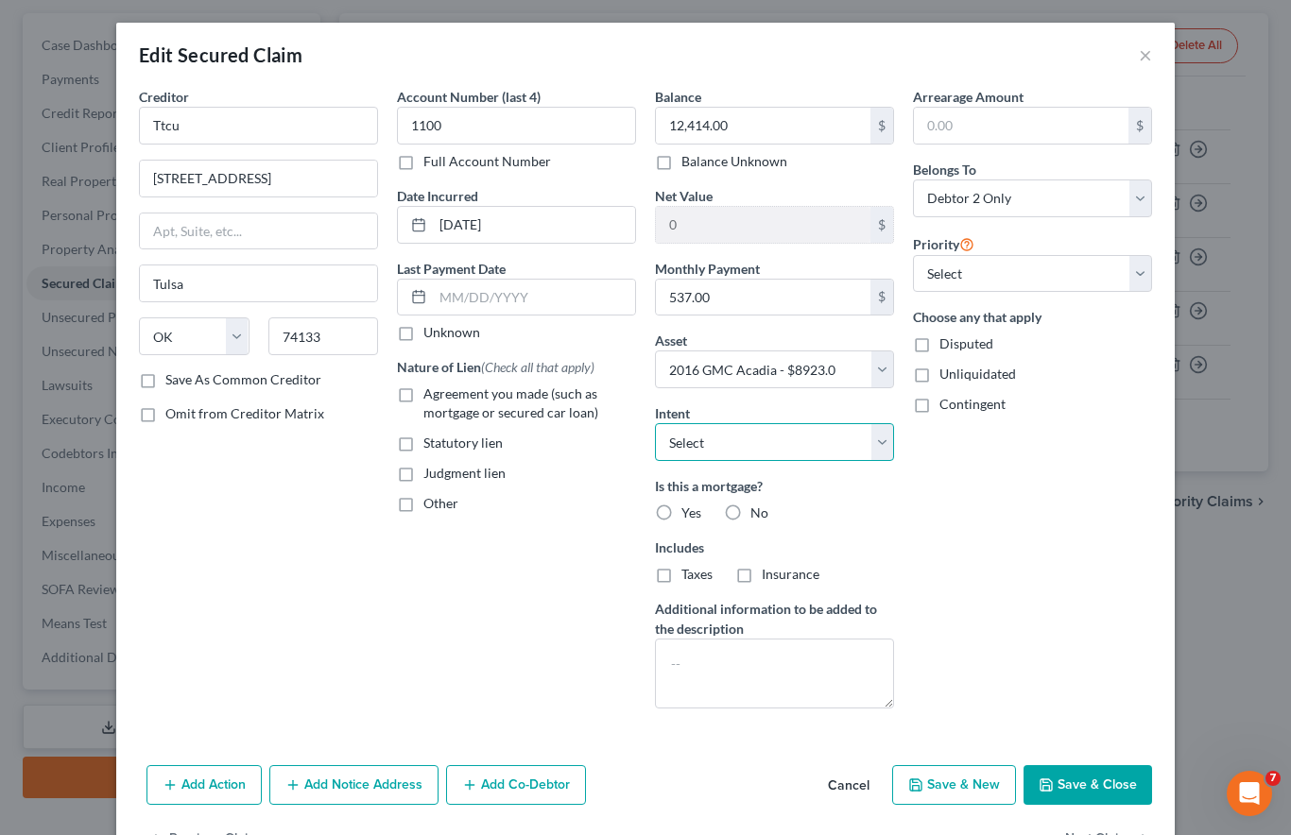
click at [870, 434] on select "Select Surrender Redeem Reaffirm Avoid Other" at bounding box center [774, 442] width 239 height 38
select select "2"
click at [1088, 787] on button "Save & Close" at bounding box center [1087, 785] width 128 height 40
select select
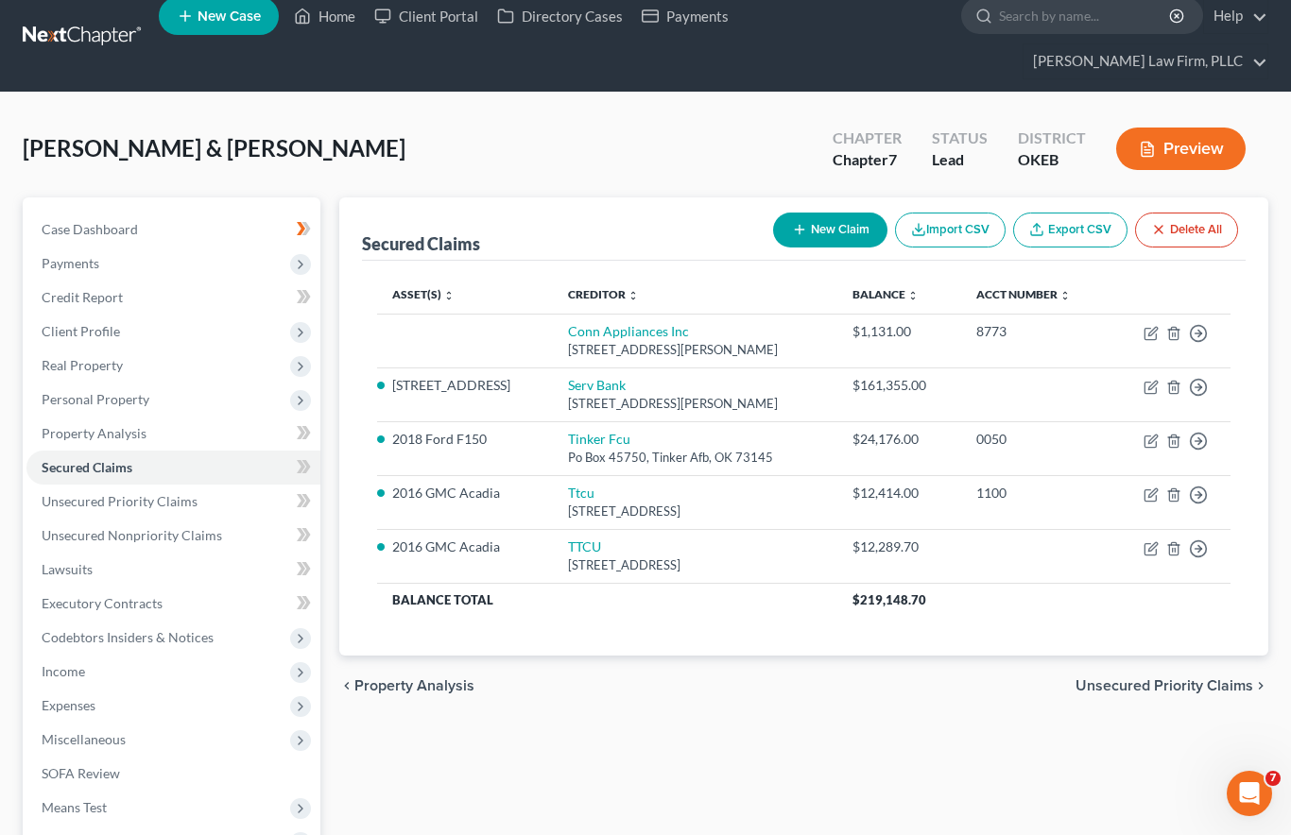
scroll to position [0, 0]
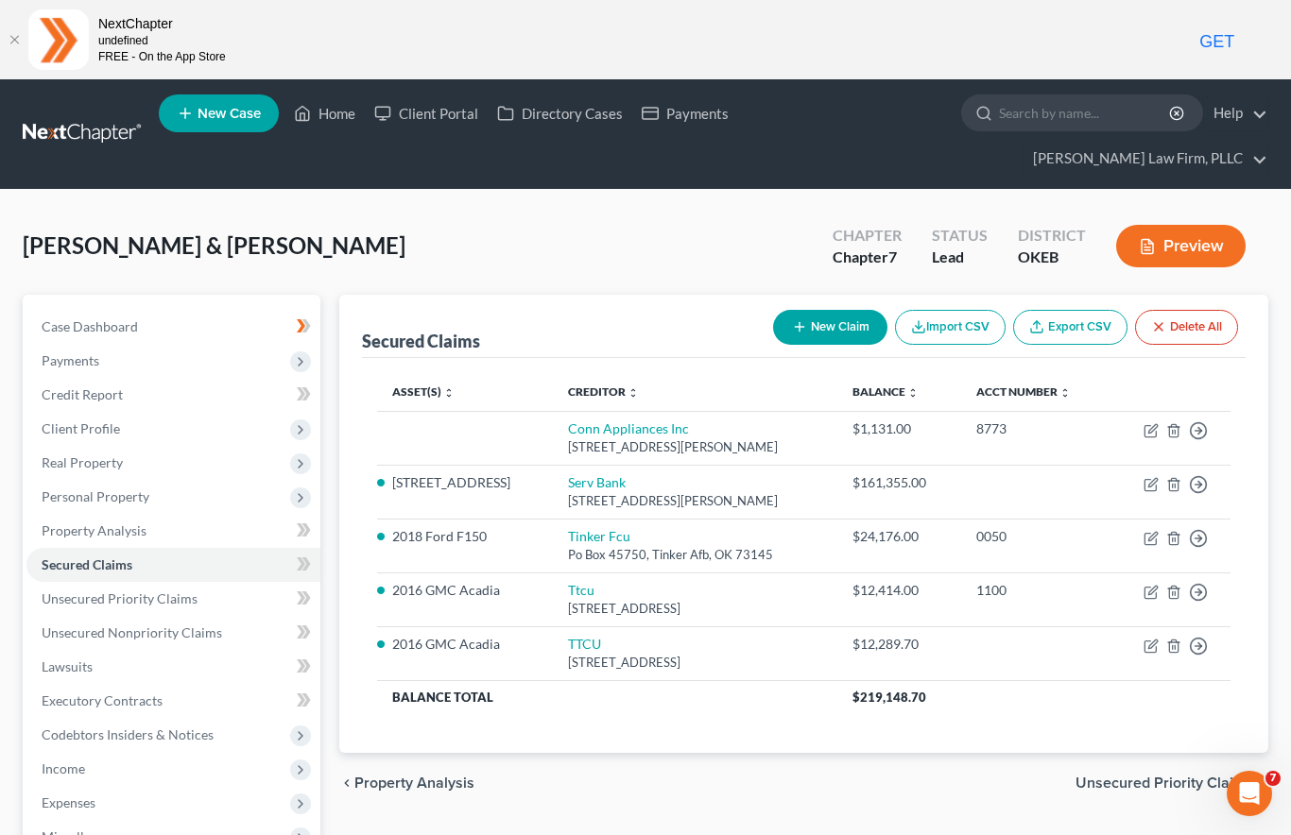
click at [1169, 640] on icon "button" at bounding box center [1173, 646] width 9 height 12
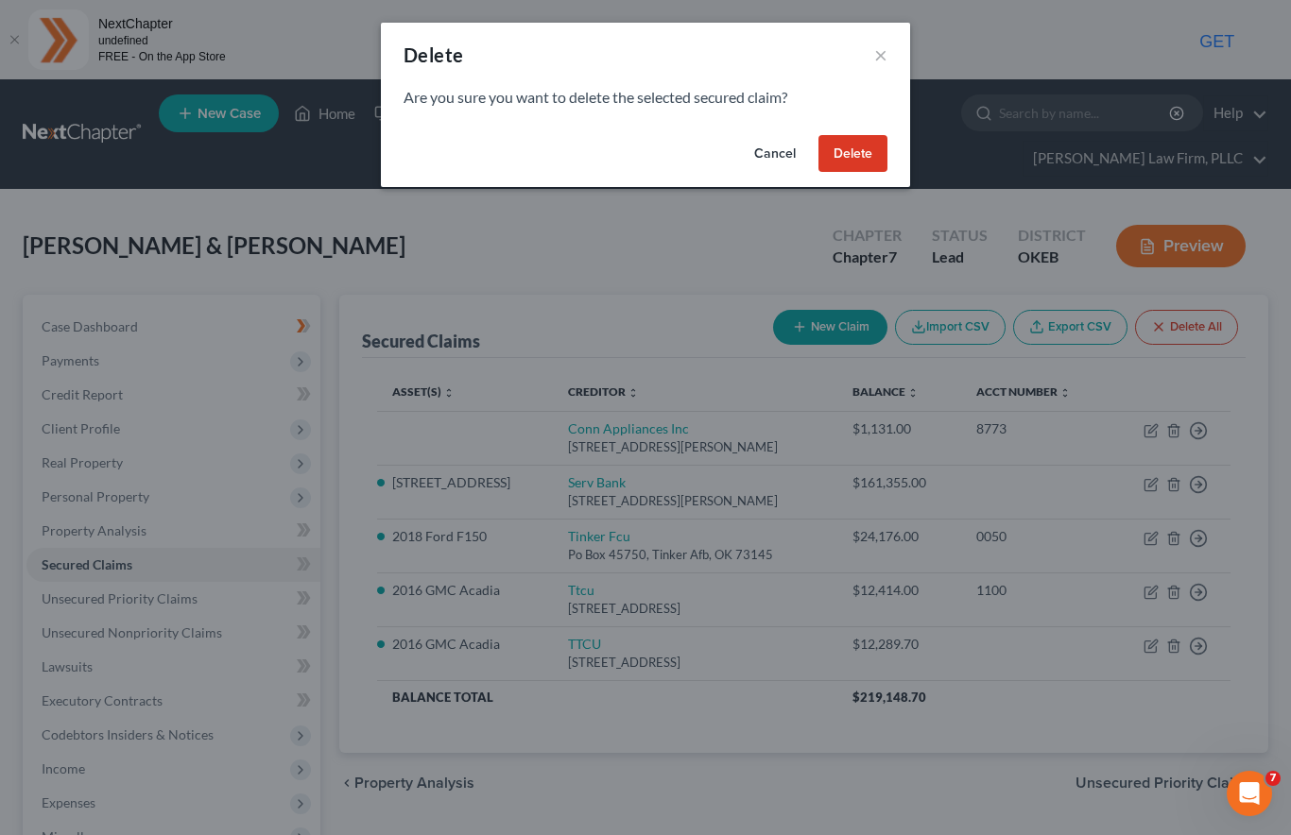
click at [853, 157] on button "Delete" at bounding box center [852, 154] width 69 height 38
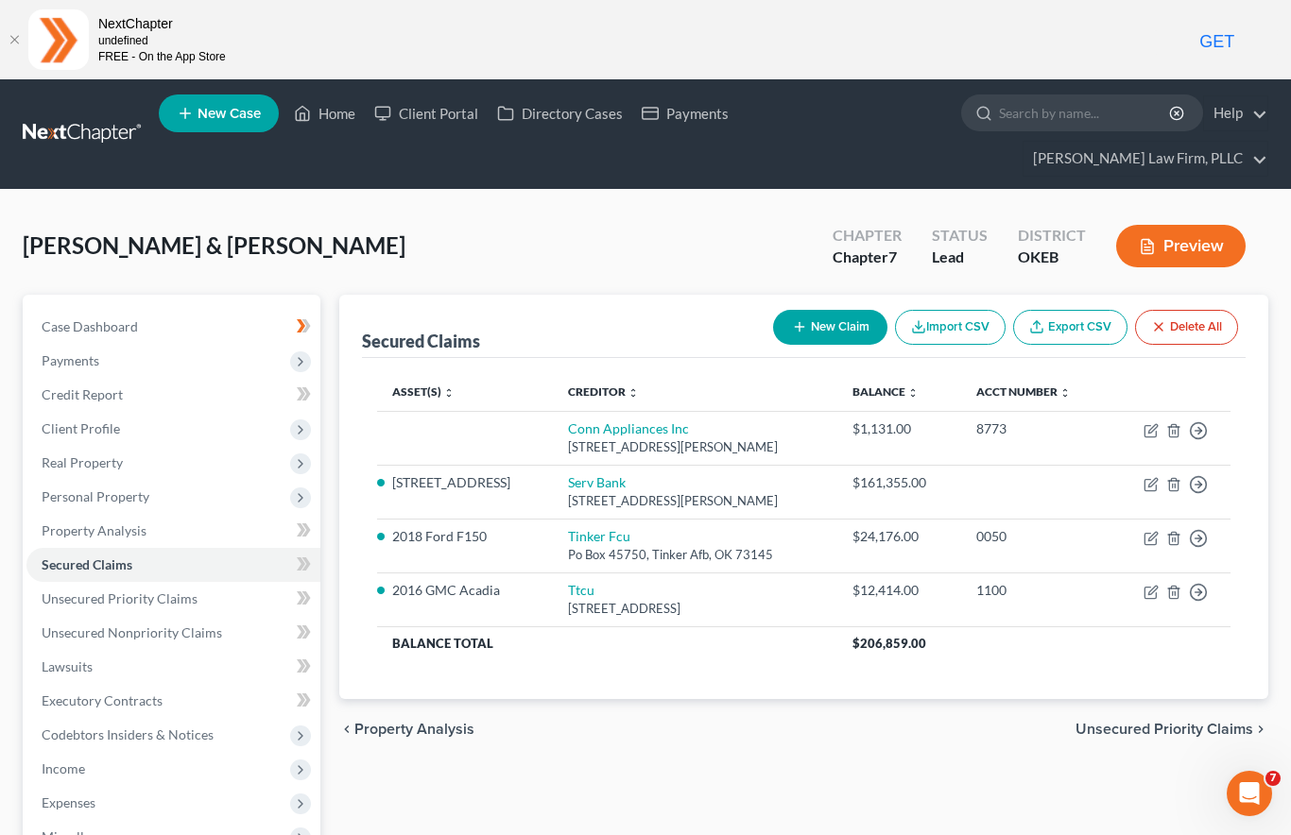
click at [1194, 421] on icon "button" at bounding box center [1198, 430] width 19 height 19
click at [1098, 460] on link "Move to F" at bounding box center [1112, 476] width 158 height 32
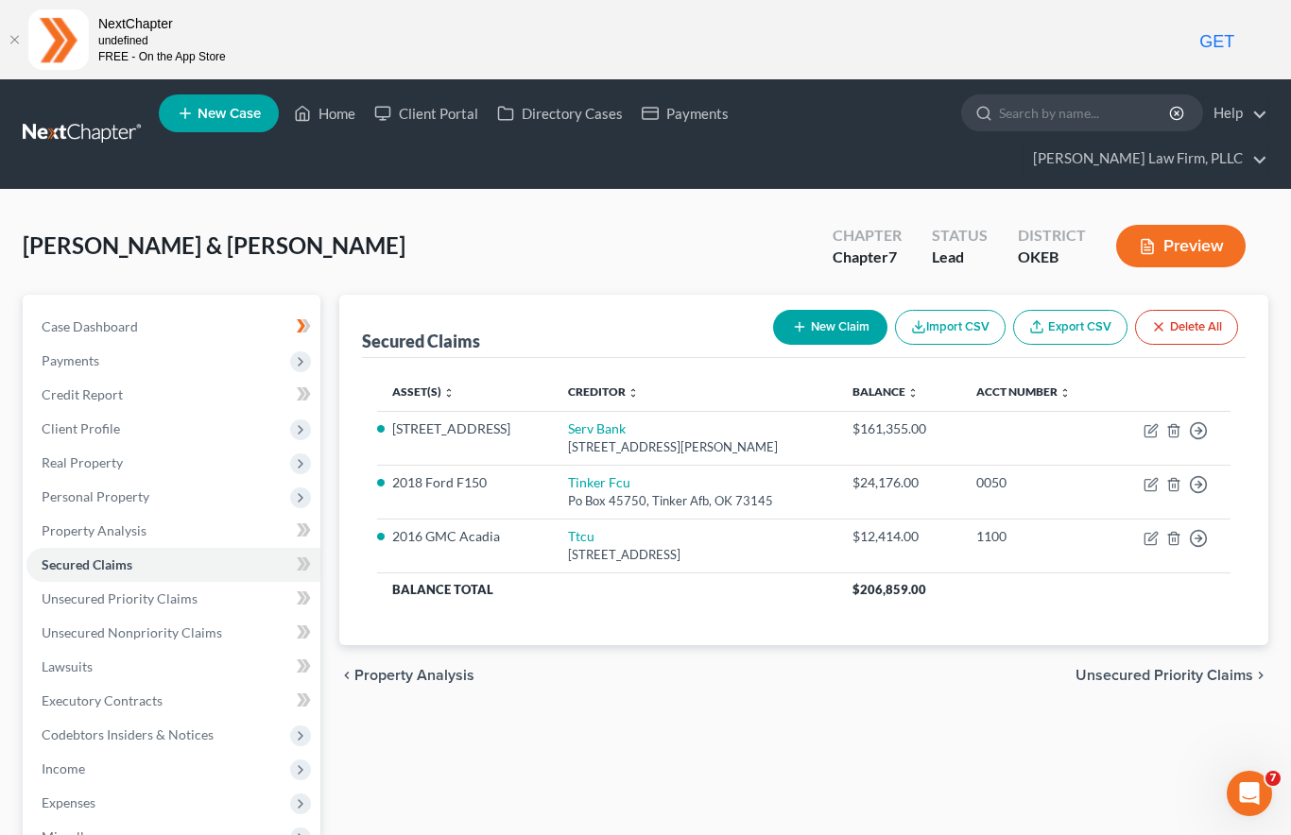
click at [623, 420] on link "Serv Bank" at bounding box center [597, 428] width 58 height 16
select select "3"
select select "2"
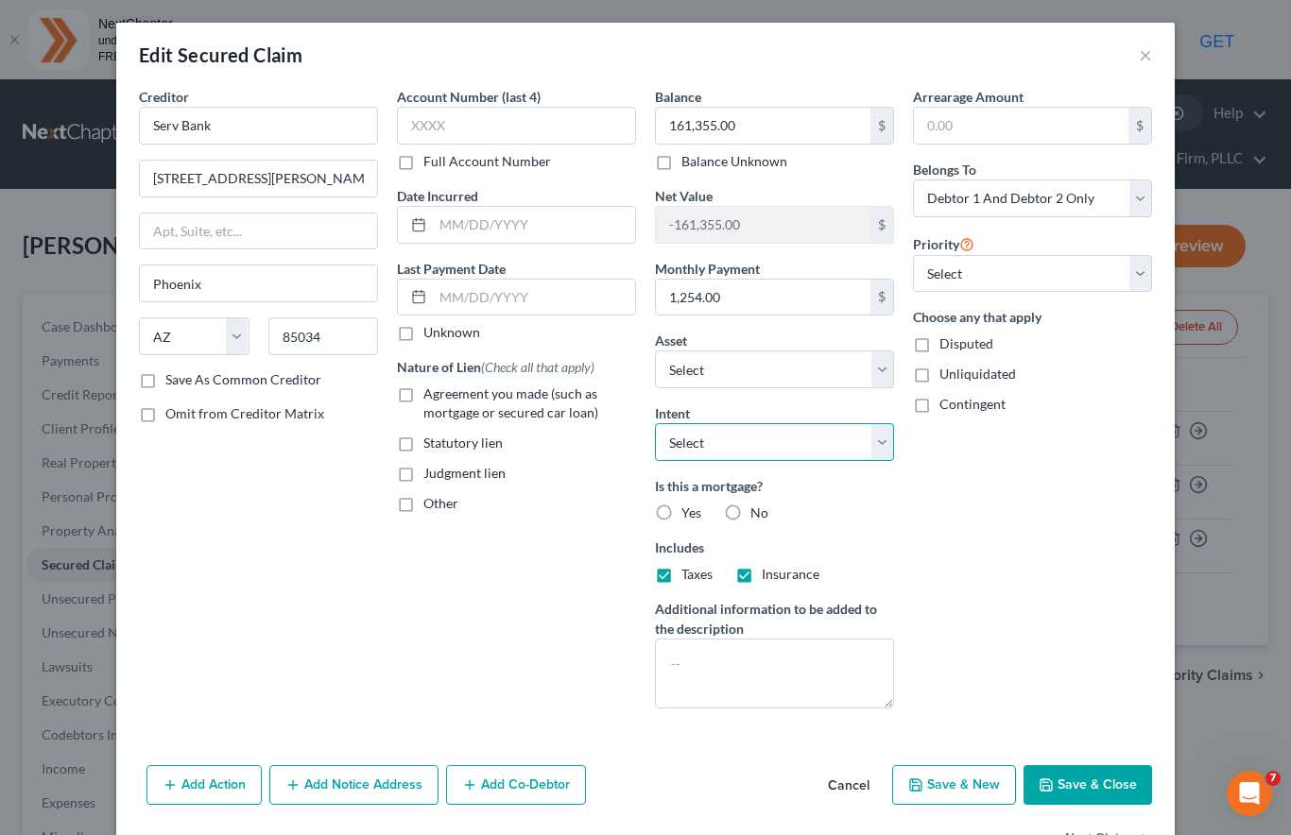
click at [855, 454] on select "Select Surrender Redeem Reaffirm Avoid Other" at bounding box center [774, 442] width 239 height 38
select select "2"
click at [1091, 786] on button "Save & Close" at bounding box center [1087, 785] width 128 height 40
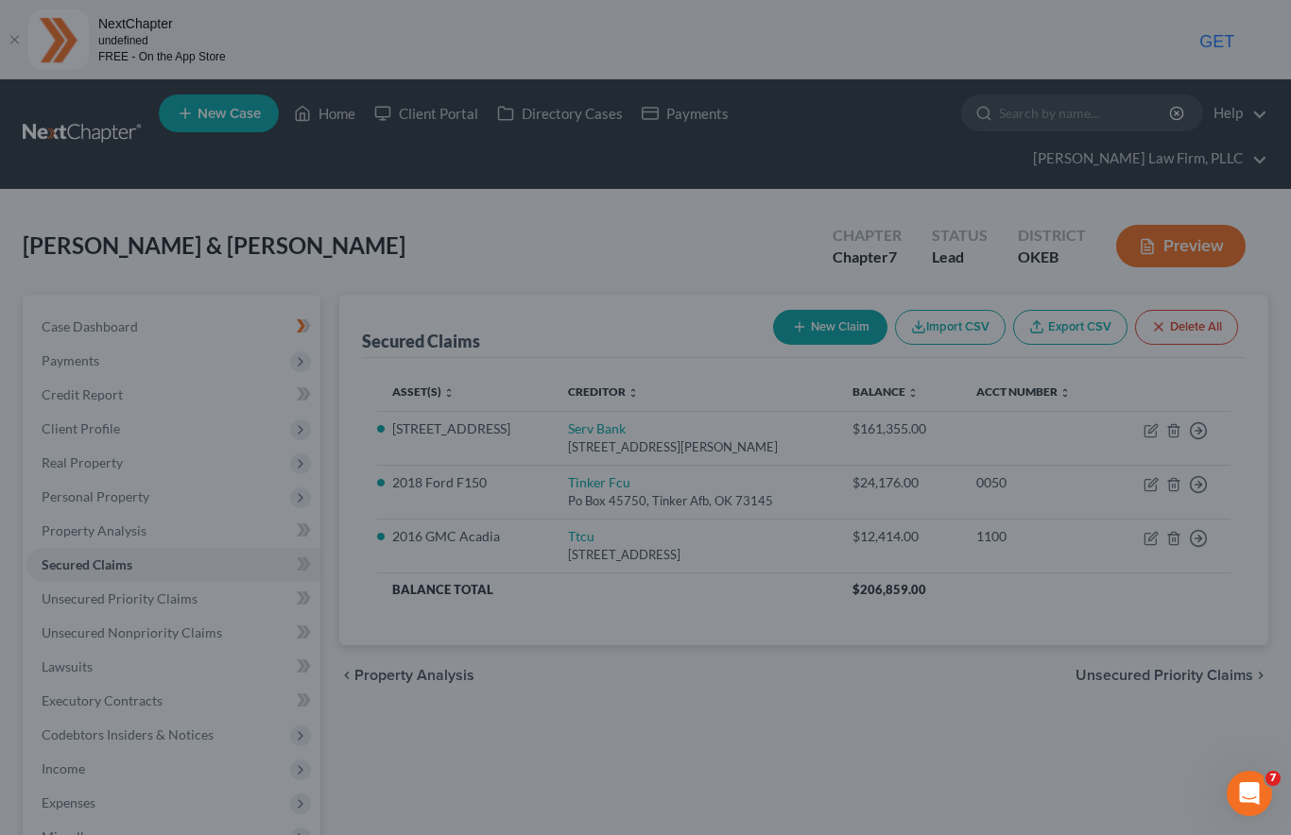
select select "2"
type input "0"
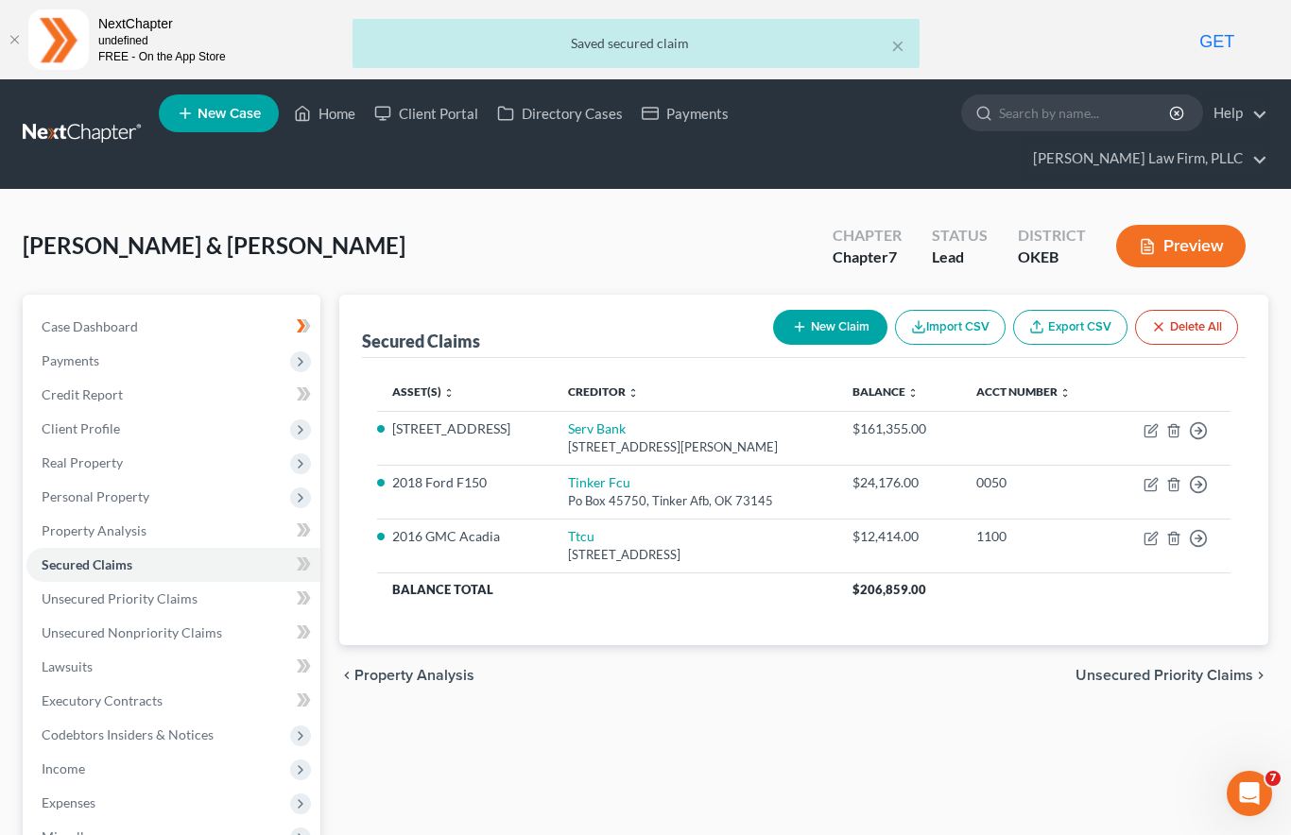
click at [1146, 480] on icon "button" at bounding box center [1149, 485] width 11 height 11
select select "37"
select select "2"
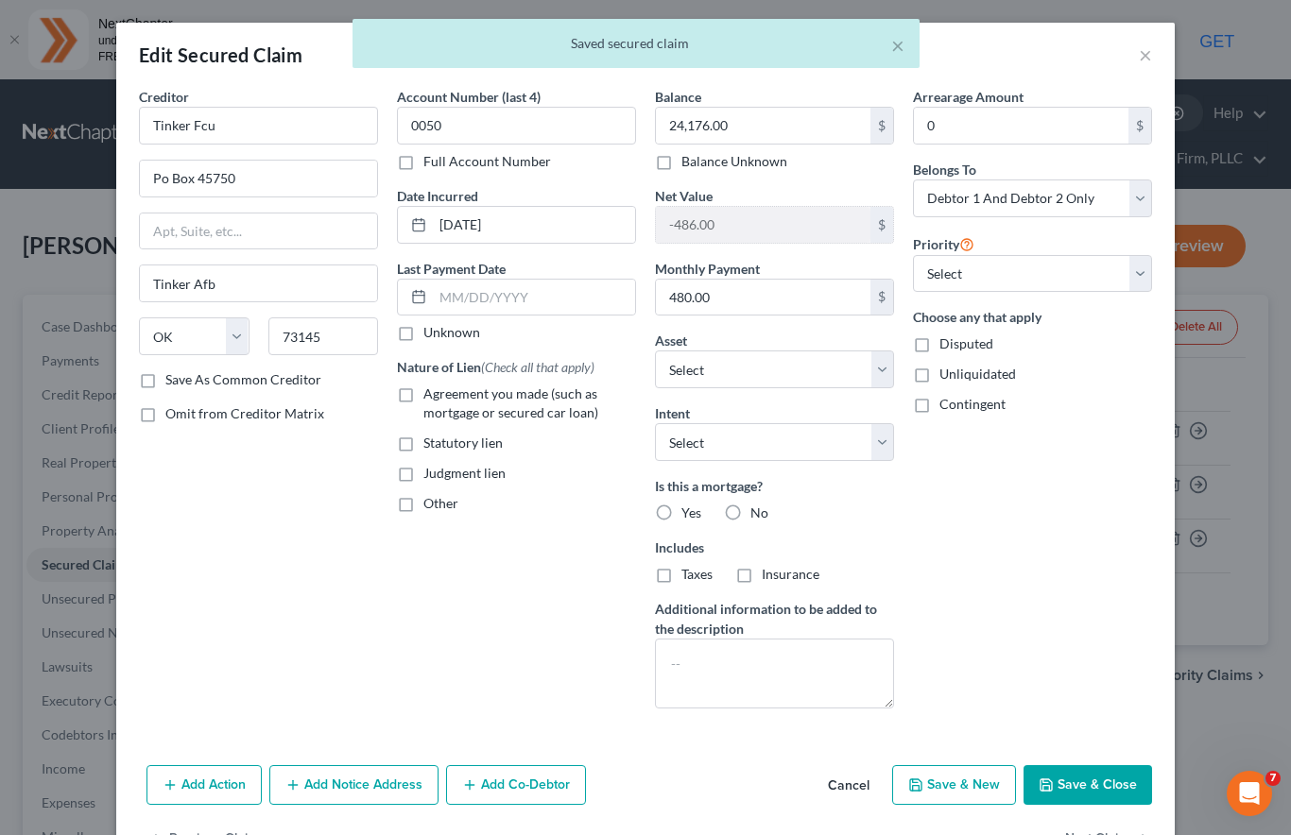
click at [816, 443] on select "Select Surrender Redeem Reaffirm Avoid Other" at bounding box center [774, 442] width 239 height 38
select select "2"
click at [1081, 784] on button "Save & Close" at bounding box center [1087, 785] width 128 height 40
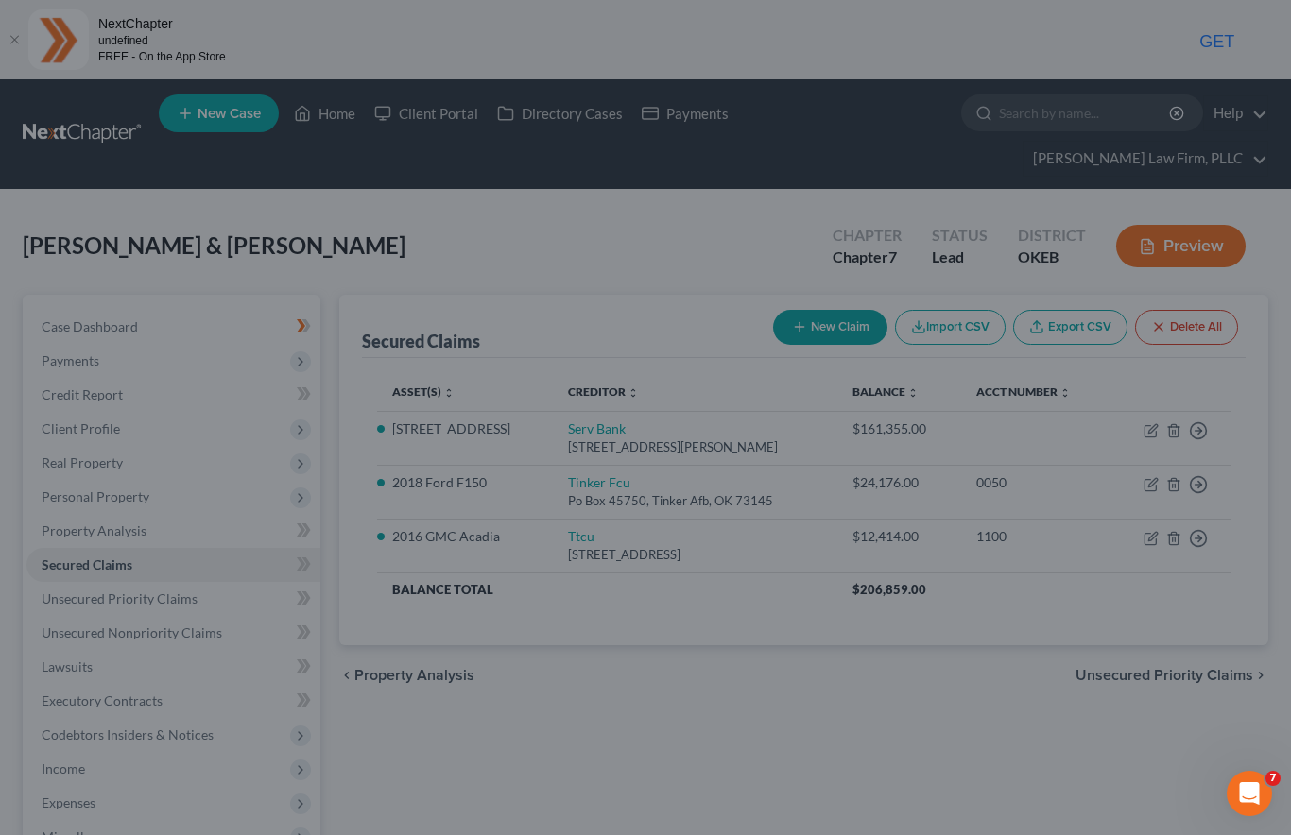
select select "3"
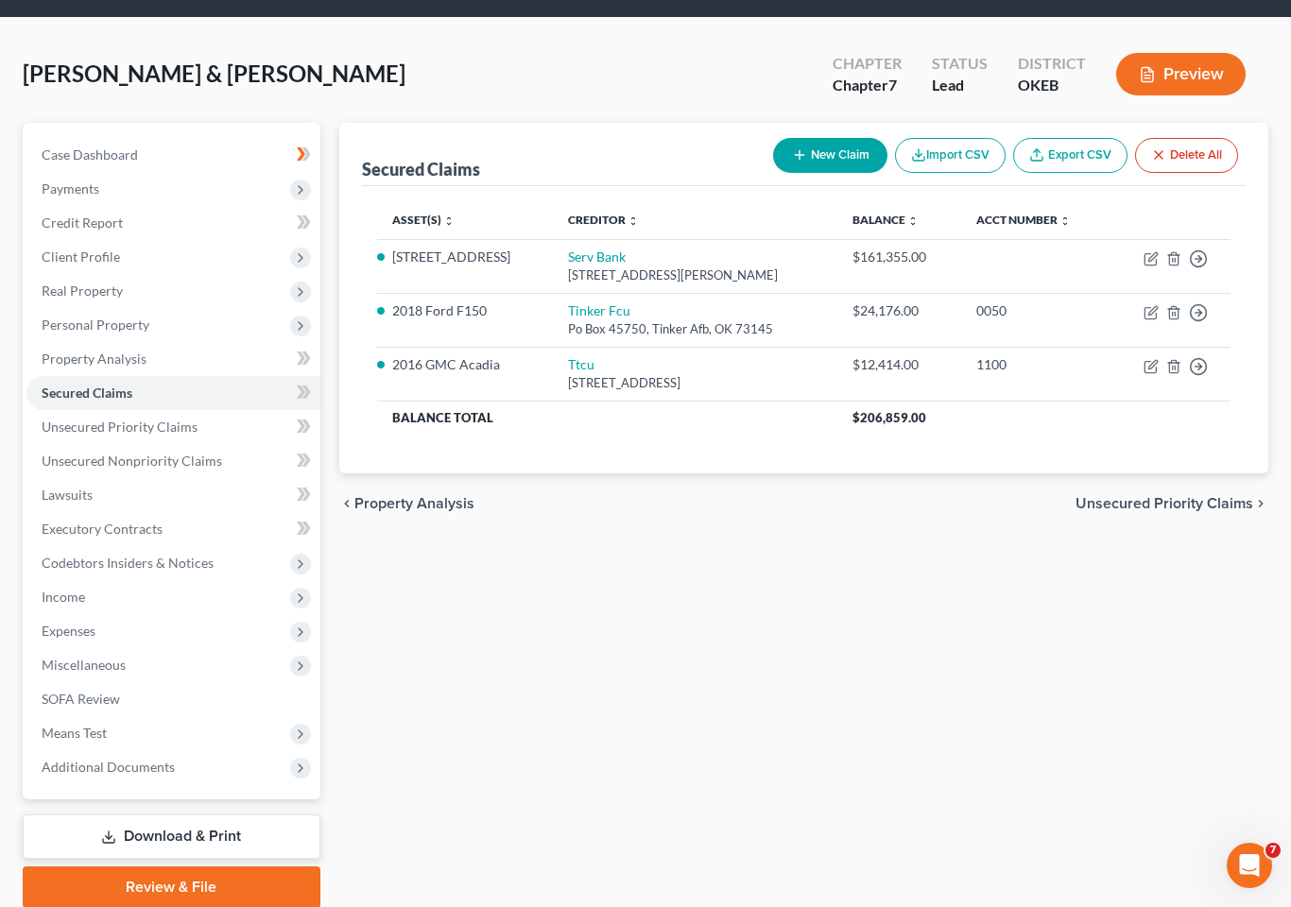
scroll to position [175, 0]
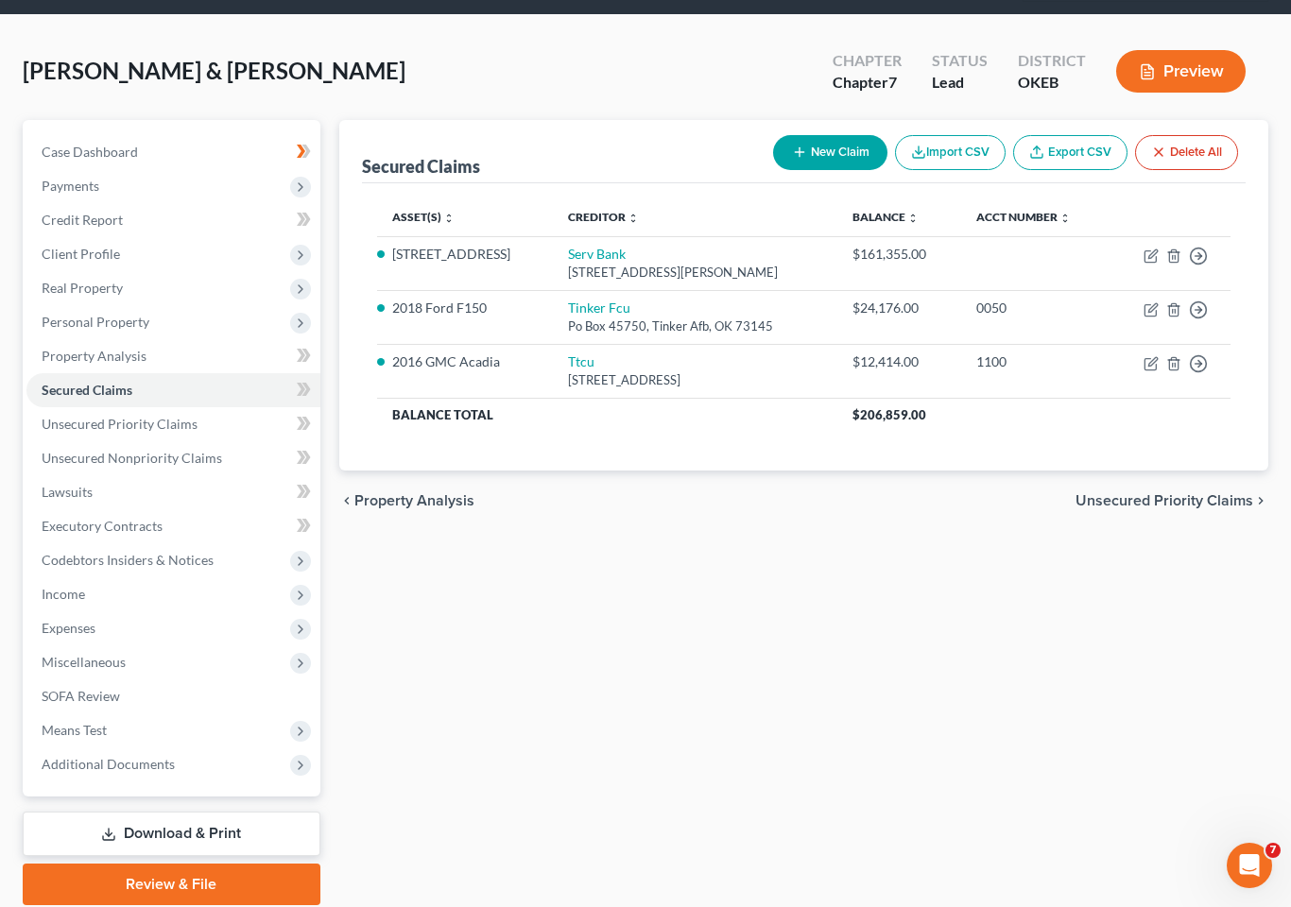
click at [163, 756] on span "Additional Documents" at bounding box center [108, 764] width 133 height 16
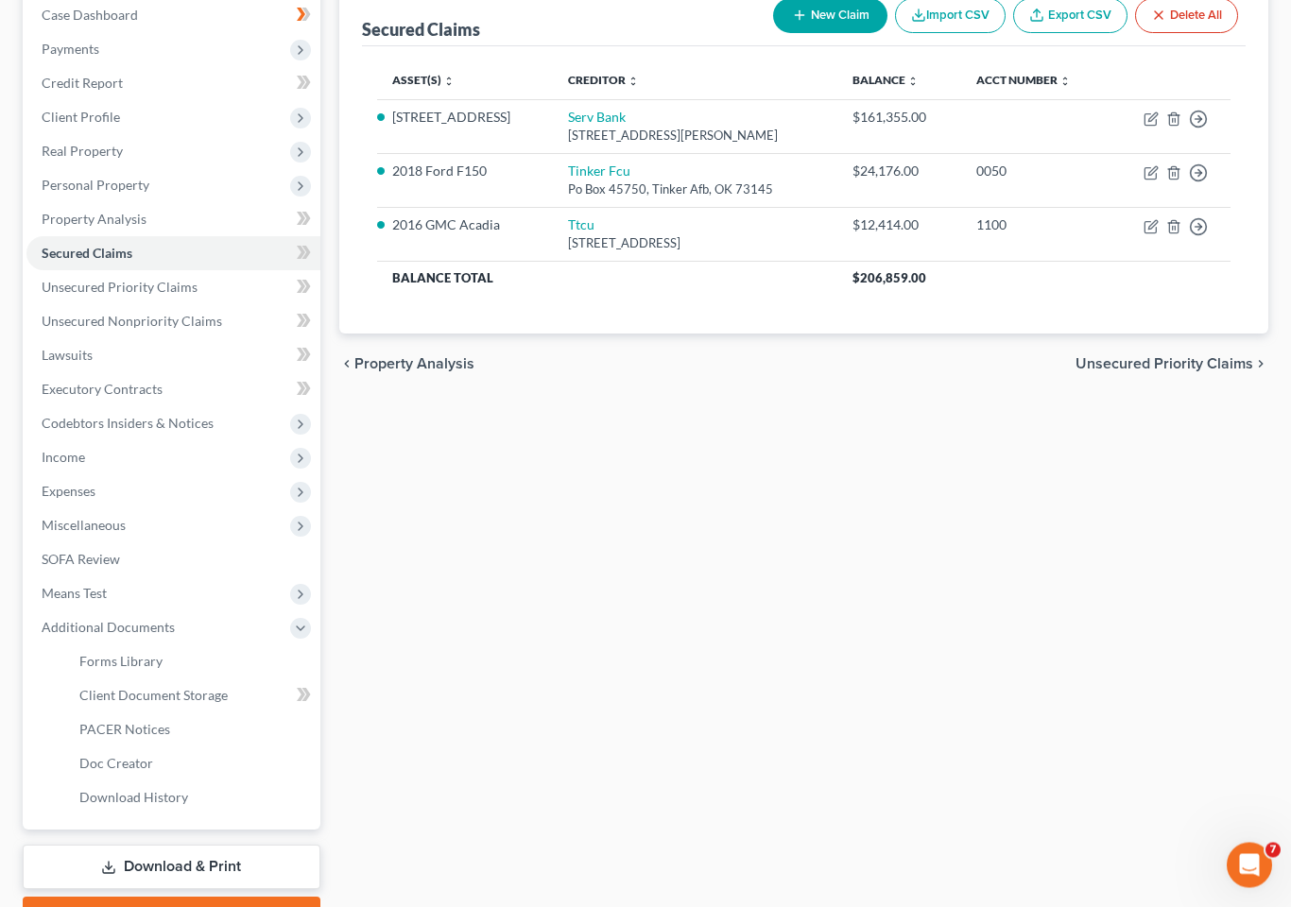
scroll to position [314, 0]
click at [197, 685] on span "Client Document Storage" at bounding box center [153, 693] width 148 height 16
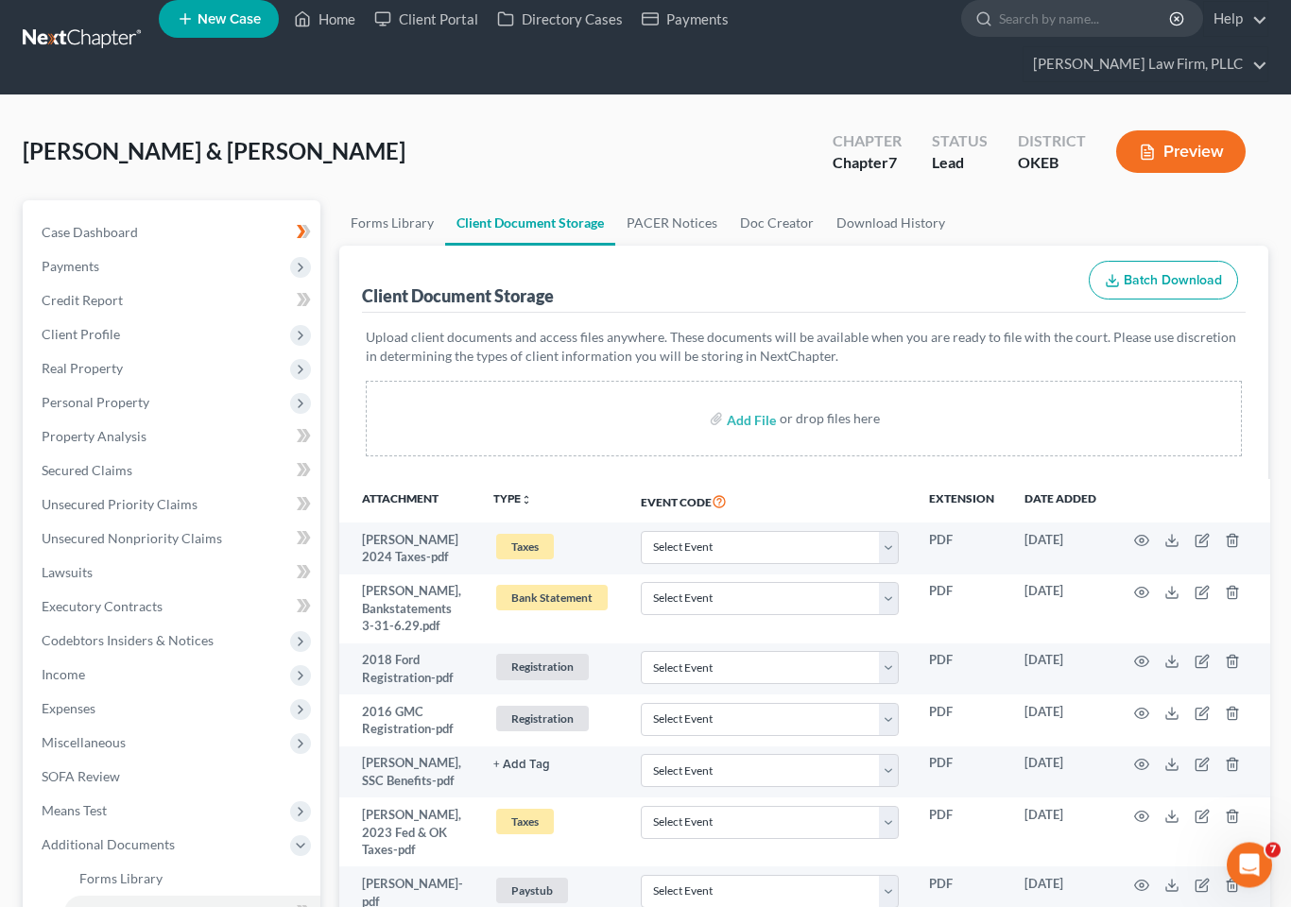
scroll to position [98, 0]
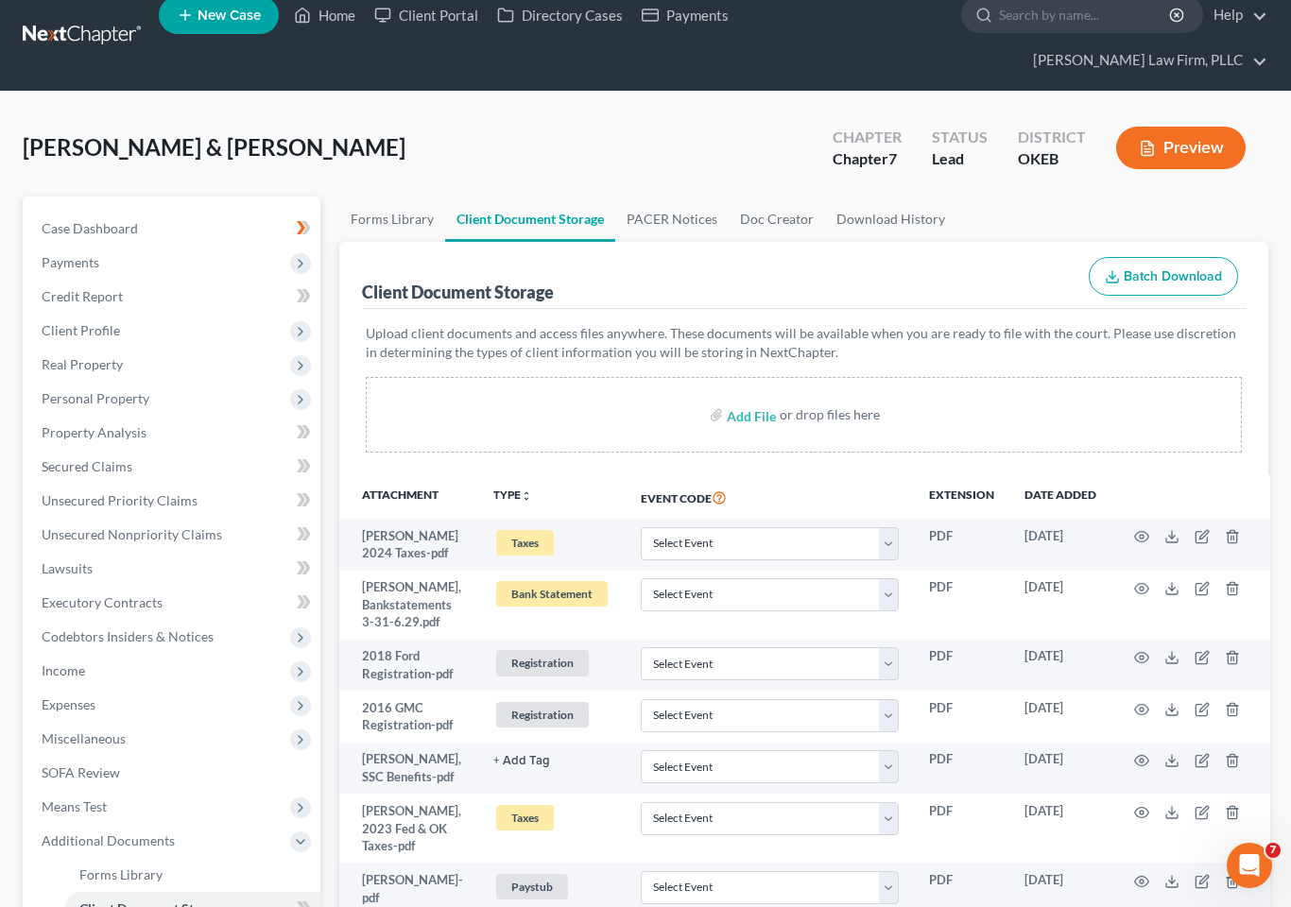
click at [1137, 529] on icon "button" at bounding box center [1141, 536] width 15 height 15
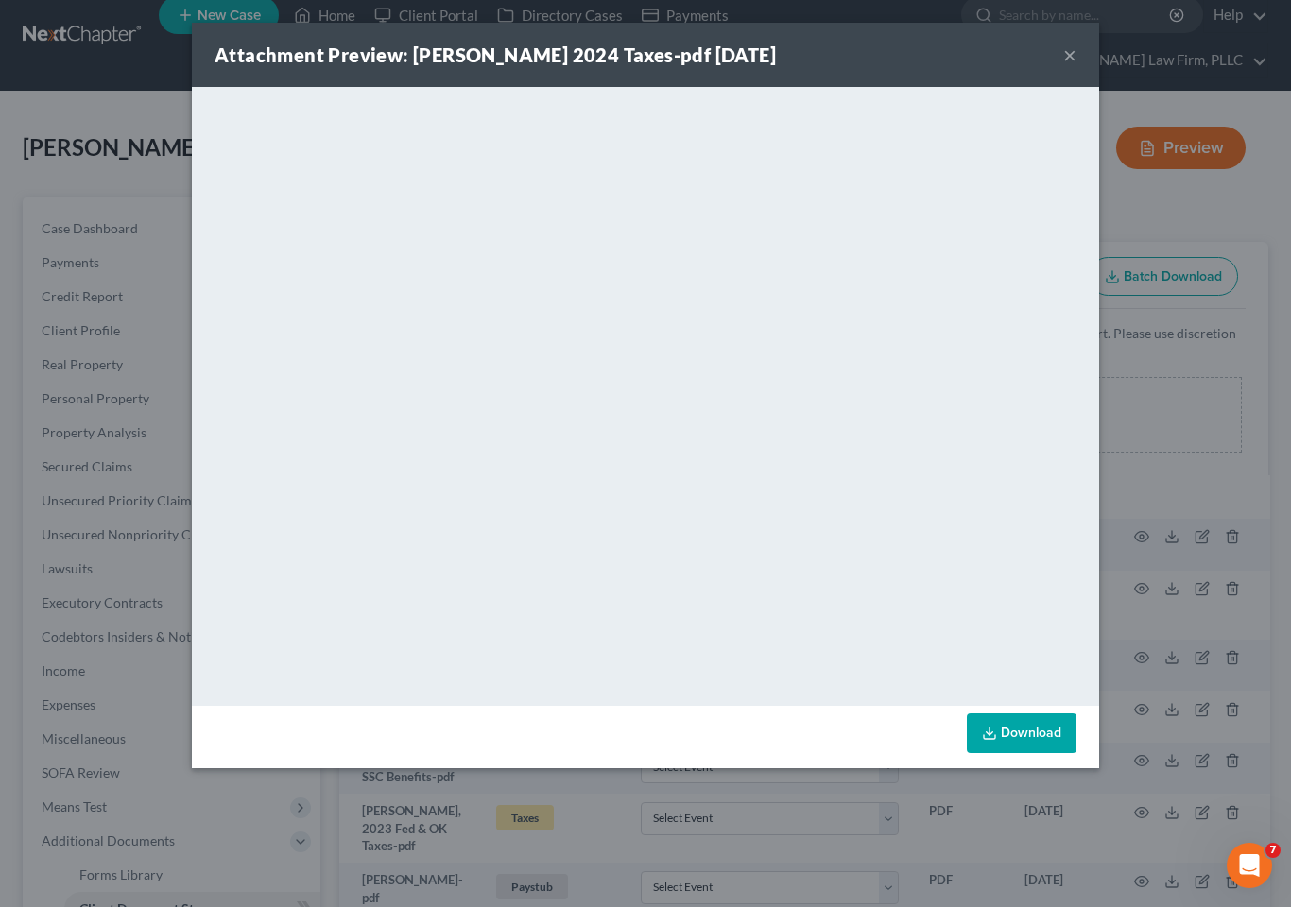
click at [1066, 62] on button "×" at bounding box center [1069, 54] width 13 height 23
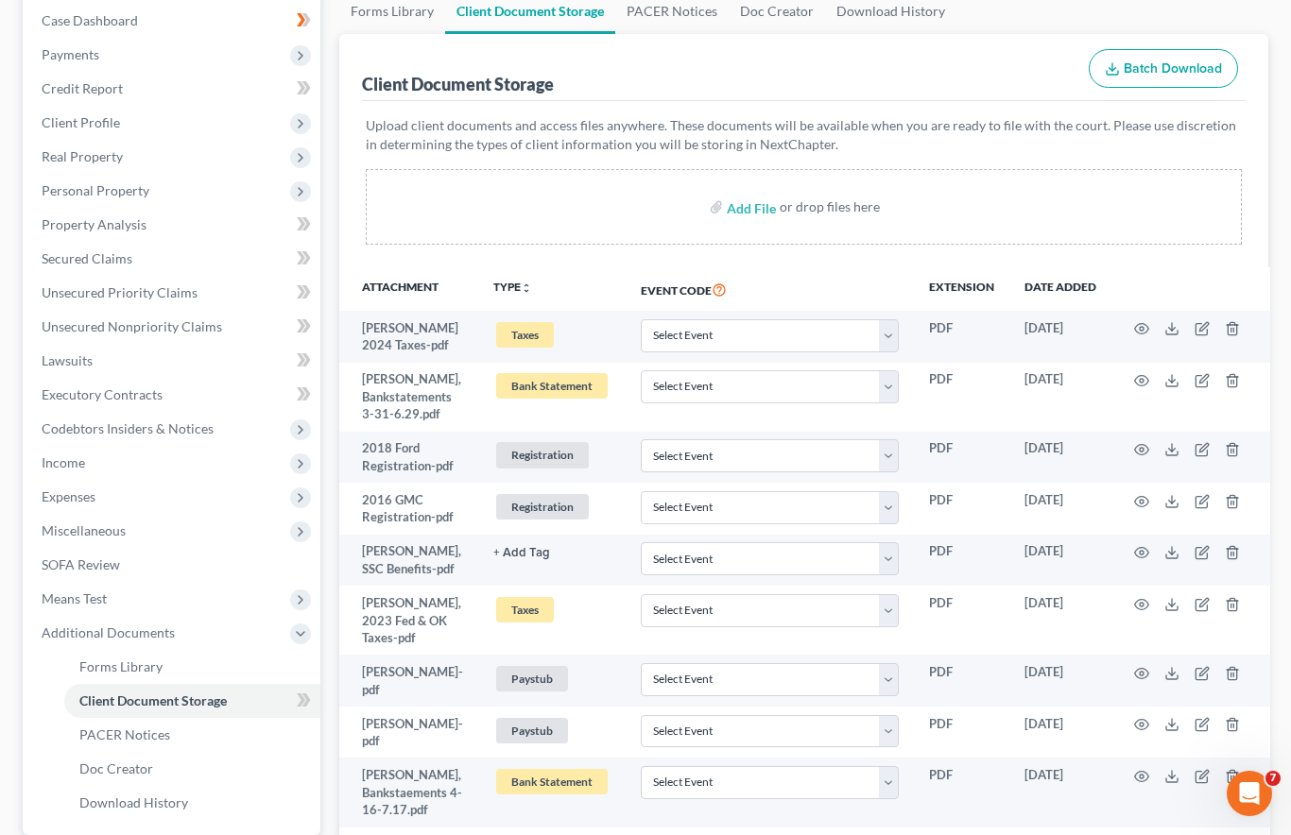
scroll to position [305, 0]
click at [133, 319] on span "Unsecured Nonpriority Claims" at bounding box center [132, 327] width 180 height 16
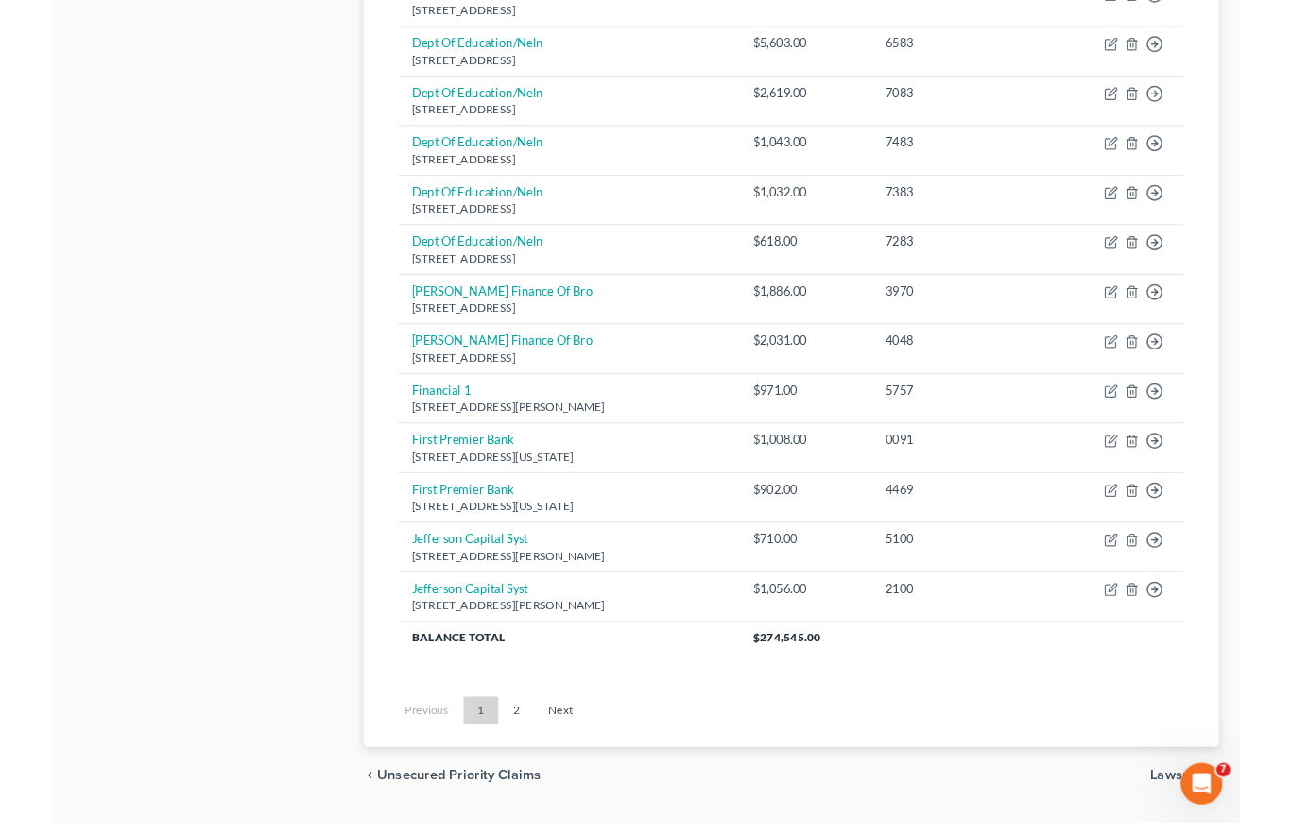
scroll to position [1409, 0]
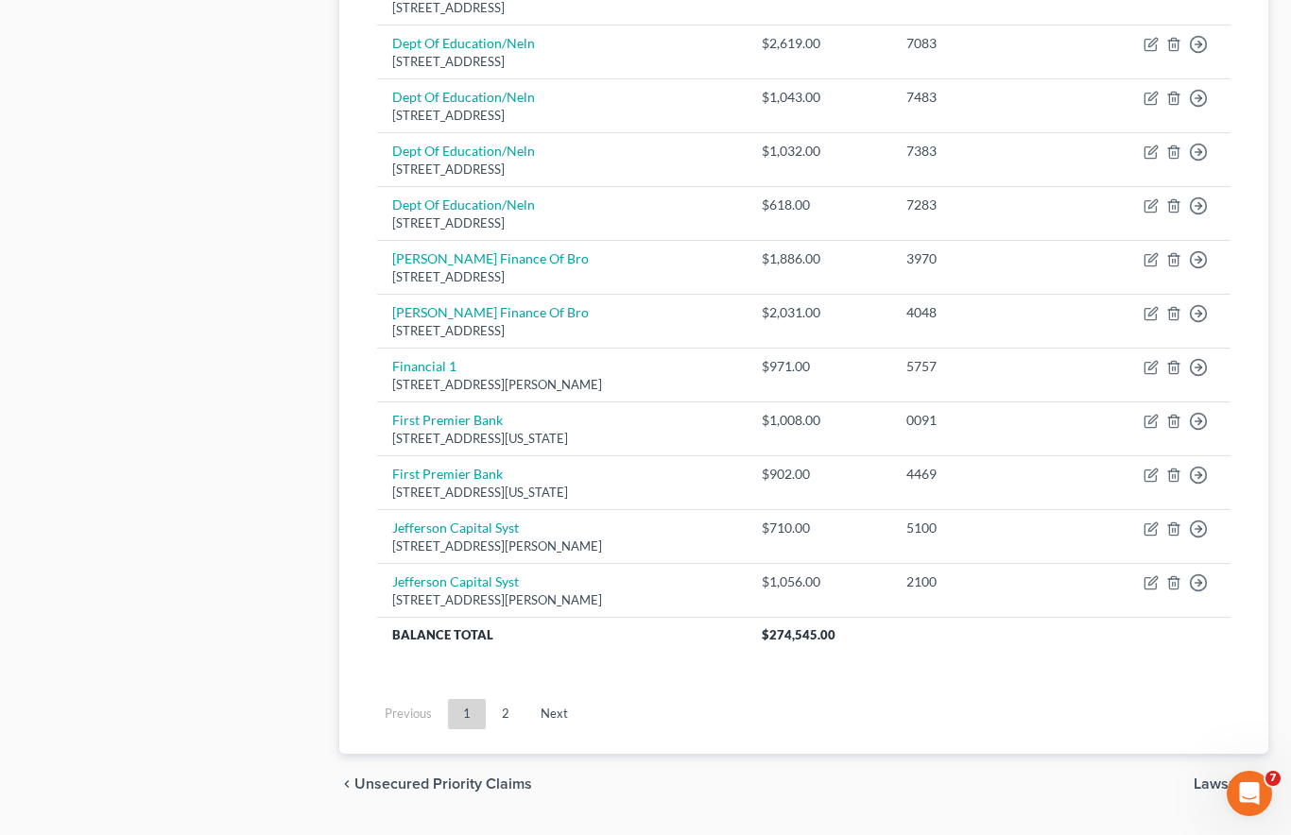
click at [505, 699] on link "2" at bounding box center [506, 714] width 38 height 30
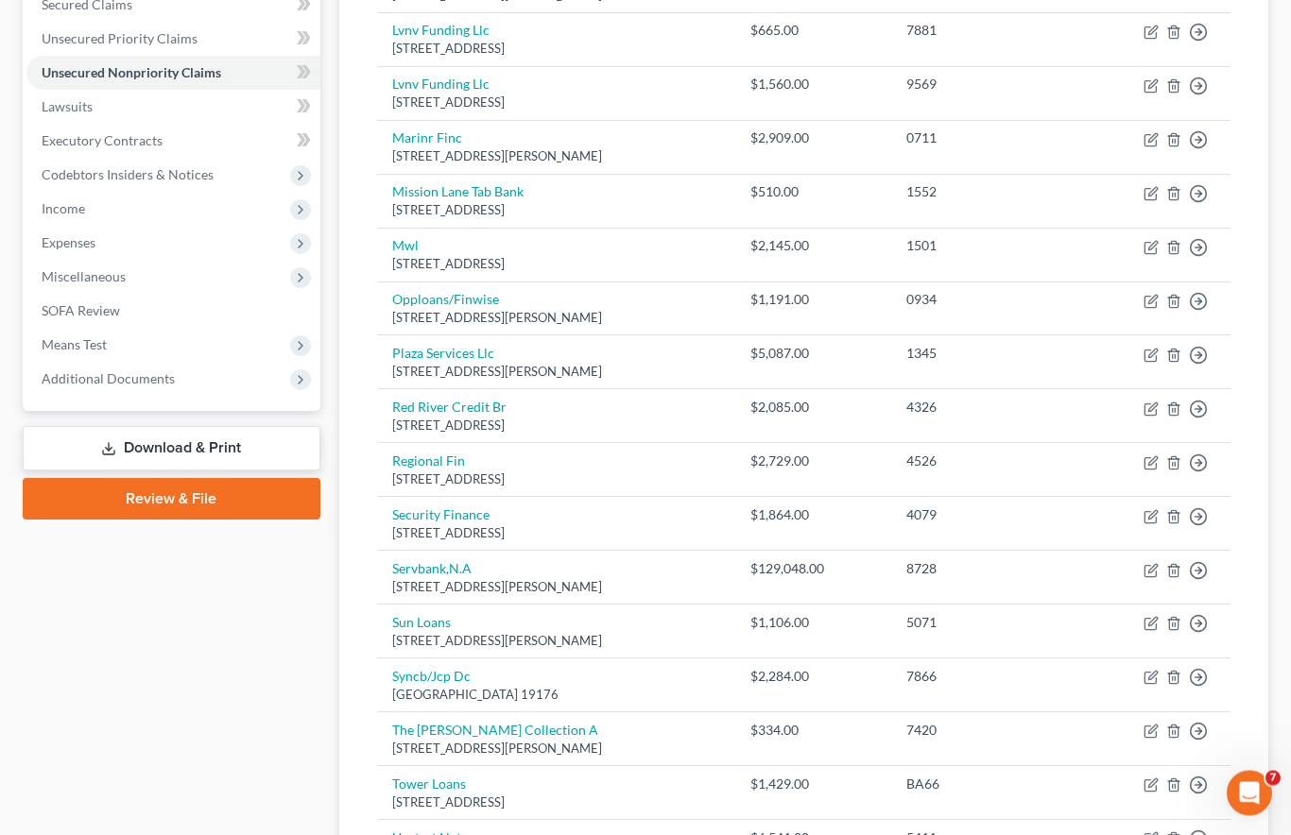
scroll to position [556, 0]
